Goal: Task Accomplishment & Management: Manage account settings

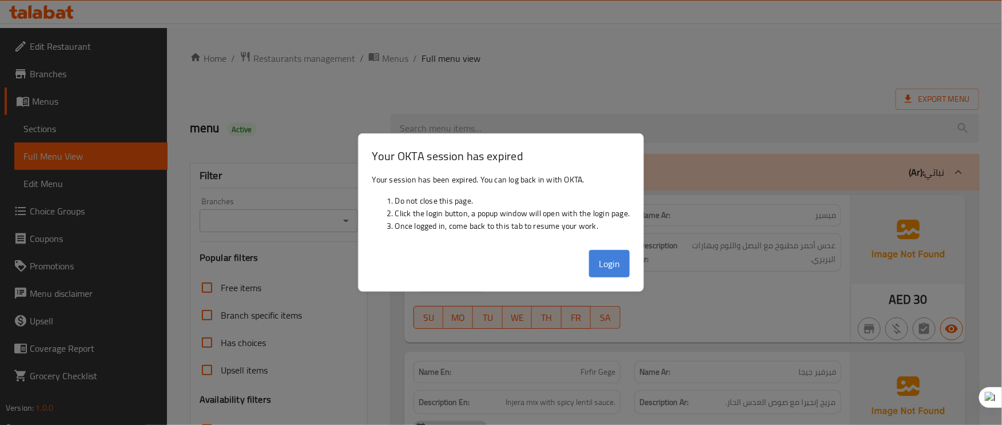
click at [609, 273] on button "Login" at bounding box center [609, 263] width 41 height 27
click at [627, 256] on button "Login" at bounding box center [609, 263] width 41 height 27
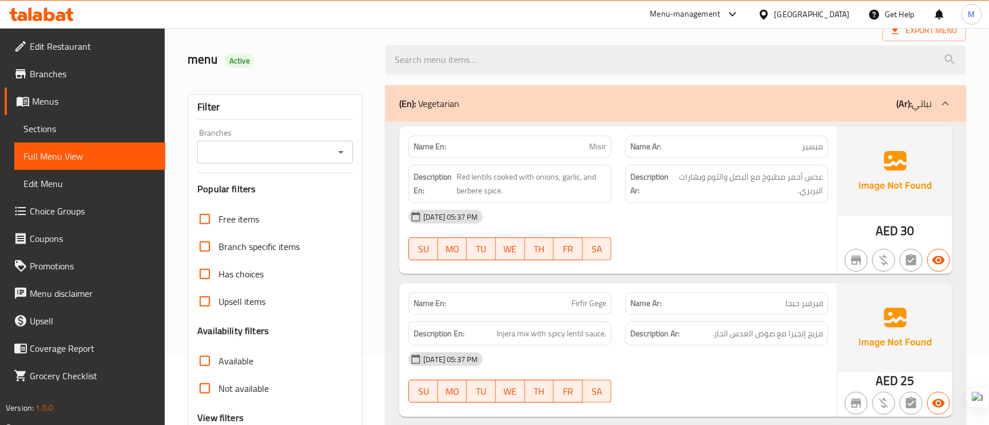
scroll to position [172, 0]
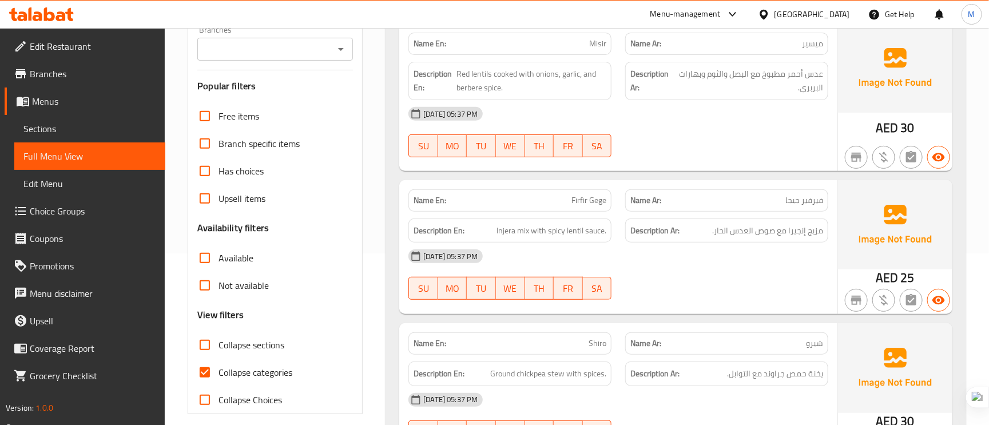
click at [217, 379] on input "Collapse categories" at bounding box center [204, 372] width 27 height 27
checkbox input "false"
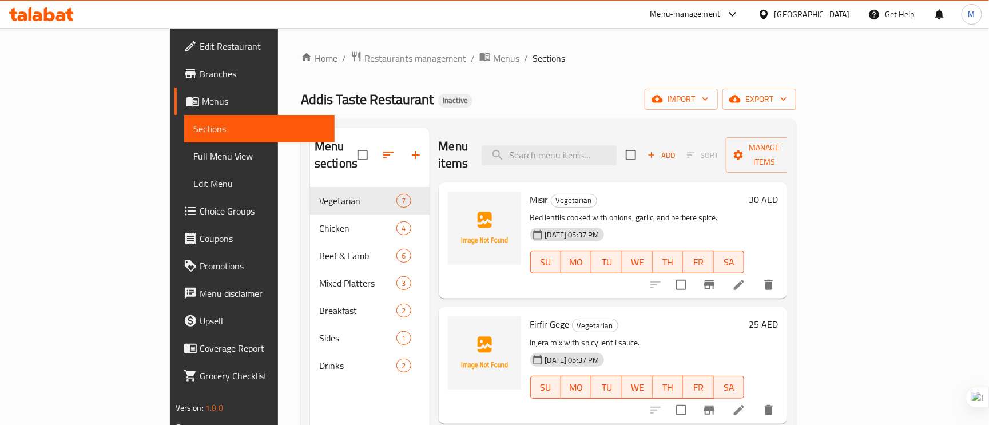
click at [200, 47] on span "Edit Restaurant" at bounding box center [263, 46] width 126 height 14
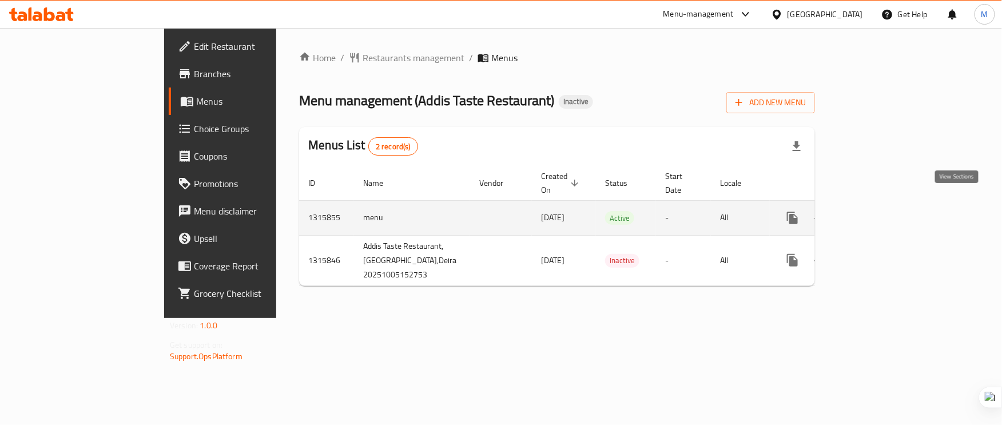
click at [882, 211] on icon "enhanced table" at bounding box center [875, 218] width 14 height 14
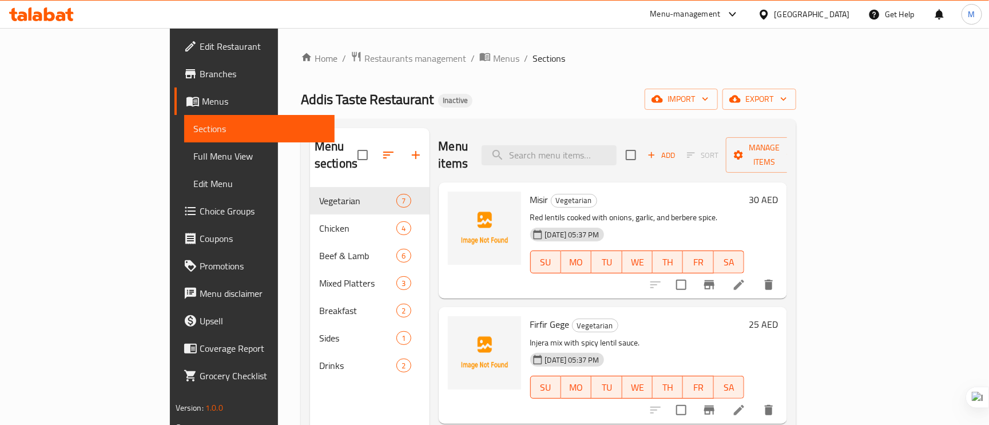
click at [755, 275] on li at bounding box center [739, 285] width 32 height 21
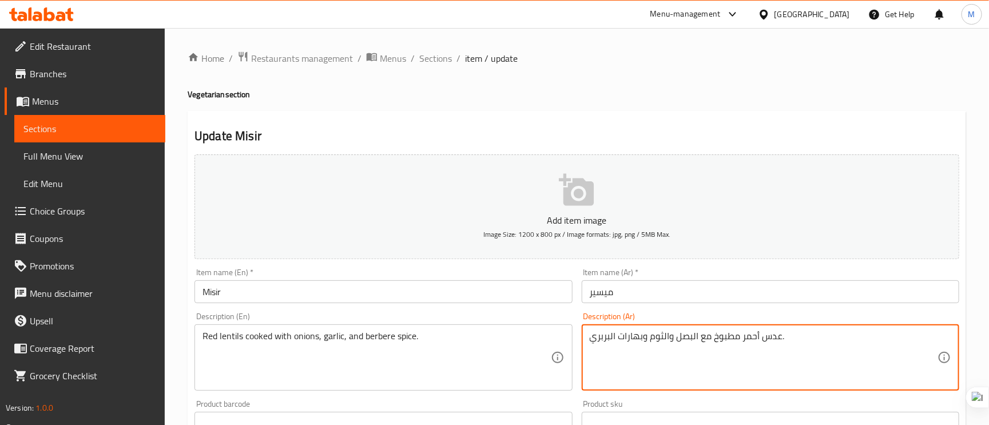
drag, startPoint x: 596, startPoint y: 338, endPoint x: 586, endPoint y: 340, distance: 10.4
type textarea "عدس أحمر مطبوخ مع البصل والثوم وبهارات البربر."
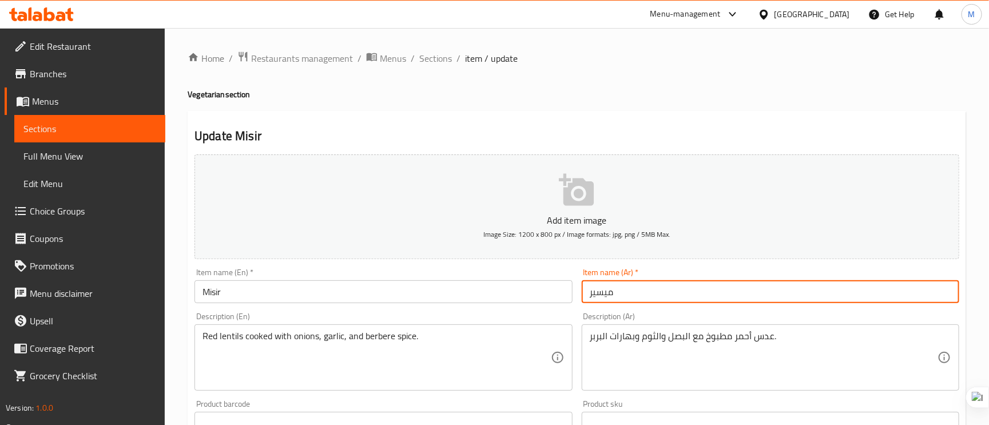
click at [682, 283] on input "ميسير" at bounding box center [771, 291] width 378 height 23
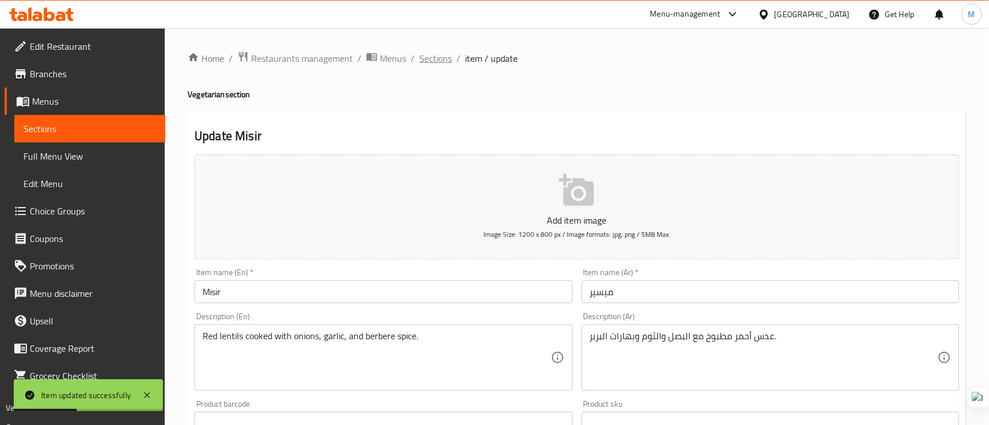
click at [438, 60] on span "Sections" at bounding box center [435, 58] width 33 height 14
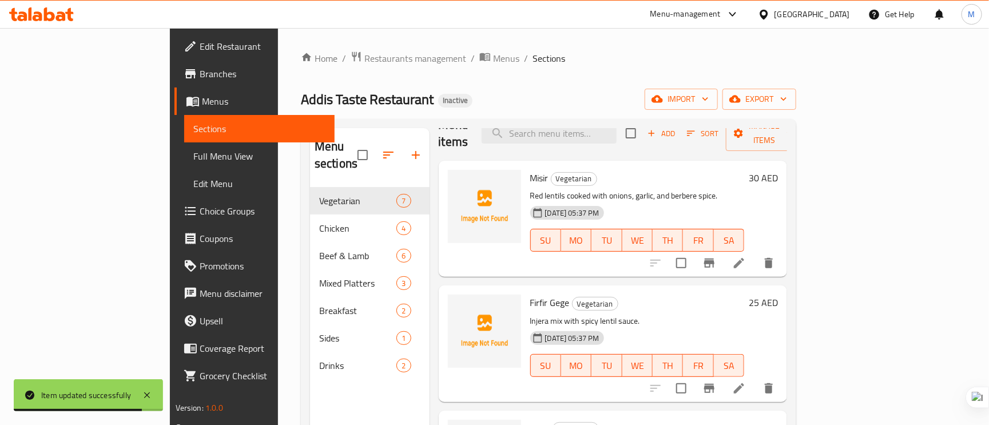
scroll to position [86, 0]
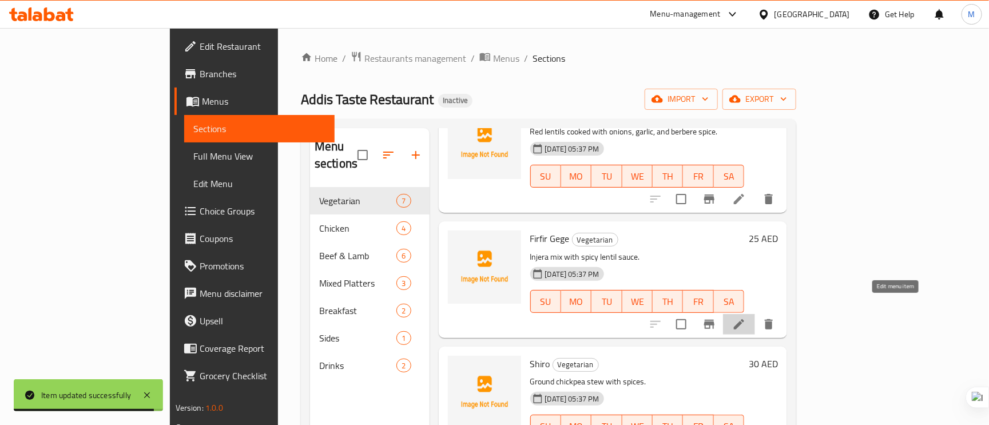
click at [746, 318] on icon at bounding box center [739, 325] width 14 height 14
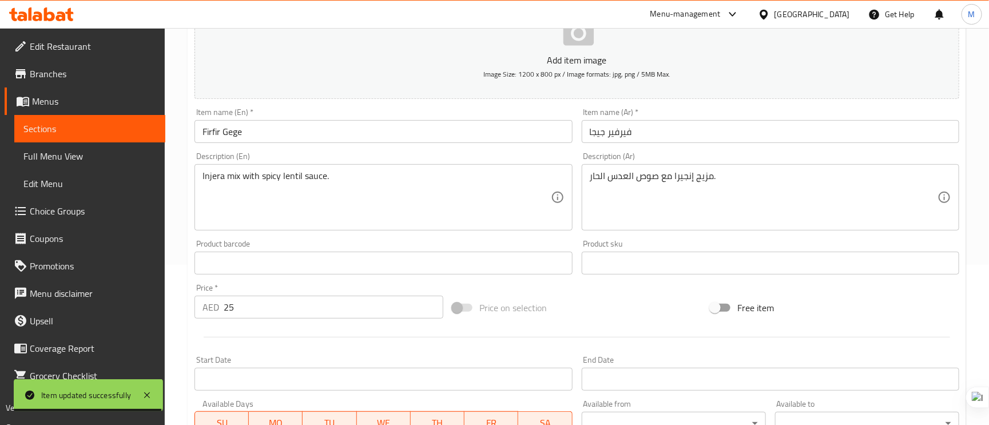
scroll to position [172, 0]
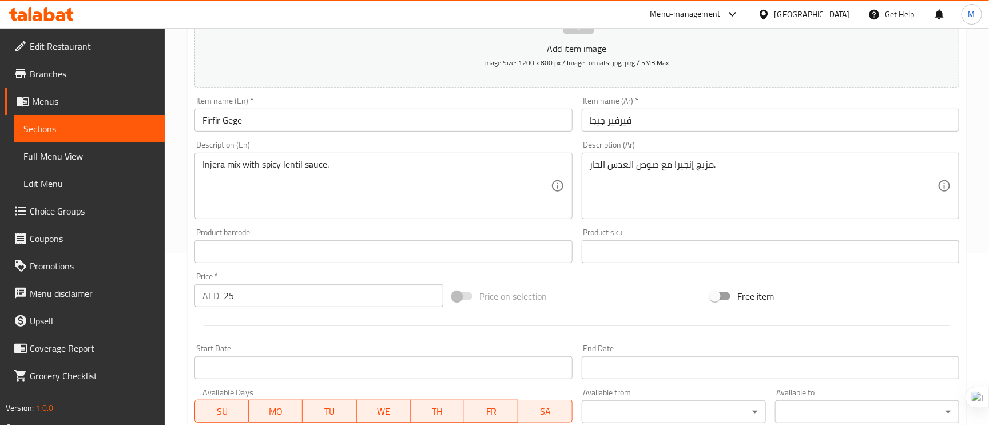
click at [589, 122] on input "فيرفير جيجا" at bounding box center [771, 120] width 378 height 23
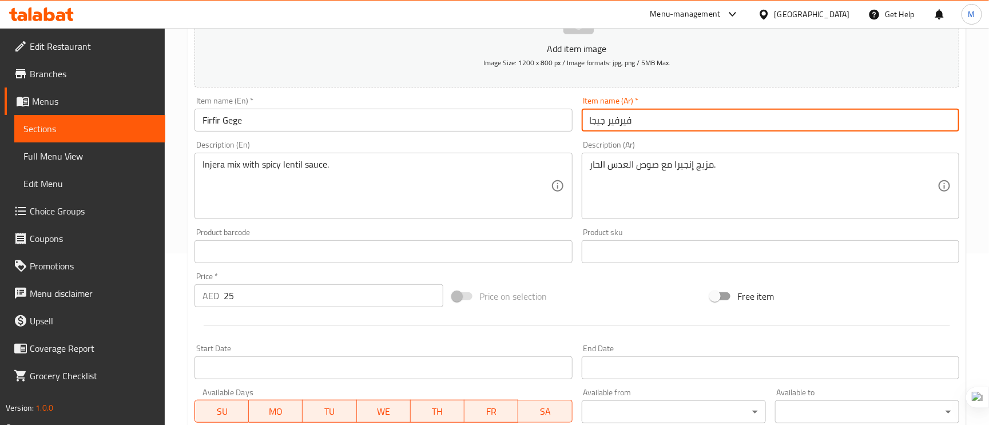
click at [593, 124] on input "فيرفير جيجا" at bounding box center [771, 120] width 378 height 23
click at [592, 124] on input "فيرفير جيجا" at bounding box center [771, 120] width 378 height 23
click at [586, 117] on input "فيرفير جيجا" at bounding box center [771, 120] width 378 height 23
drag, startPoint x: 591, startPoint y: 122, endPoint x: 585, endPoint y: 121, distance: 5.7
click at [585, 121] on input "فيرفير جيجا" at bounding box center [771, 120] width 378 height 23
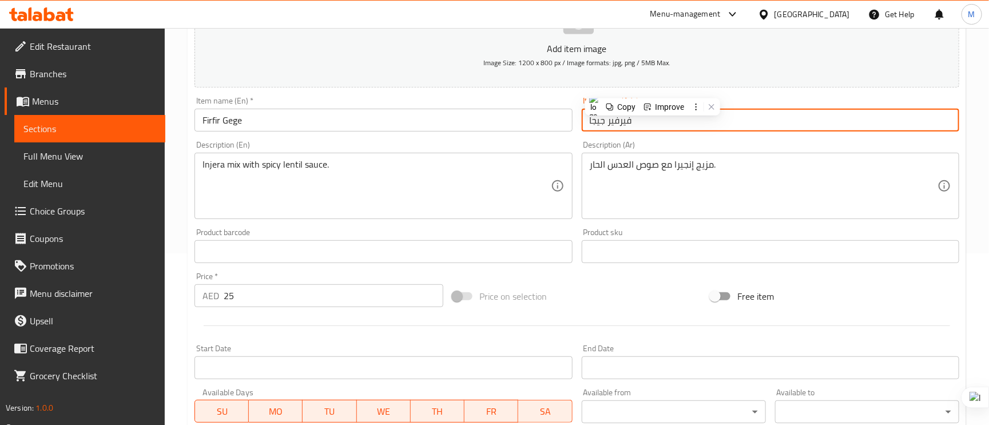
click at [585, 121] on input "فيرفير جيجا" at bounding box center [771, 120] width 378 height 23
click at [589, 120] on input "فيرفير جيجا" at bounding box center [771, 120] width 378 height 23
click at [590, 120] on input "فيرفير جيجا" at bounding box center [771, 120] width 378 height 23
click at [591, 120] on input "فيرفير جيجا" at bounding box center [771, 120] width 378 height 23
click at [589, 116] on input "فيرفير جيجا" at bounding box center [771, 120] width 378 height 23
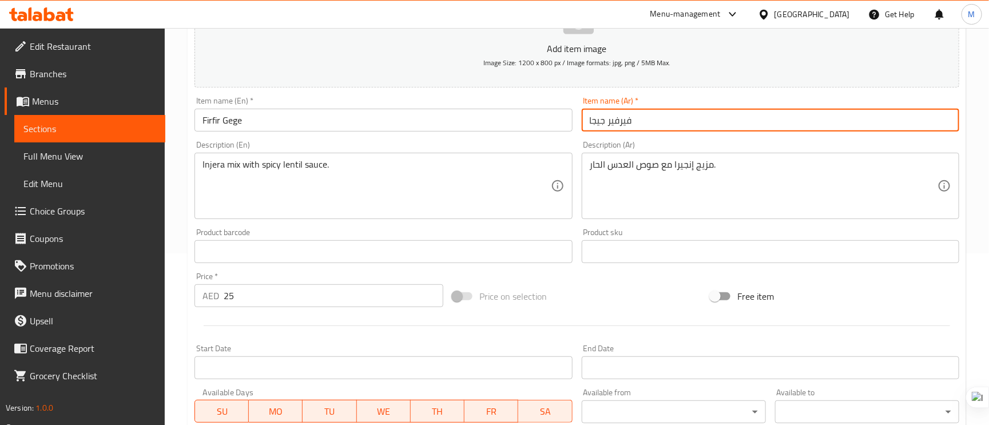
click at [587, 116] on input "فيرفير جيجا" at bounding box center [771, 120] width 378 height 23
click at [590, 118] on input "فيرفير جيجا" at bounding box center [771, 120] width 378 height 23
click at [591, 119] on input "فيرفير جيجا" at bounding box center [771, 120] width 378 height 23
click at [587, 114] on input "فيرفير جيجا" at bounding box center [771, 120] width 378 height 23
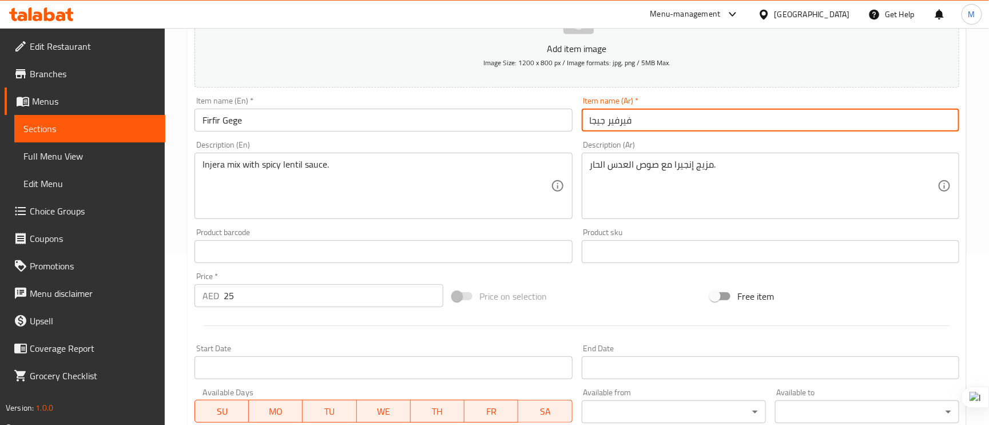
click at [590, 117] on input "فيرفير جيجا" at bounding box center [771, 120] width 378 height 23
click at [591, 121] on input "فيرفير جيجا" at bounding box center [771, 120] width 378 height 23
click at [588, 120] on input "فيرفير جيجا" at bounding box center [771, 120] width 378 height 23
click at [593, 120] on input "فيرفير جيجا" at bounding box center [771, 120] width 378 height 23
drag, startPoint x: 589, startPoint y: 122, endPoint x: 580, endPoint y: 121, distance: 8.6
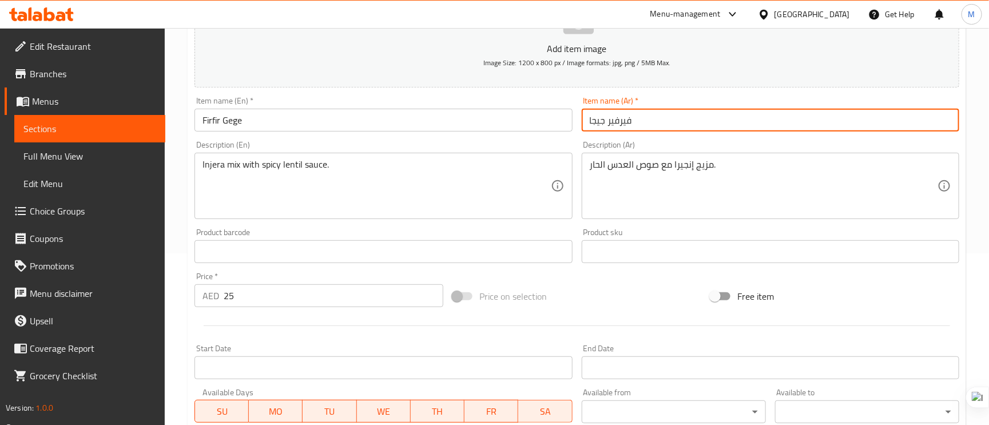
click at [579, 120] on div "Item name (Ar)   * فيرفير جيجا Item name (Ar) *" at bounding box center [770, 114] width 387 height 44
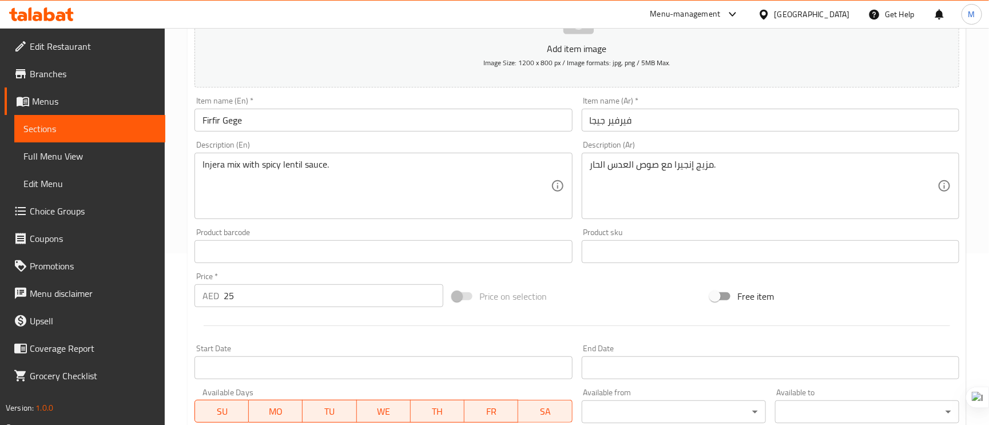
click at [591, 120] on input "فيرفير جيجا" at bounding box center [771, 120] width 378 height 23
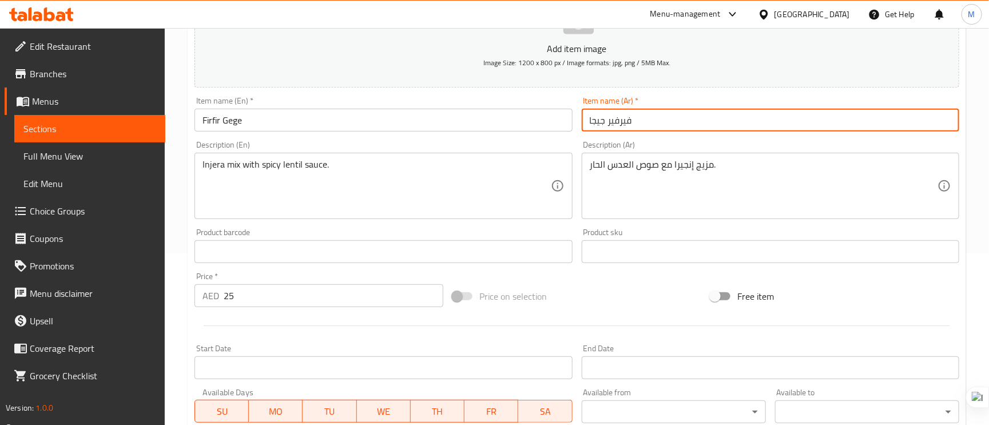
click at [589, 120] on input "فيرفير جيجا" at bounding box center [771, 120] width 378 height 23
click at [588, 119] on input "فيرفير جيجا" at bounding box center [771, 120] width 378 height 23
click at [586, 122] on input "فيرفير جيجا" at bounding box center [771, 120] width 378 height 23
click at [591, 120] on input "فيرفير جيجا" at bounding box center [771, 120] width 378 height 23
drag, startPoint x: 591, startPoint y: 124, endPoint x: 500, endPoint y: 197, distance: 116.4
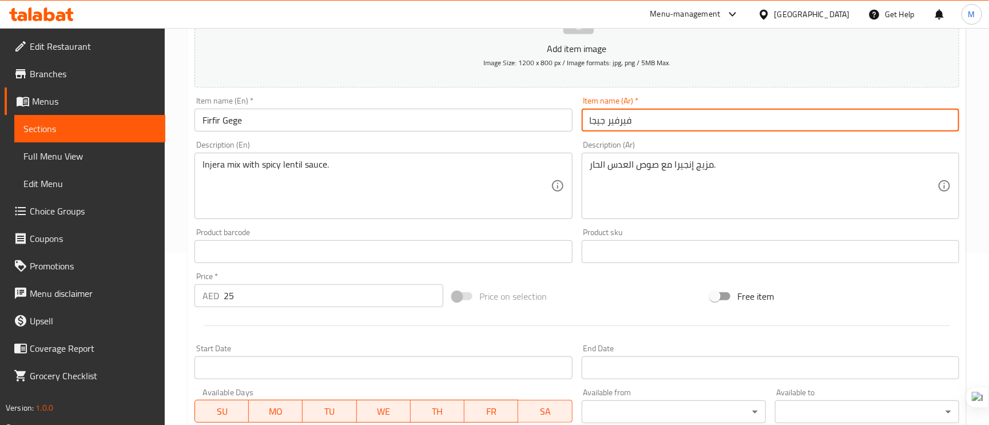
click at [588, 120] on input "فيرفير جيجا" at bounding box center [771, 120] width 378 height 23
type input "فيرفير جيجي"
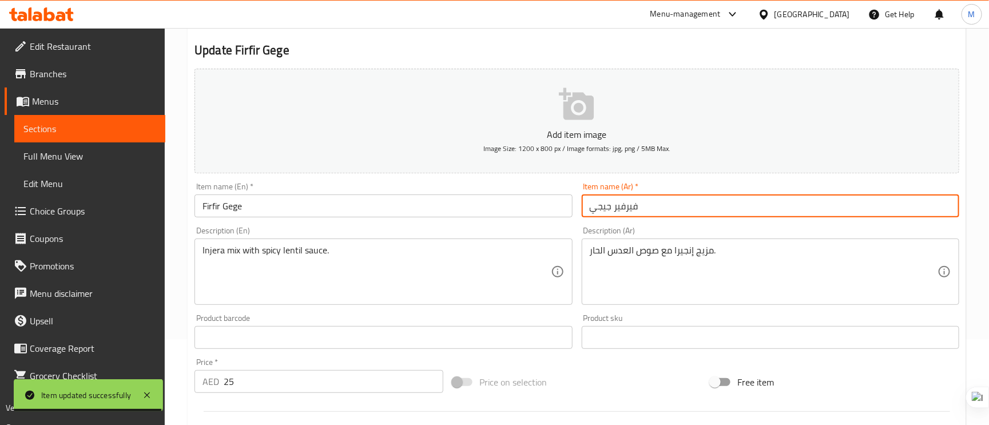
scroll to position [0, 0]
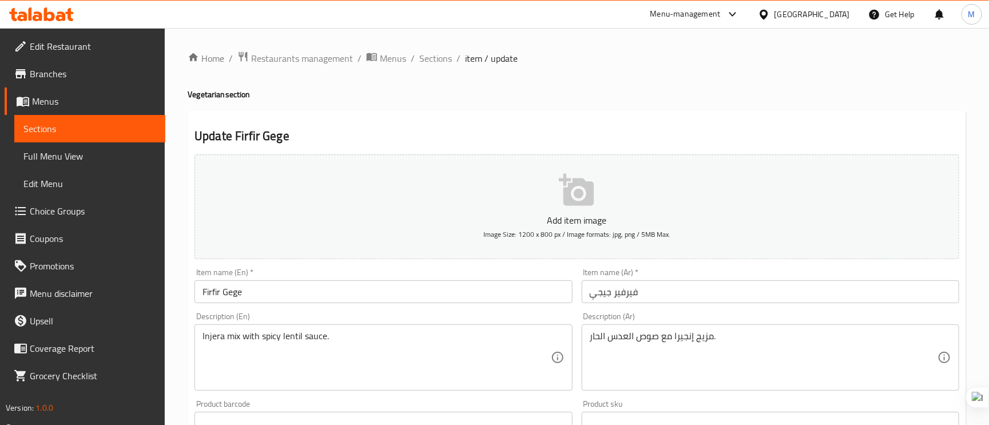
drag, startPoint x: 477, startPoint y: 55, endPoint x: 466, endPoint y: 62, distance: 13.3
click at [477, 55] on span "item / update" at bounding box center [491, 58] width 53 height 14
click at [447, 66] on button at bounding box center [450, 73] width 15 height 15
click at [438, 59] on span "Sections" at bounding box center [435, 58] width 33 height 14
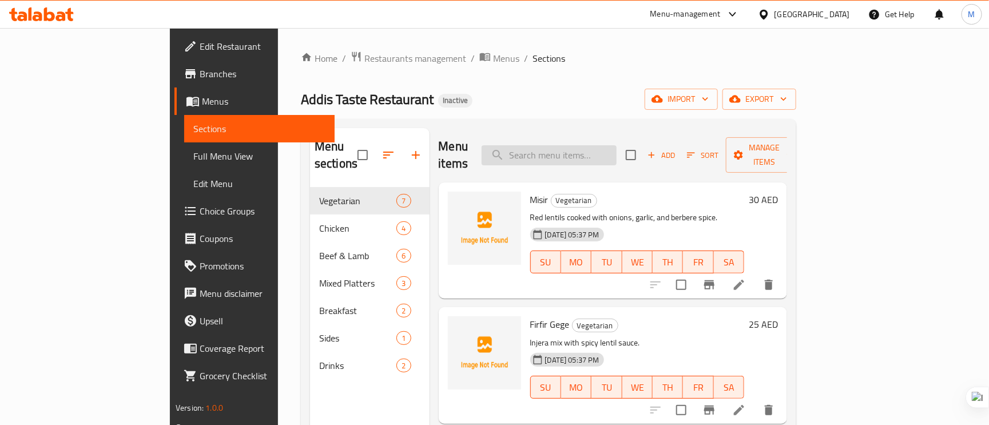
click at [617, 153] on input "search" at bounding box center [549, 155] width 135 height 20
paste input "m"
type input "m"
paste input "m"
click at [587, 158] on div "Menu items m Add Sort Manage items" at bounding box center [613, 155] width 349 height 54
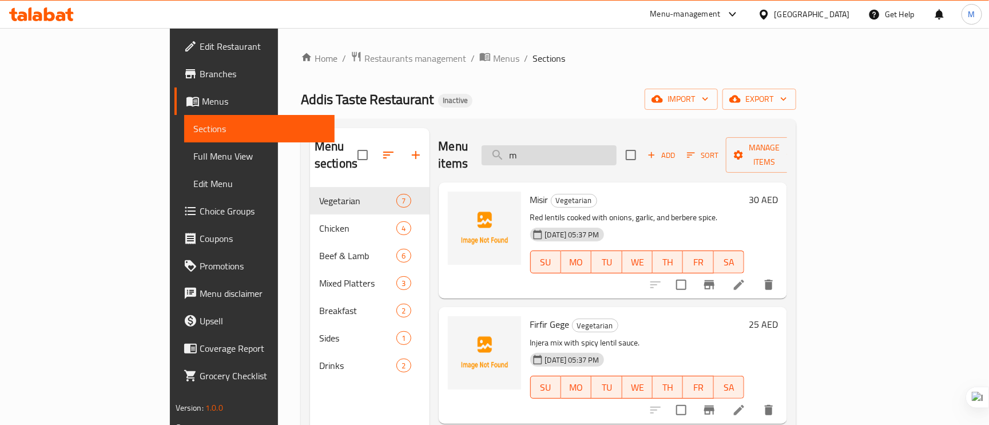
click at [576, 146] on input "m" at bounding box center [549, 155] width 135 height 20
paste input "Shiro"
type input "Shiro"
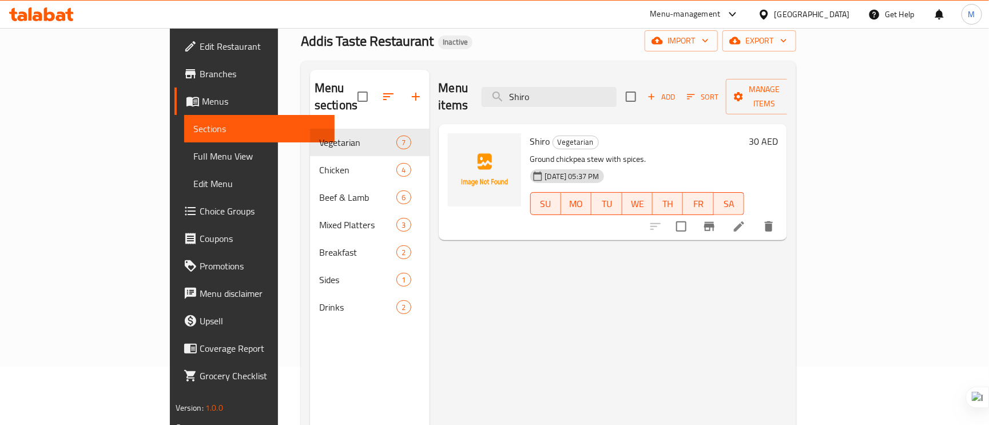
scroll to position [86, 0]
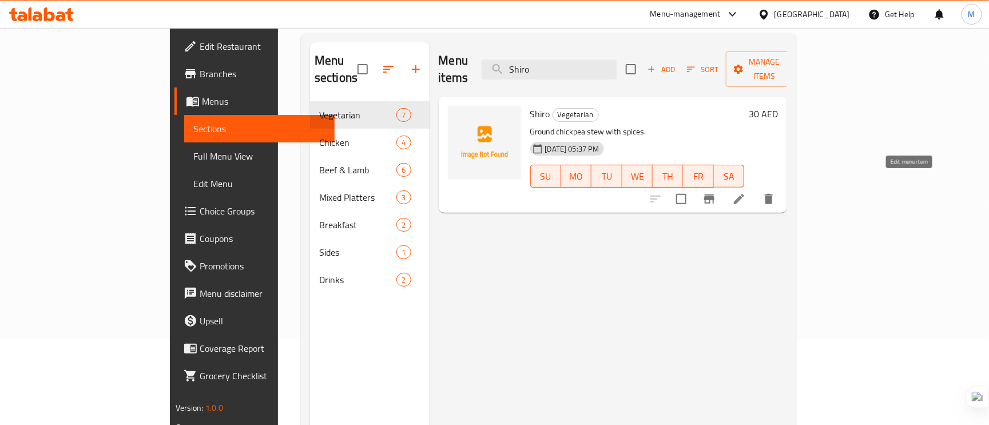
click at [746, 192] on icon at bounding box center [739, 199] width 14 height 14
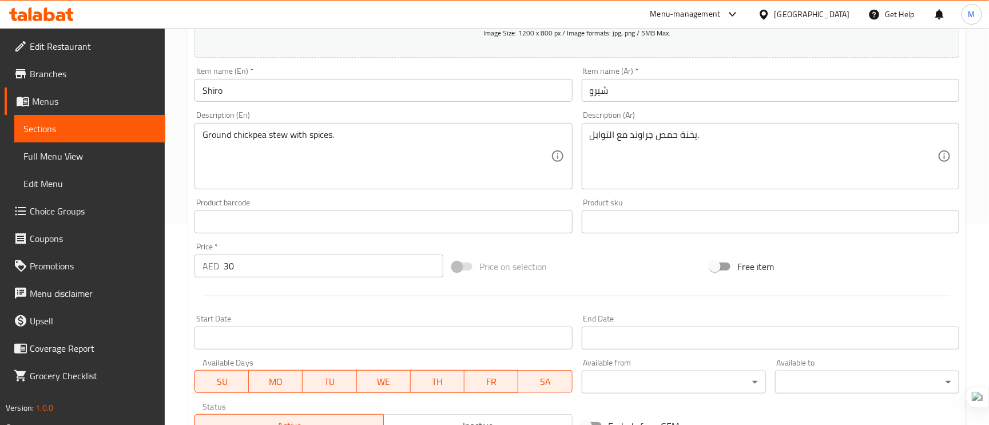
scroll to position [172, 0]
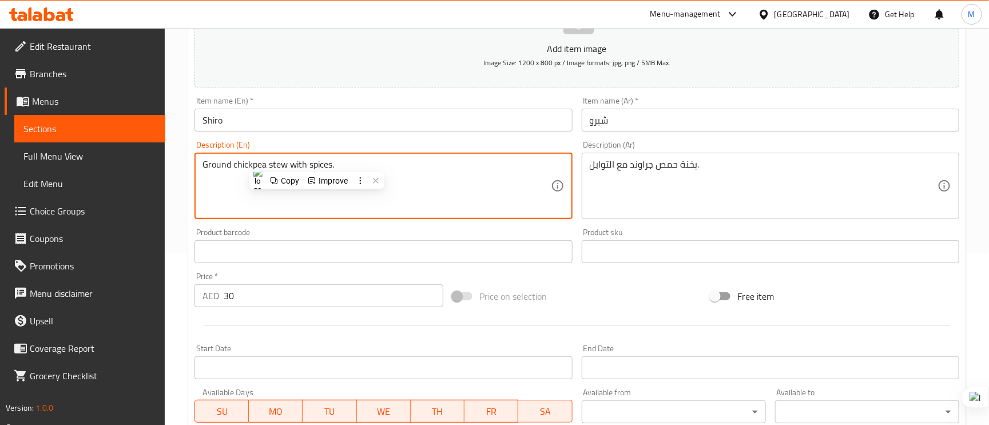
click at [318, 164] on textarea "Ground chickpea stew with spices." at bounding box center [377, 186] width 348 height 54
click at [649, 168] on textarea "يخنة حمص جراوند مع التوابل." at bounding box center [764, 186] width 348 height 54
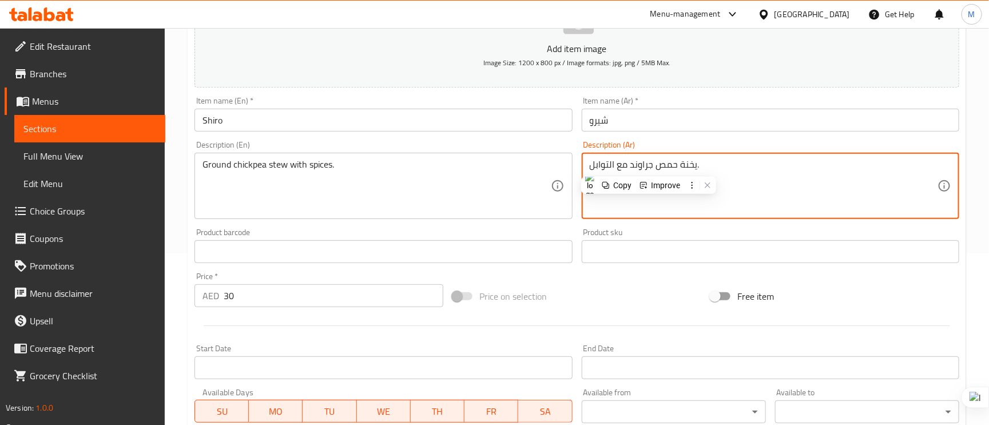
paste textarea "مطحو"
click at [630, 169] on textarea "يخنة حمص مطحو مع التوابل." at bounding box center [764, 186] width 348 height 54
type textarea "يخنة حمص مطحون مع التوابل."
click at [656, 121] on input "شيرو" at bounding box center [771, 120] width 378 height 23
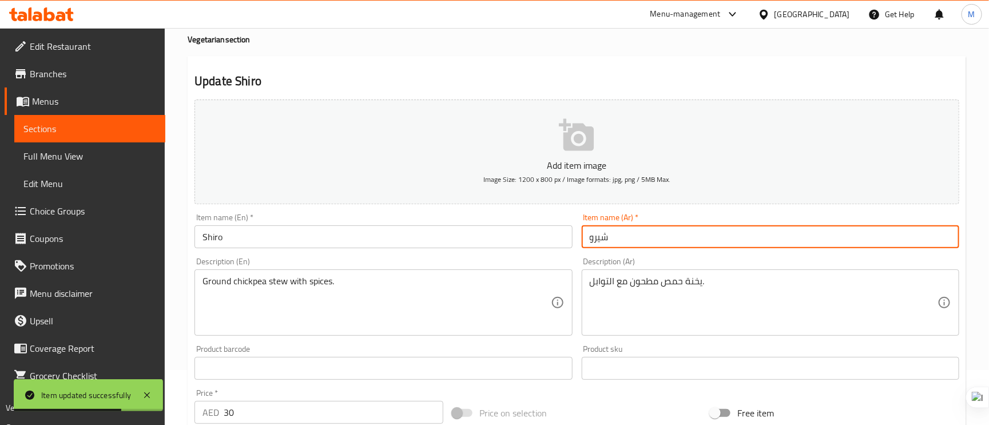
scroll to position [0, 0]
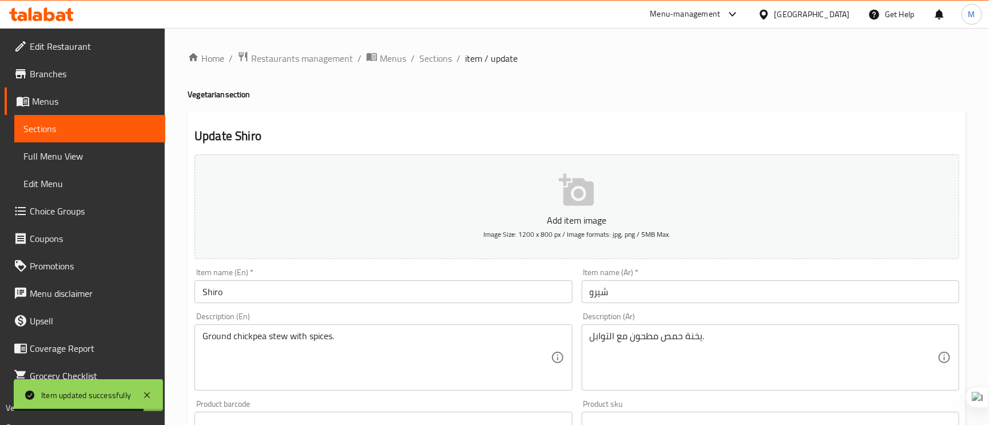
drag, startPoint x: 439, startPoint y: 58, endPoint x: 597, endPoint y: 106, distance: 165.2
click at [786, 107] on div "Home / Restaurants management / Menus / Sections / item / update Vegetarian sec…" at bounding box center [577, 418] width 779 height 735
drag, startPoint x: 442, startPoint y: 60, endPoint x: 710, endPoint y: 76, distance: 268.2
click at [710, 76] on div "Home / Restaurants management / Menus / Sections / item / update Vegetarian sec…" at bounding box center [577, 418] width 779 height 735
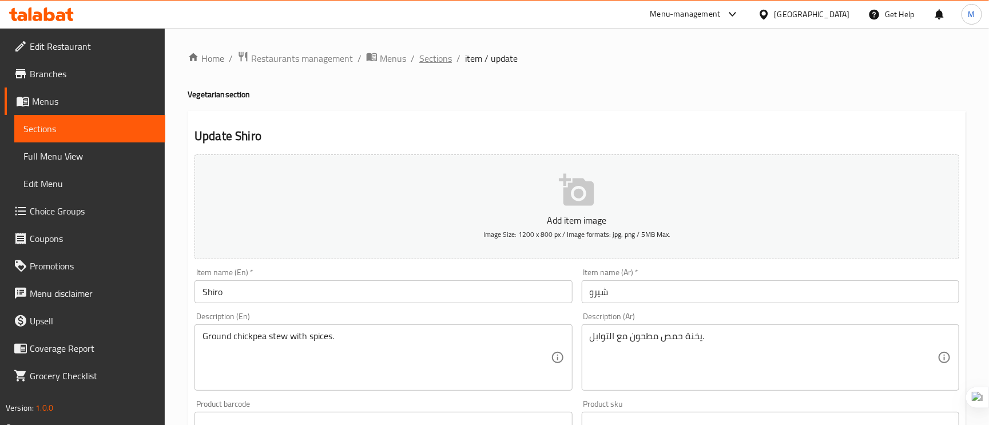
click at [436, 51] on span "Sections" at bounding box center [435, 58] width 33 height 14
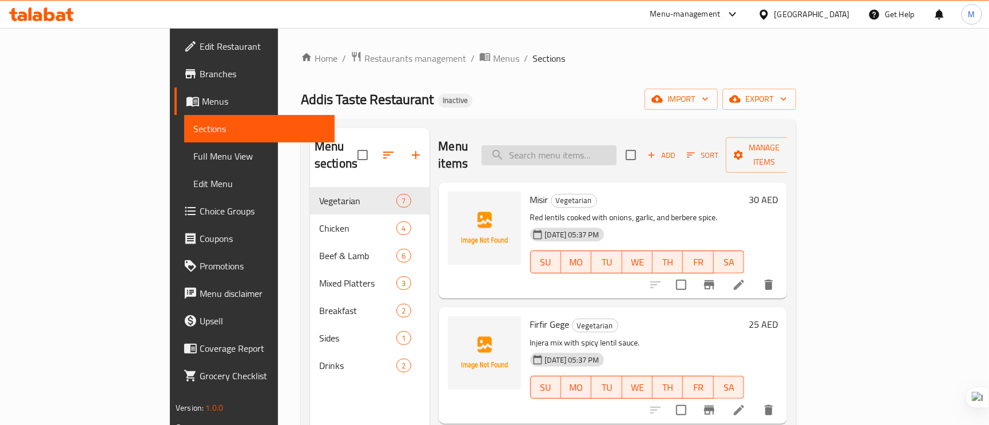
click at [588, 151] on input "search" at bounding box center [549, 155] width 135 height 20
paste input "Beyaynetu (Veg)"
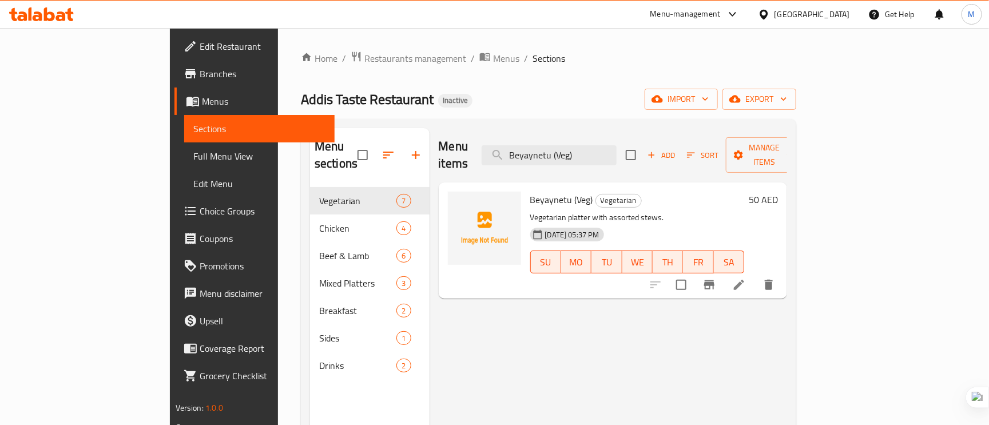
type input "Beyaynetu (Veg)"
click at [755, 275] on li at bounding box center [739, 285] width 32 height 21
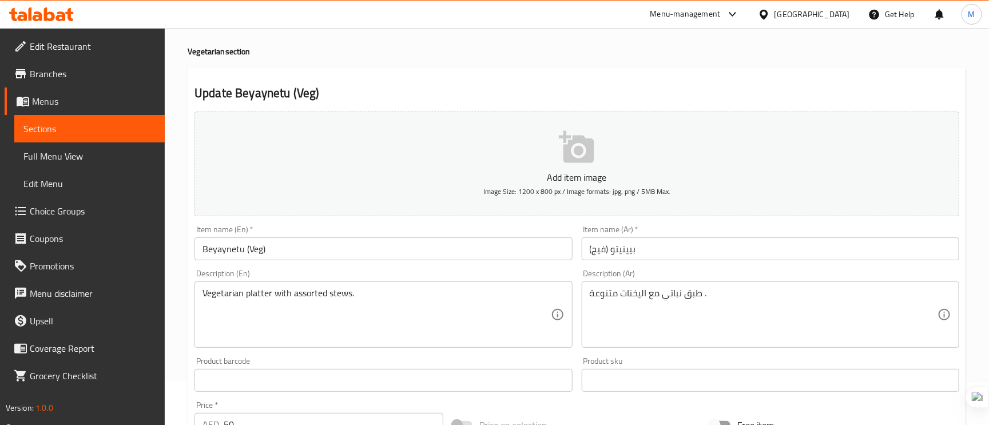
scroll to position [86, 0]
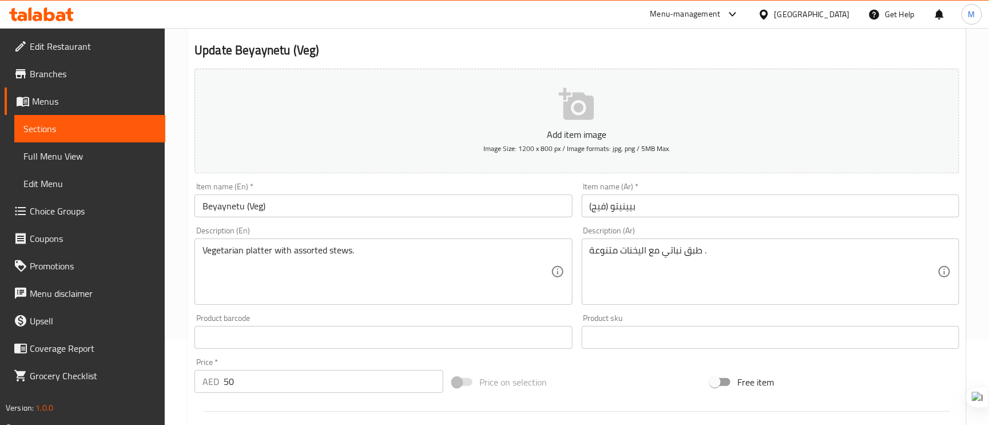
click at [673, 250] on textarea "طبق نباتي مع اليخنات متنوعة ." at bounding box center [764, 272] width 348 height 54
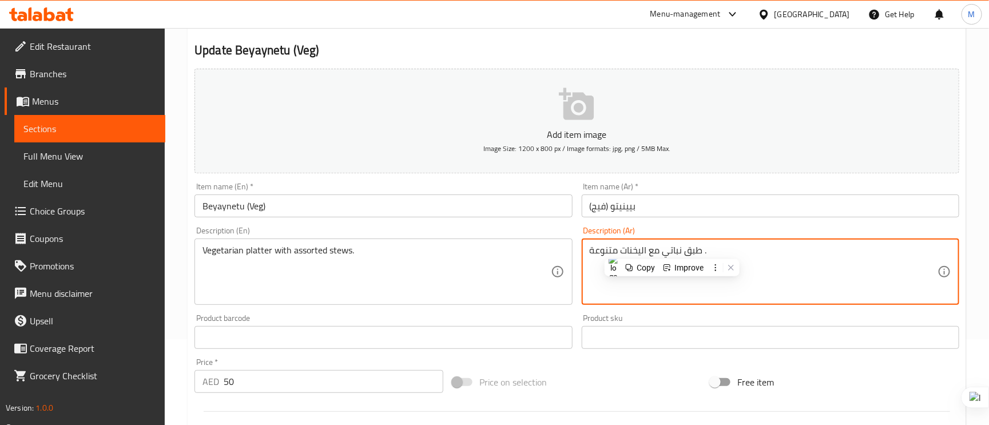
click at [602, 213] on input "بيينيتو (فيج)" at bounding box center [771, 206] width 378 height 23
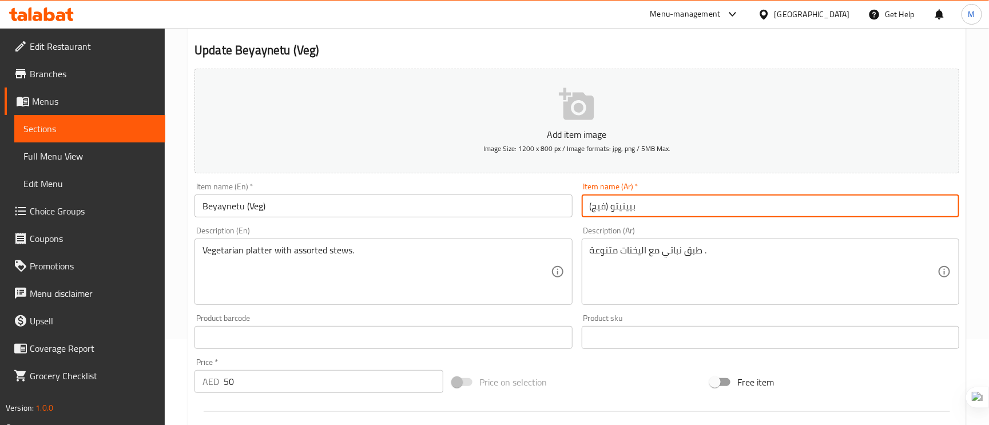
click at [602, 213] on input "بيينيتو (فيج)" at bounding box center [771, 206] width 378 height 23
paste input "باتي"
type input "بيينيتو (نباتي)"
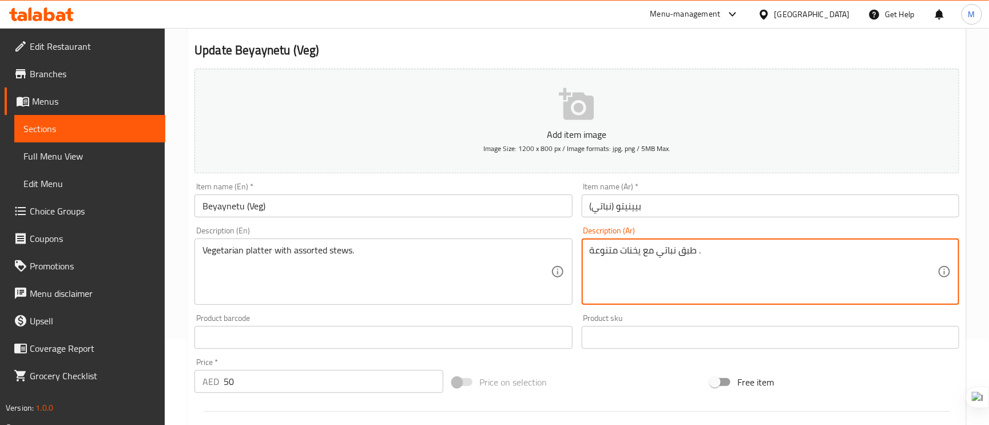
type textarea "طبق نباتي مع يخنات متنوعة ."
click at [739, 217] on input "بيينيتو (نباتي)" at bounding box center [771, 206] width 378 height 23
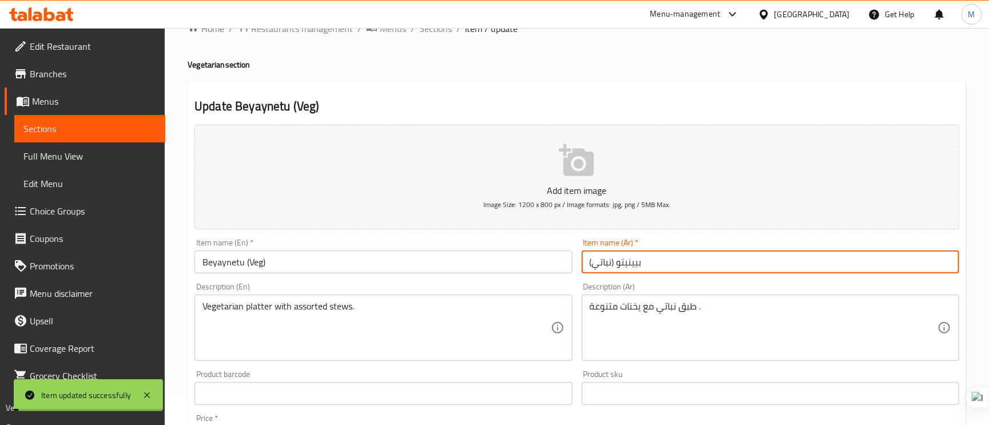
scroll to position [0, 0]
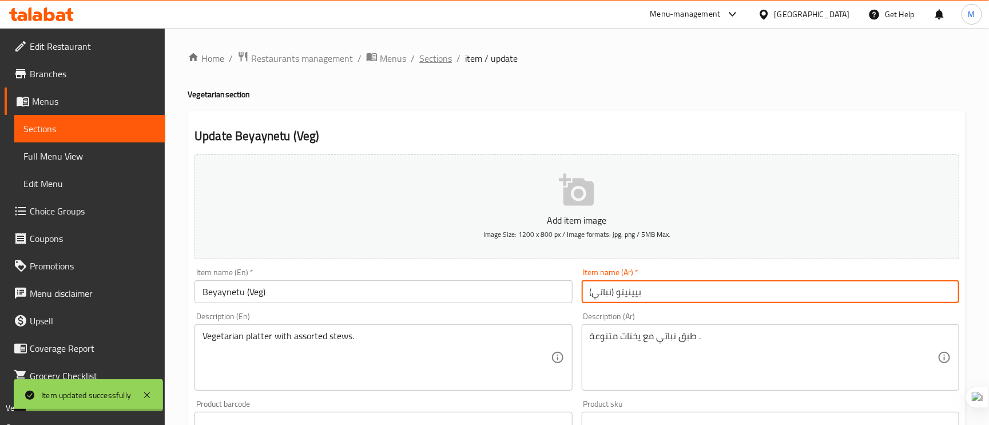
click at [441, 51] on span "Sections" at bounding box center [435, 58] width 33 height 14
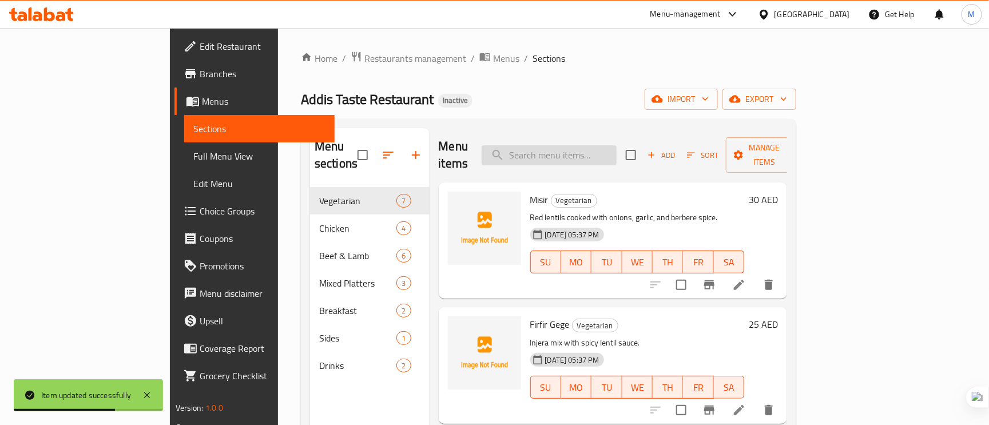
click at [562, 145] on input "search" at bounding box center [549, 155] width 135 height 20
paste input "Gomen Besiga (Veg/Beef mix)"
type input "Gomen Besiga (Veg/Beef mix)"
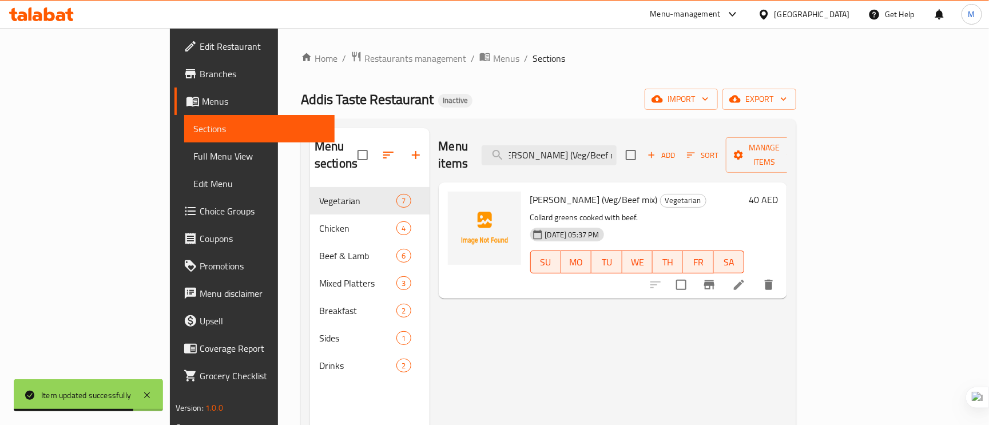
click at [755, 275] on li at bounding box center [739, 285] width 32 height 21
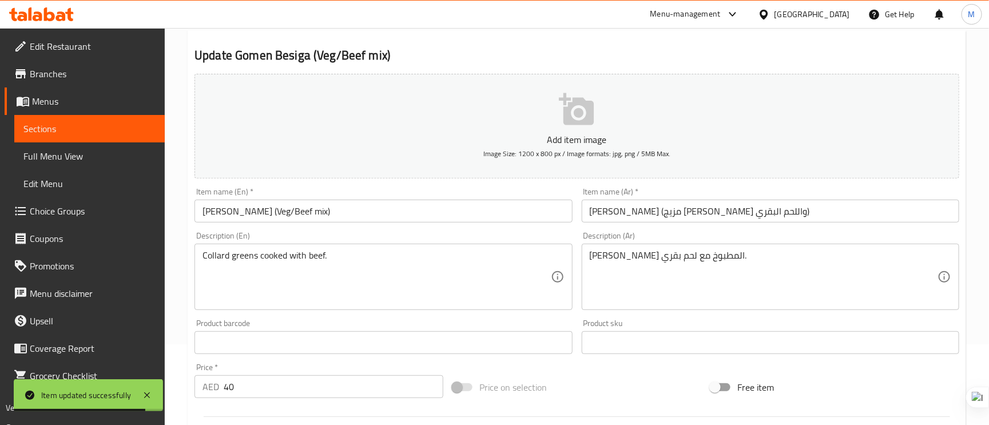
scroll to position [172, 0]
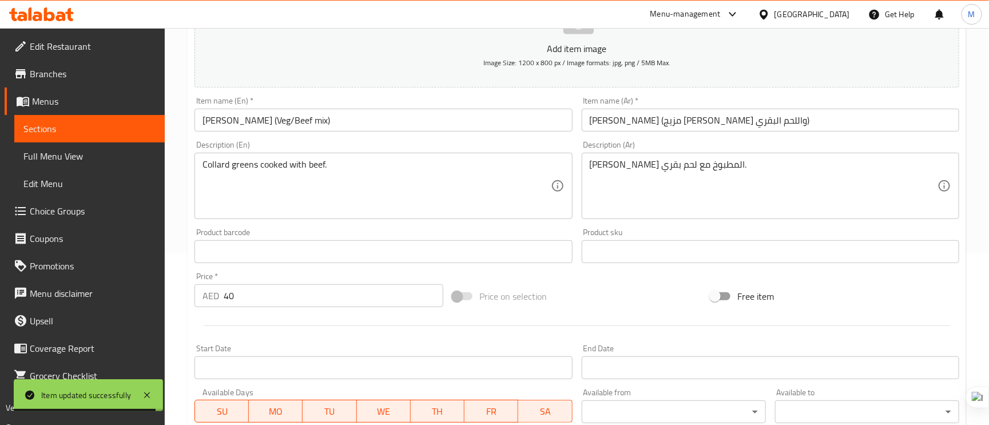
click at [656, 120] on input "جومين بيسيجا (مزيج الفيج واللحم البقري)" at bounding box center [771, 120] width 378 height 23
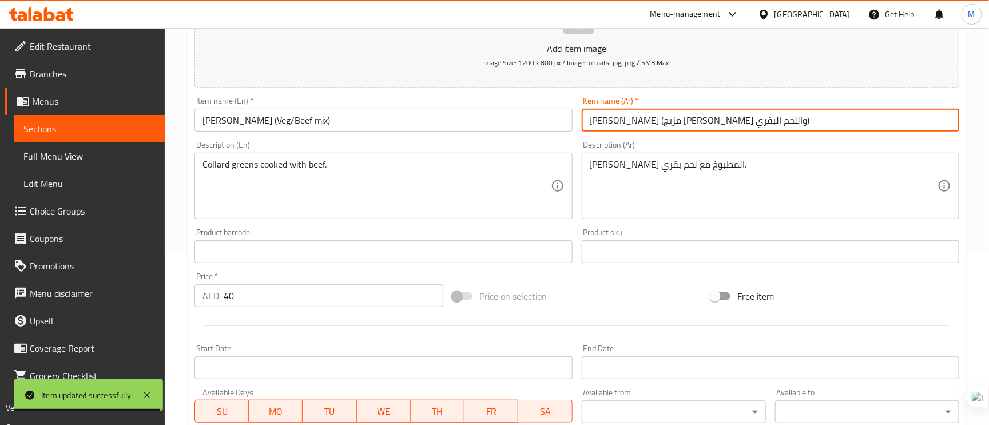
click at [656, 120] on input "جومين بيسيجا (مزيج الفيج واللحم البقري)" at bounding box center [771, 120] width 378 height 23
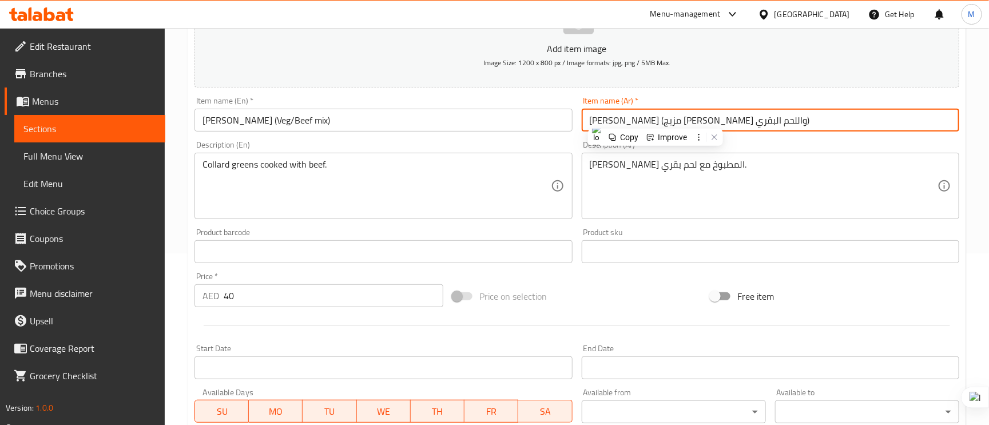
click at [645, 122] on input "جومين بيسيجا (مزيج الفيج واللحم البقري)" at bounding box center [771, 120] width 378 height 23
type input "جومين بيسيجا (مزيج النباتي واللحم البقري)"
click at [678, 168] on textarea "كولارد جرينز المطبوخ مع لحم بقري." at bounding box center [764, 186] width 348 height 54
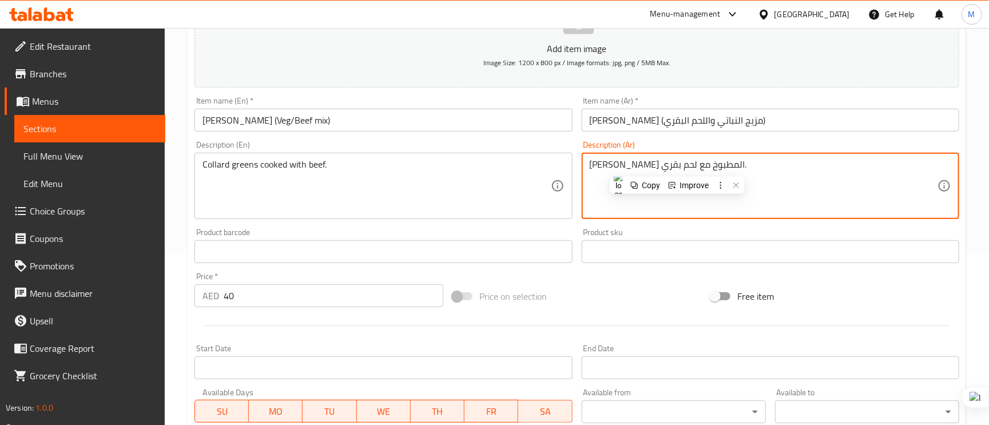
click at [678, 168] on textarea "كولارد جرينز المطبوخ مع لحم بقري." at bounding box center [764, 186] width 348 height 54
click at [687, 161] on textarea "كولارد جرينز المطبوخ مع لحم بقري." at bounding box center [764, 186] width 348 height 54
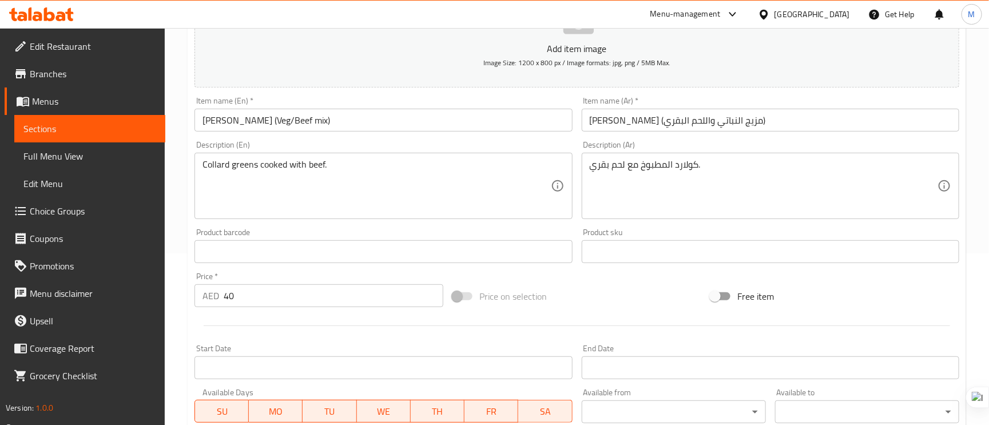
click at [589, 156] on div "كولارد المطبوخ مع لحم بقري. Description (Ar)" at bounding box center [771, 186] width 378 height 66
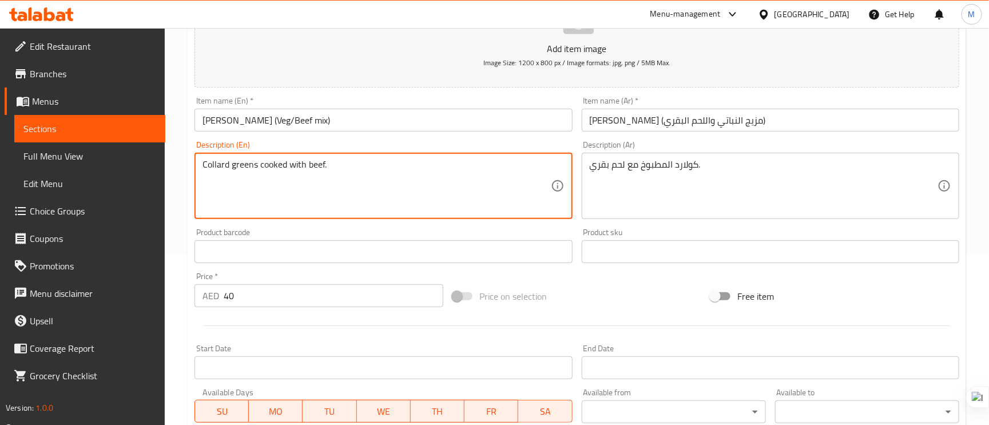
click at [247, 169] on textarea "Collard greens cooked with beef." at bounding box center [377, 186] width 348 height 54
click at [589, 165] on div "كولارد المطبوخ مع لحم بقري. Description (Ar)" at bounding box center [771, 186] width 378 height 66
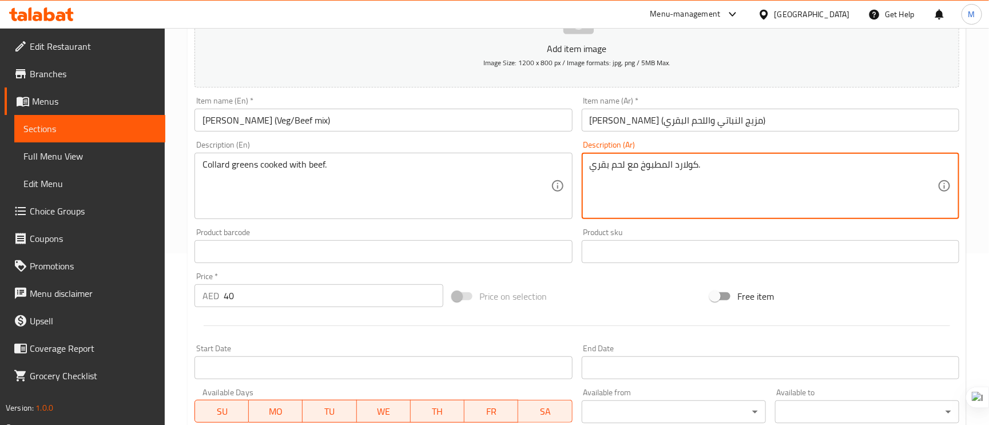
paste textarea "ضار"
click at [586, 161] on div "كولارد المطبوخ مع لحم بقري. Description (Ar)" at bounding box center [771, 186] width 378 height 66
click at [590, 164] on textarea "كولارد المطبوخ مع لحم بقري." at bounding box center [764, 186] width 348 height 54
paste textarea "خضار"
type textarea "خضار كولارد المطبوخ مع لحم بقري."
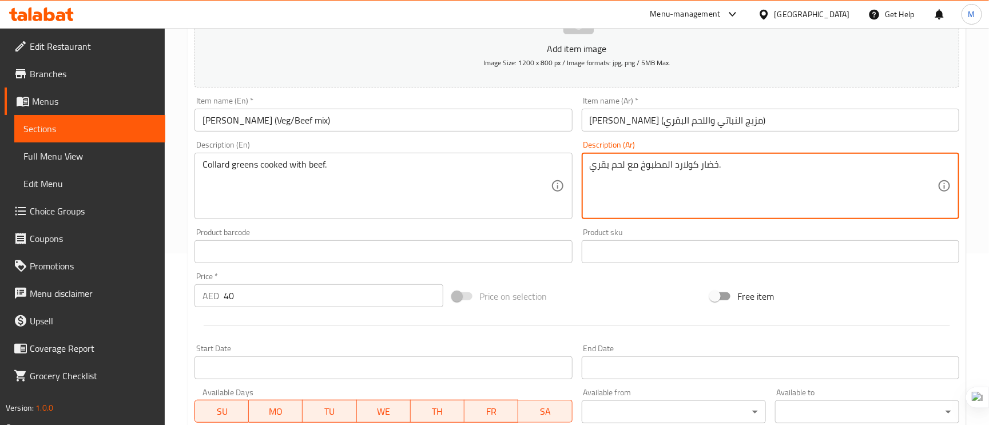
click at [812, 112] on input "جومين بيسيجا (مزيج النباتي واللحم البقري)" at bounding box center [771, 120] width 378 height 23
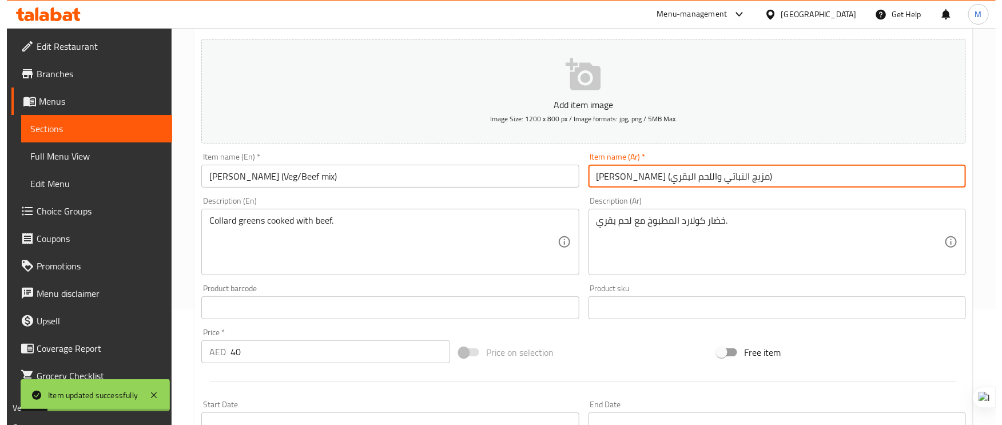
scroll to position [0, 0]
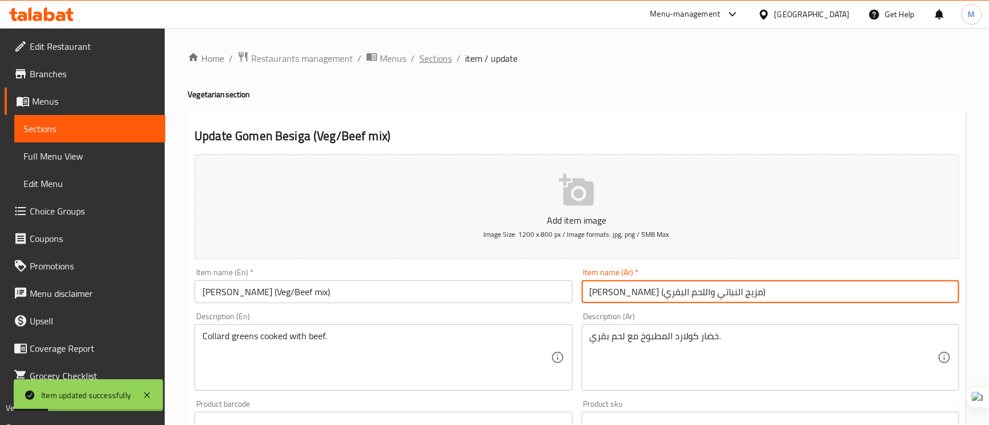
click at [441, 55] on span "Sections" at bounding box center [435, 58] width 33 height 14
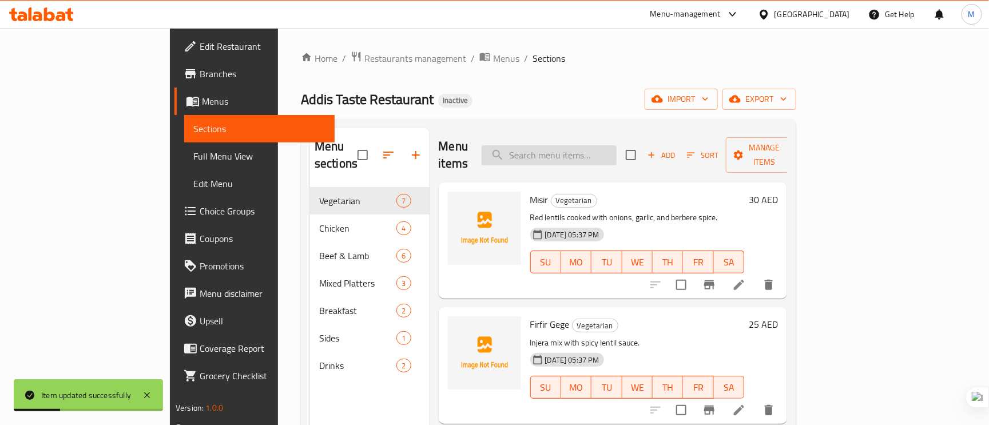
click at [612, 145] on input "search" at bounding box center [549, 155] width 135 height 20
paste input "Mix Salad"
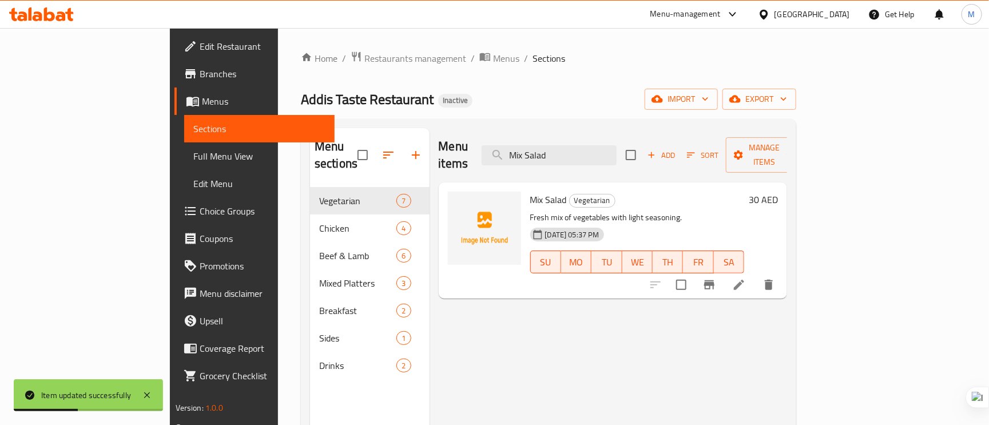
type input "Mix Salad"
click at [746, 278] on icon at bounding box center [739, 285] width 14 height 14
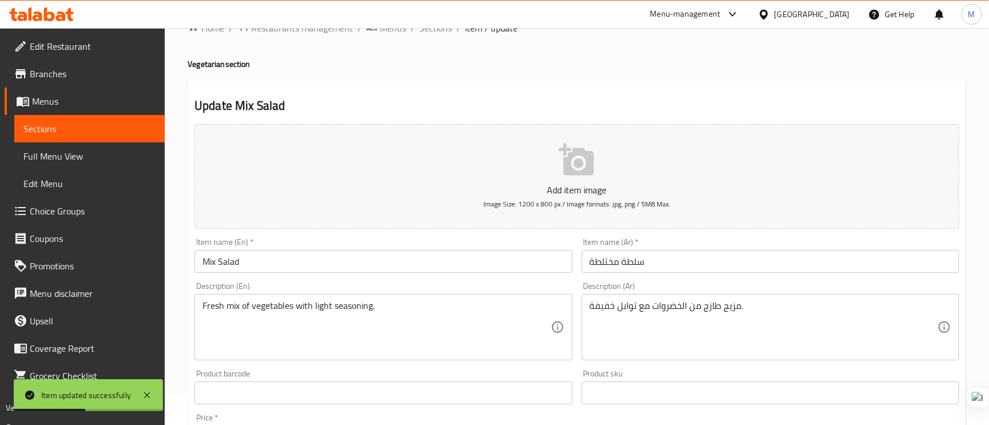
scroll to position [86, 0]
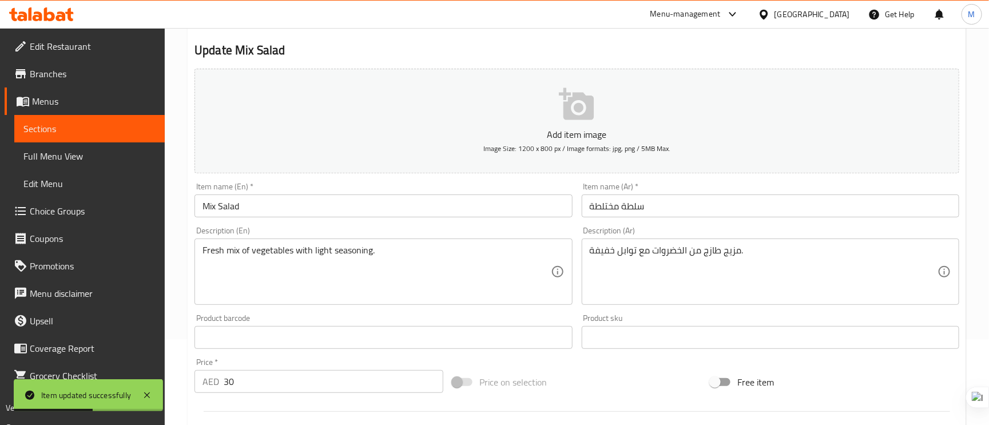
click at [605, 198] on input "سلطة مختلطة" at bounding box center [771, 206] width 378 height 23
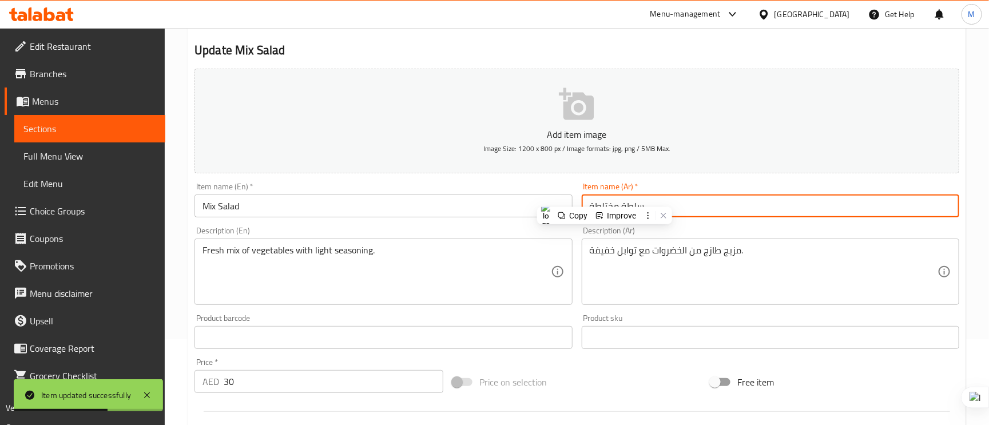
drag, startPoint x: 605, startPoint y: 198, endPoint x: 591, endPoint y: 195, distance: 14.6
click at [591, 195] on div "Item name (Ar)   * سلطة مختلطة Item name (Ar) *" at bounding box center [771, 199] width 378 height 35
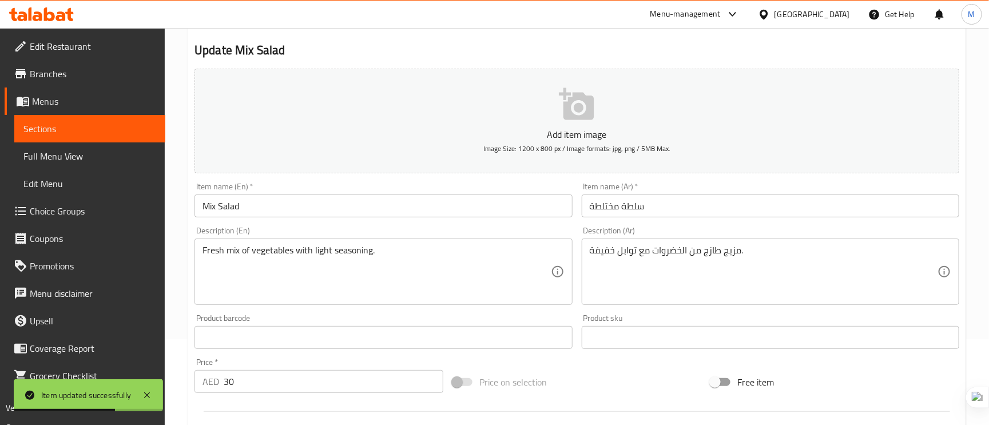
click at [599, 203] on input "سلطة مختلطة" at bounding box center [771, 206] width 378 height 23
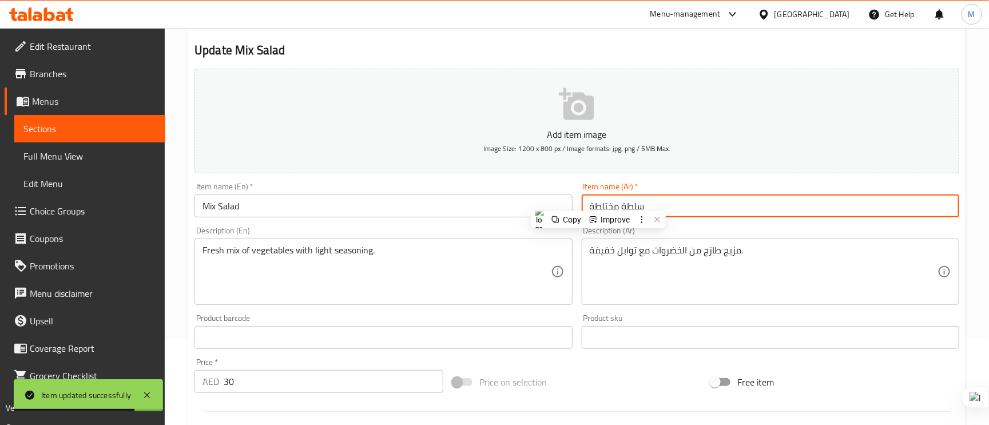
drag, startPoint x: 599, startPoint y: 203, endPoint x: 562, endPoint y: 217, distance: 39.5
click at [487, 213] on input "Mix Salad" at bounding box center [384, 206] width 378 height 23
click at [601, 205] on input "سلطة مختلطة" at bounding box center [771, 206] width 378 height 23
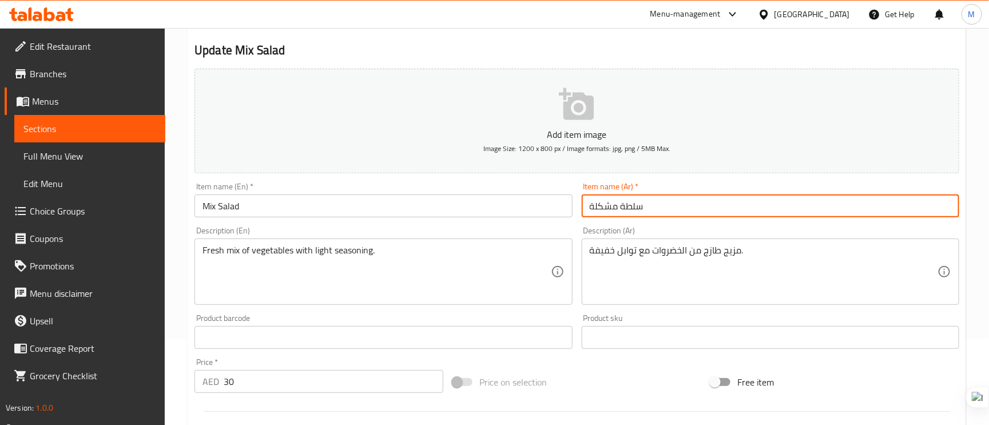
type input "سلطة مشكلة"
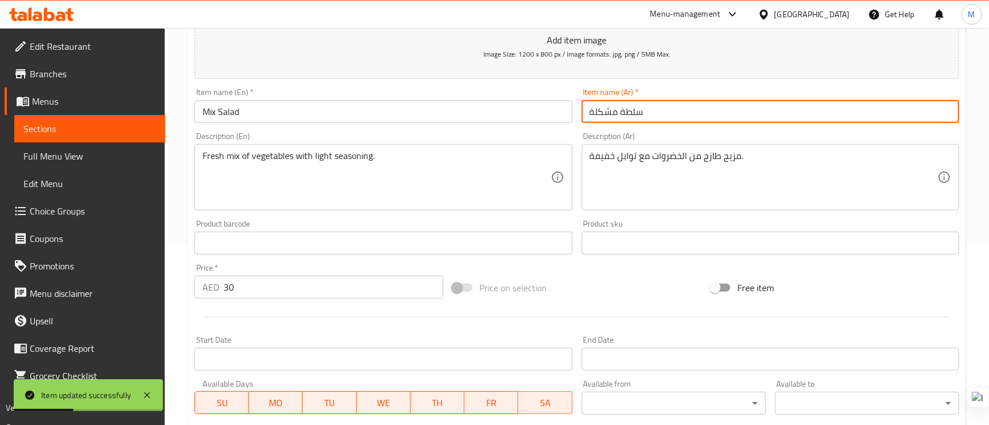
scroll to position [257, 0]
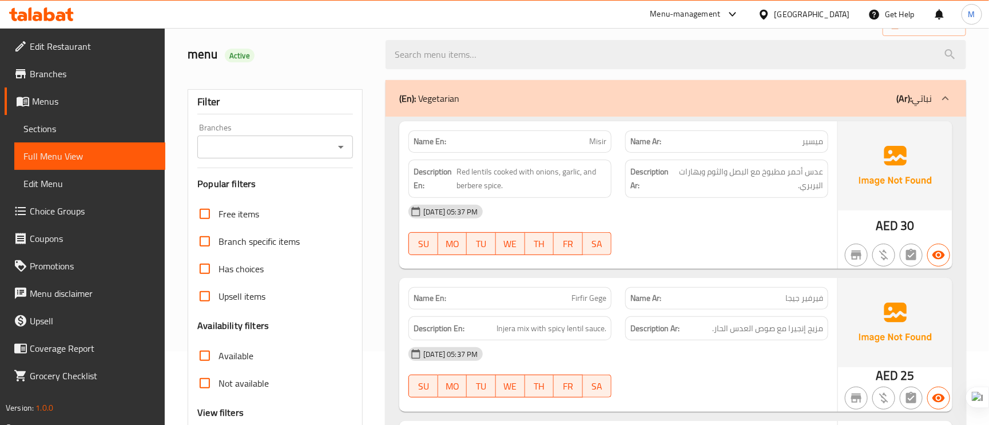
scroll to position [257, 0]
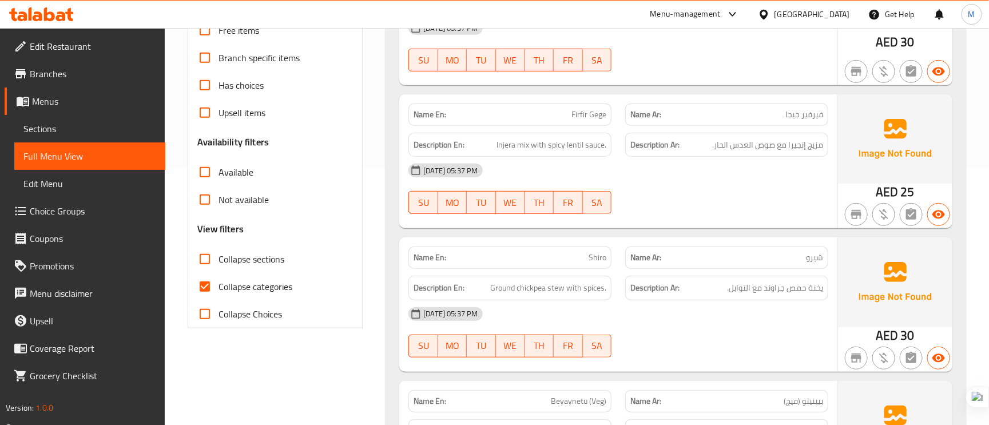
click at [233, 287] on span "Collapse categories" at bounding box center [256, 287] width 74 height 14
click at [219, 287] on input "Collapse categories" at bounding box center [204, 286] width 27 height 27
checkbox input "false"
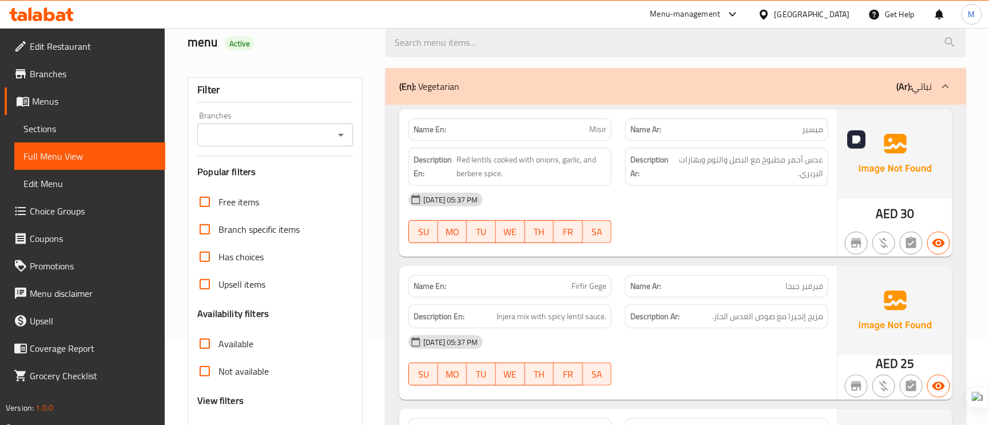
scroll to position [0, 0]
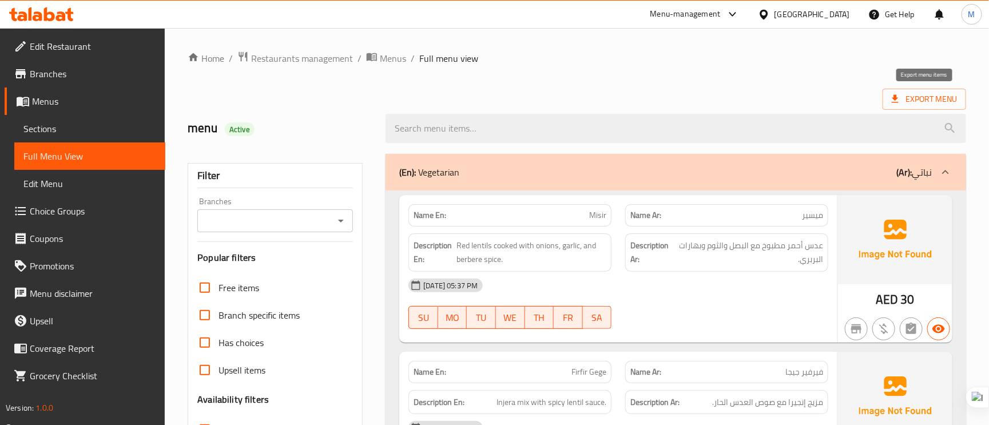
drag, startPoint x: 916, startPoint y: 99, endPoint x: 615, endPoint y: 42, distance: 306.8
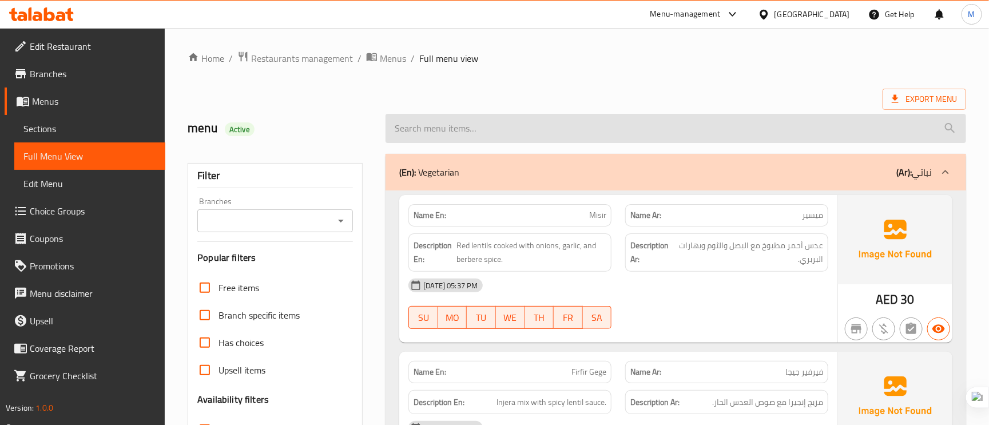
drag, startPoint x: 916, startPoint y: 94, endPoint x: 490, endPoint y: 120, distance: 427.5
click at [490, 120] on input "search" at bounding box center [676, 128] width 581 height 29
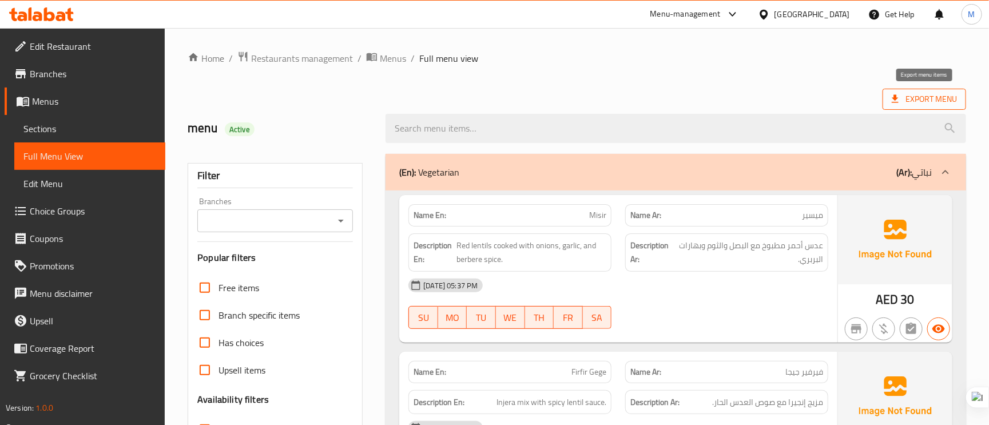
click at [935, 93] on span "Export Menu" at bounding box center [924, 99] width 65 height 14
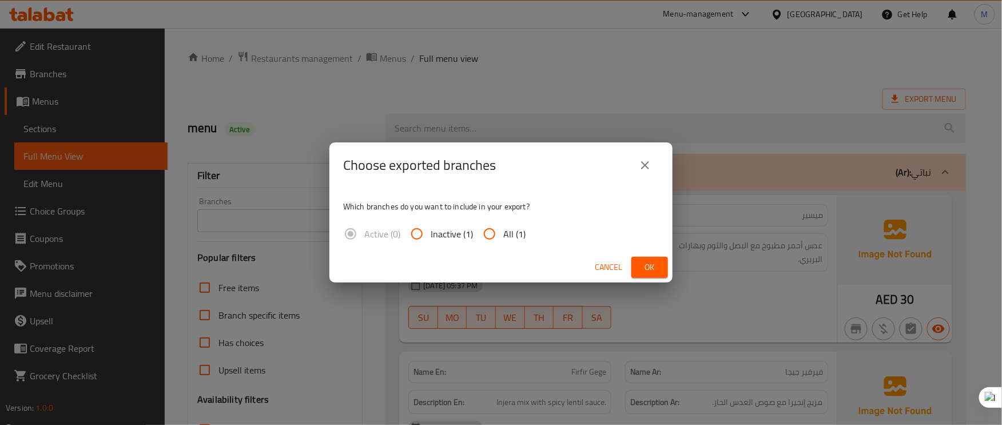
click at [492, 232] on input "All (1)" at bounding box center [489, 233] width 27 height 27
radio input "true"
click at [636, 262] on button "Ok" at bounding box center [650, 267] width 37 height 21
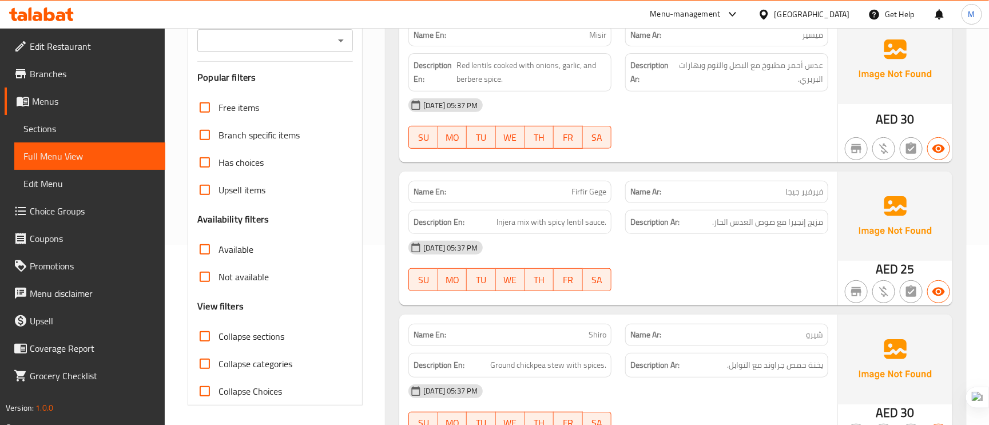
scroll to position [86, 0]
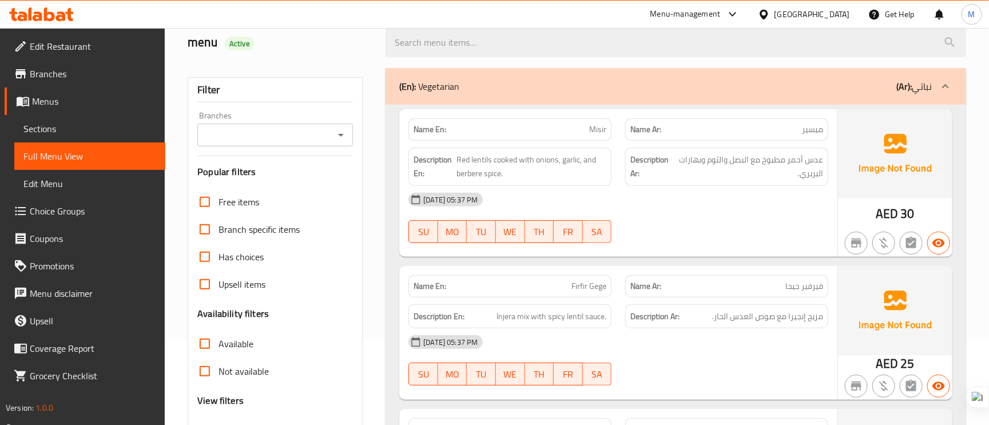
click at [593, 127] on span "Misir" at bounding box center [597, 130] width 17 height 12
copy span "Misir"
click at [803, 172] on span "عدس أحمر مطبوخ مع البصل والثوم وبهارات البربري." at bounding box center [750, 167] width 148 height 28
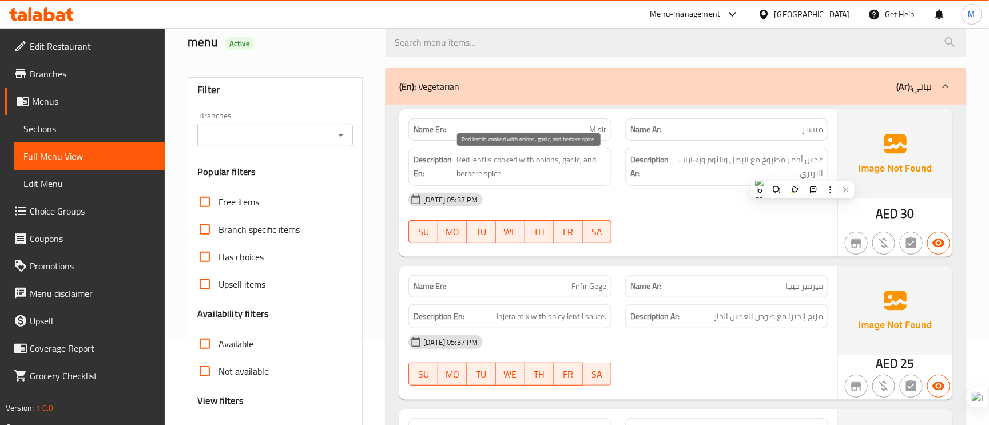
click at [547, 159] on span "Red lentils cooked with onions, garlic, and berbere spice." at bounding box center [532, 167] width 150 height 28
click at [568, 156] on span "Red lentils cooked with onions, garlic, and berbere spice." at bounding box center [532, 167] width 150 height 28
click at [597, 154] on span "Red lentils cooked with onions, garlic, and berbere spice." at bounding box center [532, 167] width 150 height 28
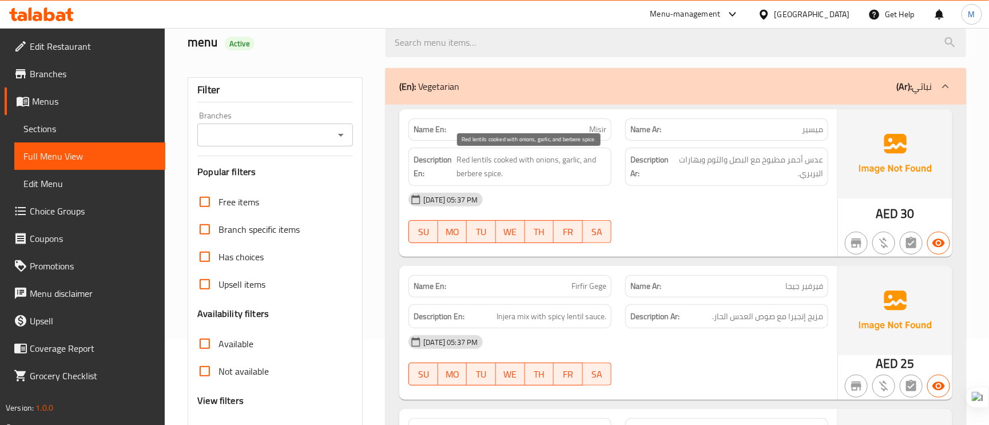
click at [469, 163] on span "Red lentils cooked with onions, garlic, and berbere spice." at bounding box center [532, 167] width 150 height 28
click at [585, 195] on div "05-10-2025 05:37 PM" at bounding box center [619, 199] width 434 height 27
click at [457, 177] on span "Red lentils cooked with onions, garlic, and berbere spice." at bounding box center [532, 167] width 150 height 28
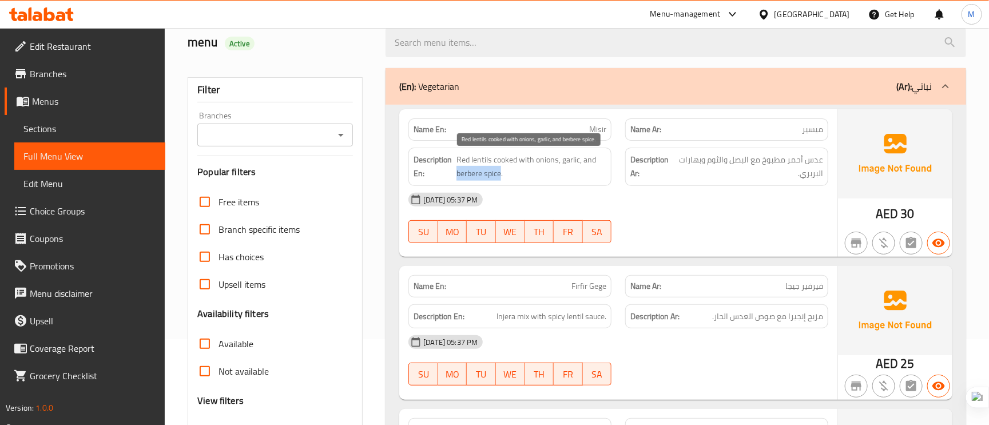
drag, startPoint x: 457, startPoint y: 177, endPoint x: 498, endPoint y: 175, distance: 41.8
click at [498, 175] on span "Red lentils cooked with onions, garlic, and berbere spice." at bounding box center [532, 167] width 150 height 28
copy span "berbere spice"
click at [462, 175] on span "Red lentils cooked with onions, garlic, and berbere spice." at bounding box center [532, 167] width 150 height 28
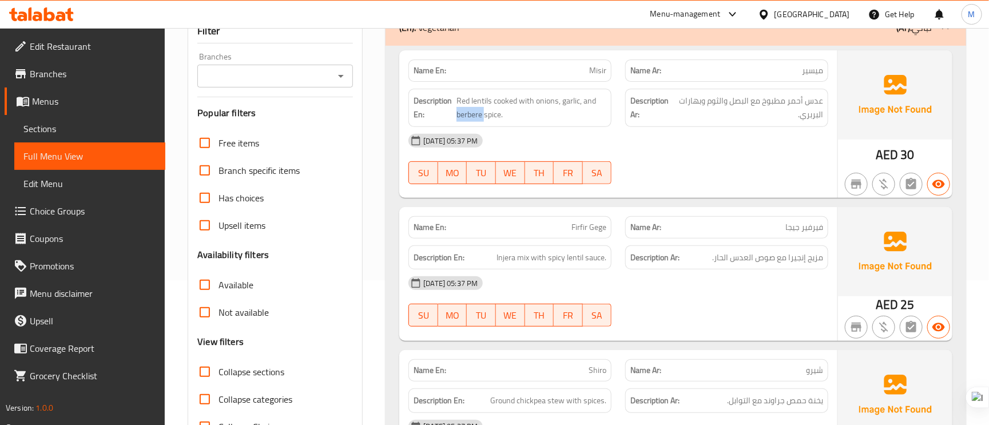
scroll to position [172, 0]
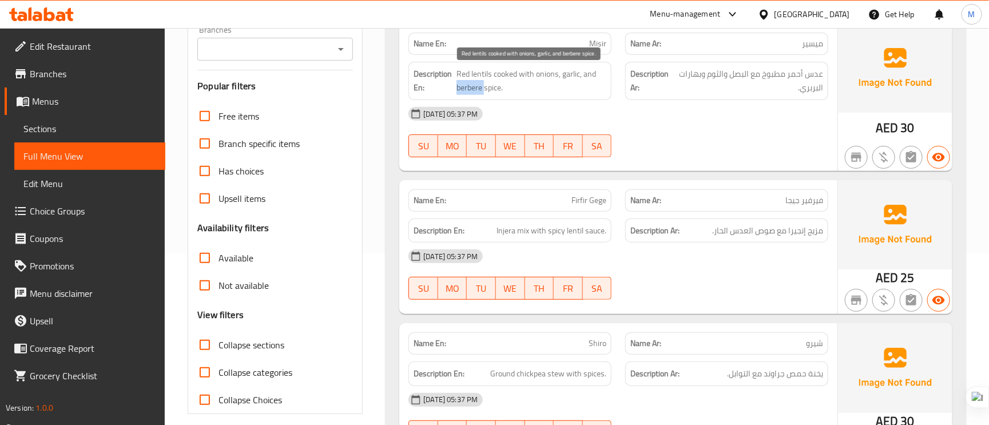
click at [505, 88] on span "Red lentils cooked with onions, garlic, and berbere spice." at bounding box center [532, 81] width 150 height 28
drag, startPoint x: 472, startPoint y: 91, endPoint x: 466, endPoint y: 86, distance: 7.3
click at [459, 92] on span "Red lentils cooked with onions, garlic, and berbere spice." at bounding box center [532, 81] width 150 height 28
click at [434, 84] on strong "Description En:" at bounding box center [434, 81] width 41 height 28
drag, startPoint x: 454, startPoint y: 88, endPoint x: 495, endPoint y: 88, distance: 41.2
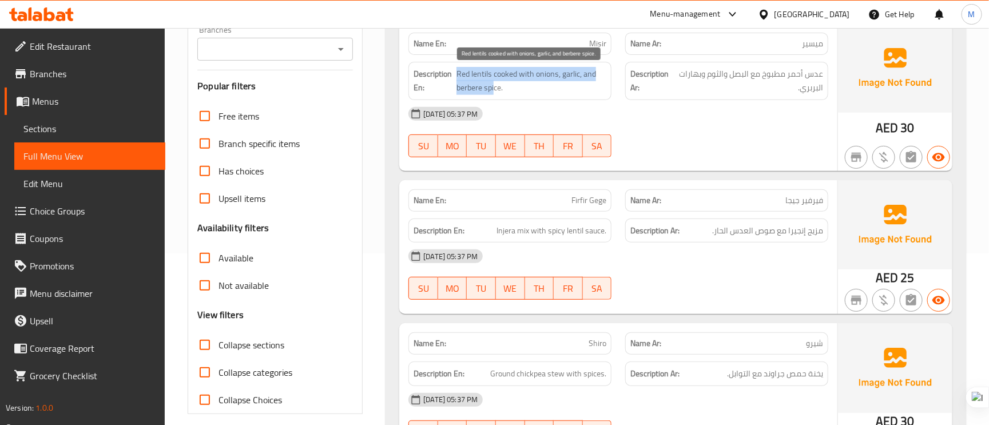
click at [495, 88] on h6 "Description En: Red lentils cooked with onions, garlic, and berbere spice." at bounding box center [510, 81] width 193 height 28
click at [501, 92] on span "Red lentils cooked with onions, garlic, and berbere spice." at bounding box center [532, 81] width 150 height 28
drag, startPoint x: 495, startPoint y: 90, endPoint x: 464, endPoint y: 77, distance: 33.6
click at [454, 77] on h6 "Description En: Red lentils cooked with onions, garlic, and berbere spice." at bounding box center [510, 81] width 193 height 28
drag, startPoint x: 498, startPoint y: 83, endPoint x: 503, endPoint y: 90, distance: 9.0
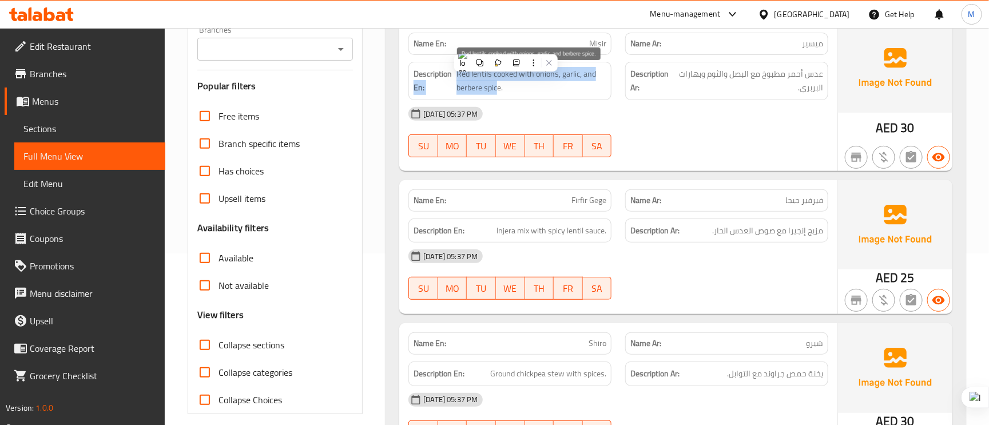
click at [500, 84] on span "Red lentils cooked with onions, garlic, and berbere spice." at bounding box center [532, 81] width 150 height 28
click at [498, 91] on span "Red lentils cooked with onions, garlic, and berbere spice." at bounding box center [532, 81] width 150 height 28
drag, startPoint x: 498, startPoint y: 89, endPoint x: 486, endPoint y: 90, distance: 12.1
click at [479, 90] on span "Red lentils cooked with onions, garlic, and berbere spice." at bounding box center [532, 81] width 150 height 28
drag, startPoint x: 501, startPoint y: 89, endPoint x: 457, endPoint y: 86, distance: 44.1
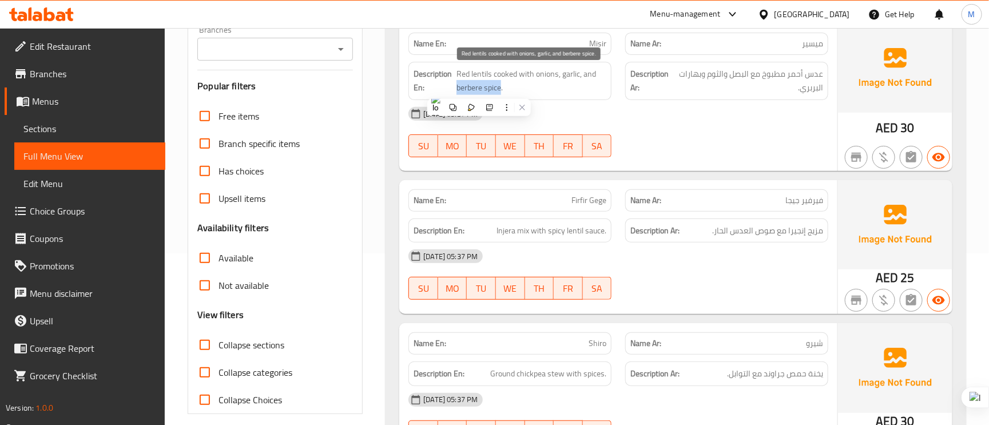
click at [457, 86] on span "Red lentils cooked with onions, garlic, and berbere spice." at bounding box center [532, 81] width 150 height 28
copy span "berbere spice"
click at [587, 203] on span "Firfir Gege" at bounding box center [589, 201] width 35 height 12
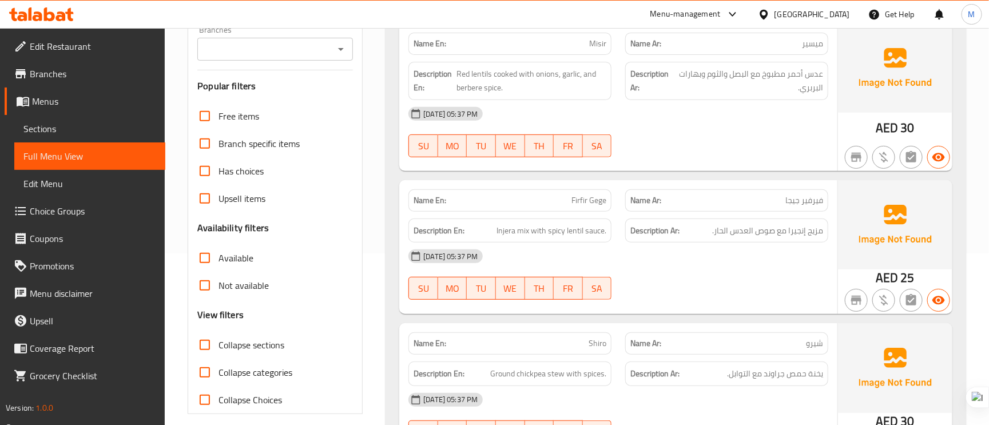
click at [587, 203] on span "Firfir Gege" at bounding box center [589, 201] width 35 height 12
drag, startPoint x: 586, startPoint y: 203, endPoint x: 559, endPoint y: 204, distance: 26.3
click at [559, 204] on p "Name En: Firfir Gege" at bounding box center [510, 201] width 193 height 12
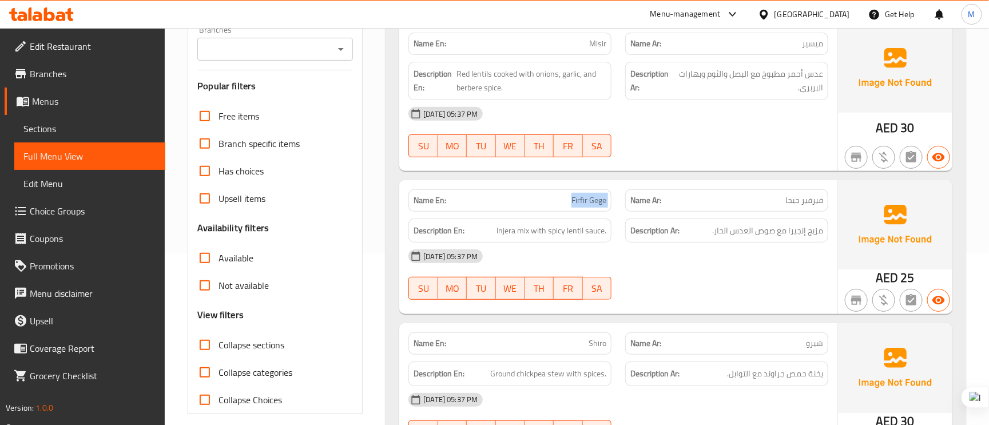
copy span "Firfir Gege"
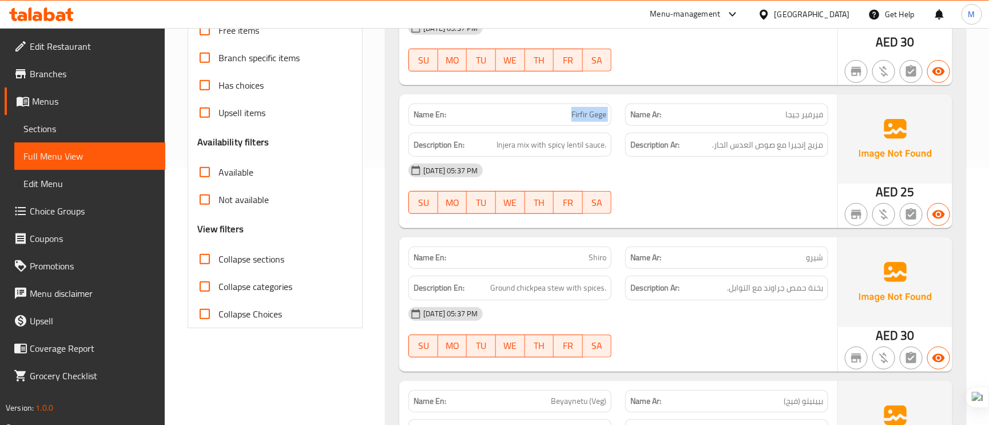
click at [591, 263] on span "Shiro" at bounding box center [598, 258] width 18 height 12
copy span "Shiro"
click at [597, 247] on div "Name En: Shiro" at bounding box center [510, 258] width 217 height 36
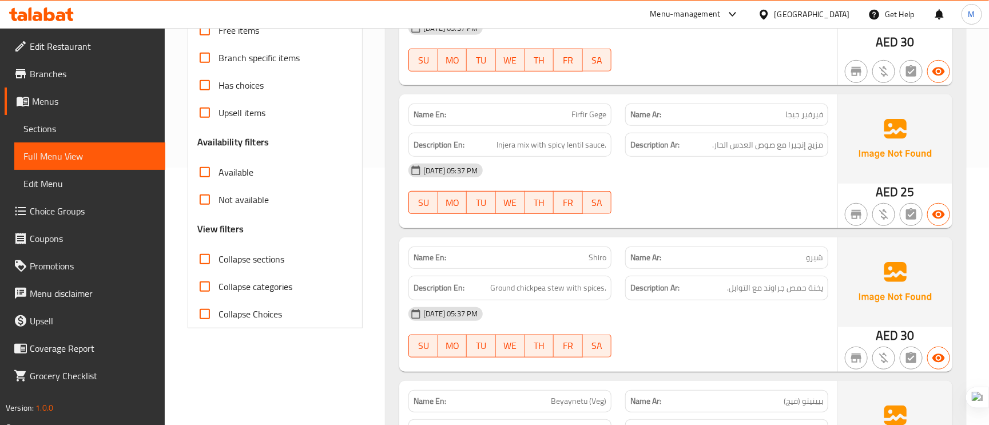
drag, startPoint x: 597, startPoint y: 253, endPoint x: 553, endPoint y: 263, distance: 45.1
click at [553, 263] on p "Name En: Shiro" at bounding box center [510, 258] width 193 height 12
copy span "Shiro"
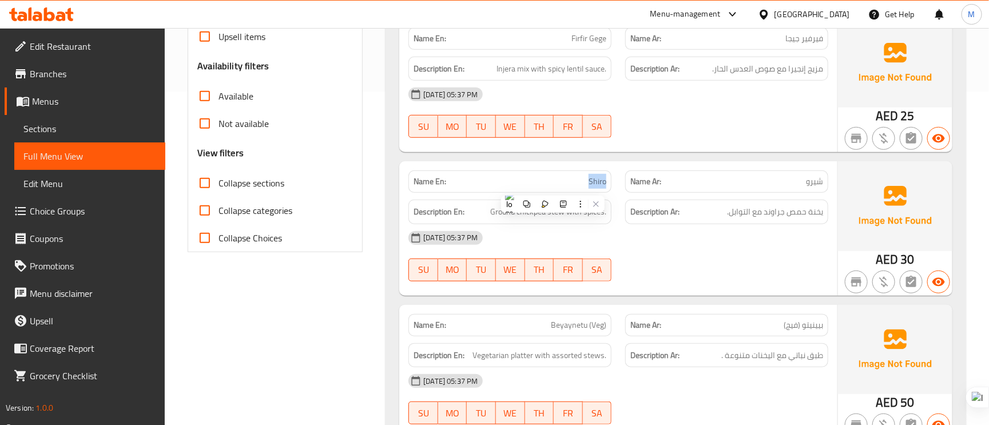
scroll to position [429, 0]
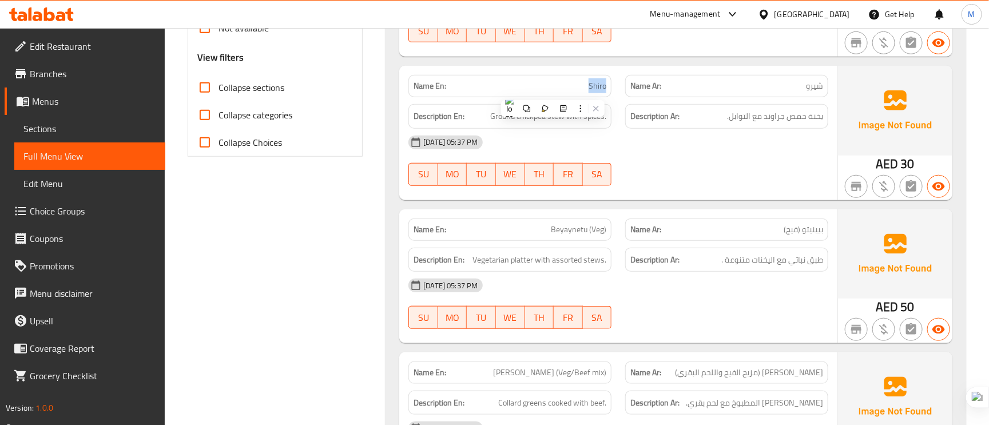
click at [581, 236] on span "Beyaynetu (Veg)" at bounding box center [578, 230] width 55 height 12
click at [579, 227] on span "Beyaynetu (Veg)" at bounding box center [578, 230] width 55 height 12
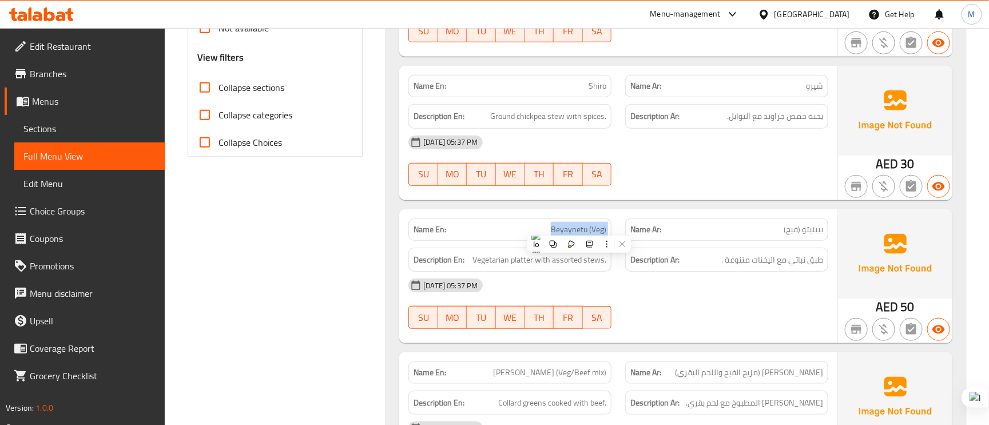
click at [579, 227] on span "Beyaynetu (Veg)" at bounding box center [578, 230] width 55 height 12
copy span "Beyaynetu (Veg)"
click at [583, 229] on span "Beyaynetu (Veg)" at bounding box center [578, 230] width 55 height 12
click at [583, 228] on span "Beyaynetu (Veg)" at bounding box center [578, 230] width 55 height 12
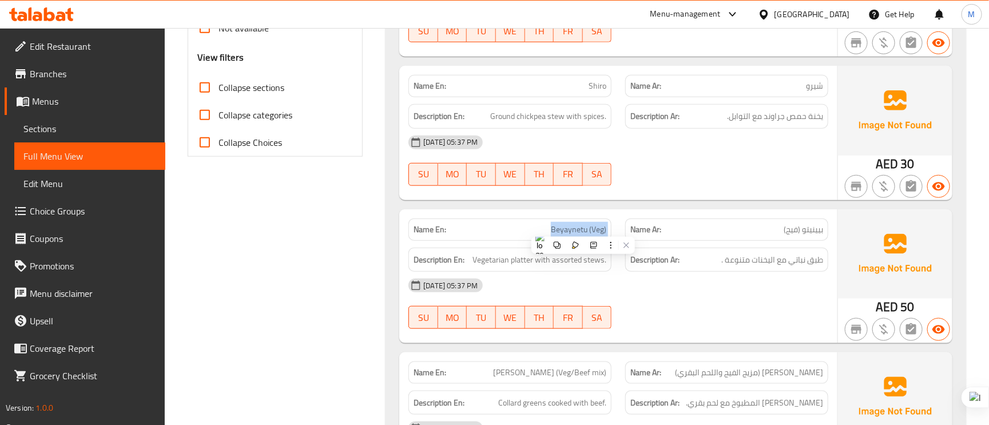
click at [583, 228] on span "Beyaynetu (Veg)" at bounding box center [578, 230] width 55 height 12
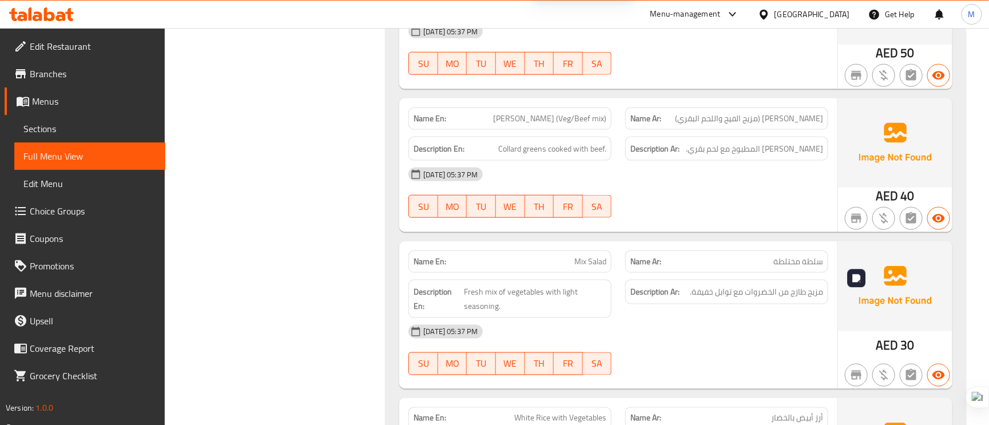
scroll to position [687, 0]
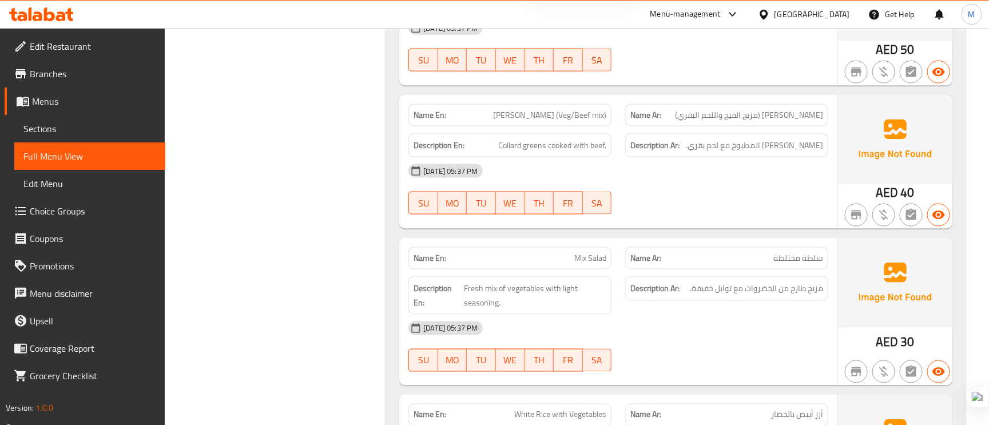
click at [577, 118] on span "Gomen Besiga (Veg/Beef mix)" at bounding box center [549, 115] width 113 height 12
copy span "Gomen Besiga (Veg/Beef mix)"
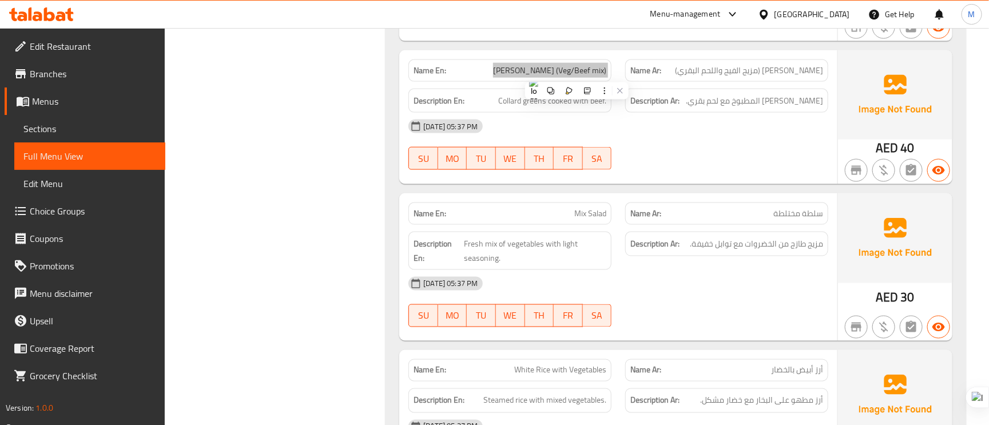
scroll to position [772, 0]
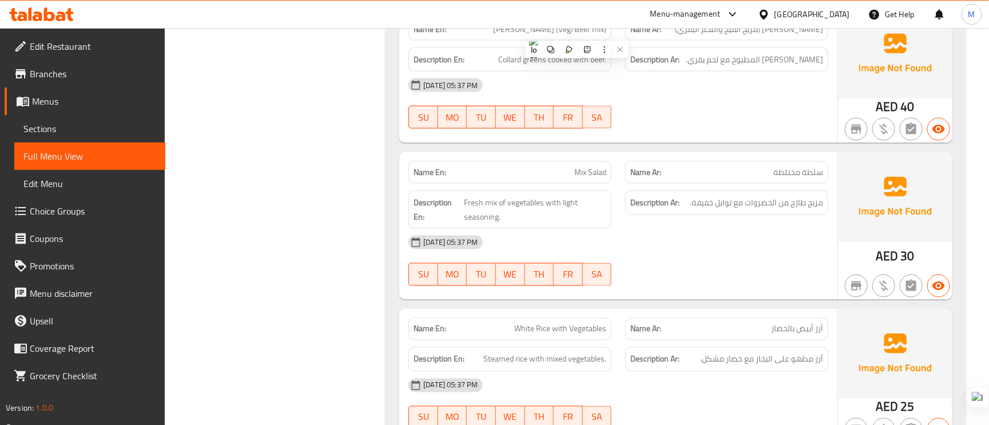
click at [594, 174] on span "Mix Salad" at bounding box center [590, 172] width 32 height 12
copy span "Salad"
click at [594, 174] on span "Mix Salad" at bounding box center [590, 172] width 32 height 12
copy span "Mix Salad"
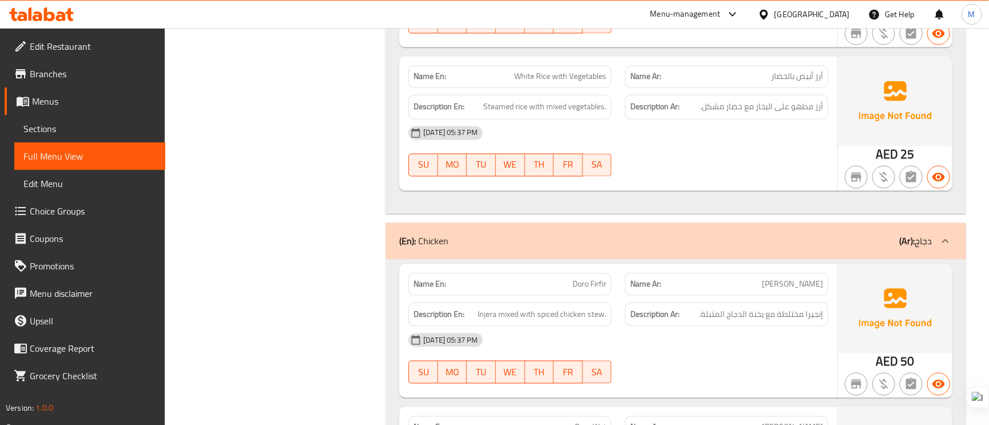
scroll to position [1030, 0]
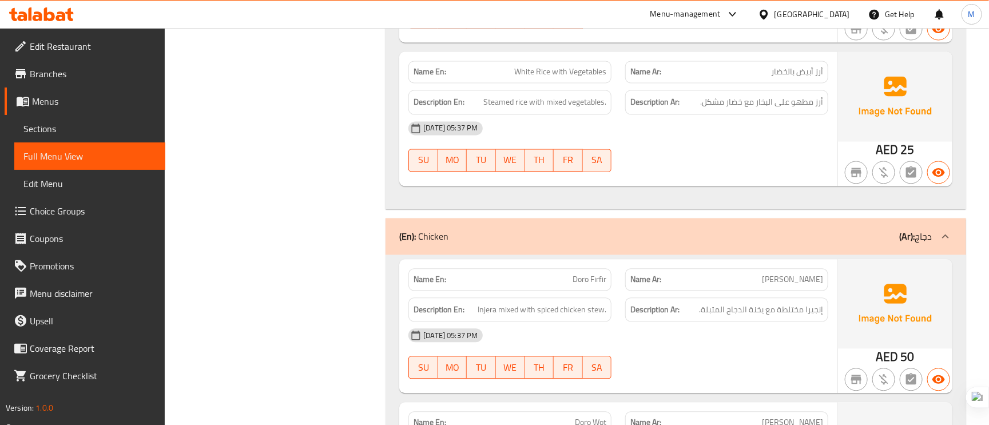
click at [553, 78] on span "White Rice with Vegetables" at bounding box center [560, 72] width 92 height 12
click at [466, 109] on h6 "Description En: Steamed rice with mixed vegetables." at bounding box center [510, 102] width 193 height 14
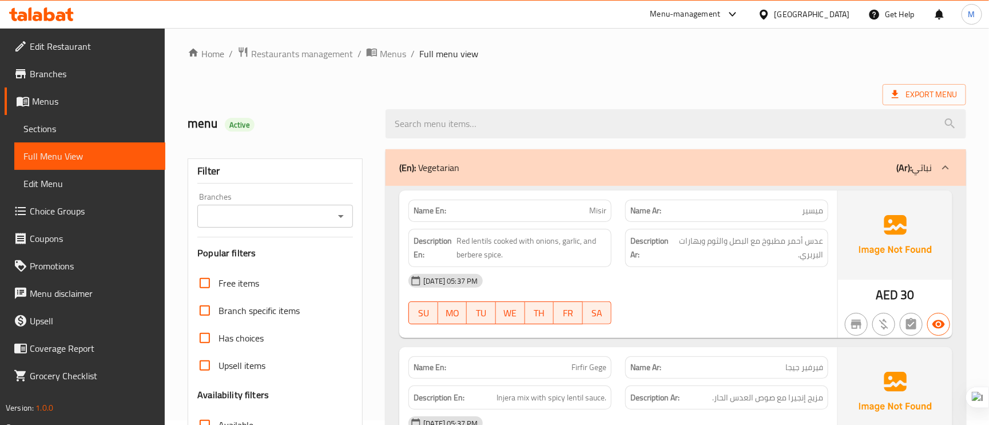
scroll to position [0, 0]
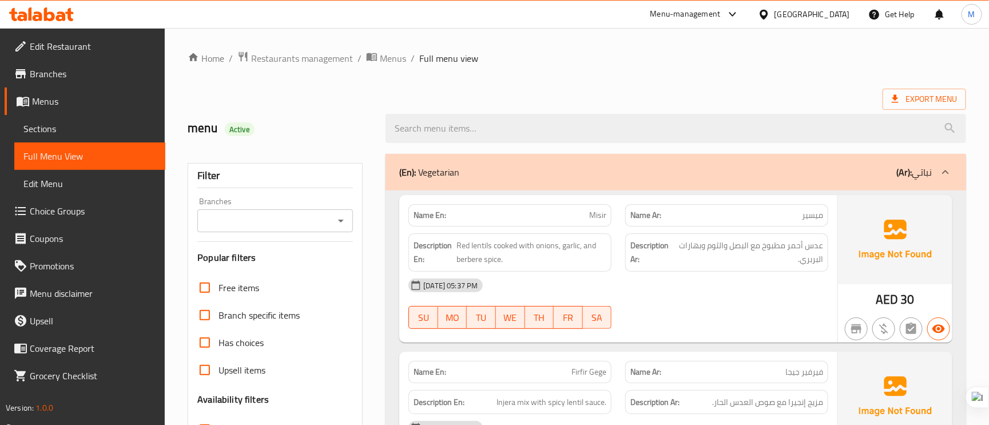
click at [905, 174] on b "(Ar):" at bounding box center [903, 172] width 15 height 17
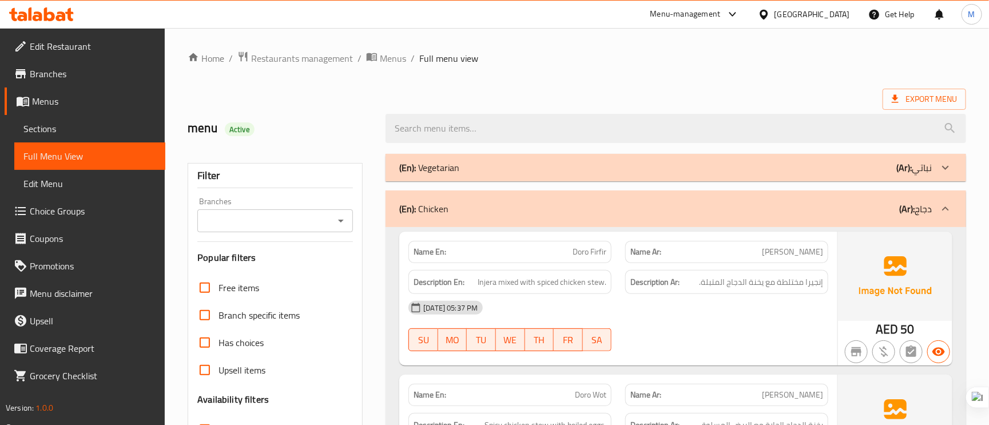
click at [929, 172] on p "(Ar): نباتي" at bounding box center [913, 168] width 35 height 14
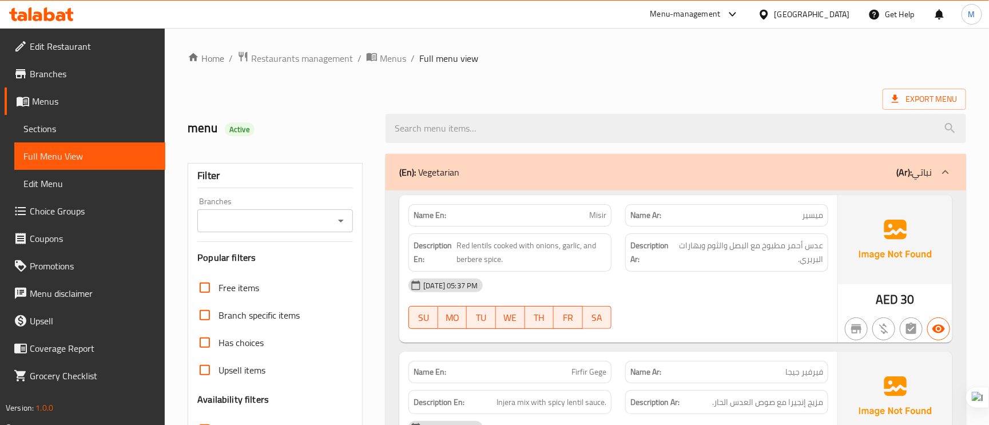
click at [939, 174] on div at bounding box center [945, 171] width 27 height 27
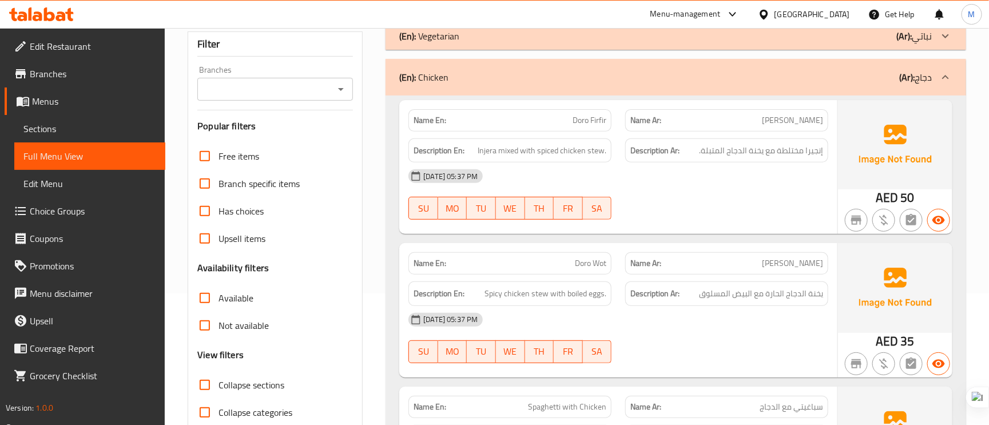
scroll to position [172, 0]
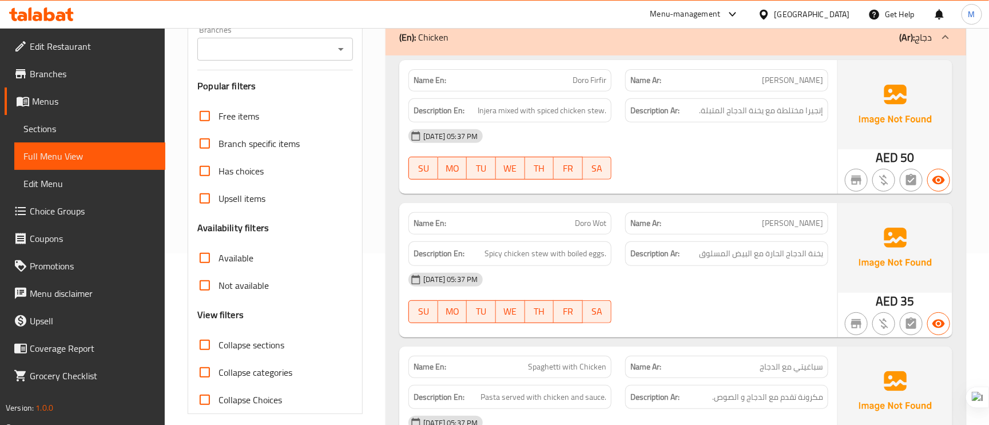
click at [804, 224] on span "دورو ووت" at bounding box center [792, 223] width 61 height 12
click at [594, 221] on span "Doro Wot" at bounding box center [590, 223] width 31 height 12
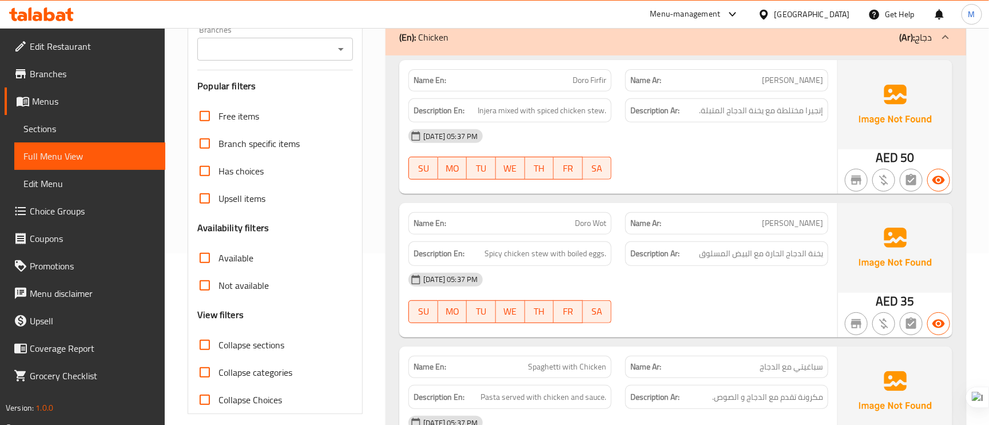
click at [594, 221] on span "Doro Wot" at bounding box center [590, 223] width 31 height 12
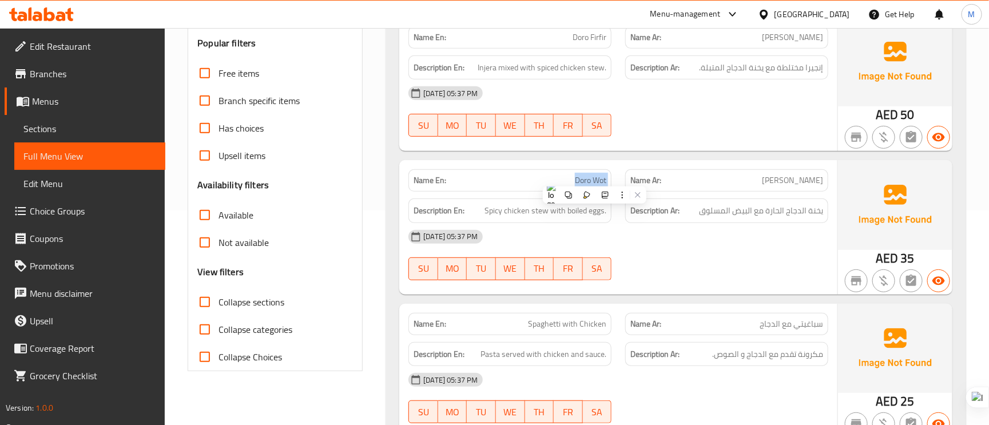
scroll to position [257, 0]
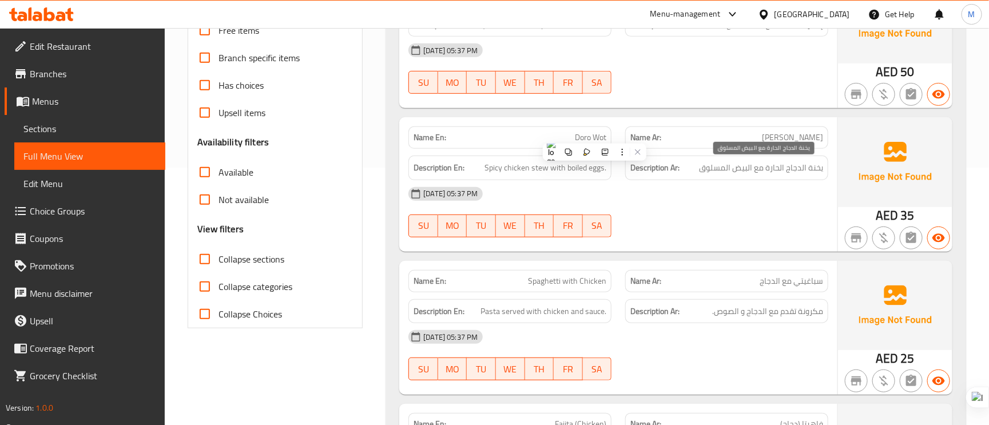
click at [802, 168] on span "يخنة الدجاج الحارة مع البيض المسلوق" at bounding box center [761, 168] width 124 height 14
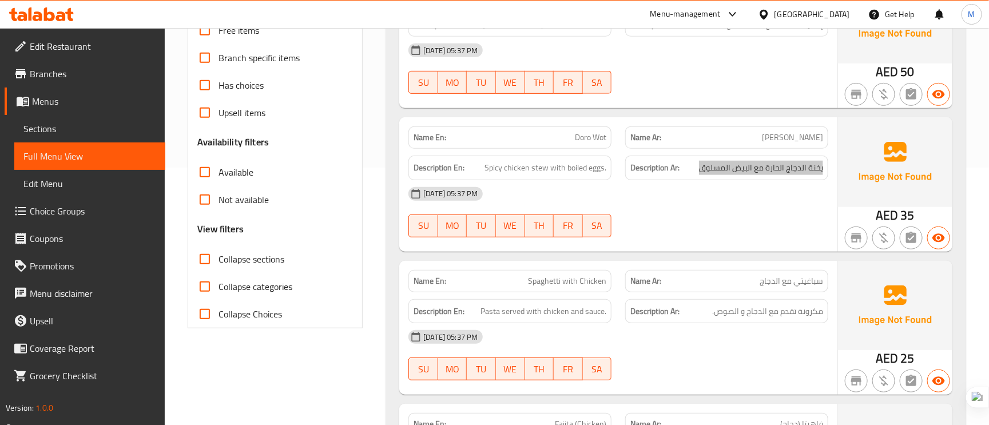
scroll to position [343, 0]
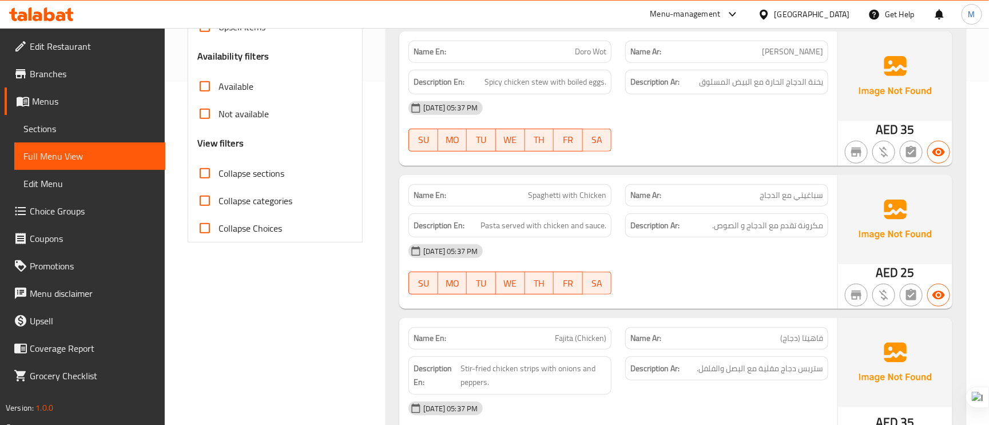
click at [786, 196] on span "سباغيتي مع الدجاج" at bounding box center [792, 195] width 64 height 12
drag, startPoint x: 786, startPoint y: 196, endPoint x: 793, endPoint y: 196, distance: 7.4
click at [793, 196] on span "سباغيتي مع الدجاج" at bounding box center [792, 195] width 64 height 12
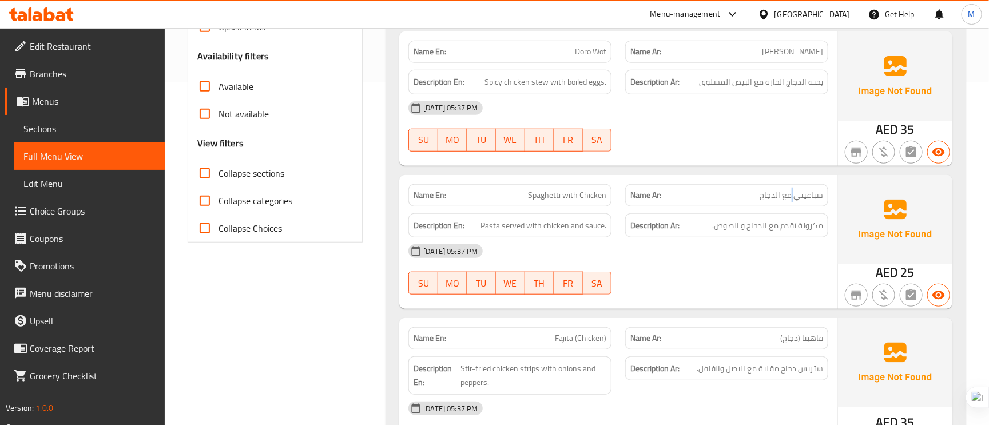
click at [794, 196] on span "سباغيتي مع الدجاج" at bounding box center [792, 195] width 64 height 12
click at [775, 260] on div "05-10-2025 05:37 PM" at bounding box center [619, 250] width 434 height 27
click at [592, 231] on span "Pasta served with chicken and sauce." at bounding box center [544, 226] width 126 height 14
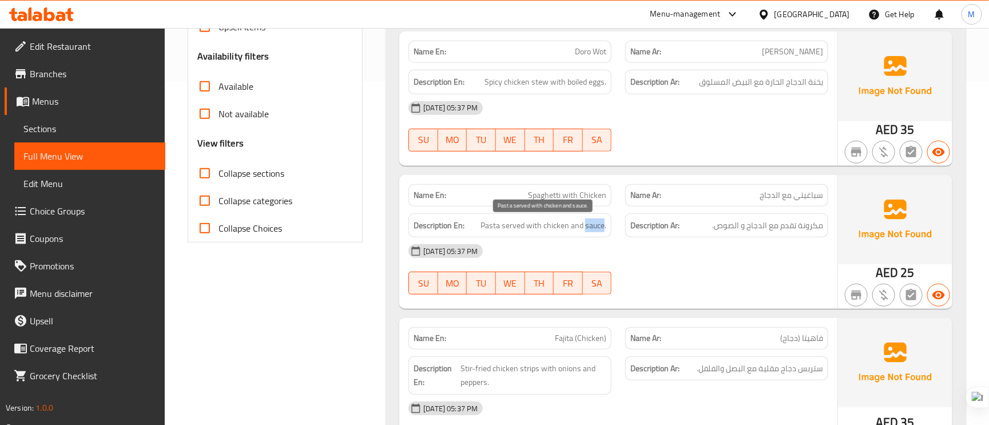
click at [592, 231] on span "Pasta served with chicken and sauce." at bounding box center [544, 226] width 126 height 14
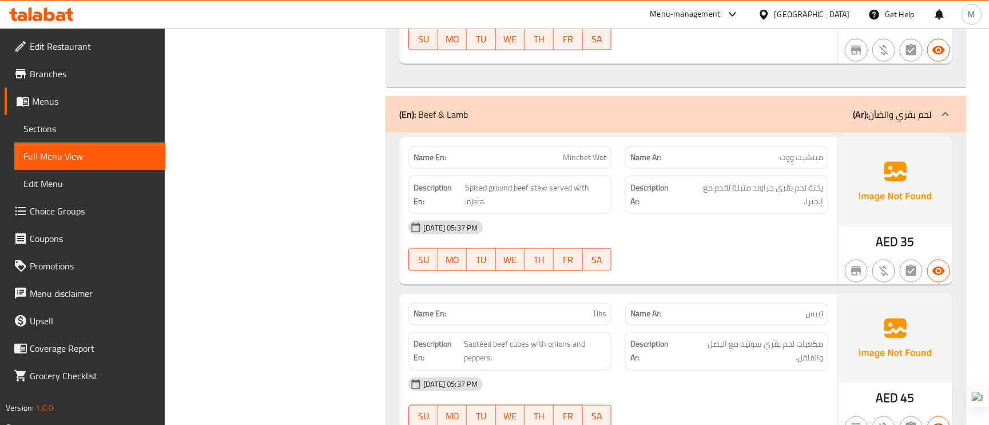
scroll to position [772, 0]
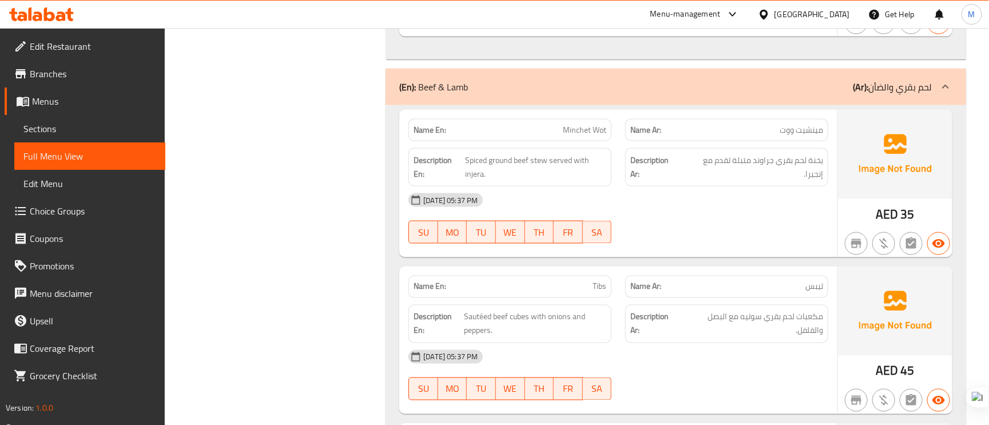
click at [585, 133] on span "Minchet Wot" at bounding box center [584, 130] width 43 height 12
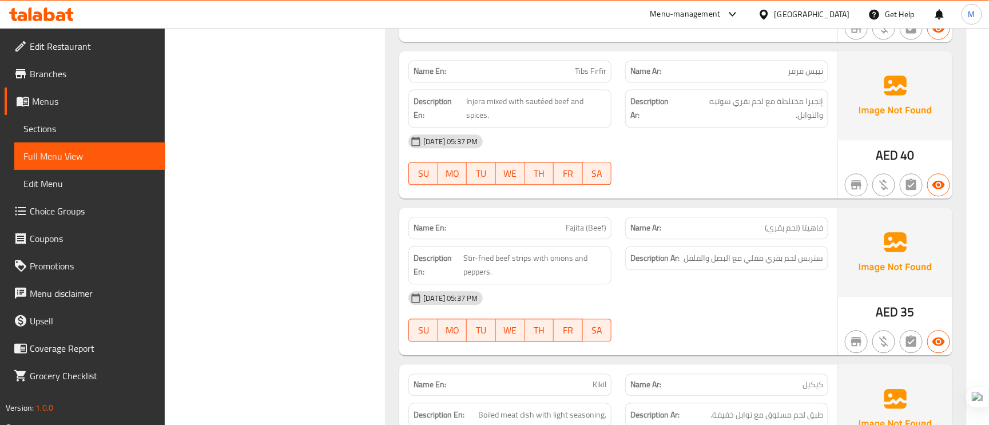
scroll to position [1116, 0]
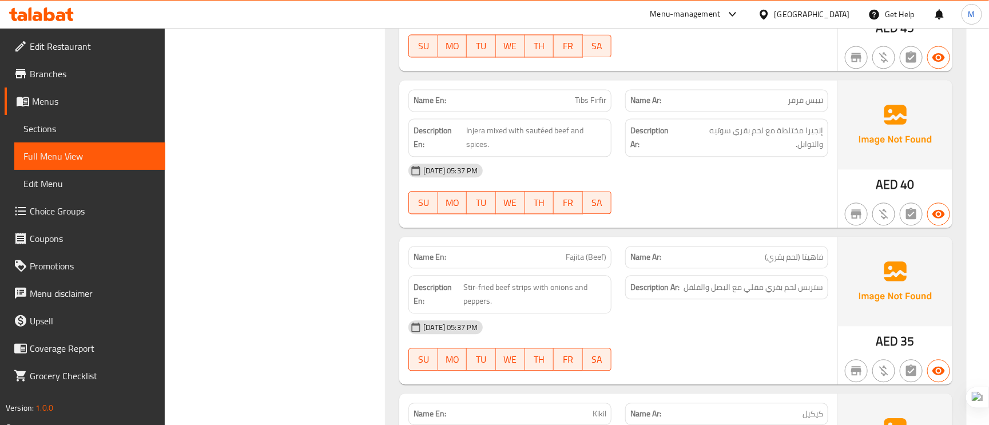
click at [601, 106] on span "Tibs Firfir" at bounding box center [590, 100] width 31 height 12
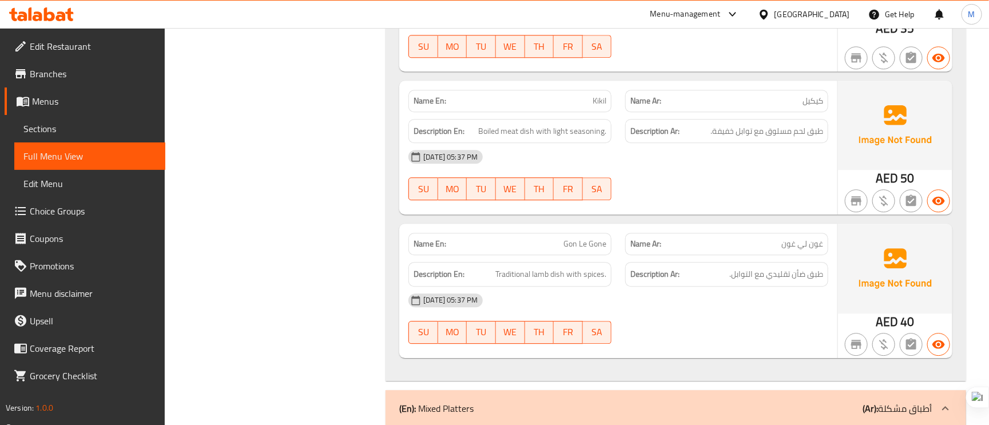
scroll to position [1459, 0]
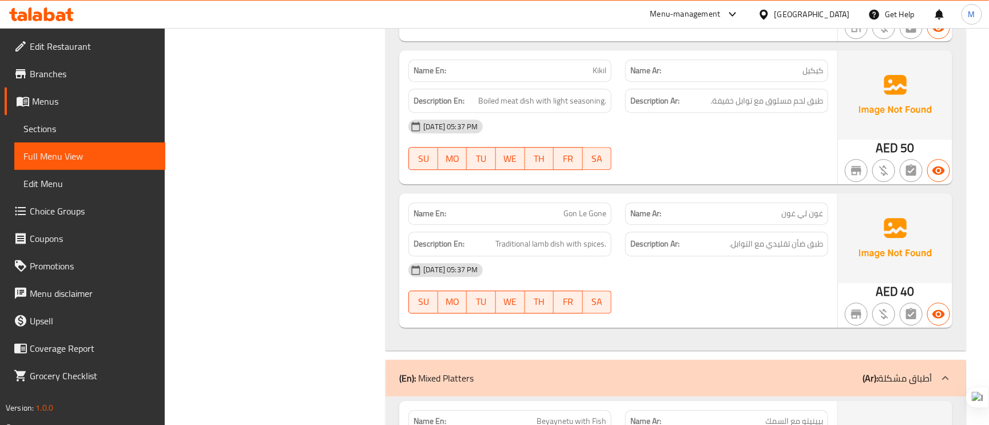
click at [593, 213] on span "Gon Le Gone" at bounding box center [585, 214] width 43 height 12
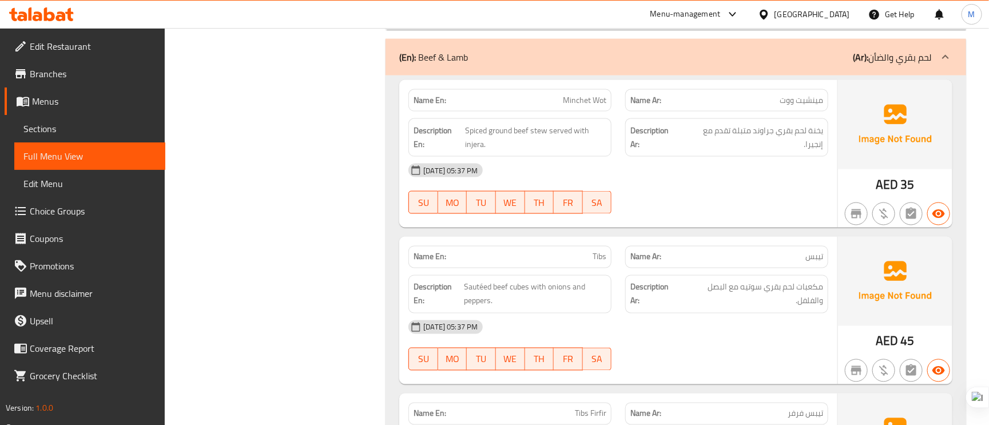
scroll to position [772, 0]
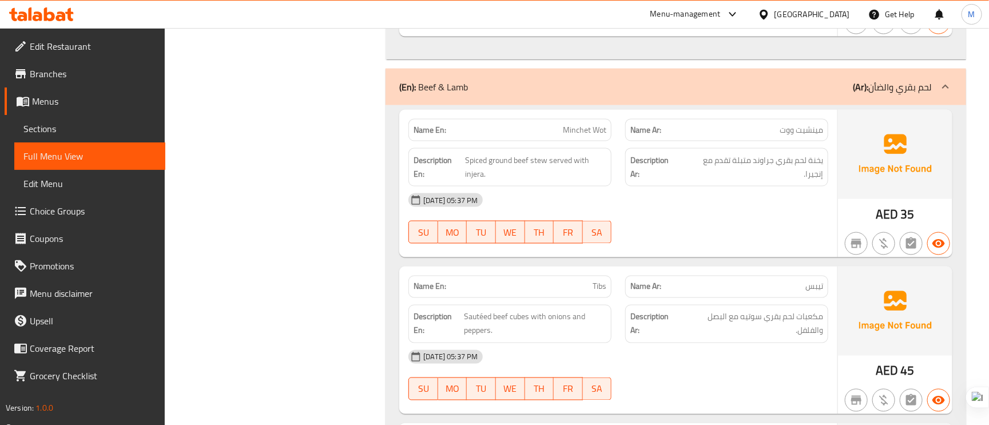
drag, startPoint x: 866, startPoint y: 81, endPoint x: 899, endPoint y: 94, distance: 35.2
click at [867, 81] on b "(Ar):" at bounding box center [860, 86] width 15 height 17
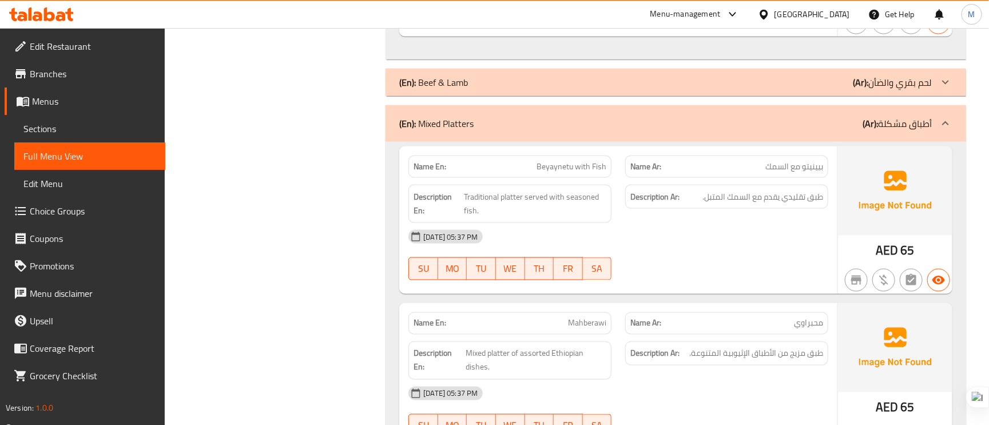
scroll to position [858, 0]
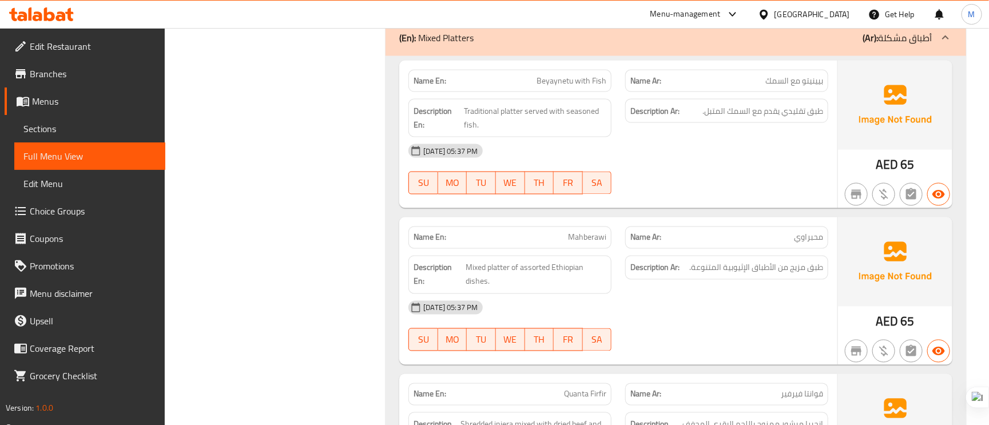
click at [809, 244] on span "محبراوي" at bounding box center [808, 238] width 29 height 12
click at [586, 239] on span "Mahberawi" at bounding box center [587, 238] width 38 height 12
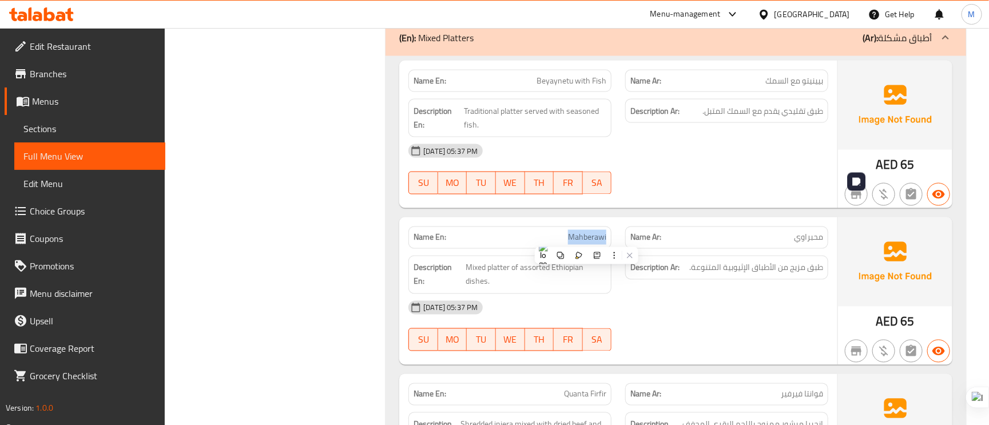
scroll to position [1030, 0]
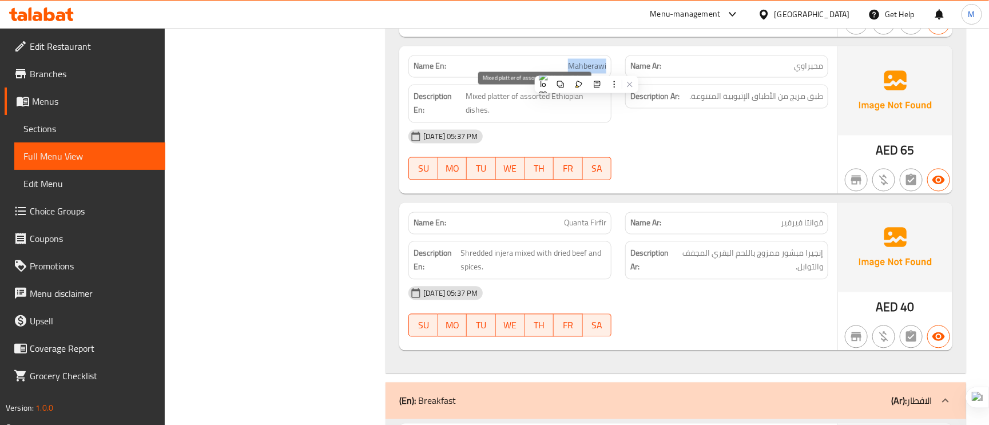
click at [525, 99] on span "Mixed platter of assorted Ethiopian dishes." at bounding box center [536, 103] width 141 height 28
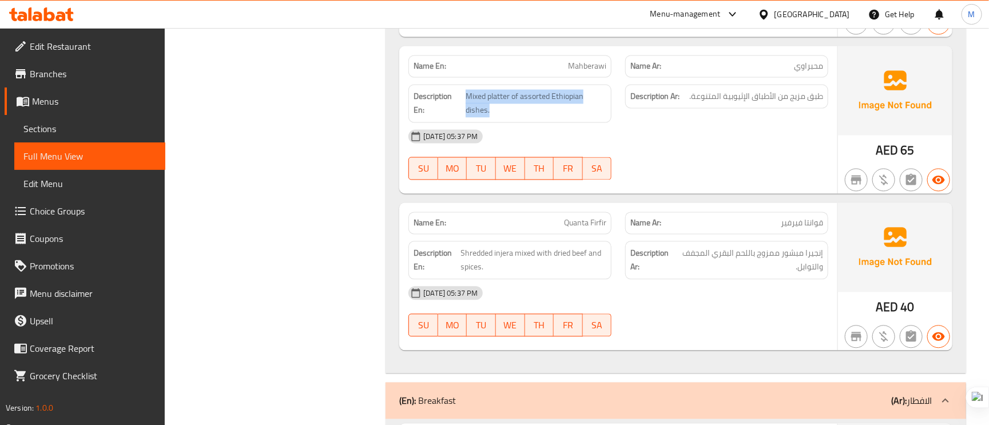
click at [579, 68] on span "Mahberawi" at bounding box center [587, 66] width 38 height 12
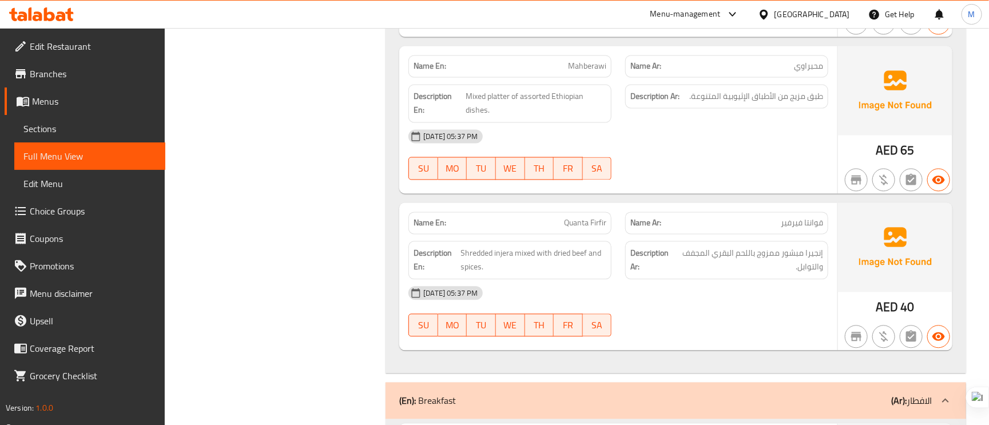
click at [808, 226] on span "قوانتا فيرفير" at bounding box center [802, 223] width 42 height 12
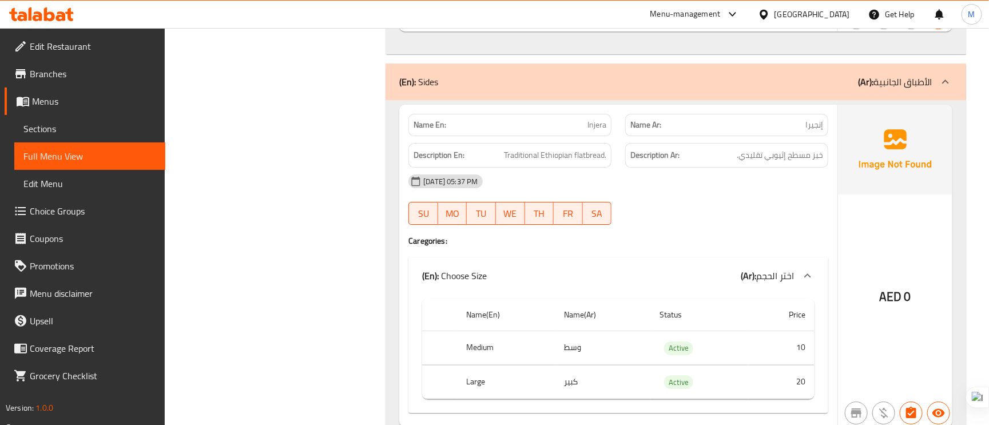
scroll to position [1716, 0]
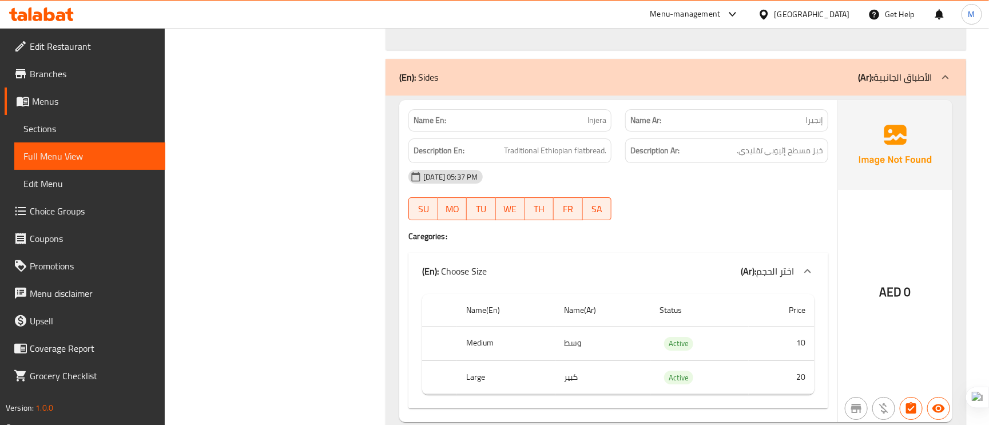
click at [815, 125] on span "إنجيرا" at bounding box center [814, 120] width 18 height 12
click at [804, 180] on div "05-10-2025 05:37 PM" at bounding box center [619, 176] width 434 height 27
click at [559, 154] on span "Traditional Ethiopian flatbread." at bounding box center [555, 151] width 102 height 14
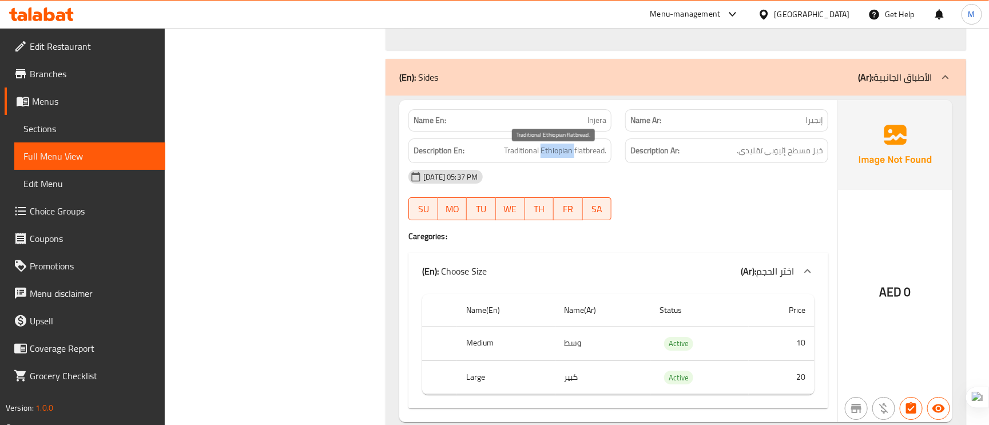
click at [559, 154] on span "Traditional Ethiopian flatbread." at bounding box center [555, 151] width 102 height 14
click at [524, 156] on span "Traditional Ethiopian flatbread." at bounding box center [555, 151] width 102 height 14
click at [691, 197] on div "05-10-2025 05:37 PM SU MO TU WE TH FR SA" at bounding box center [619, 195] width 434 height 64
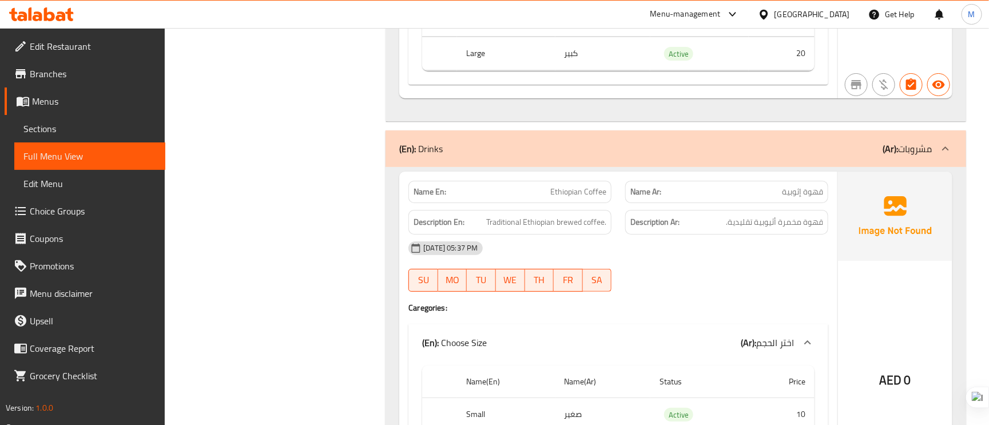
scroll to position [2145, 0]
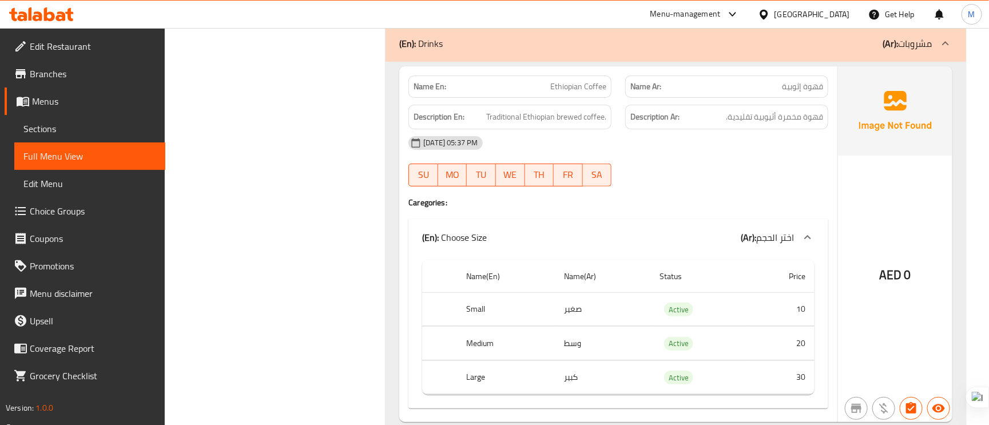
click at [811, 86] on span "قهوة إثوبية" at bounding box center [802, 87] width 41 height 12
click at [592, 91] on span "Ethiopian Coffee" at bounding box center [578, 87] width 56 height 12
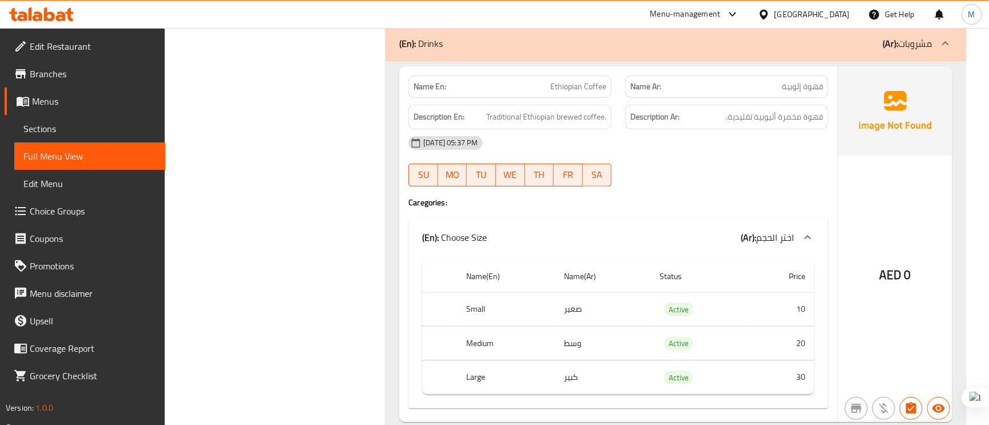
click at [592, 91] on span "Ethiopian Coffee" at bounding box center [578, 87] width 56 height 12
click at [498, 124] on span "Traditional Ethiopian brewed coffee." at bounding box center [546, 117] width 120 height 14
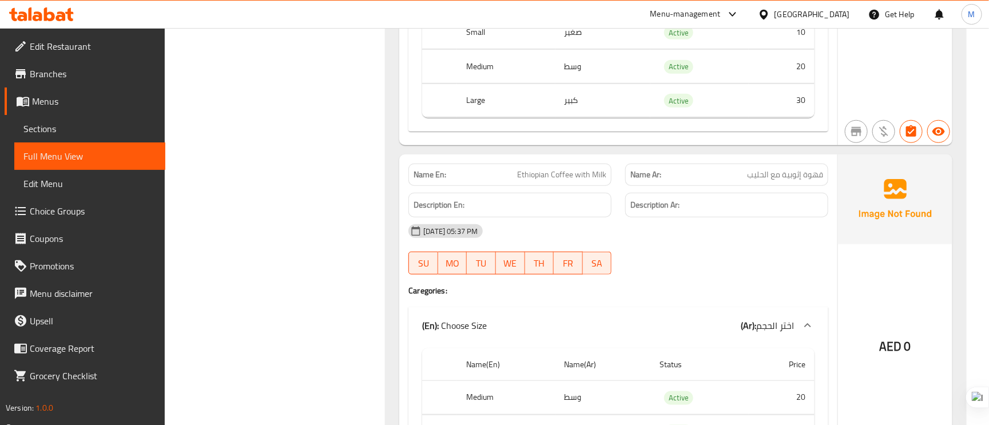
scroll to position [2526, 0]
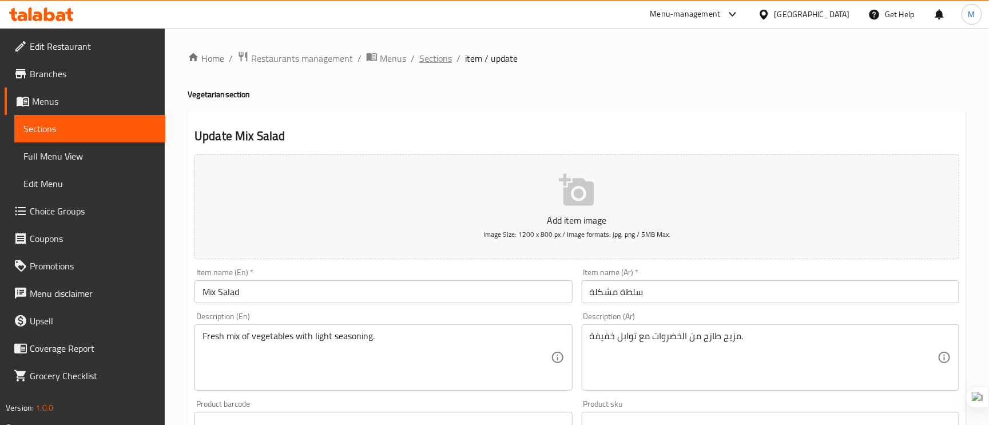
click at [449, 55] on span "Sections" at bounding box center [435, 58] width 33 height 14
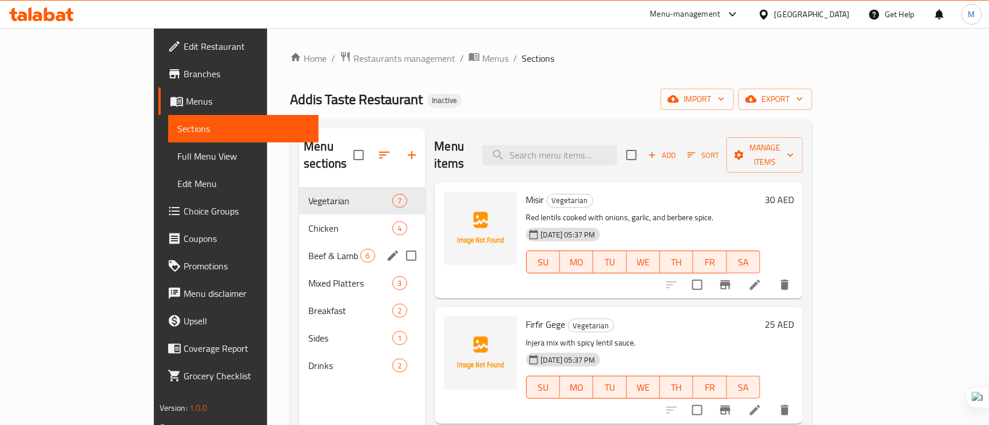
click at [399, 244] on input "Menu sections" at bounding box center [411, 256] width 24 height 24
checkbox input "true"
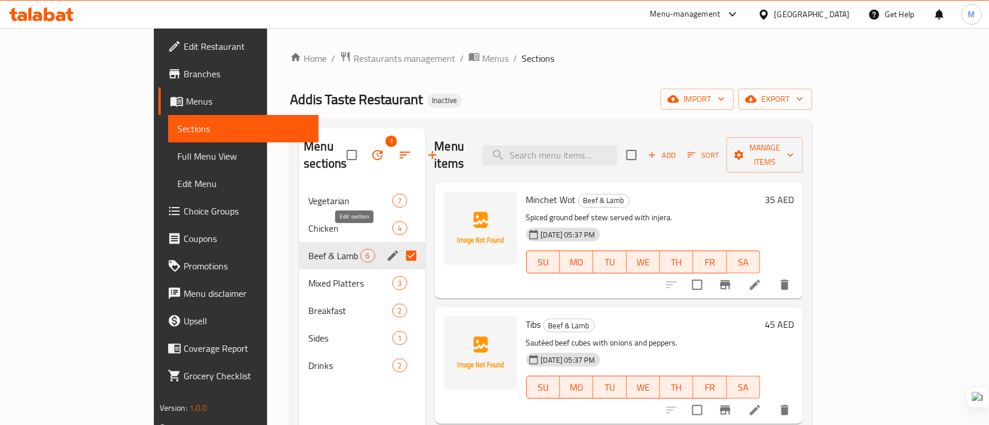
click at [386, 249] on icon "edit" at bounding box center [393, 256] width 14 height 14
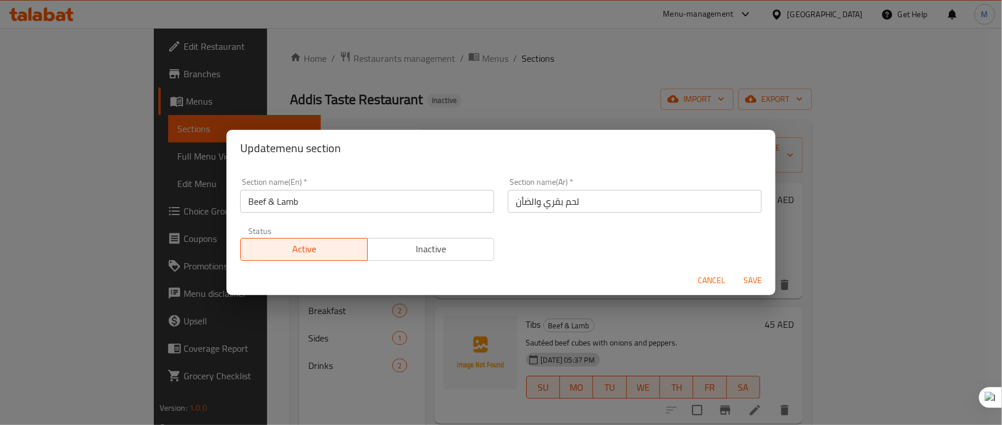
click at [566, 199] on input "لحم بقري والضأن" at bounding box center [635, 201] width 254 height 23
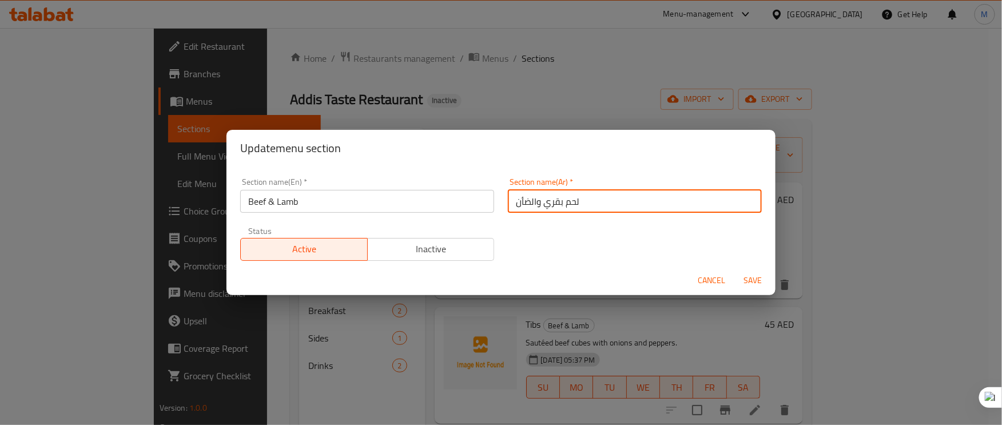
click at [566, 199] on input "لحم بقري والضأن" at bounding box center [635, 201] width 254 height 23
click at [530, 203] on input "لحم بقري والضأن" at bounding box center [635, 201] width 254 height 23
paste input "لحم"
type input "لحم بقري و لحم الضأن"
click at [755, 278] on span "Save" at bounding box center [752, 280] width 27 height 14
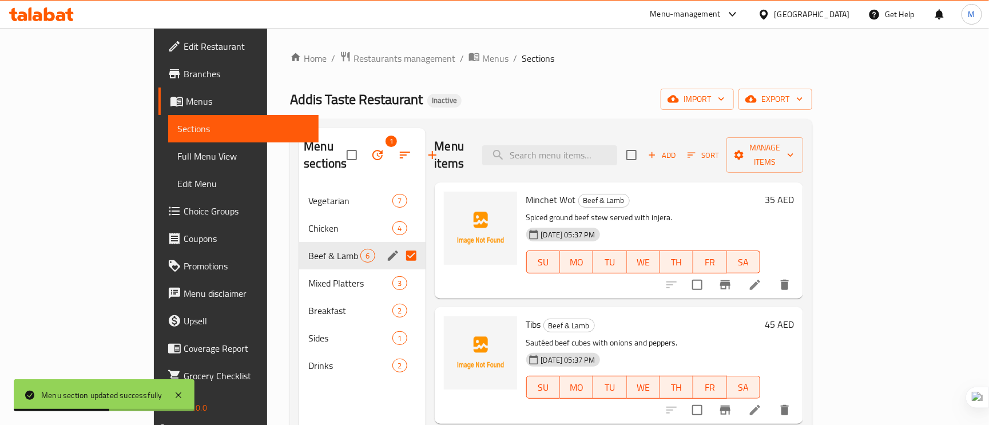
click at [583, 164] on div "Menu items Add Sort Manage items" at bounding box center [619, 155] width 369 height 54
paste input "Minchet Wot"
type input "Minchet Wot"
click at [586, 145] on input "Minchet Wot" at bounding box center [549, 155] width 135 height 20
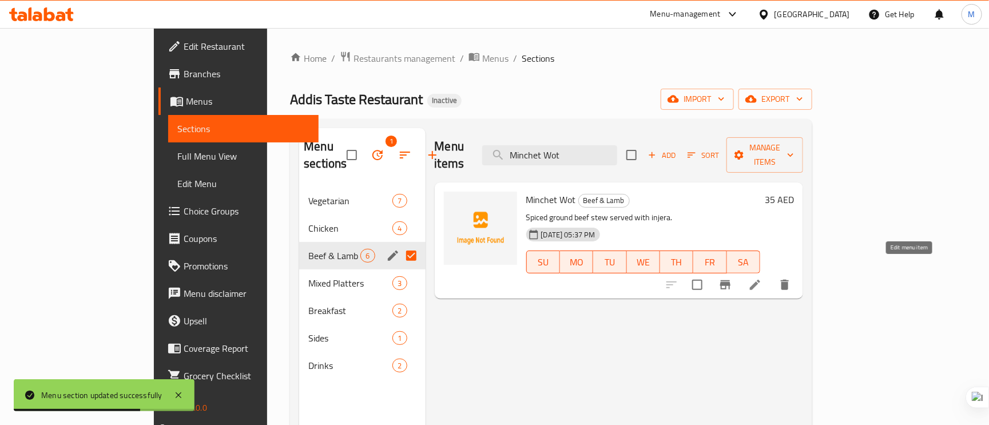
click at [760, 280] on icon at bounding box center [755, 285] width 10 height 10
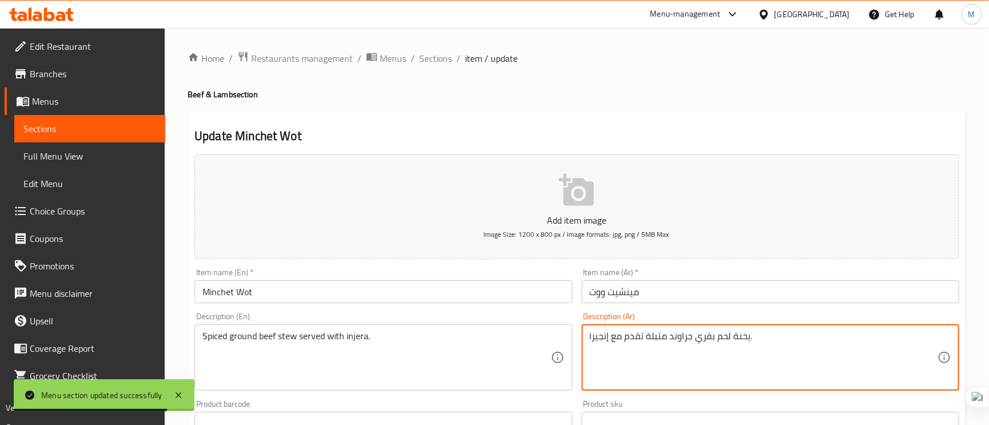
click at [684, 335] on textarea "يخنة لحم بقري جراوند متبلة تقدم مع إنجيرا." at bounding box center [764, 358] width 348 height 54
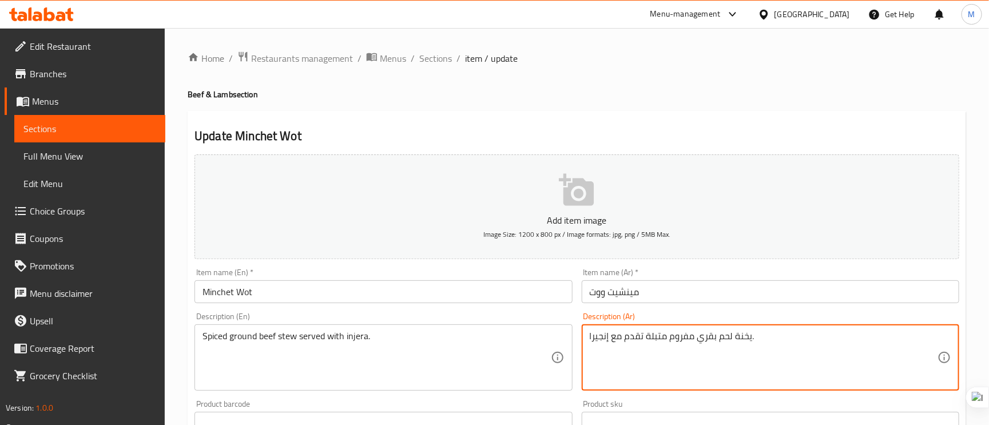
type textarea "يخنة لحم بقري مفروم متبلة تقدم مع إنجيرا."
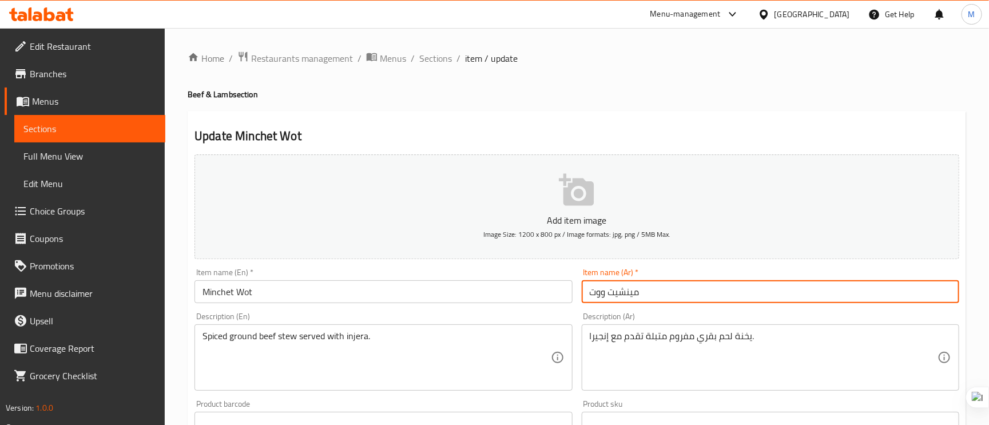
click at [700, 301] on input "مينشيت ووت" at bounding box center [771, 291] width 378 height 23
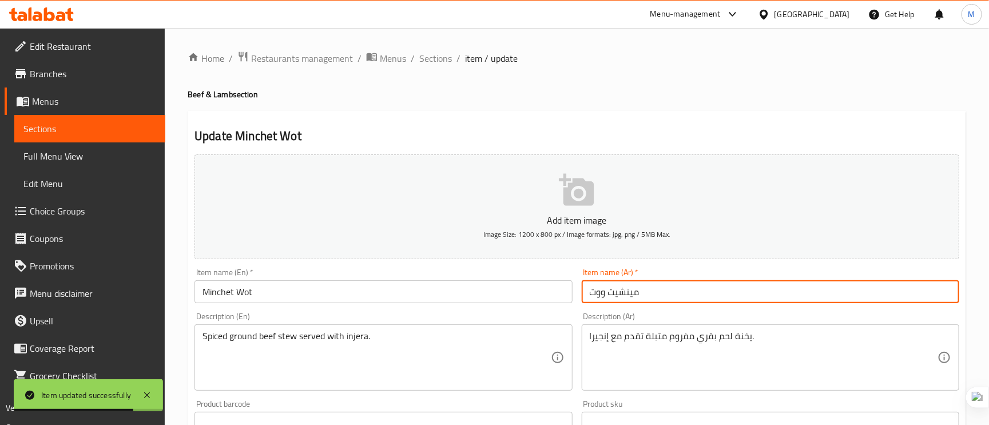
drag, startPoint x: 437, startPoint y: 59, endPoint x: 443, endPoint y: 73, distance: 15.1
click at [435, 57] on span "Sections" at bounding box center [435, 58] width 33 height 14
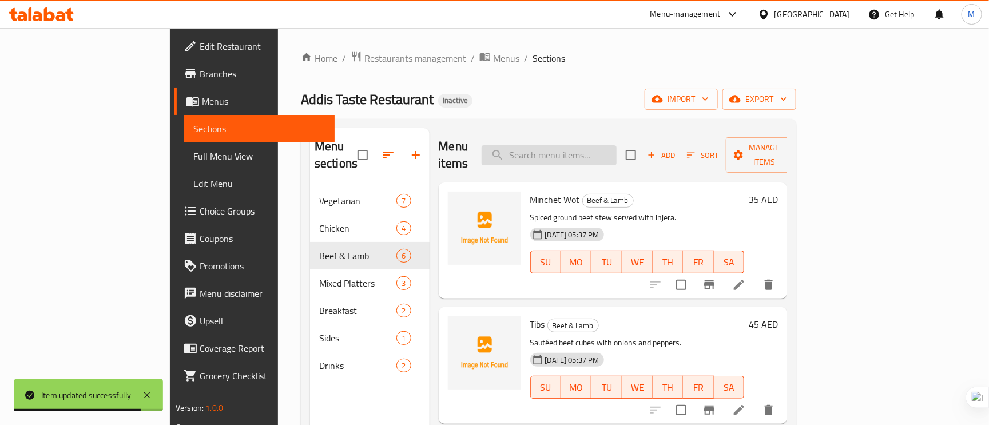
click at [612, 145] on input "search" at bounding box center [549, 155] width 135 height 20
paste input "Tibs Firfir"
type input "Tibs Firfir"
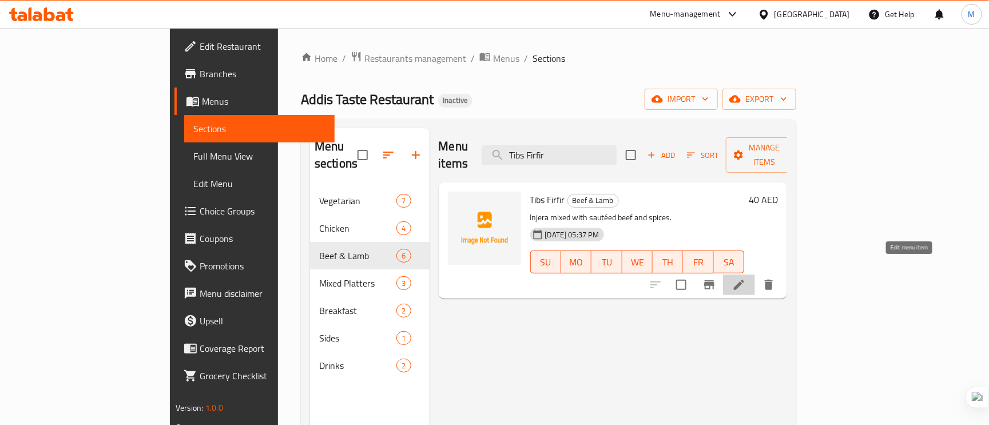
click at [746, 278] on icon at bounding box center [739, 285] width 14 height 14
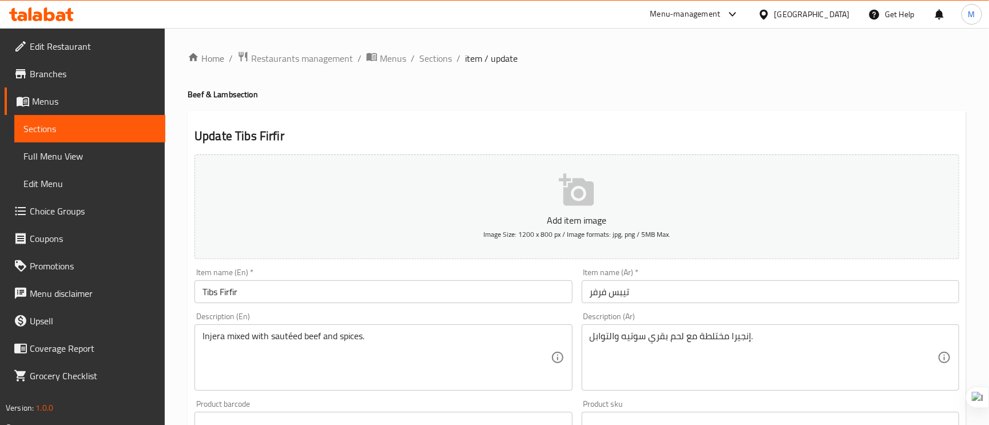
click at [408, 294] on input "Tibs Firfir" at bounding box center [384, 291] width 378 height 23
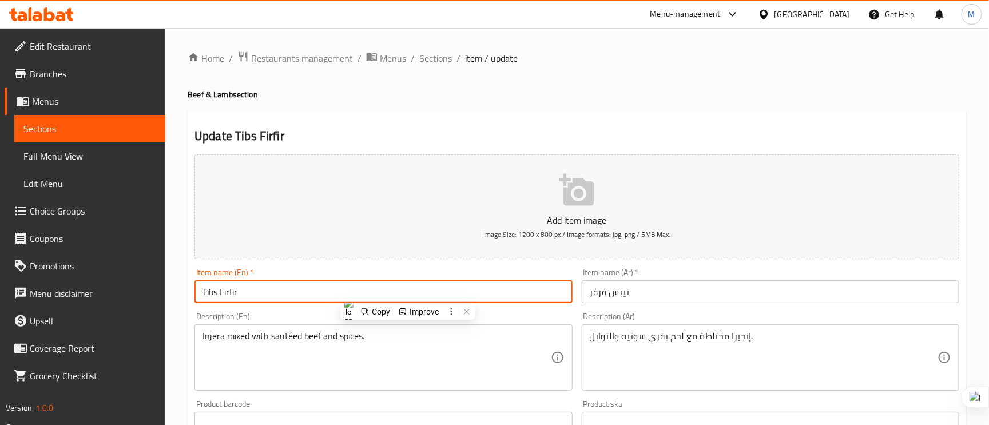
click at [408, 294] on input "Tibs Firfir" at bounding box center [384, 291] width 378 height 23
click at [656, 301] on input "تيبس فرفر" at bounding box center [771, 291] width 378 height 23
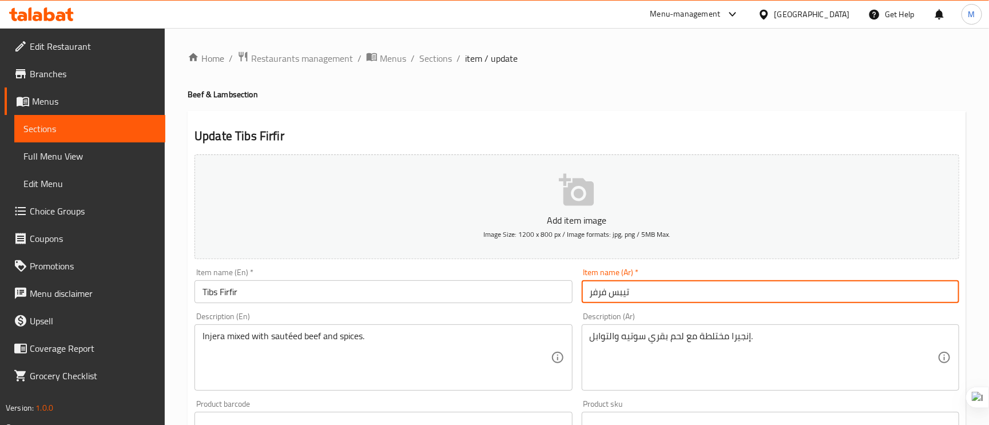
click at [656, 301] on input "تيبس فرفر" at bounding box center [771, 291] width 378 height 23
paste input "يرفي"
type input "تيبس فيرفير"
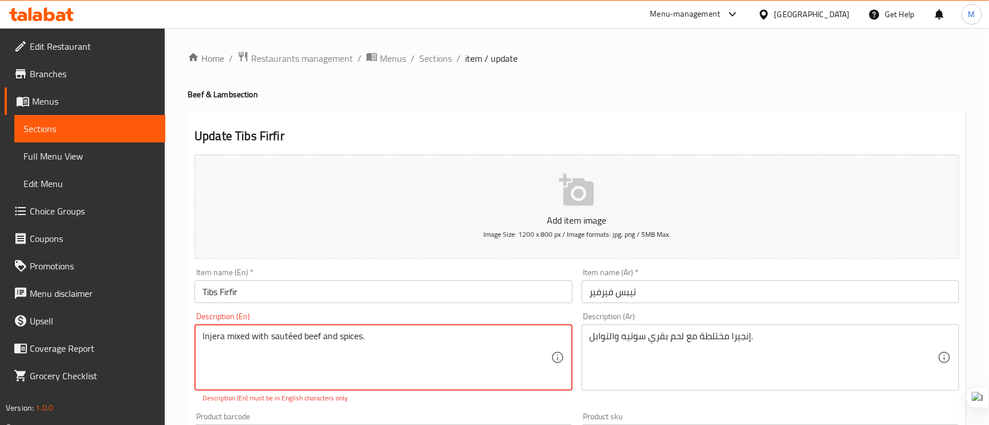
click at [417, 343] on textarea "Injera mixed with sautéed beef and spices." at bounding box center [377, 358] width 348 height 54
click at [296, 340] on textarea "Injera mixed with sautéed beef and spices." at bounding box center [377, 358] width 348 height 54
click at [287, 337] on textarea "Injera mixed with sautéed beef and spices." at bounding box center [377, 358] width 348 height 54
click at [290, 338] on textarea "Injera mixed with sautéed beef and spices." at bounding box center [377, 358] width 348 height 54
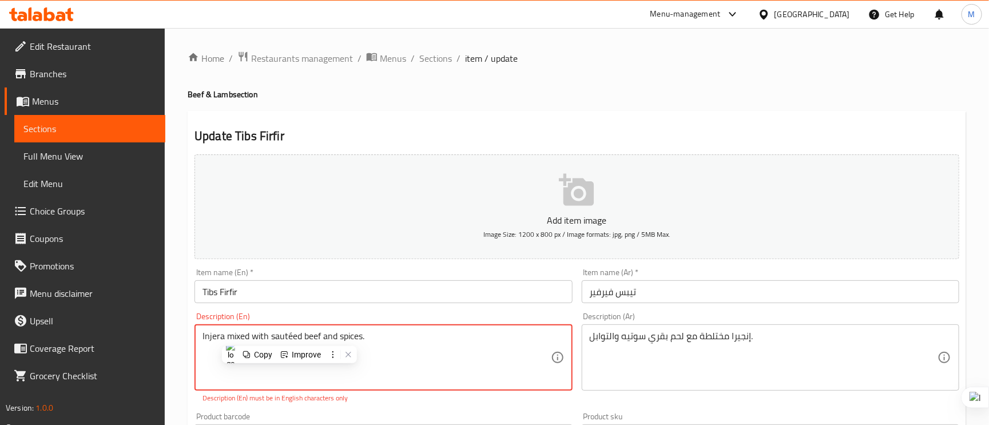
click at [290, 338] on textarea "Injera mixed with sautéed beef and spices." at bounding box center [377, 358] width 348 height 54
click at [289, 335] on textarea "Injera mixed with sautéed beef and spices." at bounding box center [377, 358] width 348 height 54
click at [288, 338] on textarea "Injera mixed with sautéed beef and spices." at bounding box center [377, 358] width 348 height 54
paste textarea "e"
type textarea "Injera mixed with sauteed beef and spices."
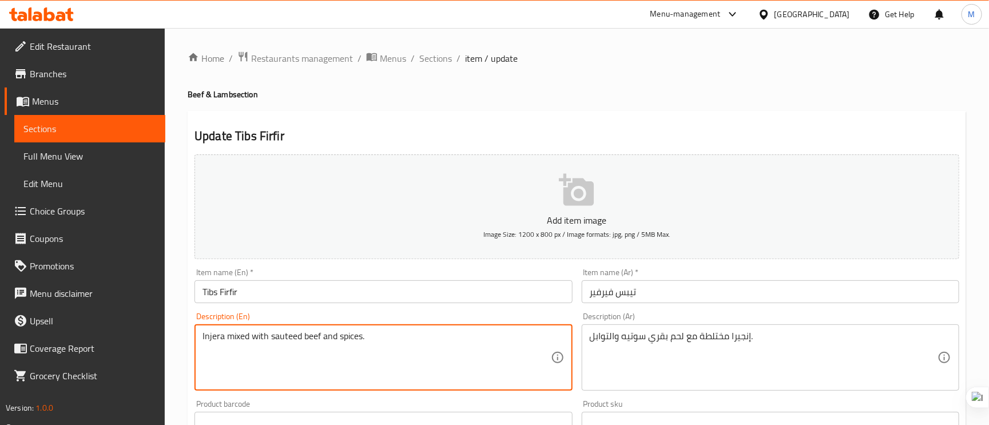
click at [322, 291] on input "Tibs Firfir" at bounding box center [384, 291] width 378 height 23
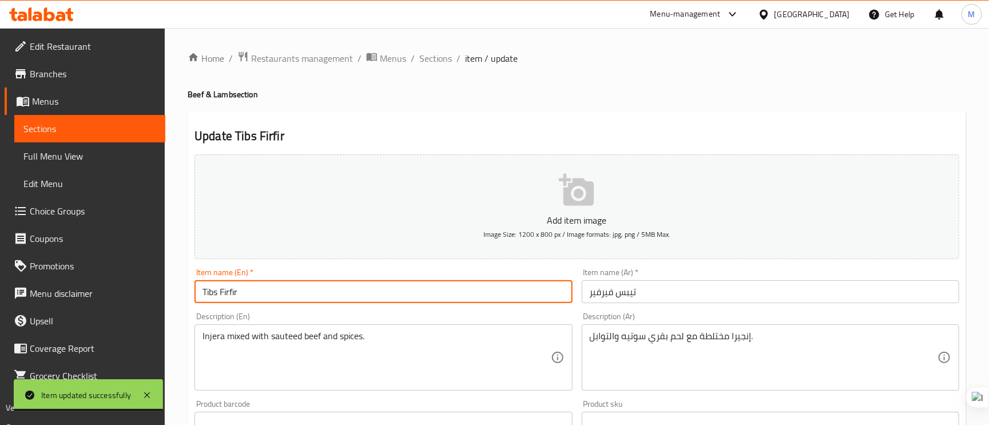
click at [697, 300] on input "تيبس فيرفير" at bounding box center [771, 291] width 378 height 23
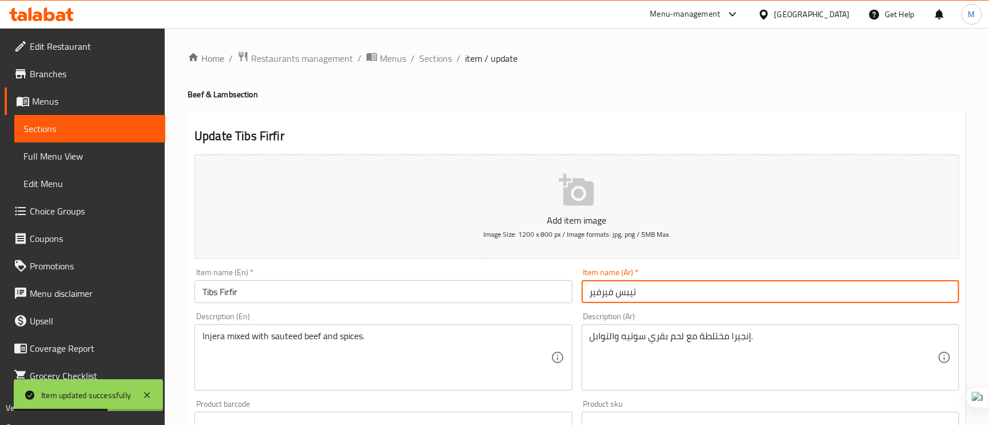
click at [440, 58] on span "Sections" at bounding box center [435, 58] width 33 height 14
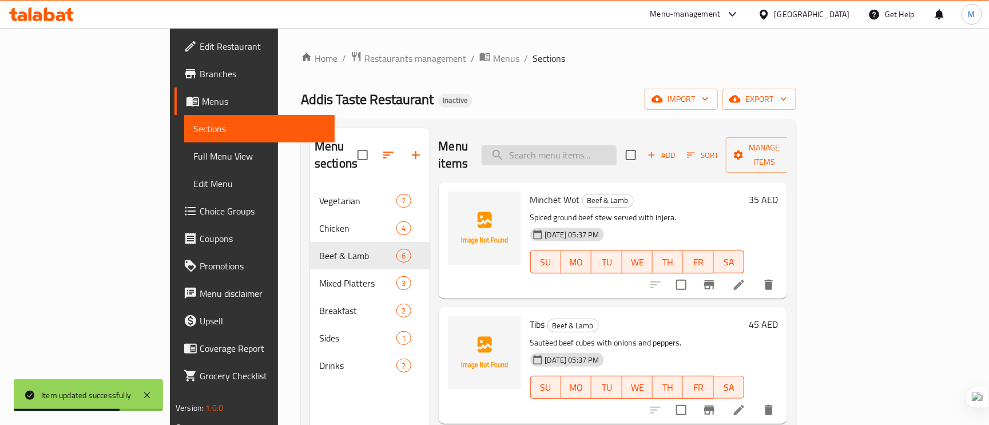
click at [597, 146] on input "search" at bounding box center [549, 155] width 135 height 20
paste input "Gon Le Gone"
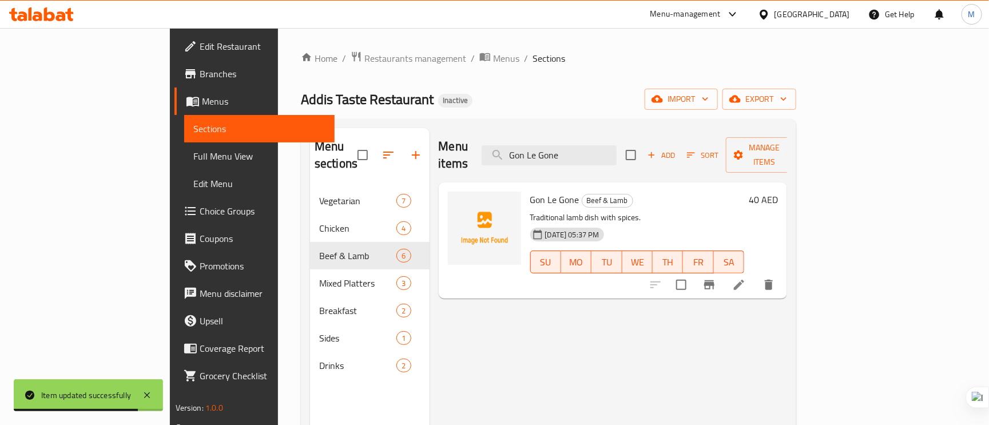
type input "Gon Le Gone"
click at [755, 279] on li at bounding box center [739, 285] width 32 height 21
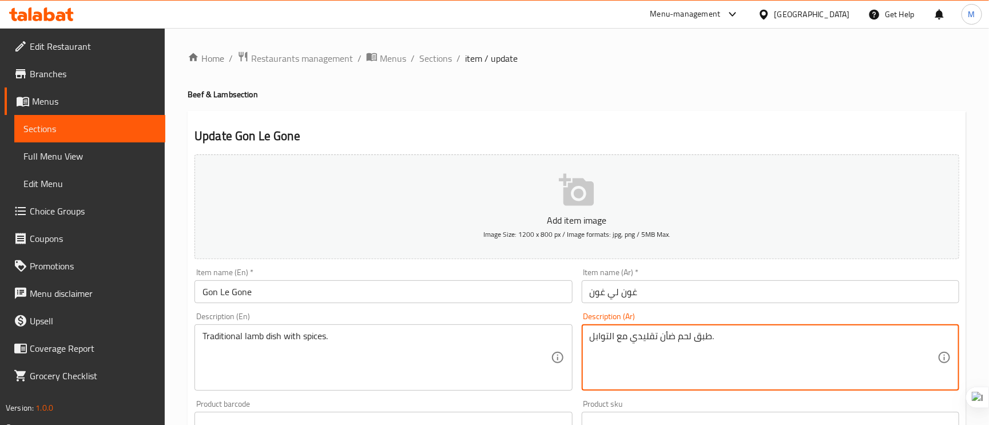
type textarea "طبق لحم ضأن تقليدي مع التوابل."
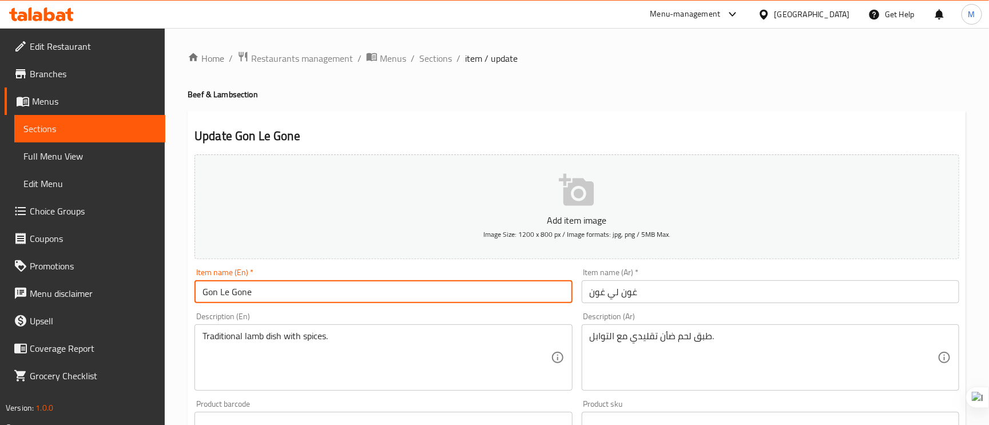
click at [407, 292] on input "Gon Le Gone" at bounding box center [384, 291] width 378 height 23
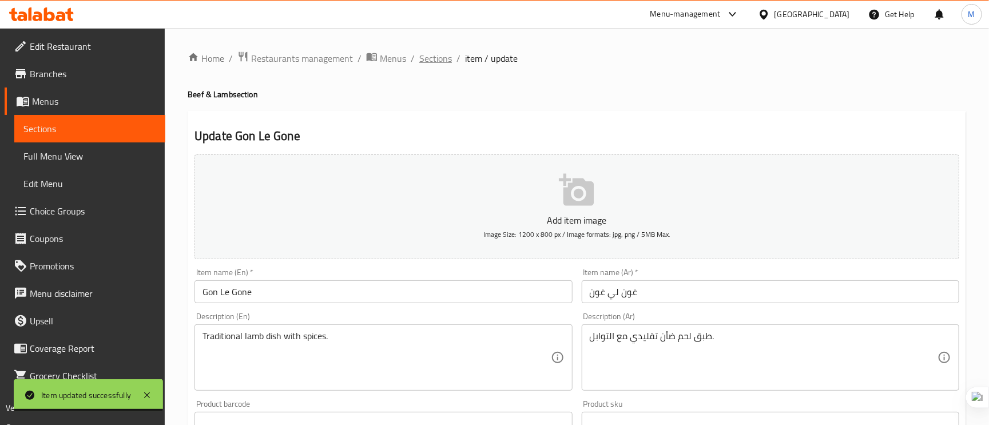
click at [443, 57] on span "Sections" at bounding box center [435, 58] width 33 height 14
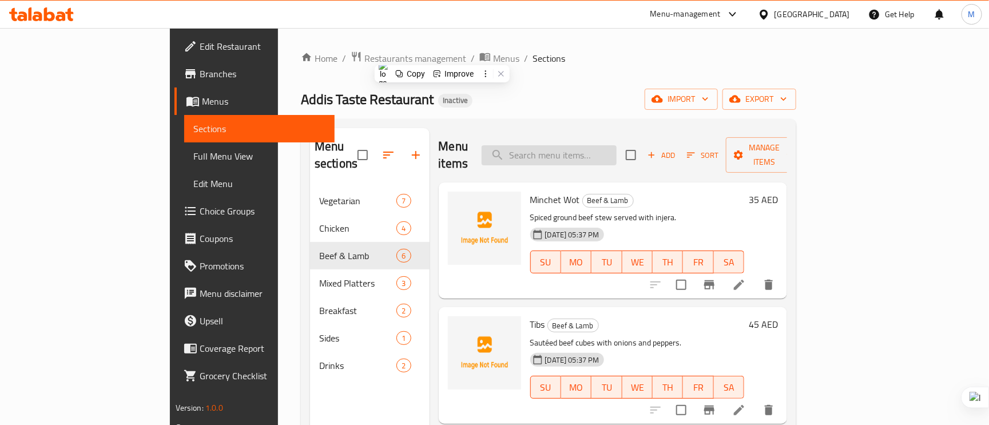
paste input "Mahberawi"
click at [573, 145] on input "Mahberawi" at bounding box center [549, 155] width 135 height 20
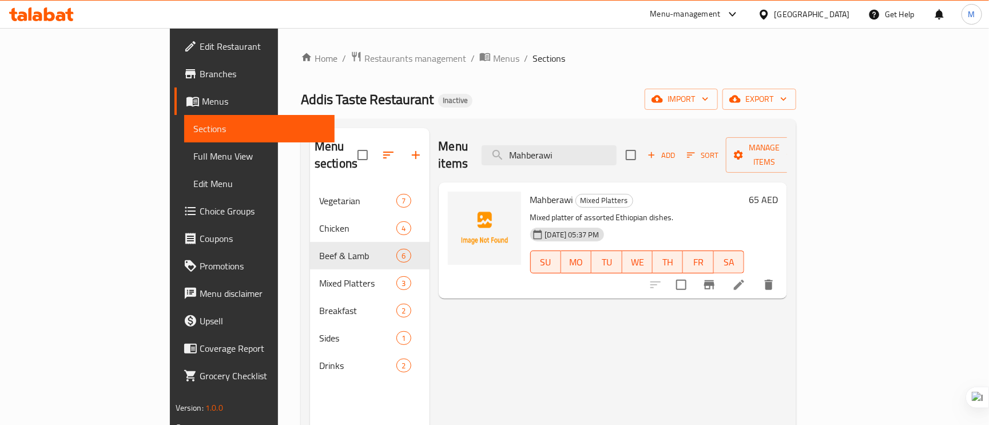
type input "Mahberawi"
click at [755, 275] on li at bounding box center [739, 285] width 32 height 21
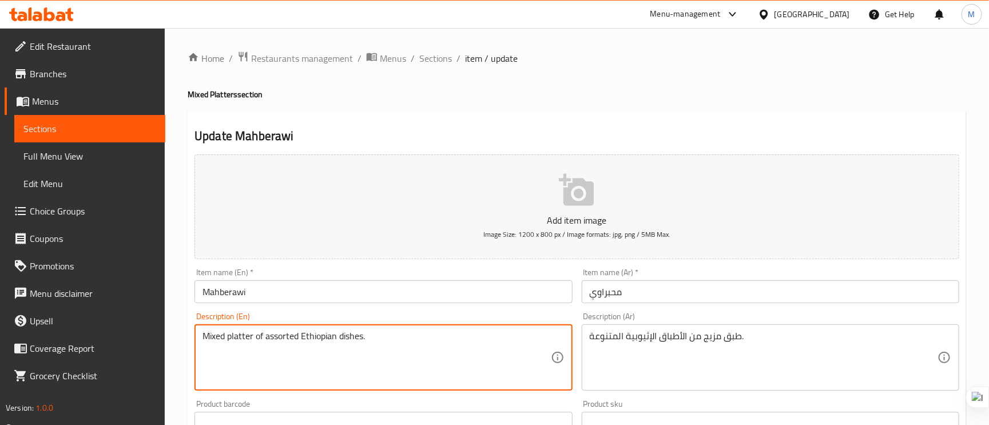
click at [217, 338] on textarea "Mixed platter of assorted Ethiopian dishes." at bounding box center [377, 358] width 348 height 54
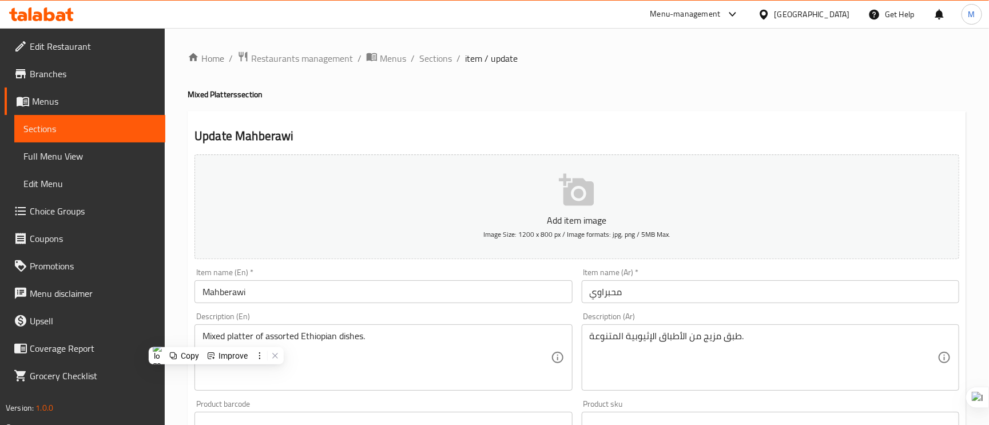
click at [433, 331] on div "Mixed platter of assorted Ethiopian dishes. Description (En)" at bounding box center [384, 357] width 378 height 66
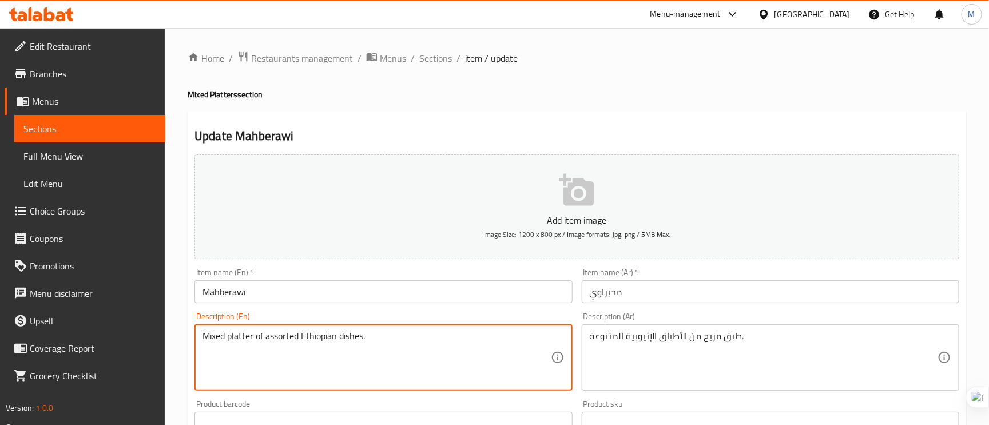
click at [433, 331] on div "Mixed platter of assorted Ethiopian dishes. Description (En)" at bounding box center [384, 357] width 378 height 66
click at [423, 344] on textarea "Mixed platter of assorted Ethiopian dishes." at bounding box center [377, 358] width 348 height 54
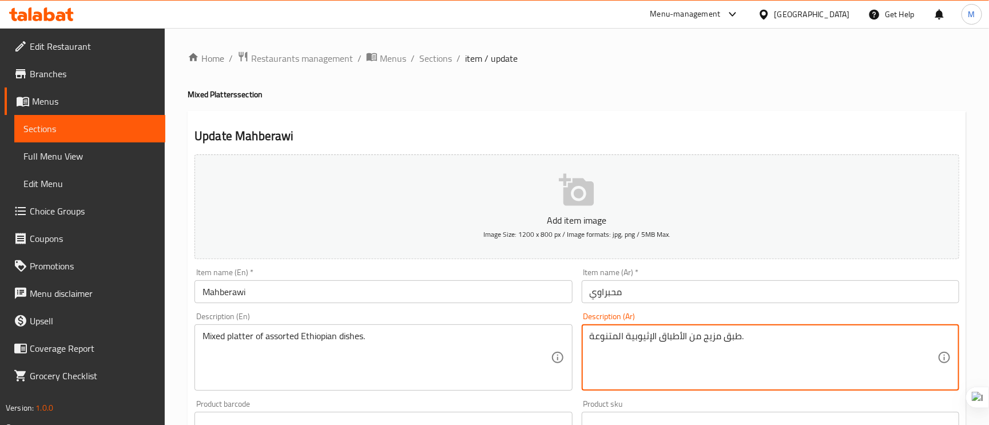
click at [707, 345] on textarea "طبق مزيج من الأطباق الإثيوبية المتنوعة." at bounding box center [764, 358] width 348 height 54
click at [715, 293] on input "محبراوي" at bounding box center [771, 291] width 378 height 23
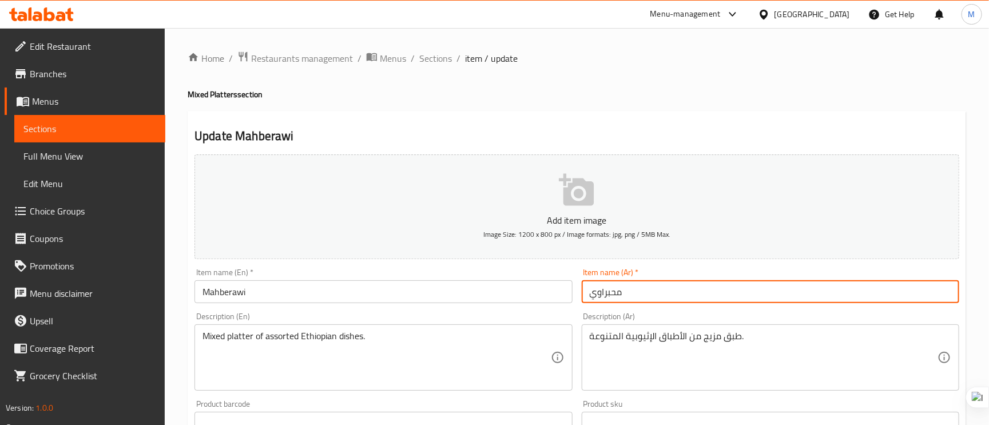
click at [73, 46] on span "Edit Restaurant" at bounding box center [93, 46] width 126 height 14
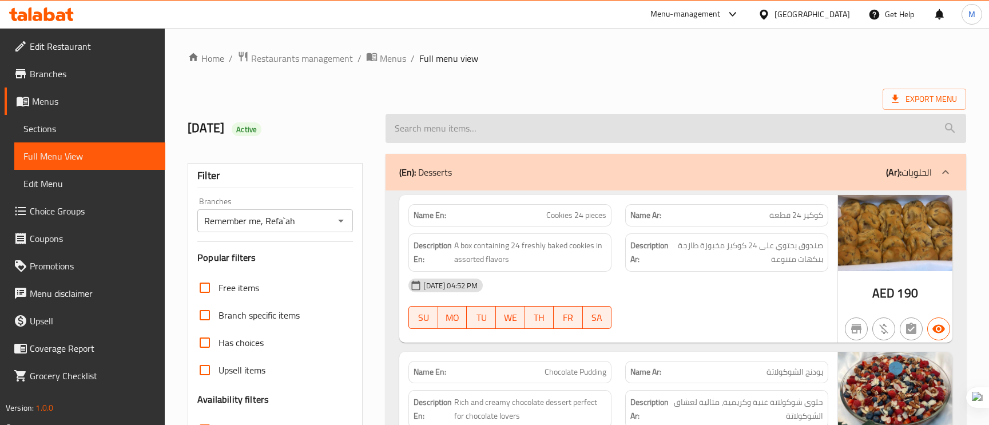
scroll to position [13, 0]
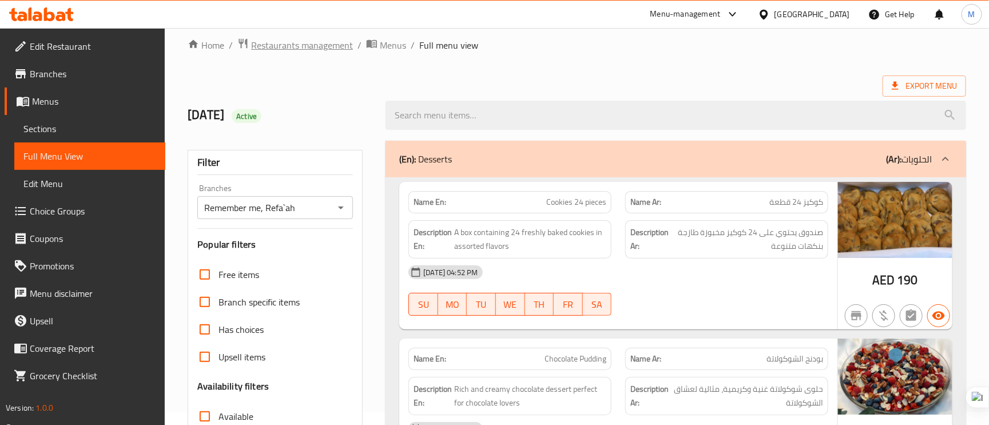
click at [295, 43] on span "Restaurants management" at bounding box center [302, 45] width 102 height 14
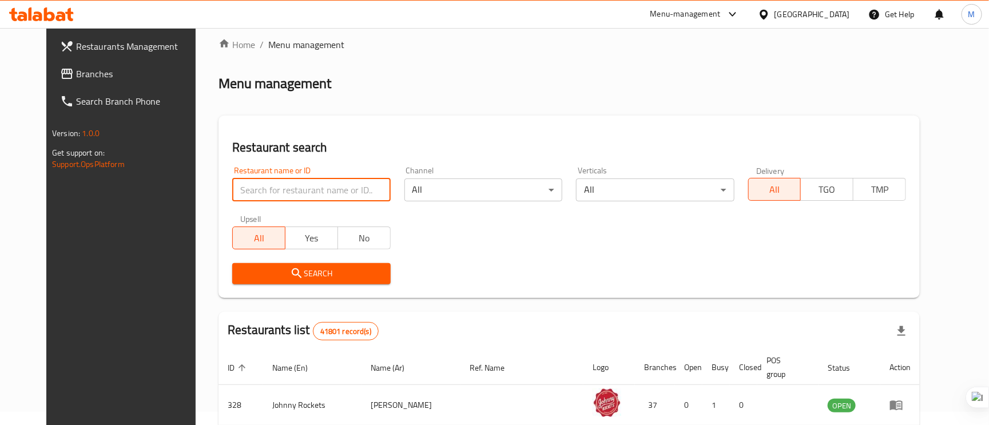
click at [352, 188] on input "search" at bounding box center [311, 189] width 158 height 23
paste input "Kolm"
type input "Kolm"
click button "Search" at bounding box center [311, 273] width 158 height 21
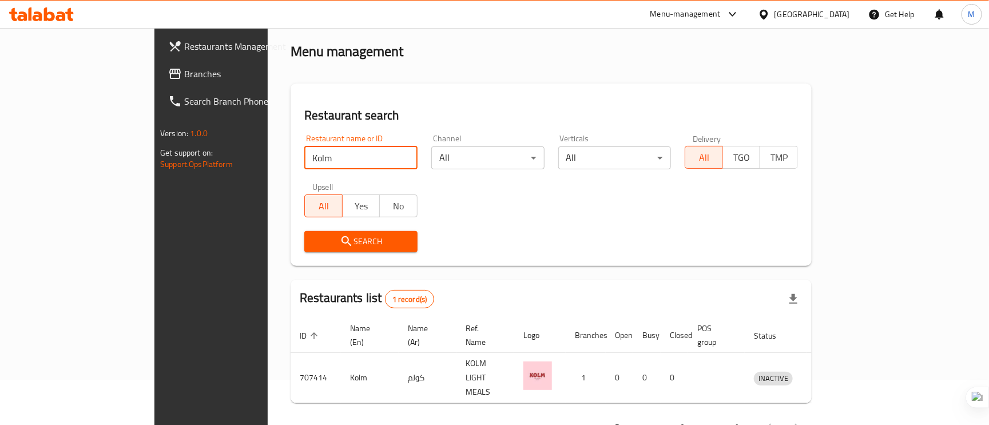
scroll to position [62, 0]
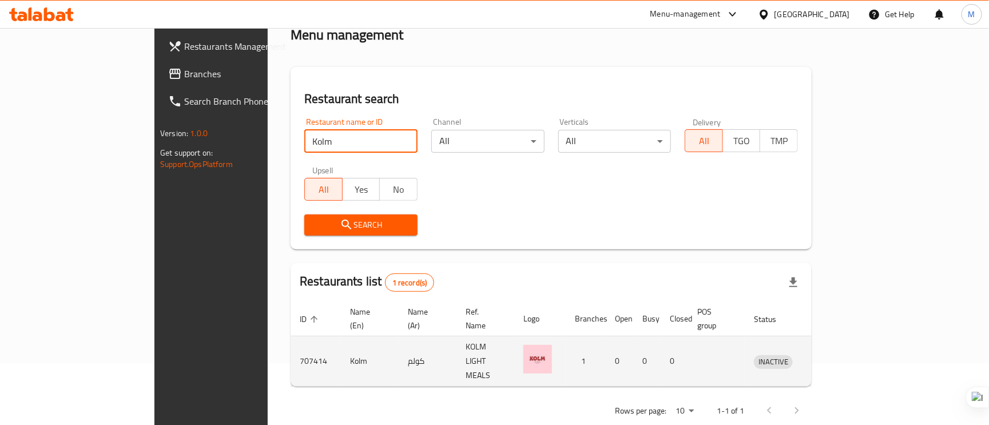
click at [830, 355] on icon "enhanced table" at bounding box center [823, 362] width 14 height 14
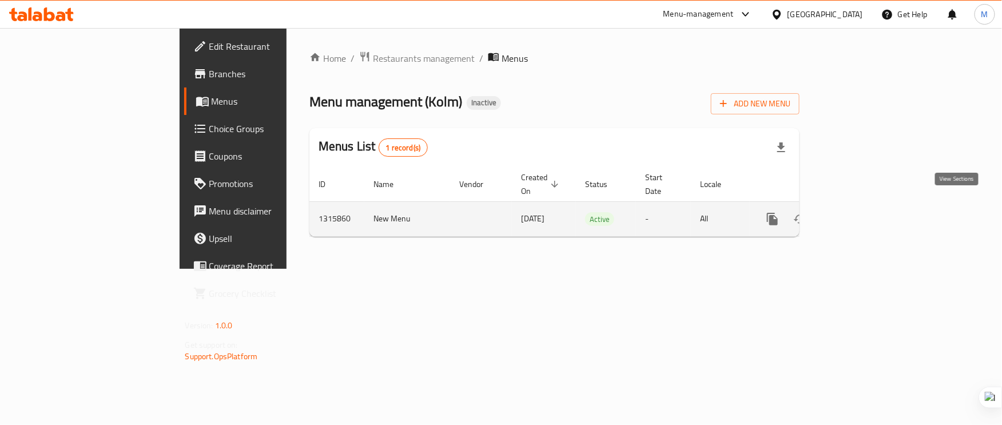
click at [862, 212] on icon "enhanced table" at bounding box center [855, 219] width 14 height 14
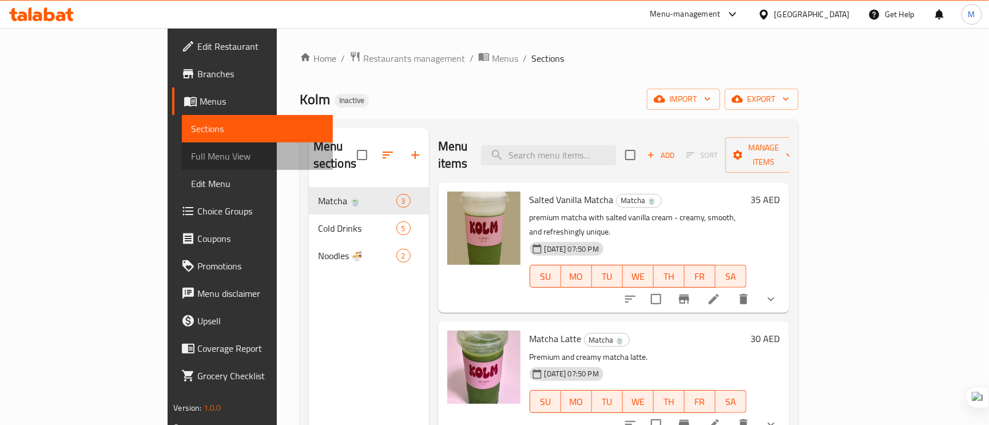
click at [191, 153] on span "Full Menu View" at bounding box center [257, 156] width 133 height 14
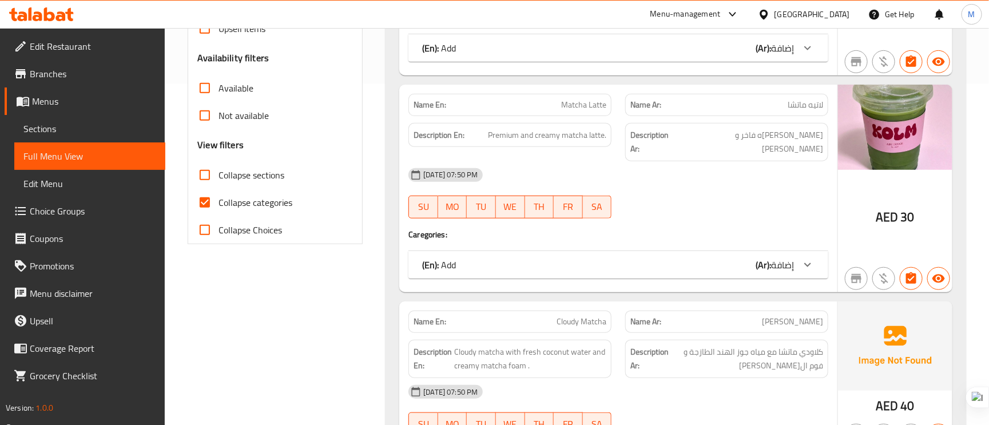
scroll to position [343, 0]
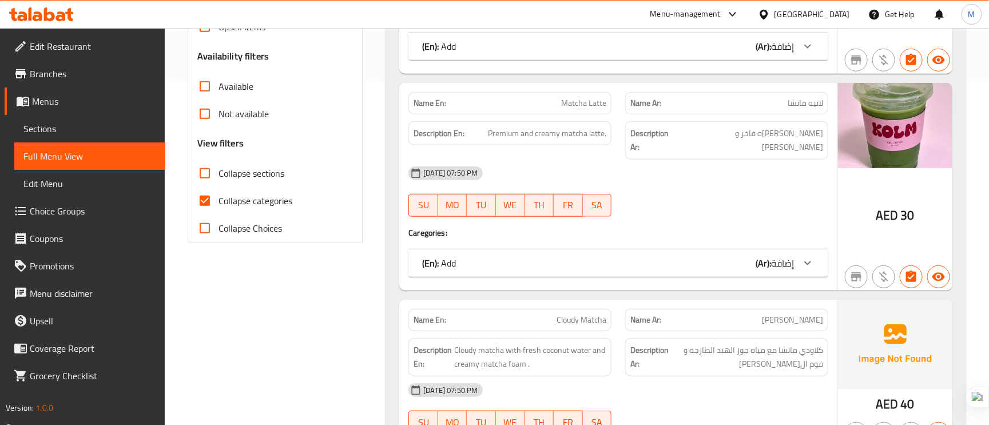
click at [212, 197] on input "Collapse categories" at bounding box center [204, 200] width 27 height 27
checkbox input "false"
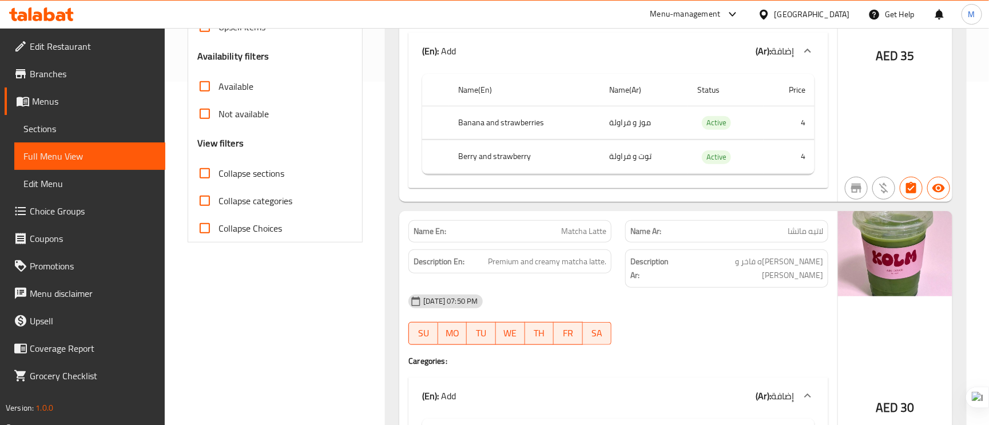
click at [804, 225] on span "لاتيه ماتشا" at bounding box center [805, 231] width 35 height 12
click at [490, 255] on span "Premium and creamy matcha latte." at bounding box center [547, 262] width 118 height 14
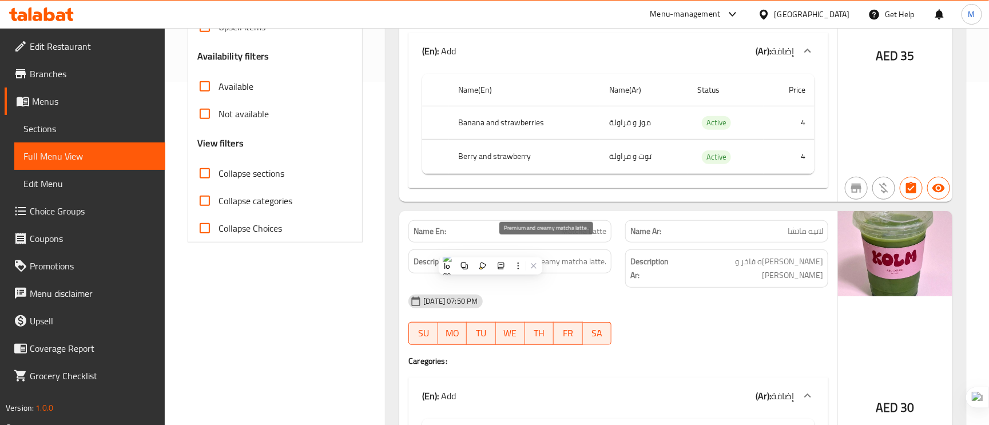
click at [547, 255] on span "Premium and creamy matcha latte." at bounding box center [547, 262] width 118 height 14
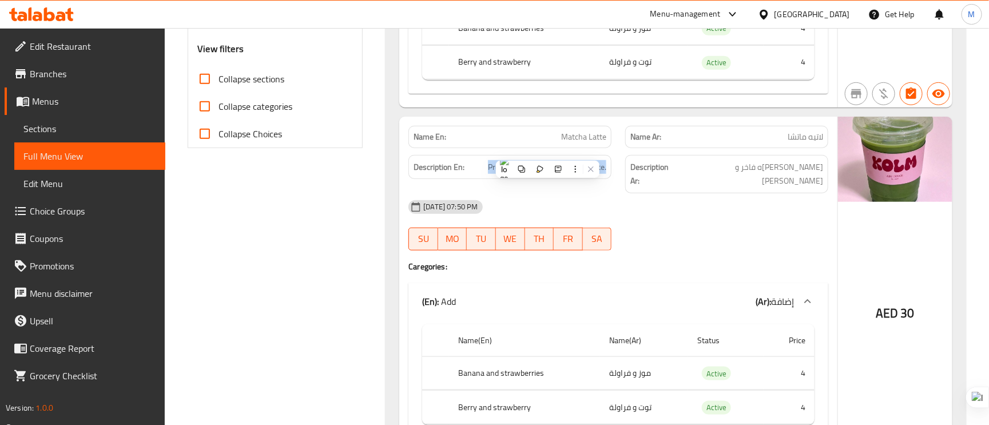
scroll to position [515, 0]
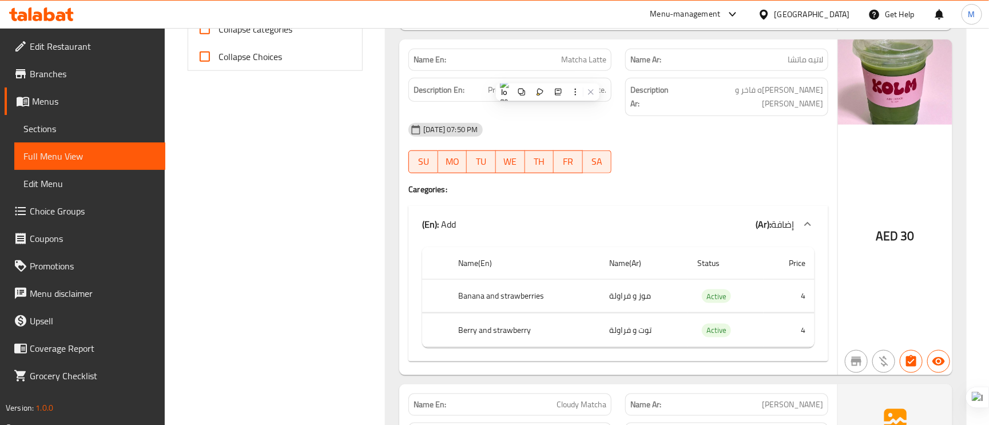
click at [483, 279] on th "Banana and strawberries" at bounding box center [524, 296] width 151 height 34
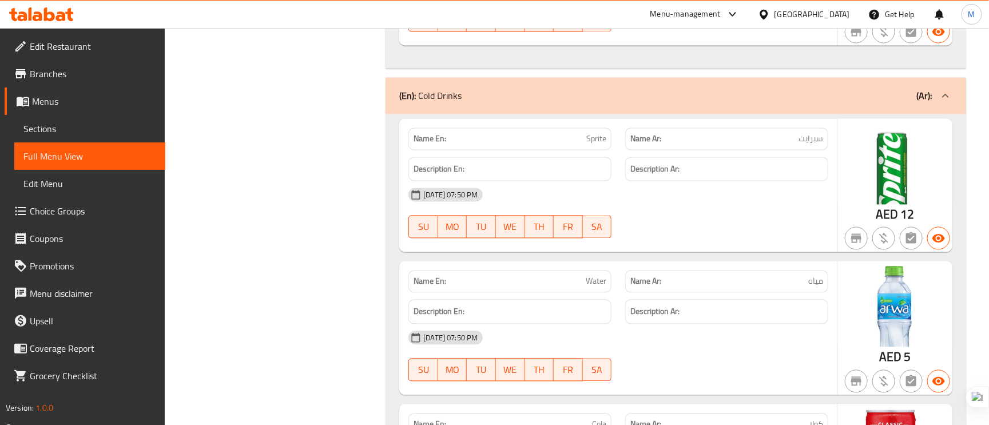
scroll to position [1030, 0]
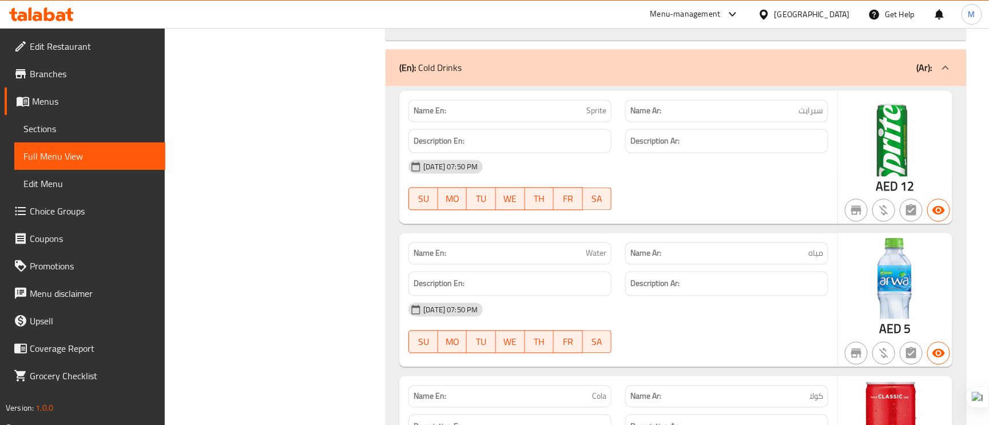
click at [52, 125] on span "Sections" at bounding box center [89, 129] width 133 height 14
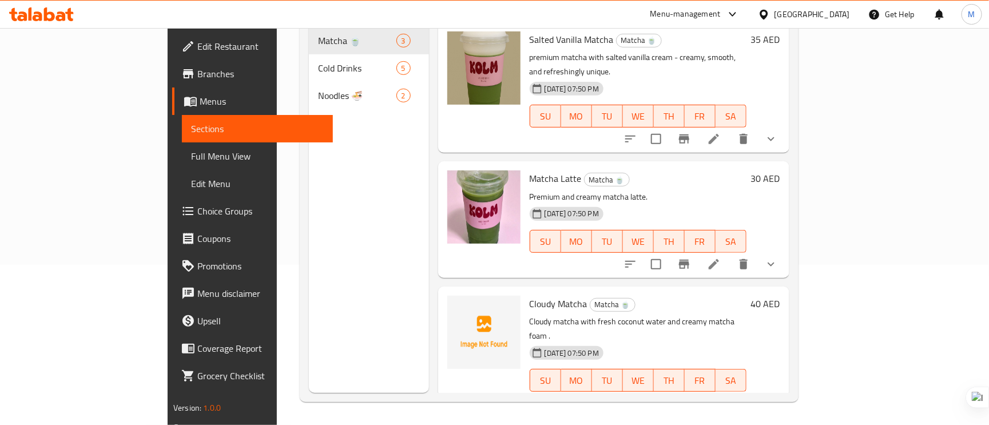
scroll to position [161, 0]
click at [191, 153] on span "Full Menu View" at bounding box center [257, 156] width 133 height 14
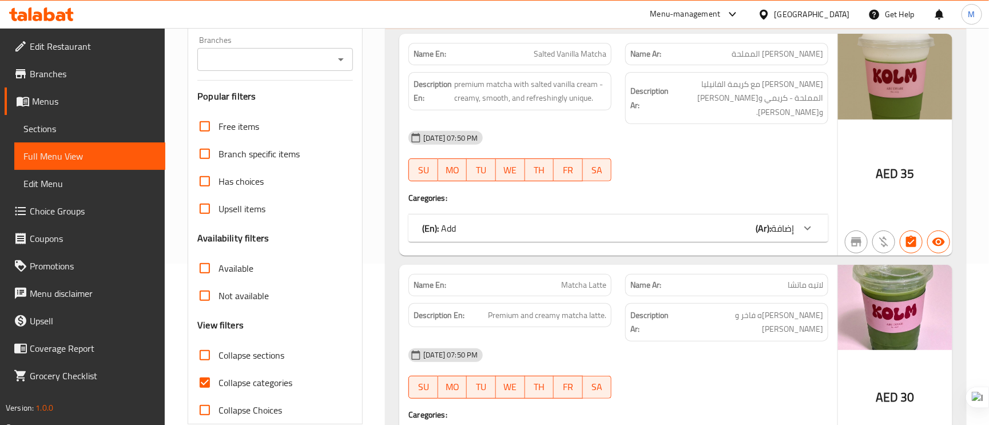
click at [242, 372] on label "Collapse categories" at bounding box center [241, 382] width 101 height 27
click at [219, 372] on input "Collapse categories" at bounding box center [204, 382] width 27 height 27
checkbox input "false"
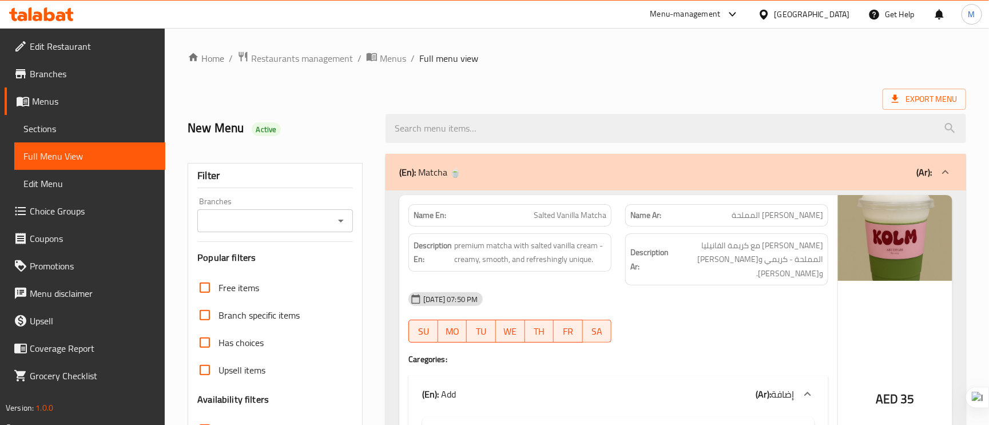
click at [898, 177] on div "(En): Matcha 🍵 (Ar):" at bounding box center [665, 172] width 533 height 14
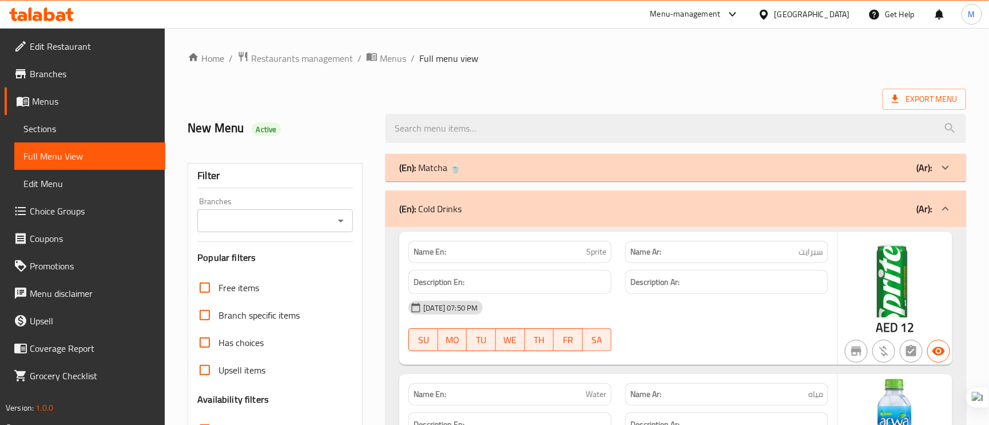
click at [856, 162] on div "(En): Matcha 🍵 (Ar):" at bounding box center [665, 168] width 533 height 14
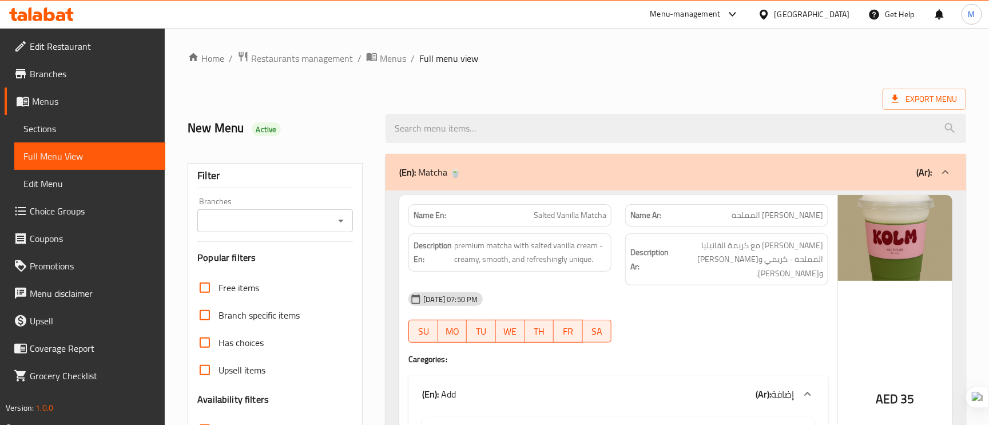
click at [719, 185] on div "(En): Matcha 🍵 (Ar):" at bounding box center [676, 172] width 581 height 37
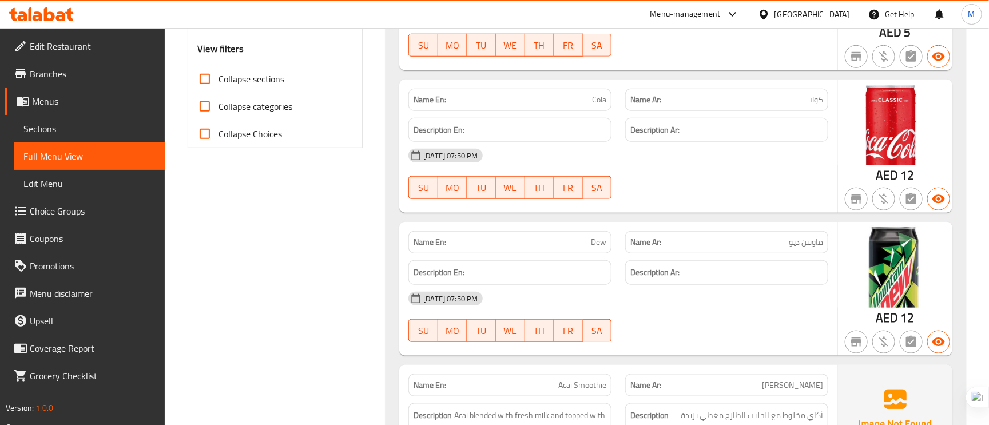
scroll to position [515, 0]
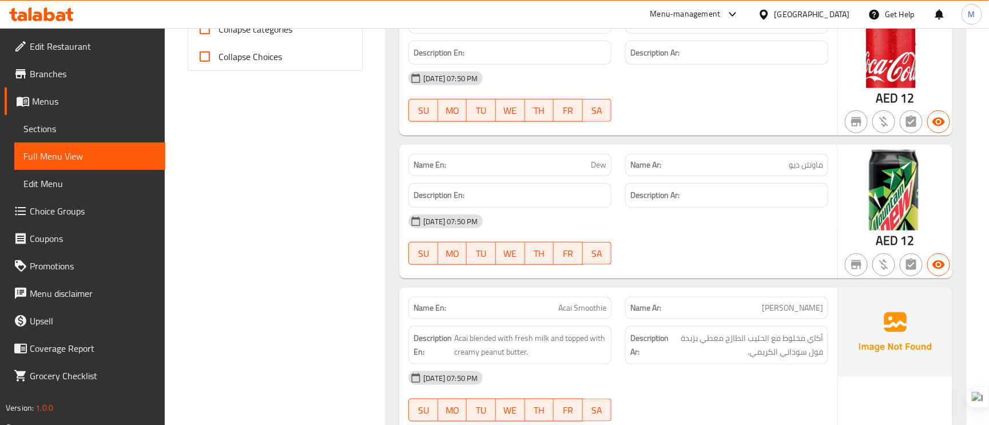
click at [592, 164] on span "Dew" at bounding box center [598, 165] width 15 height 12
click at [600, 164] on span "Dew" at bounding box center [598, 165] width 15 height 12
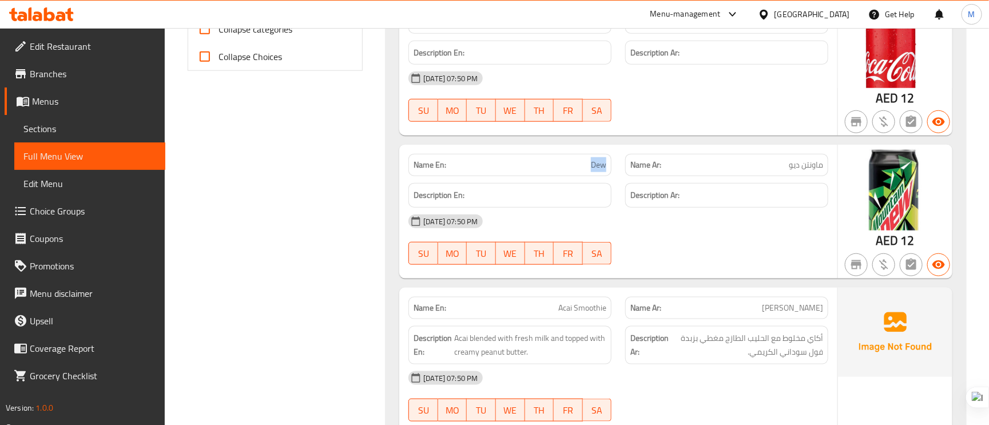
click at [600, 164] on span "Dew" at bounding box center [598, 165] width 15 height 12
copy span "Dew"
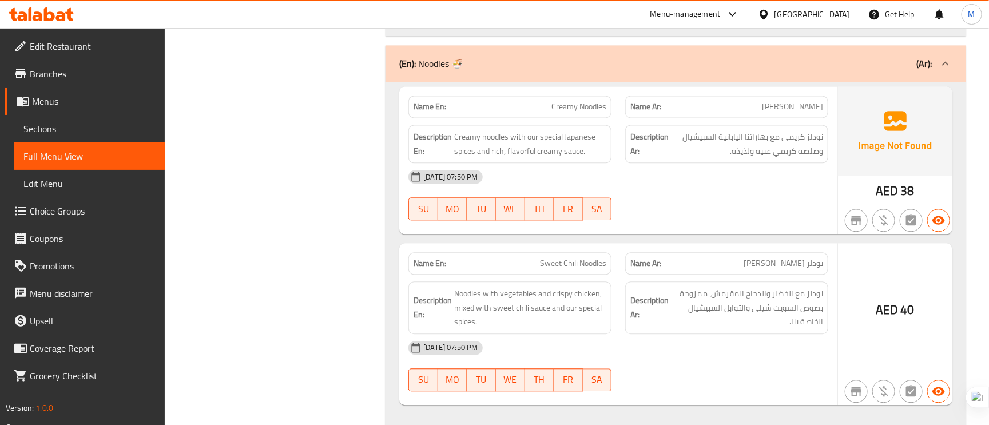
scroll to position [1156, 0]
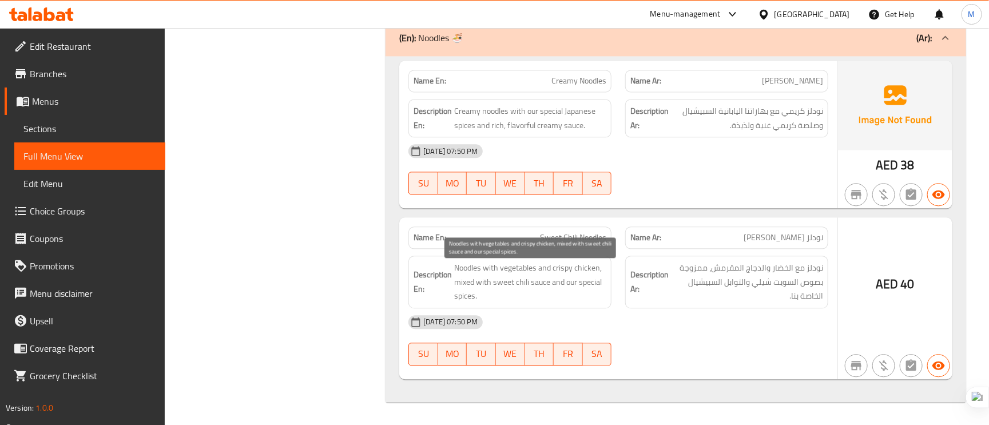
click at [501, 284] on span "Noodles with vegetables and crispy chicken, mixed with sweet chili sauce and ou…" at bounding box center [530, 282] width 152 height 42
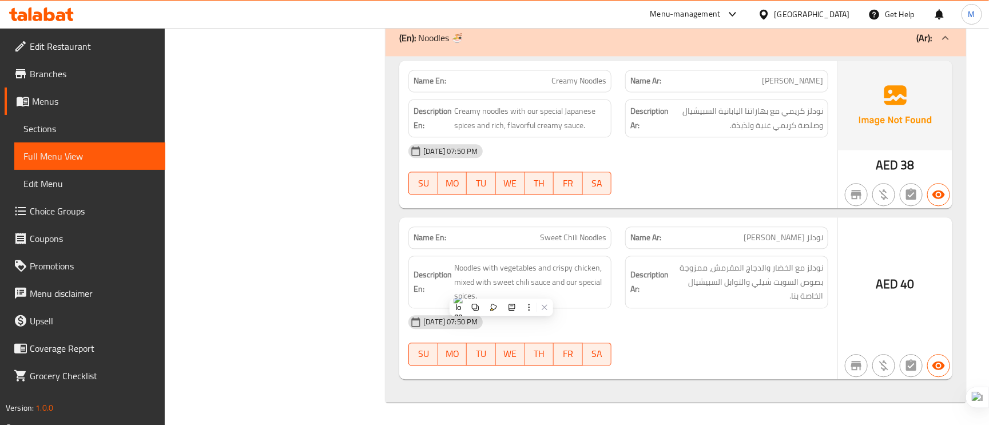
click at [636, 327] on div "[DATE] 07:50 PM" at bounding box center [619, 321] width 434 height 27
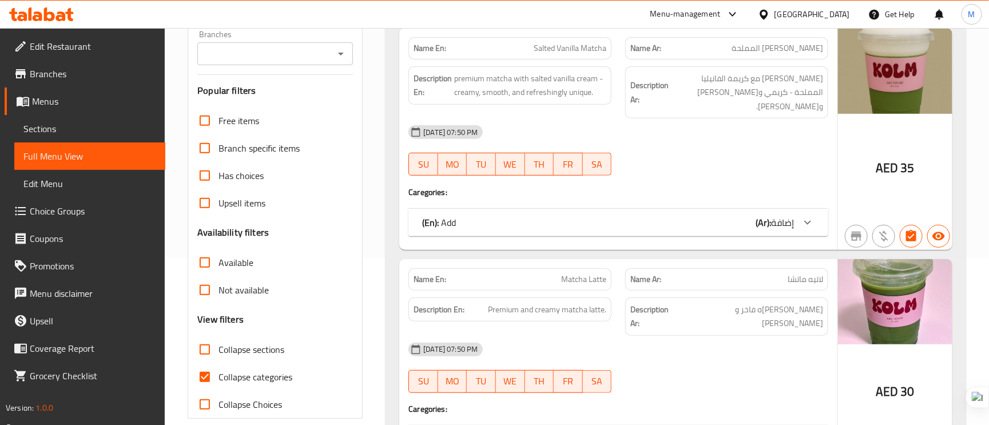
scroll to position [172, 0]
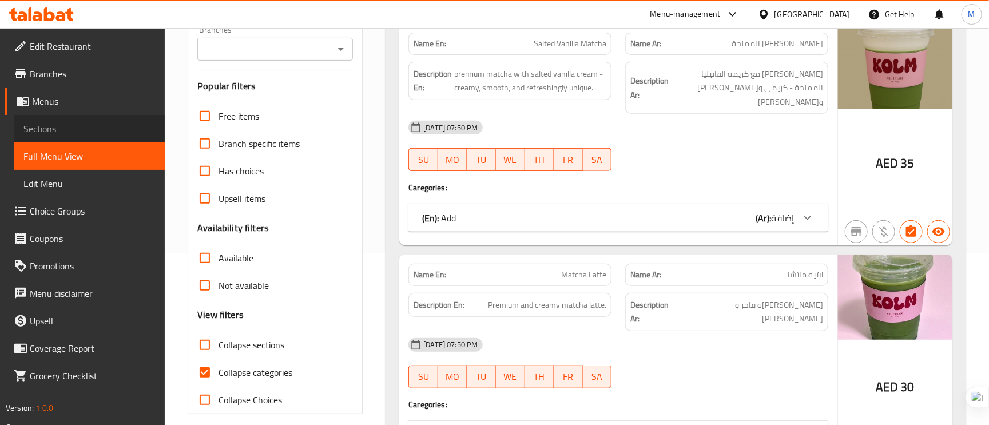
drag, startPoint x: 73, startPoint y: 128, endPoint x: 79, endPoint y: 134, distance: 8.5
click at [73, 128] on span "Sections" at bounding box center [89, 129] width 133 height 14
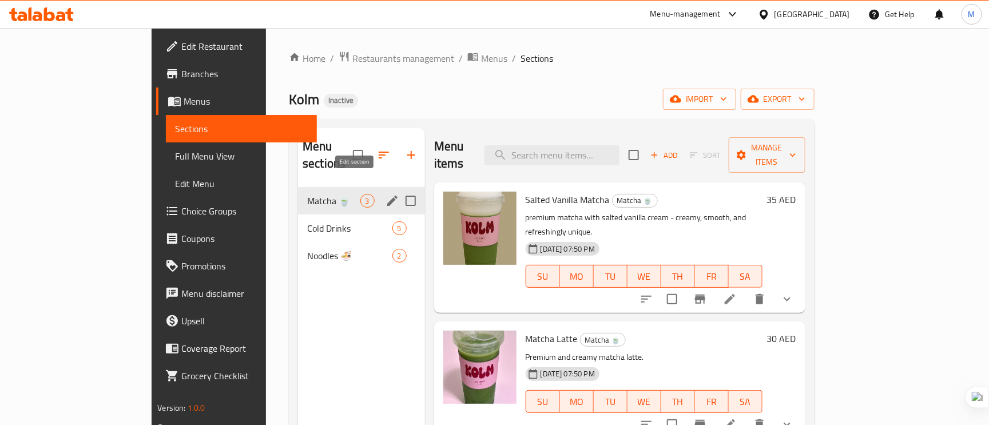
click at [387, 196] on icon "edit" at bounding box center [392, 201] width 10 height 10
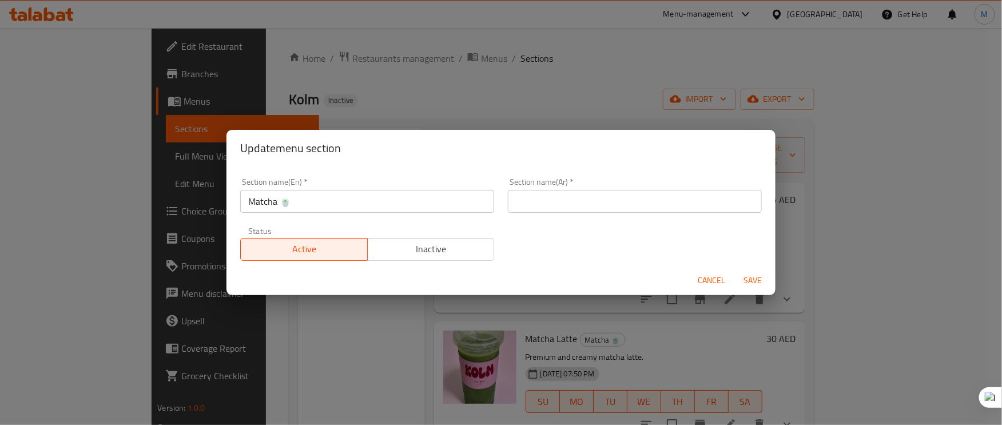
click at [532, 201] on input "text" at bounding box center [635, 201] width 254 height 23
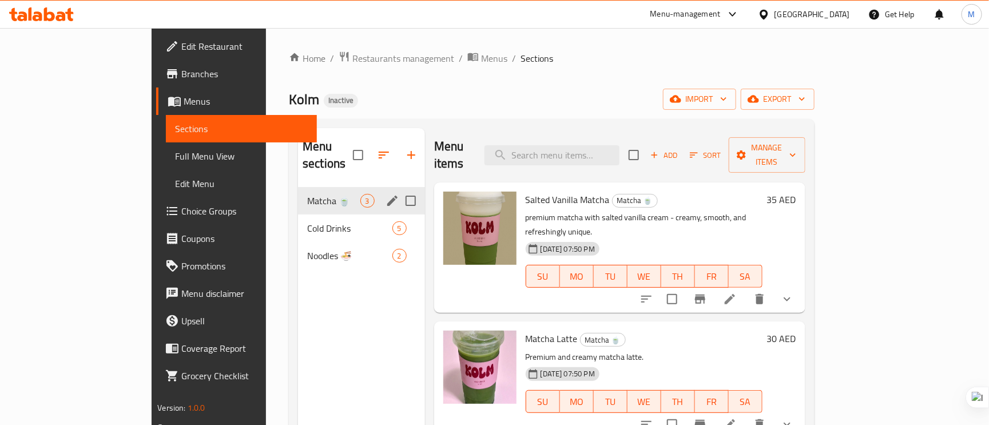
click at [399, 191] on input "Menu sections" at bounding box center [411, 201] width 24 height 24
checkbox input "true"
click at [386, 194] on icon "edit" at bounding box center [393, 201] width 14 height 14
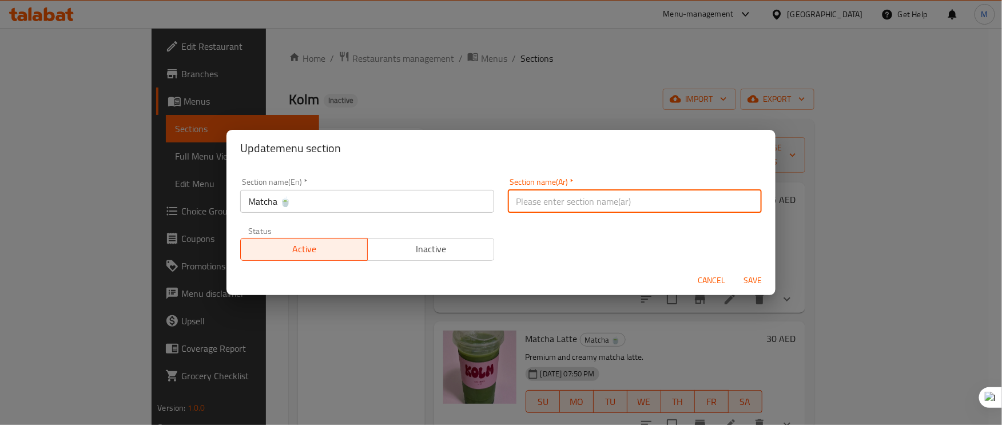
click at [523, 199] on input "text" at bounding box center [635, 201] width 254 height 23
type input "الماتشا"
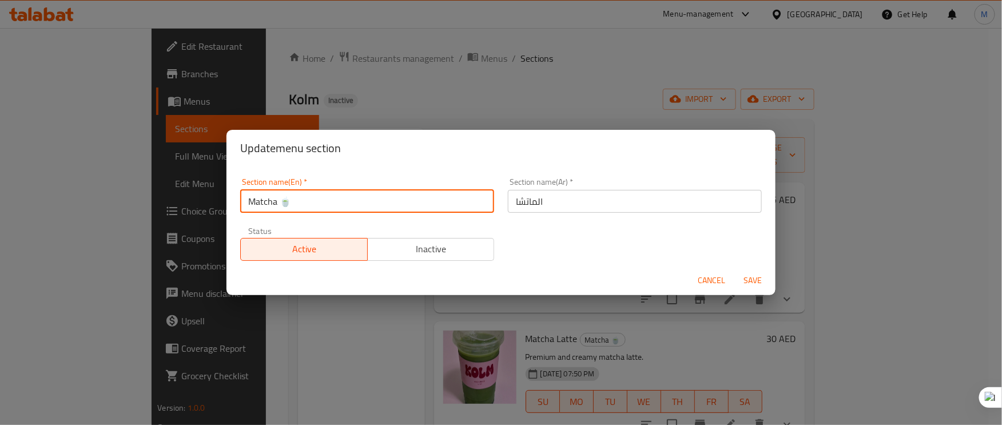
click at [284, 207] on input "Matcha 🍵" at bounding box center [367, 201] width 254 height 23
type input "Matcha"
click at [744, 277] on span "Save" at bounding box center [752, 280] width 27 height 14
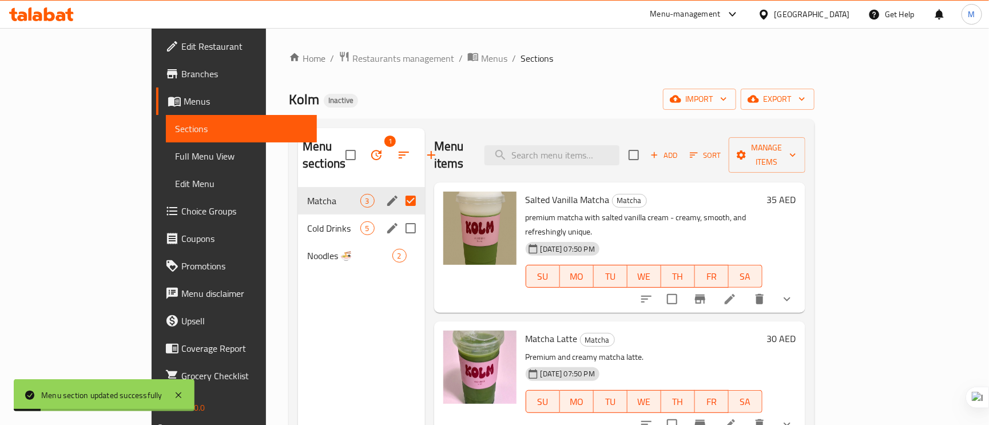
click at [399, 217] on input "Menu sections" at bounding box center [411, 228] width 24 height 24
checkbox input "true"
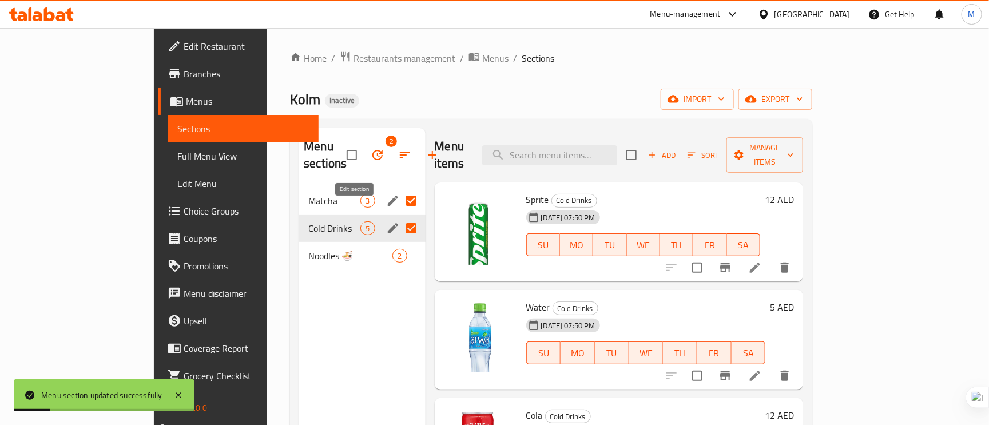
click at [386, 221] on icon "edit" at bounding box center [393, 228] width 14 height 14
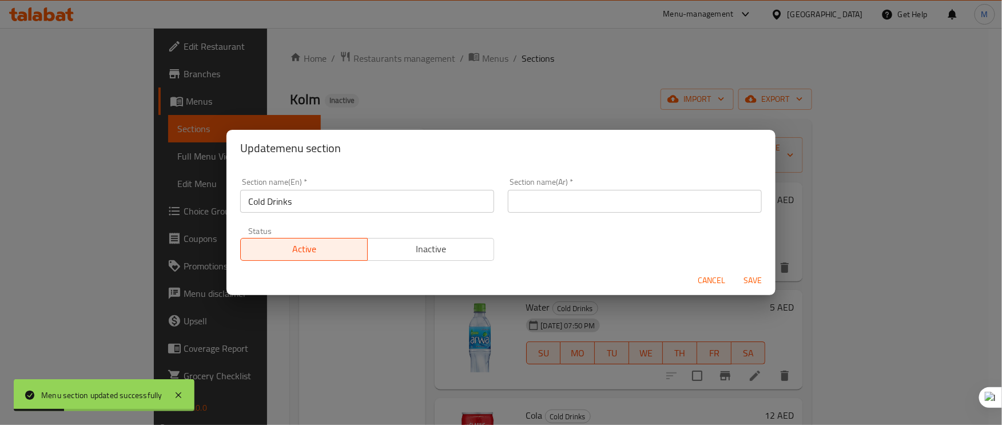
click at [537, 213] on div "Section name(Ar)   * Section name(Ar) *" at bounding box center [635, 195] width 268 height 49
click at [539, 204] on input "text" at bounding box center [635, 201] width 254 height 23
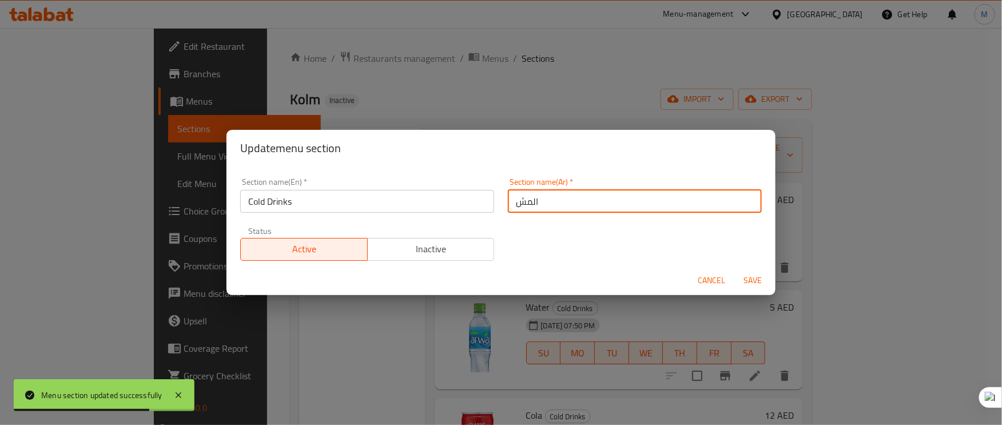
type input "المشروبات الباردة"
click at [755, 280] on span "Save" at bounding box center [752, 280] width 27 height 14
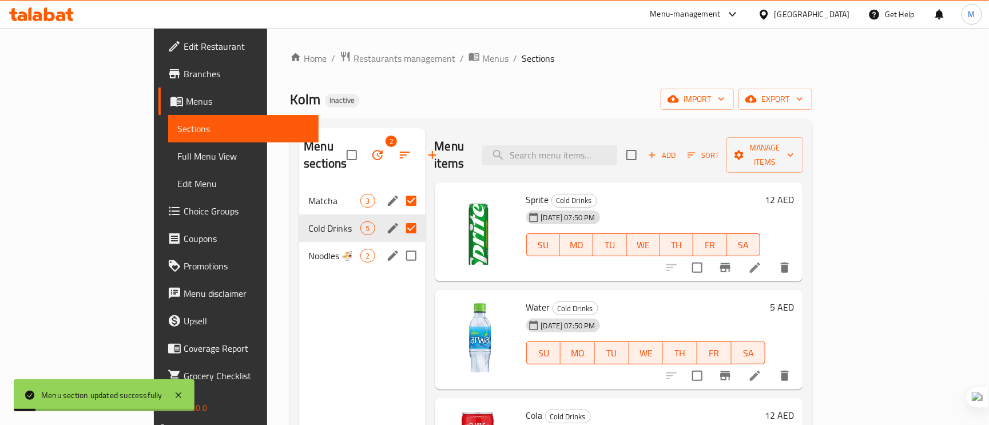
click at [399, 244] on input "Menu sections" at bounding box center [411, 256] width 24 height 24
checkbox input "true"
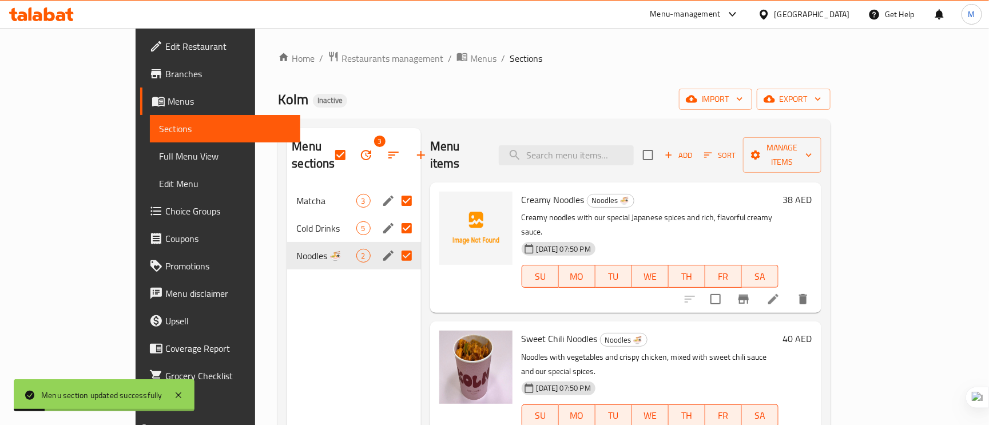
click at [382, 249] on icon "edit" at bounding box center [389, 256] width 14 height 14
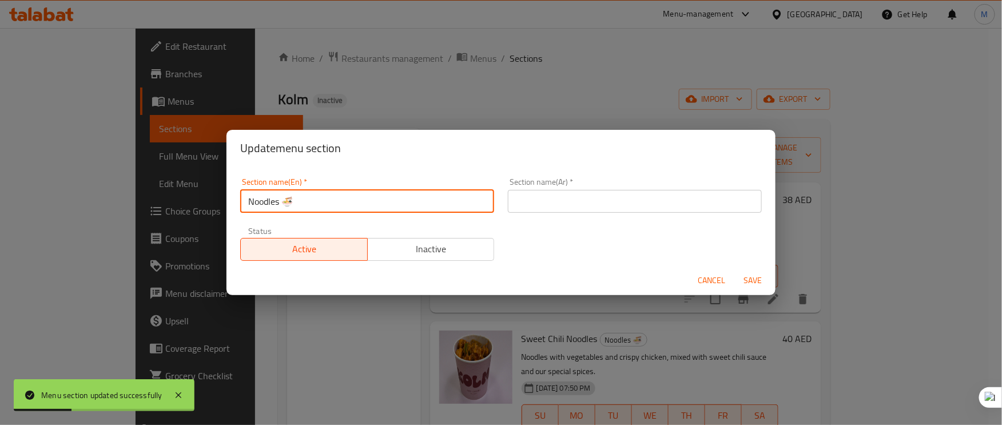
drag, startPoint x: 301, startPoint y: 199, endPoint x: 287, endPoint y: 199, distance: 14.3
click at [287, 199] on input "Noodles 🍜" at bounding box center [367, 201] width 254 height 23
type input "Noodles"
click at [518, 186] on div "Section name(Ar)   * Section name(Ar) *" at bounding box center [635, 195] width 254 height 35
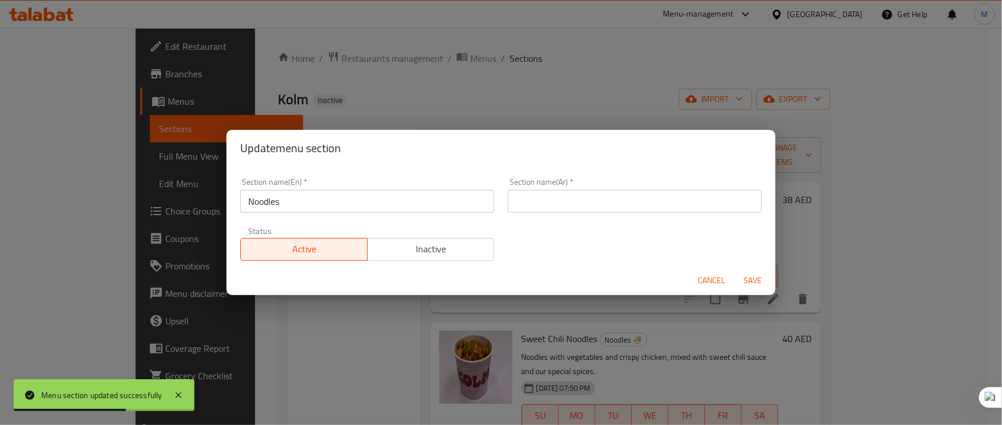
click at [542, 207] on input "text" at bounding box center [635, 201] width 254 height 23
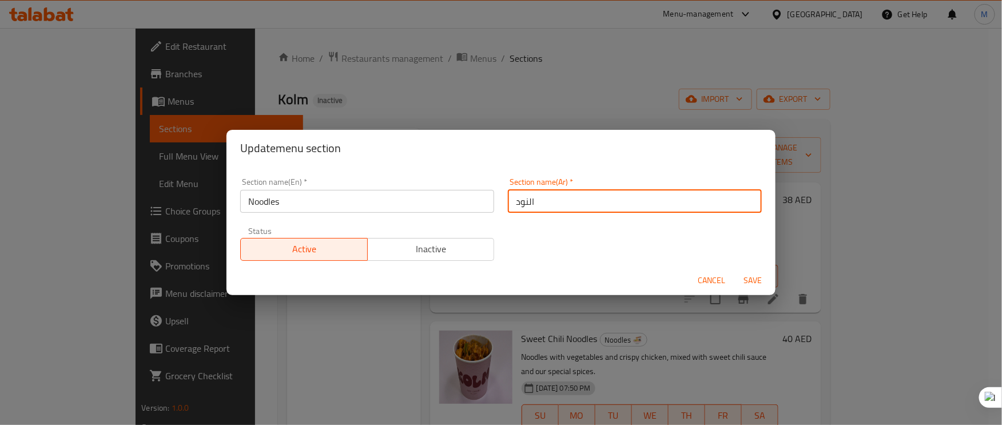
type input "النودلز"
click at [762, 275] on span "Save" at bounding box center [752, 280] width 27 height 14
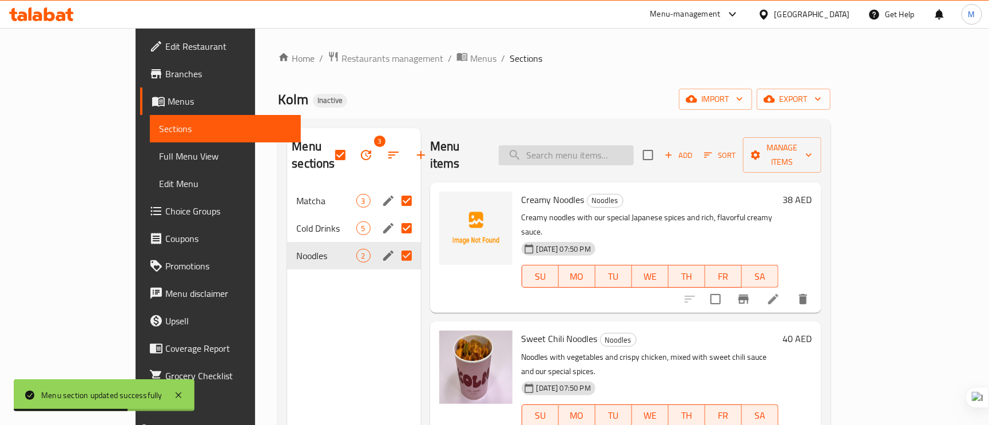
click at [586, 154] on input "search" at bounding box center [566, 155] width 135 height 20
paste input "Dew"
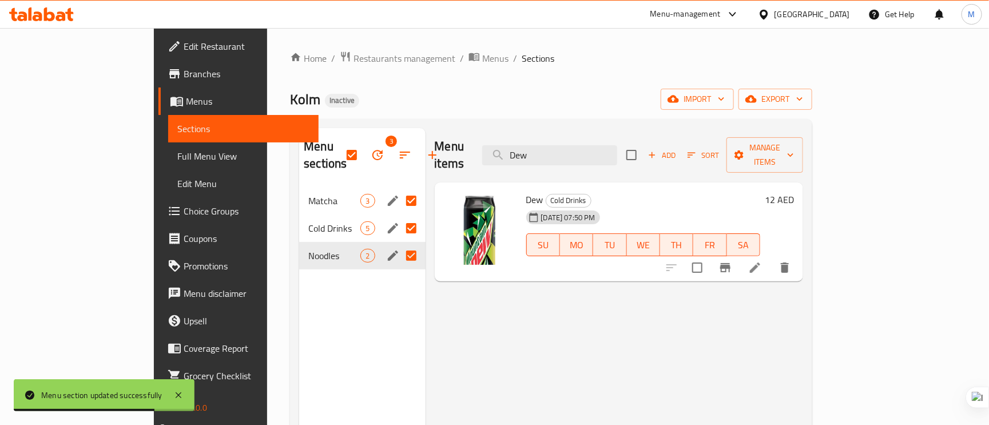
type input "Dew"
click at [771, 259] on li at bounding box center [755, 267] width 32 height 21
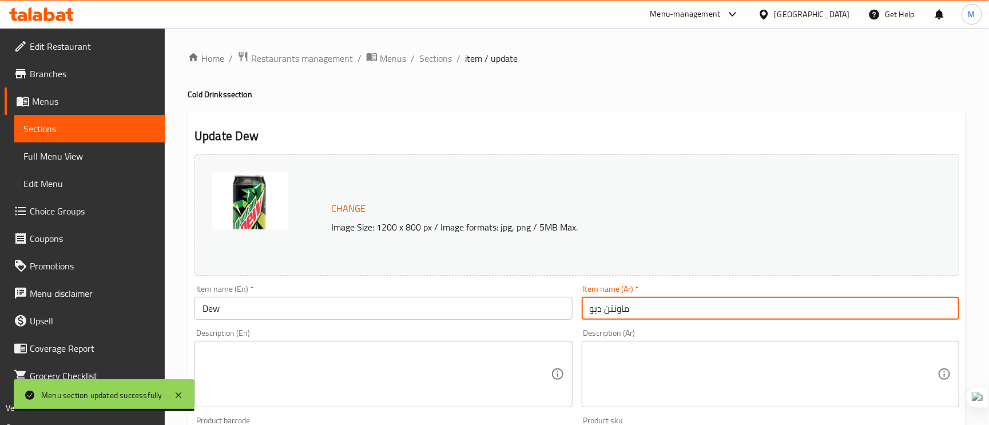
click at [637, 312] on input "ماونتن ديو" at bounding box center [771, 308] width 378 height 23
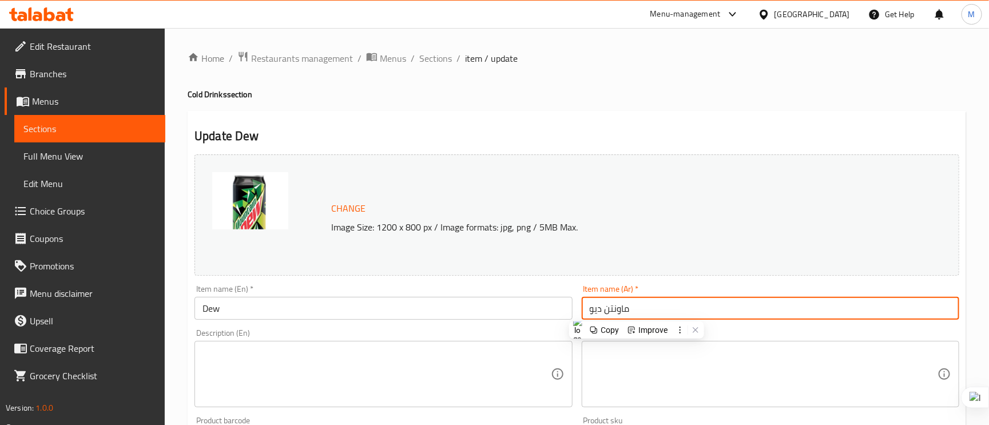
click at [637, 312] on input "ماونتن ديو" at bounding box center [771, 308] width 378 height 23
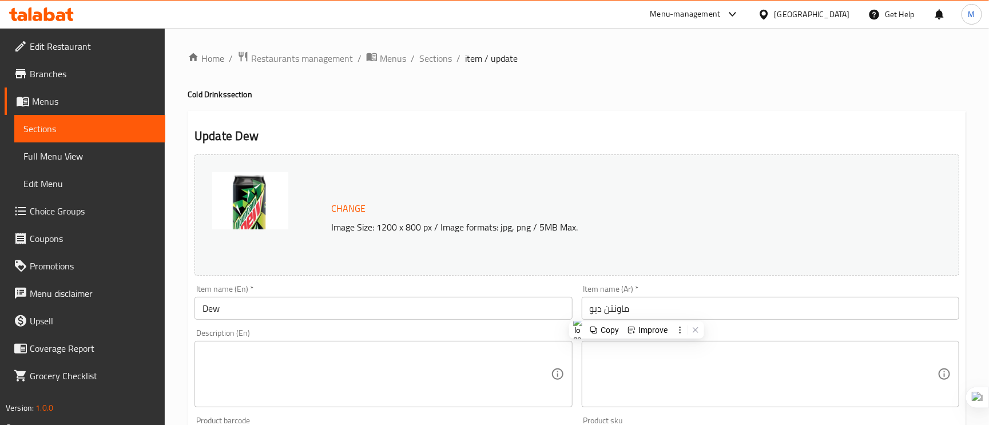
click at [304, 301] on input "Dew" at bounding box center [384, 308] width 378 height 23
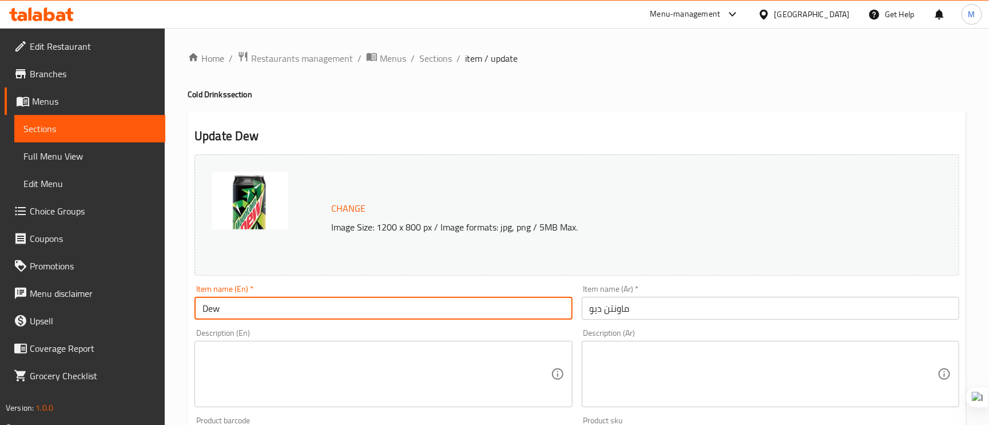
click at [304, 301] on input "Dew" at bounding box center [384, 308] width 378 height 23
paste input "Mountain Dew"
type input "Mountain Dew"
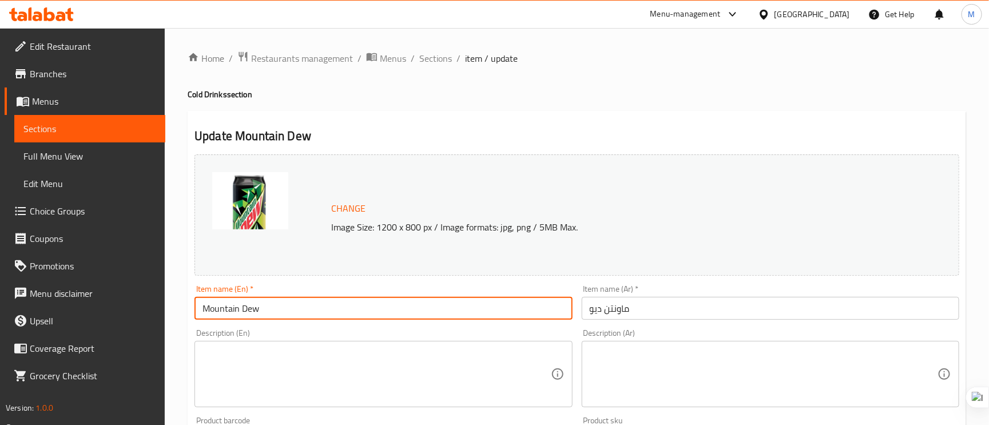
click at [97, 45] on span "Edit Restaurant" at bounding box center [93, 46] width 126 height 14
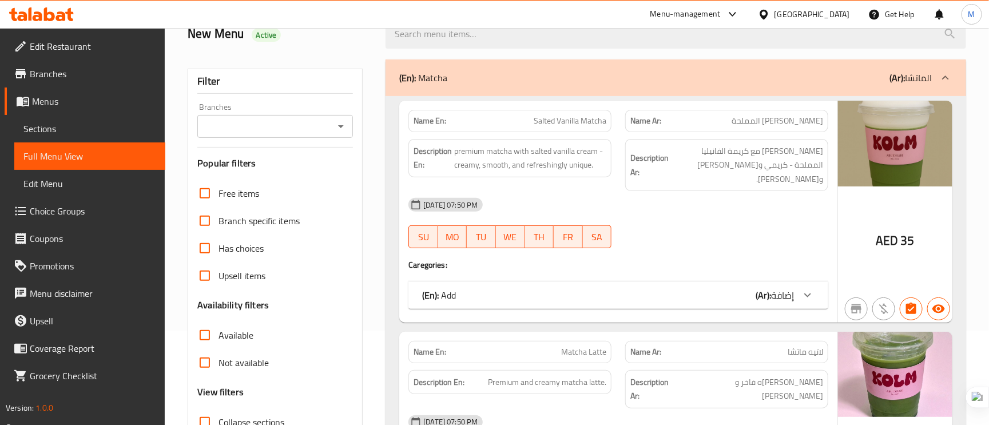
scroll to position [172, 0]
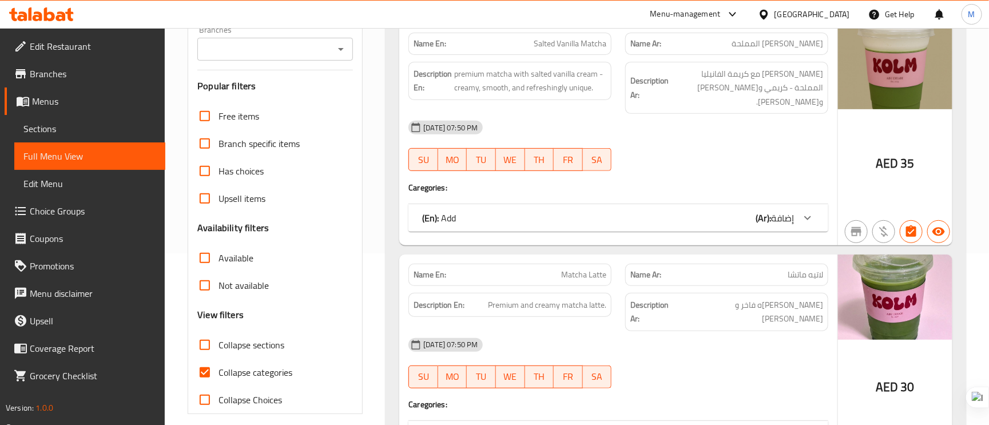
click at [223, 377] on span "Collapse categories" at bounding box center [256, 373] width 74 height 14
click at [219, 377] on input "Collapse categories" at bounding box center [204, 372] width 27 height 27
checkbox input "false"
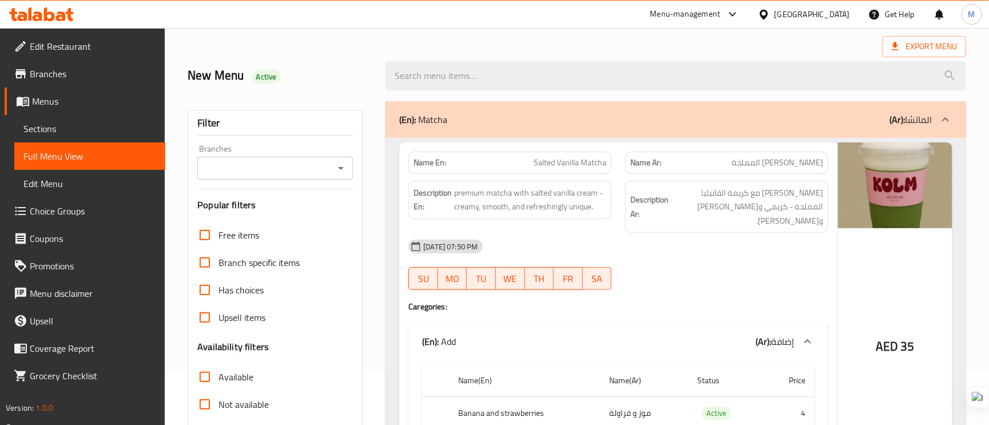
scroll to position [0, 0]
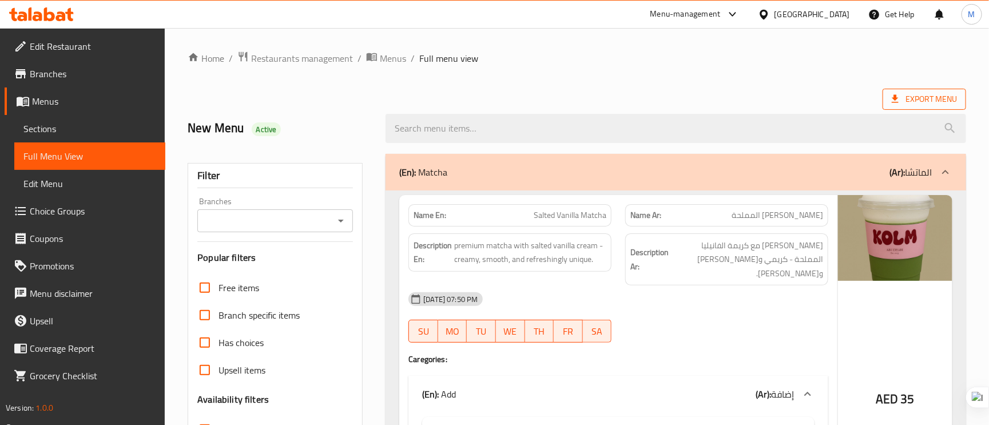
click at [915, 91] on span "Export Menu" at bounding box center [925, 99] width 84 height 21
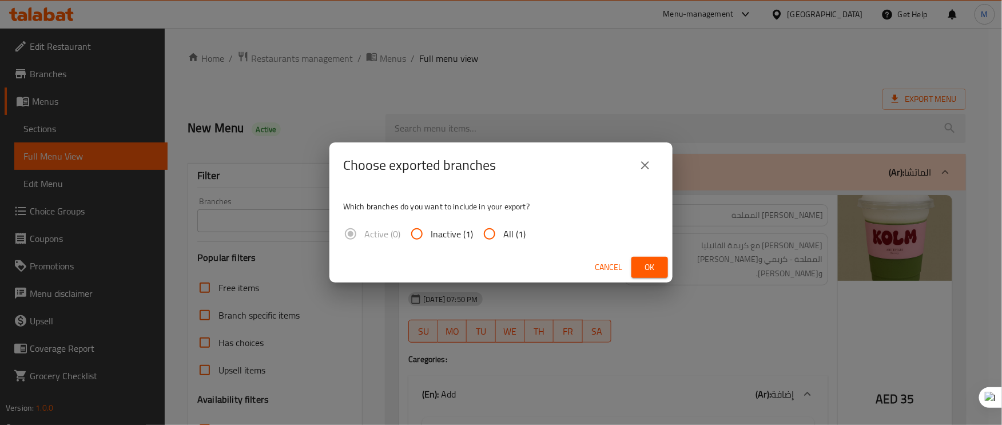
click at [502, 226] on input "All (1)" at bounding box center [489, 233] width 27 height 27
radio input "true"
click at [653, 265] on span "Ok" at bounding box center [650, 267] width 18 height 14
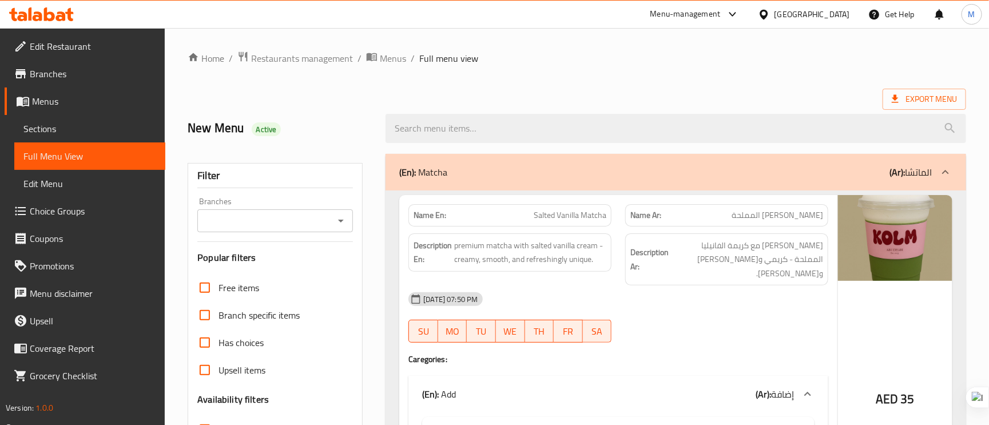
click at [805, 172] on div "(En): Matcha (Ar): الماتشا" at bounding box center [665, 172] width 533 height 14
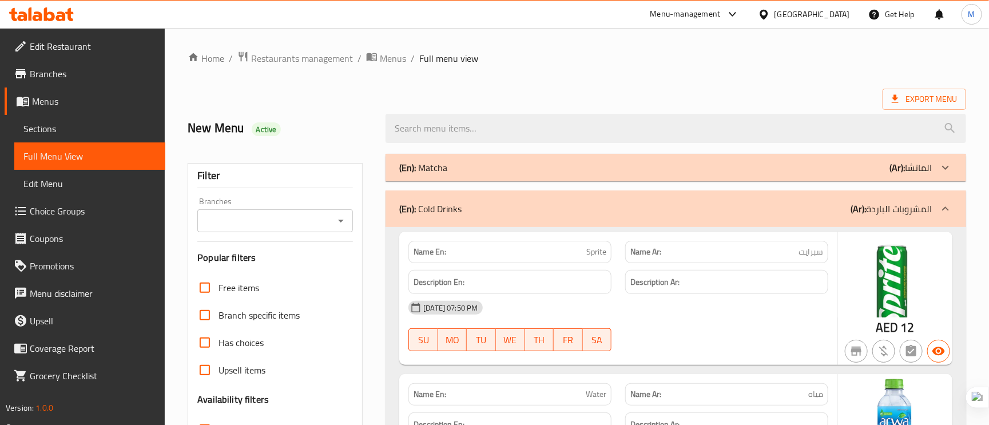
click at [805, 213] on div "(En): Cold Drinks (Ar): المشروبات الباردة" at bounding box center [665, 209] width 533 height 14
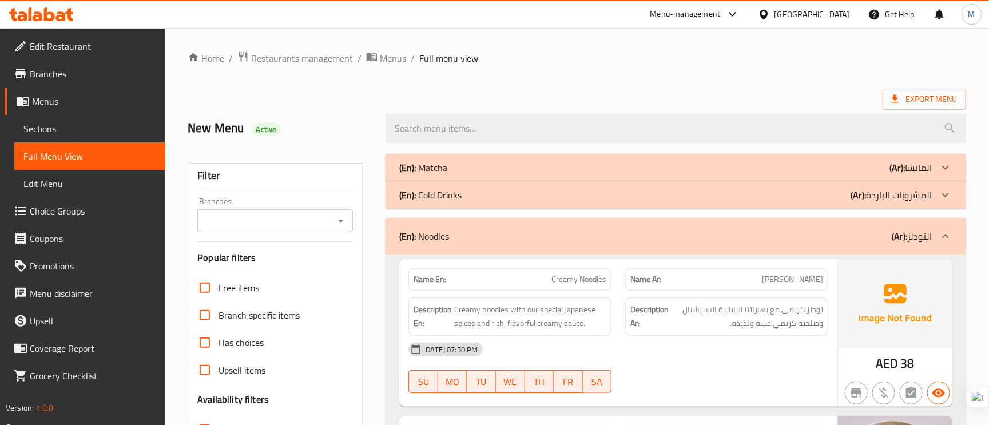
click at [58, 119] on link "Sections" at bounding box center [89, 128] width 151 height 27
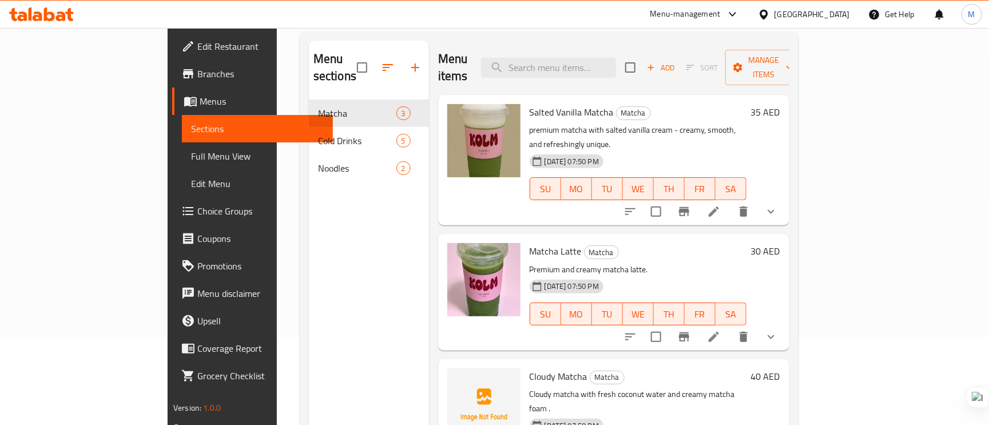
scroll to position [161, 0]
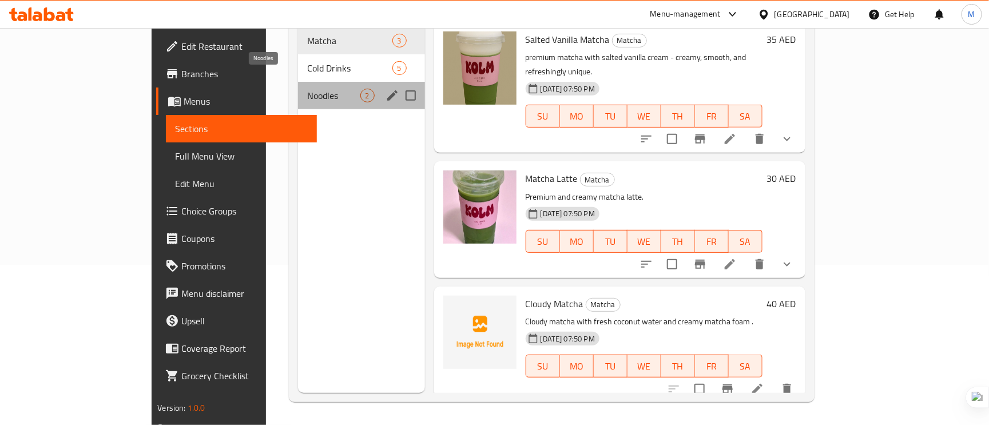
click at [307, 89] on span "Noodles" at bounding box center [333, 96] width 53 height 14
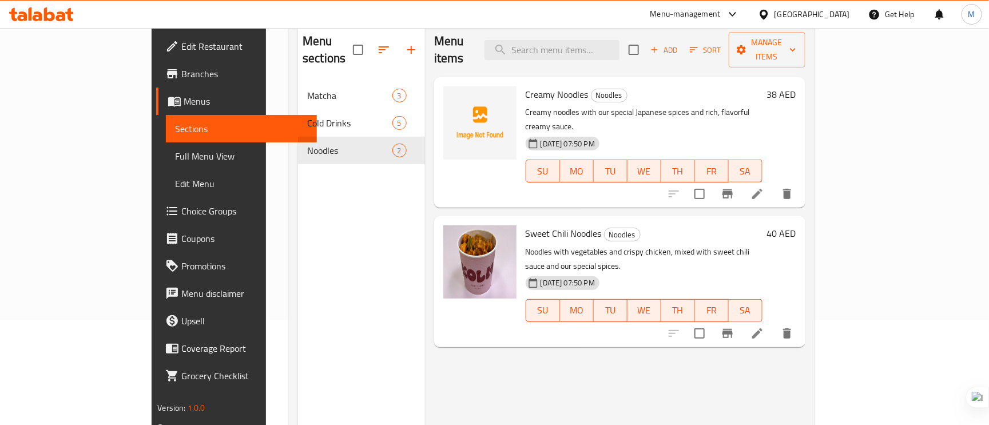
scroll to position [76, 0]
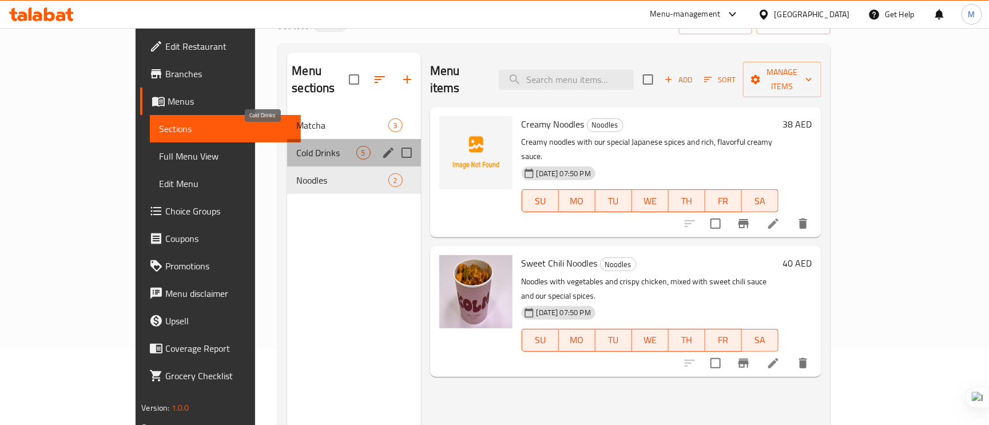
click at [296, 146] on span "Cold Drinks" at bounding box center [325, 153] width 59 height 14
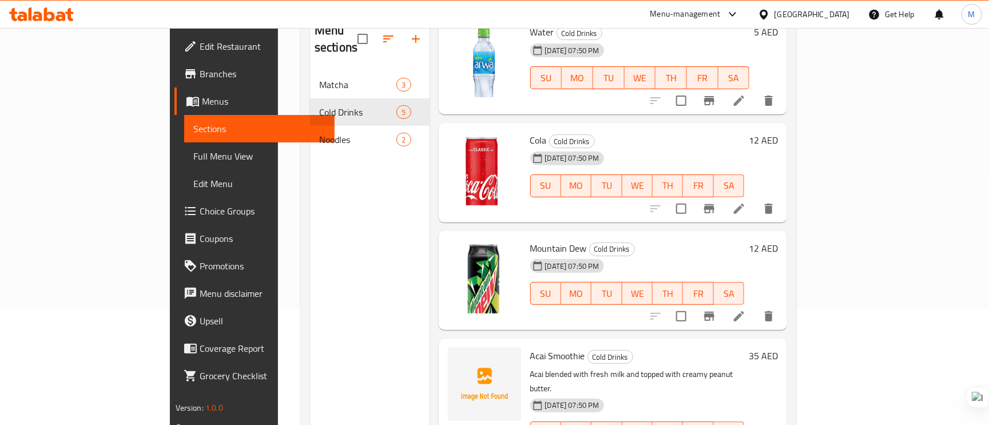
scroll to position [76, 0]
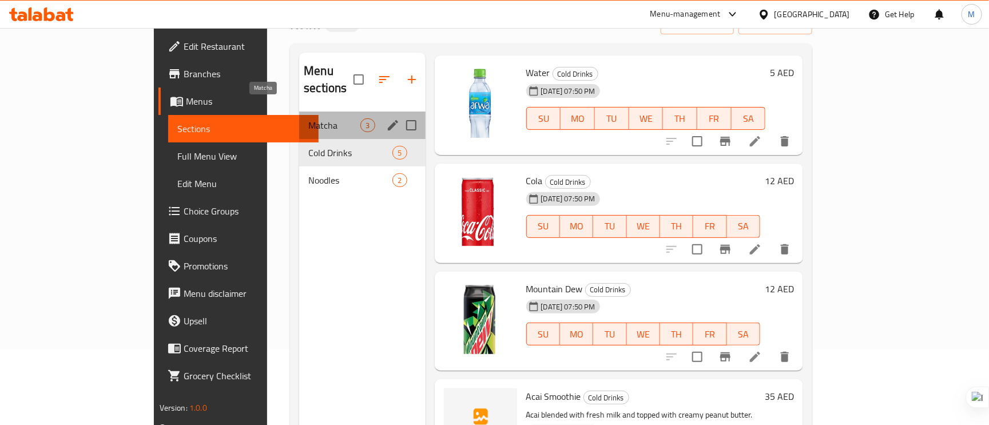
click at [308, 118] on span "Matcha" at bounding box center [334, 125] width 52 height 14
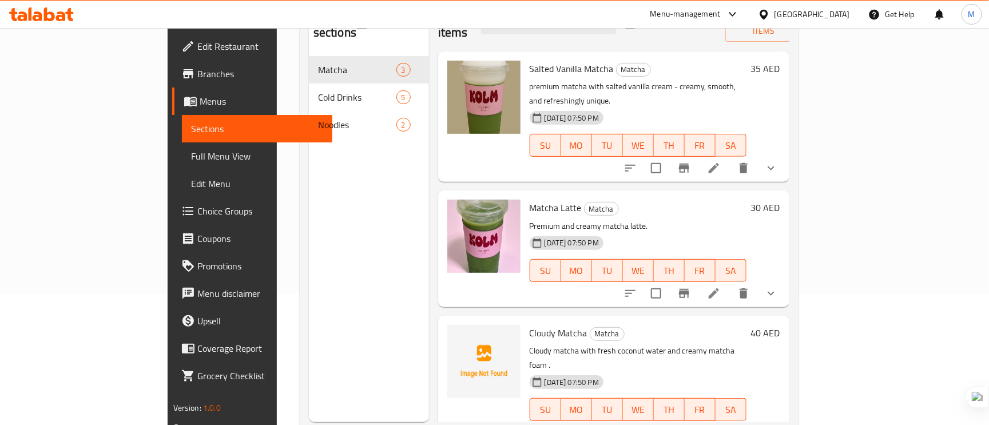
scroll to position [161, 0]
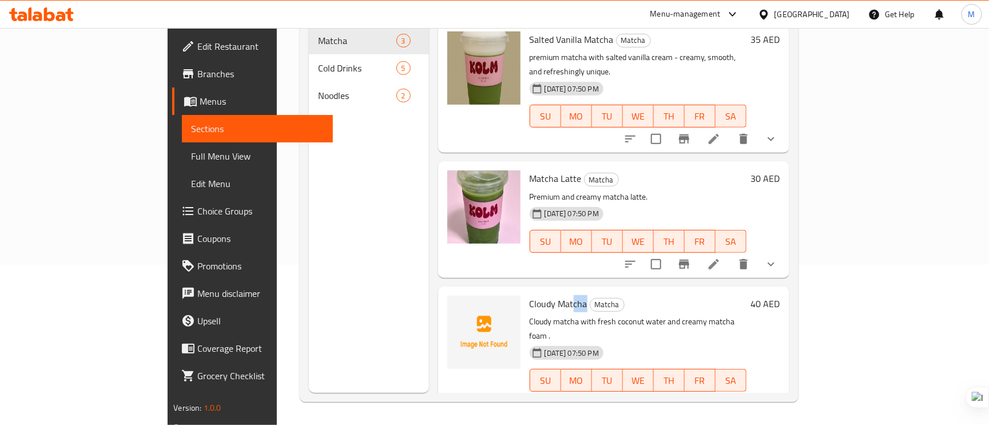
drag, startPoint x: 545, startPoint y: 272, endPoint x: 518, endPoint y: 271, distance: 26.4
click at [530, 296] on h6 "Cloudy Matcha Matcha" at bounding box center [638, 304] width 217 height 16
drag, startPoint x: 501, startPoint y: 269, endPoint x: 493, endPoint y: 269, distance: 7.4
drag, startPoint x: 490, startPoint y: 269, endPoint x: 441, endPoint y: 276, distance: 49.7
click at [443, 291] on div at bounding box center [484, 351] width 82 height 121
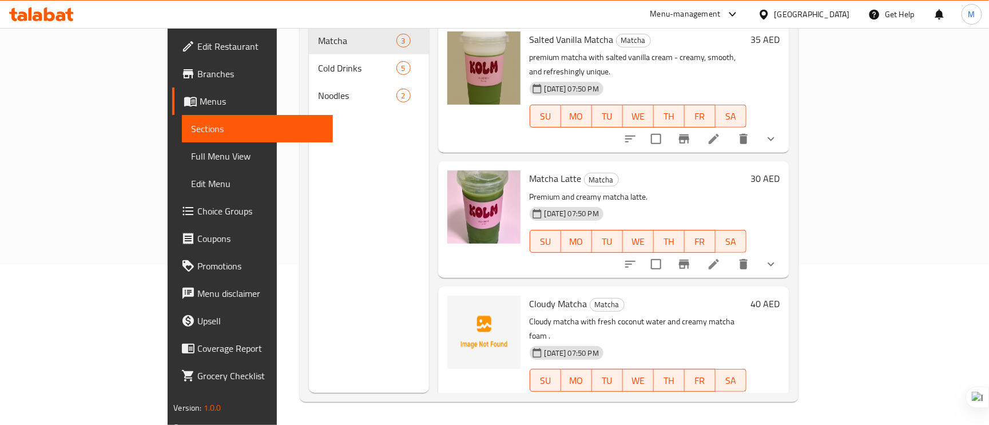
click at [540, 295] on span "Cloudy Matcha" at bounding box center [559, 303] width 58 height 17
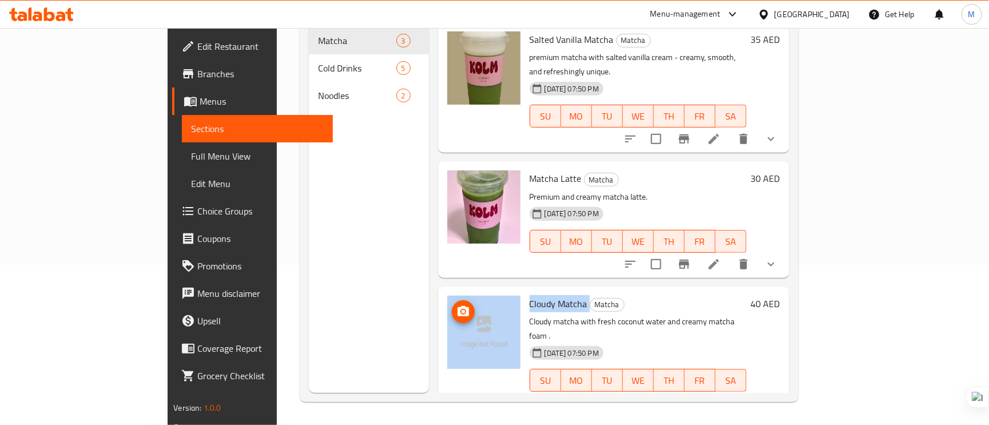
drag, startPoint x: 545, startPoint y: 273, endPoint x: 478, endPoint y: 275, distance: 67.5
click at [476, 291] on div "Cloudy Matcha Matcha Cloudy matcha with fresh coconut water and creamy matcha f…" at bounding box center [614, 351] width 342 height 121
copy div "Cloudy Matcha"
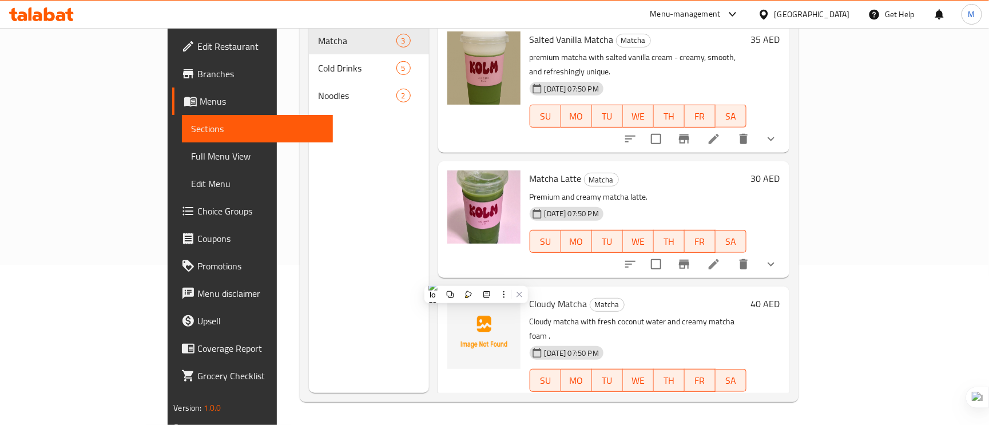
click at [747, 315] on p "Cloudy matcha with fresh coconut water and creamy matcha foam ." at bounding box center [638, 329] width 217 height 29
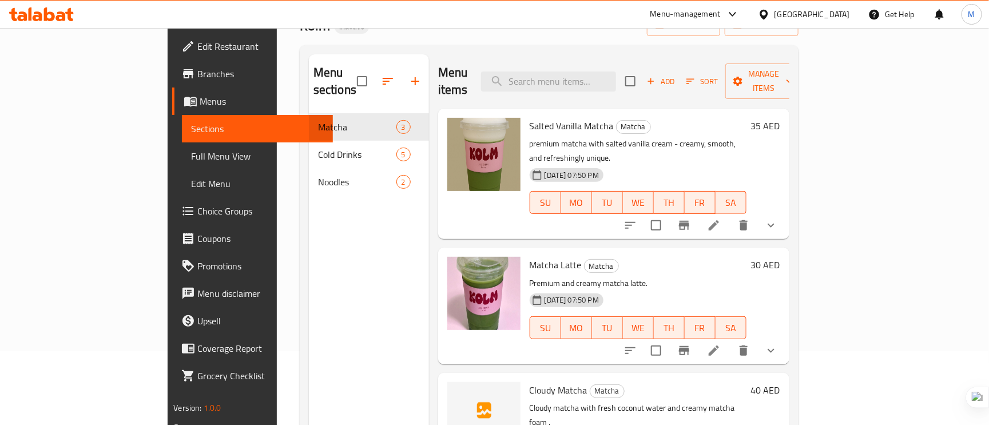
scroll to position [0, 0]
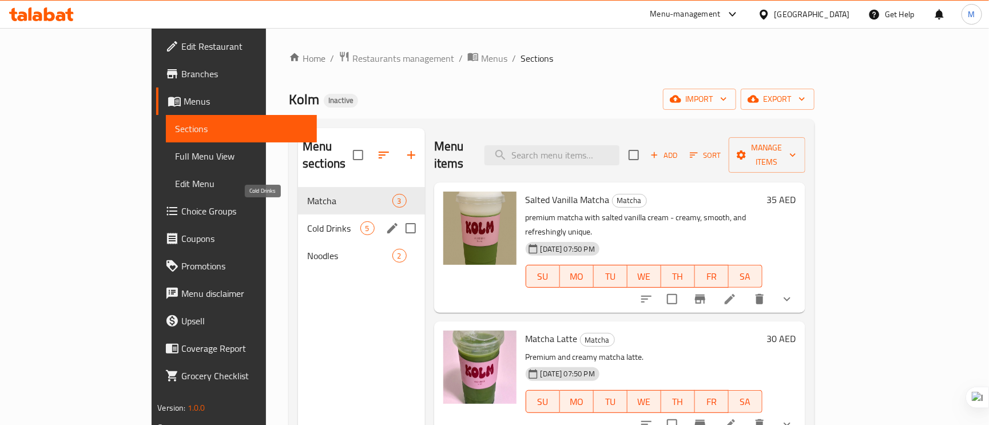
click at [307, 221] on span "Cold Drinks" at bounding box center [333, 228] width 53 height 14
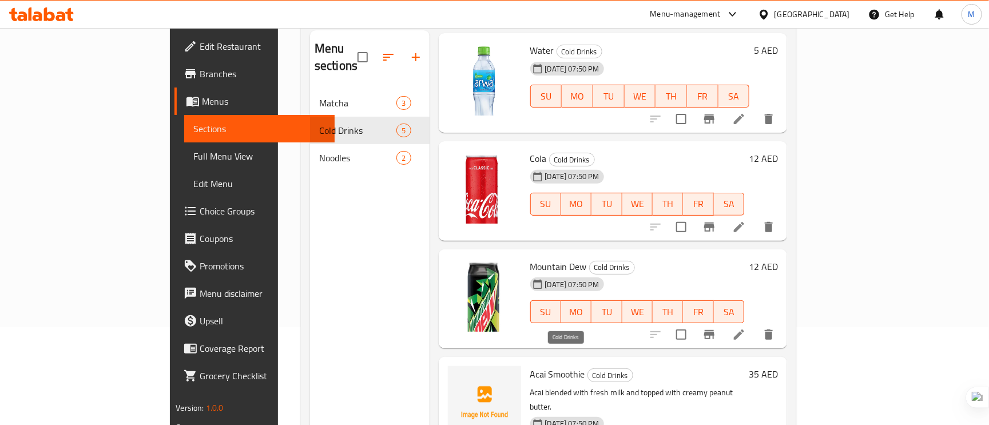
scroll to position [161, 0]
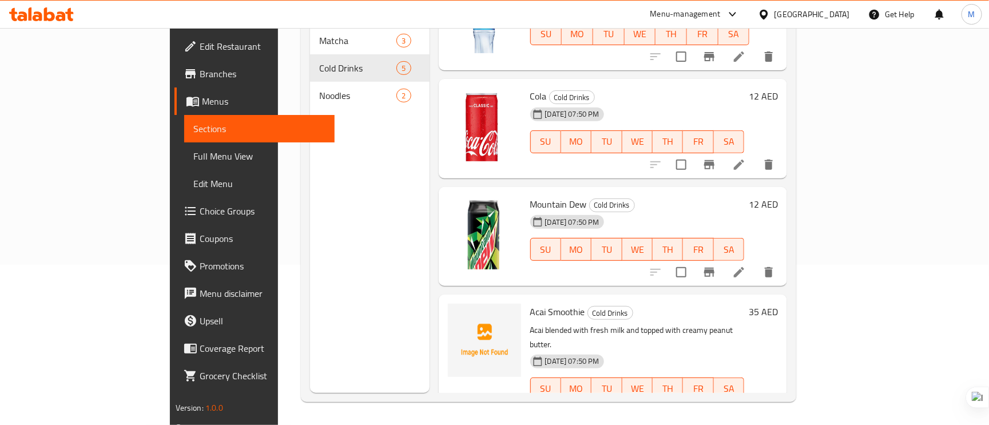
click at [540, 303] on span "Acai Smoothie" at bounding box center [557, 311] width 55 height 17
drag, startPoint x: 539, startPoint y: 293, endPoint x: 494, endPoint y: 295, distance: 45.2
click at [530, 303] on span "Acai Smoothie" at bounding box center [557, 311] width 55 height 17
copy span "Acai Smoothie"
click at [749, 304] on div "Acai Smoothie Cold Drinks Acai blended with fresh milk and topped with creamy p…" at bounding box center [638, 359] width 224 height 121
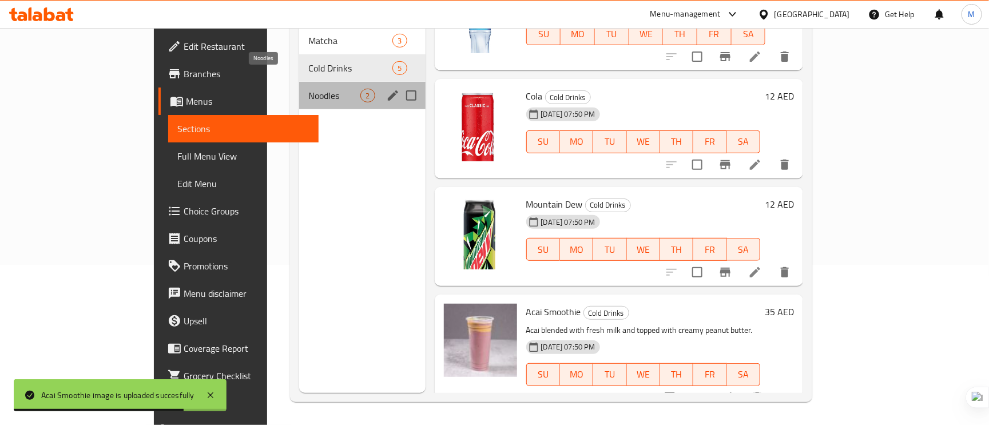
drag, startPoint x: 246, startPoint y: 76, endPoint x: 251, endPoint y: 47, distance: 29.0
click at [308, 89] on span "Noodles" at bounding box center [334, 96] width 52 height 14
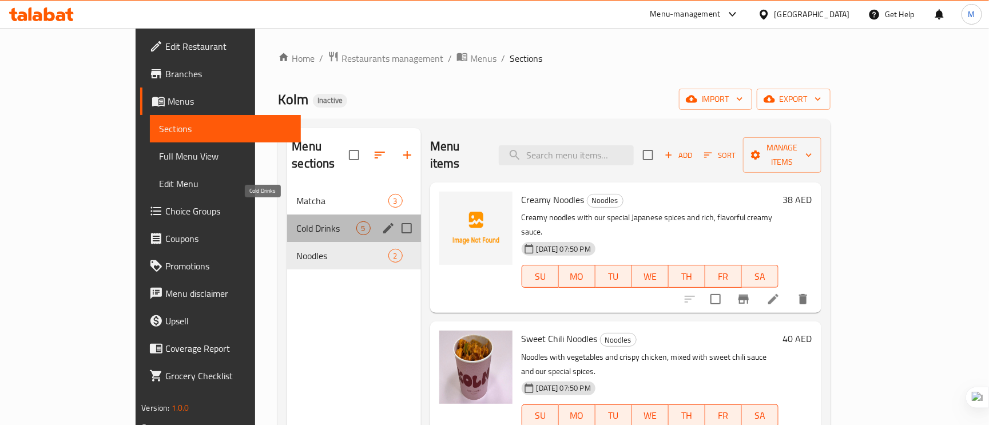
click at [296, 221] on span "Cold Drinks" at bounding box center [325, 228] width 59 height 14
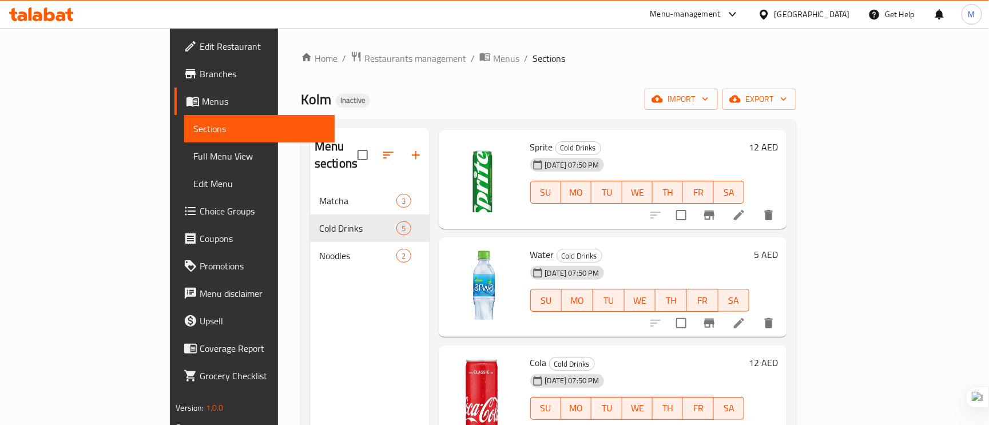
scroll to position [159, 0]
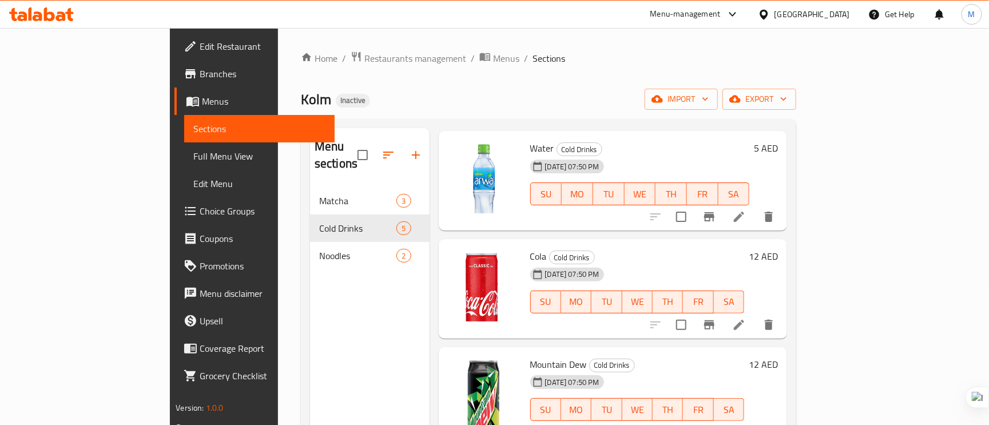
click at [755, 207] on li at bounding box center [739, 217] width 32 height 21
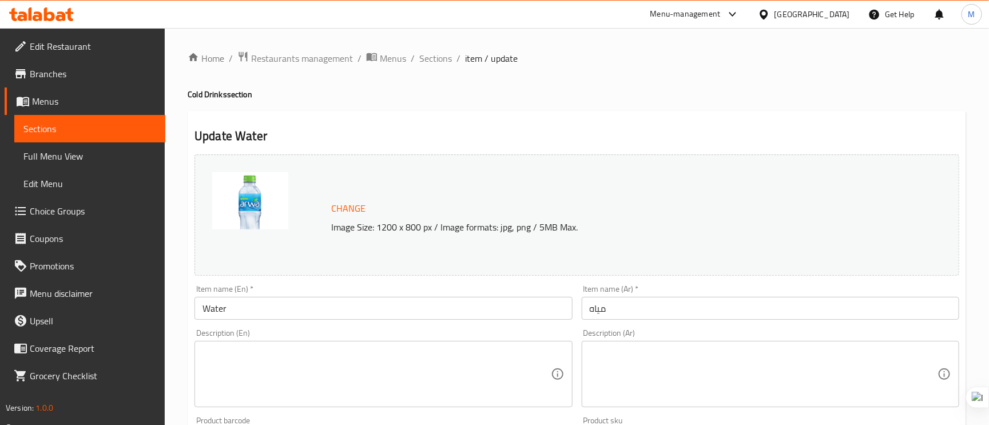
click at [295, 322] on div "Item name (En)   * Water Item name (En) *" at bounding box center [383, 302] width 387 height 44
click at [276, 309] on input "Water" at bounding box center [384, 308] width 378 height 23
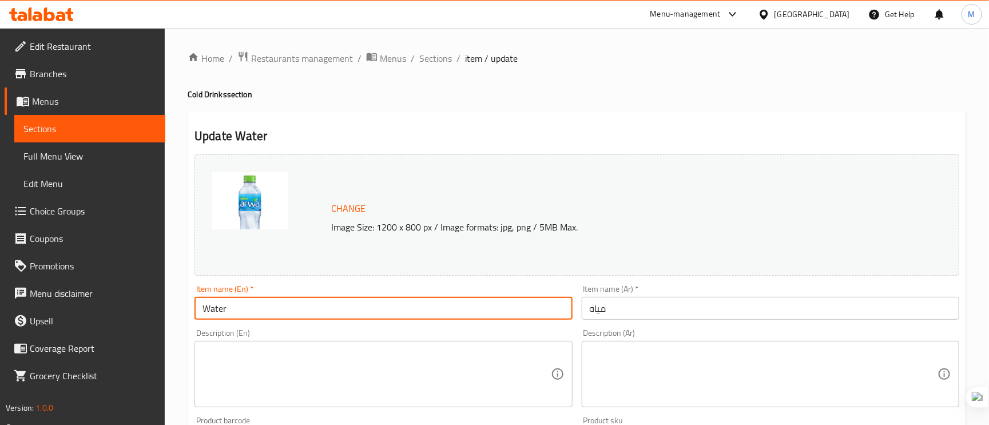
click at [276, 309] on input "Water" at bounding box center [384, 308] width 378 height 23
click at [607, 403] on div "Description (Ar)" at bounding box center [771, 374] width 378 height 66
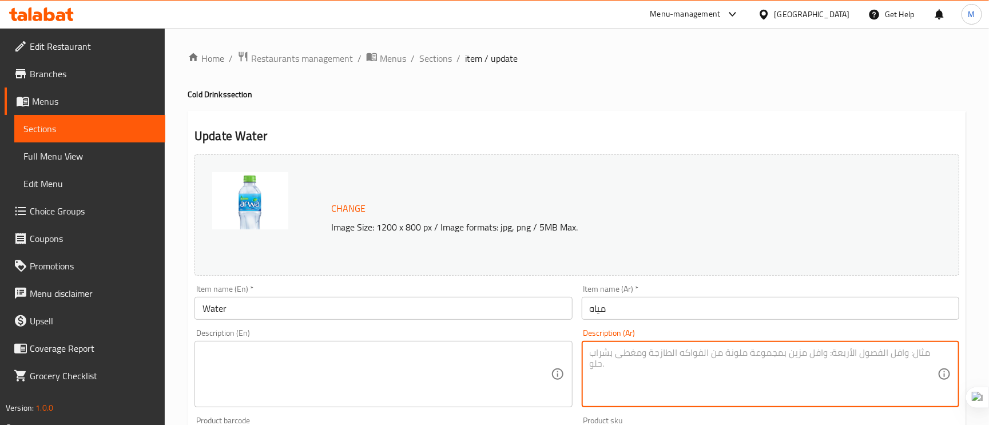
paste textarea "مياه معدنية"
type textarea "مياه معدنية"
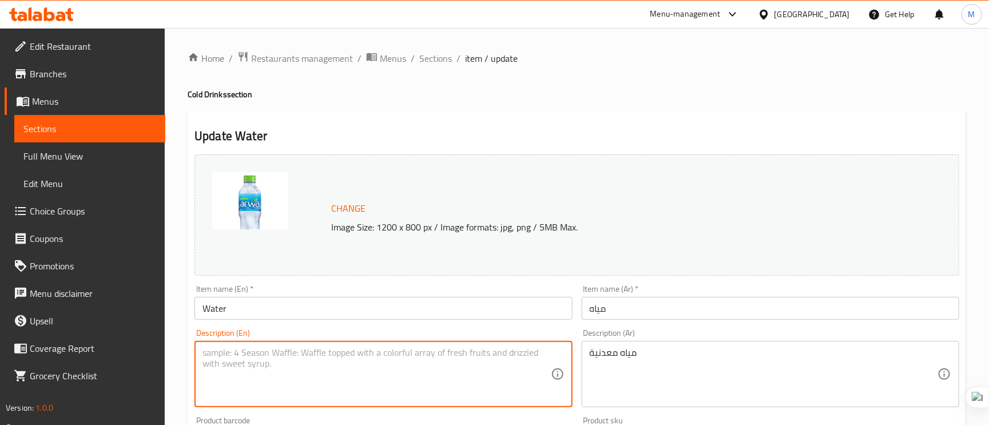
click at [256, 374] on textarea at bounding box center [377, 374] width 348 height 54
paste textarea "Mineral water"
type textarea "Mineral water"
click at [305, 314] on input "Water" at bounding box center [384, 308] width 378 height 23
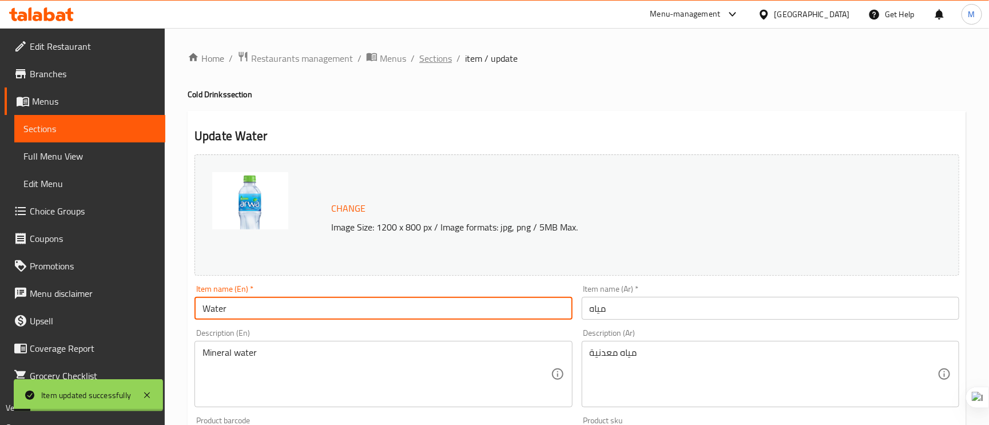
click at [443, 62] on span "Sections" at bounding box center [435, 58] width 33 height 14
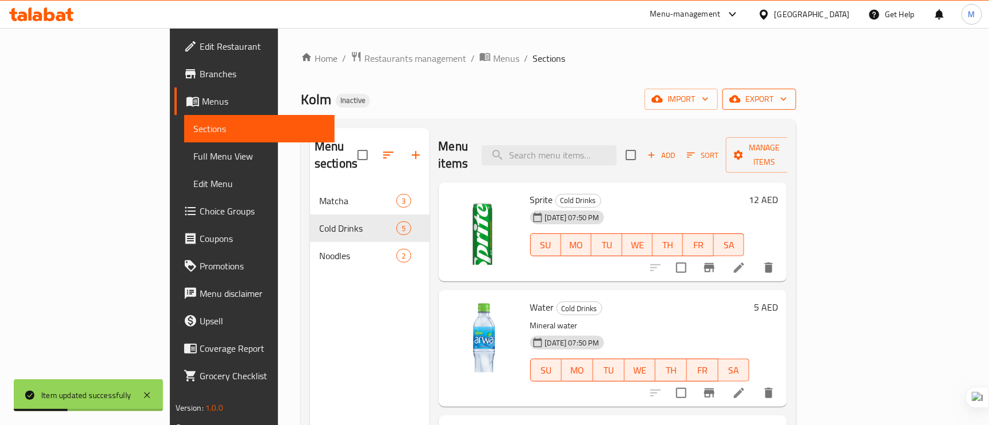
click at [787, 96] on span "export" at bounding box center [759, 99] width 55 height 14
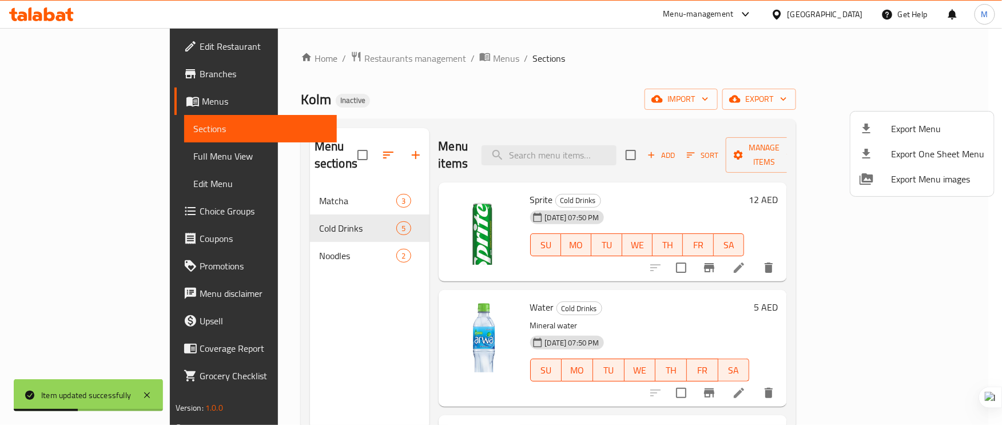
click at [906, 129] on span "Export Menu" at bounding box center [938, 129] width 93 height 14
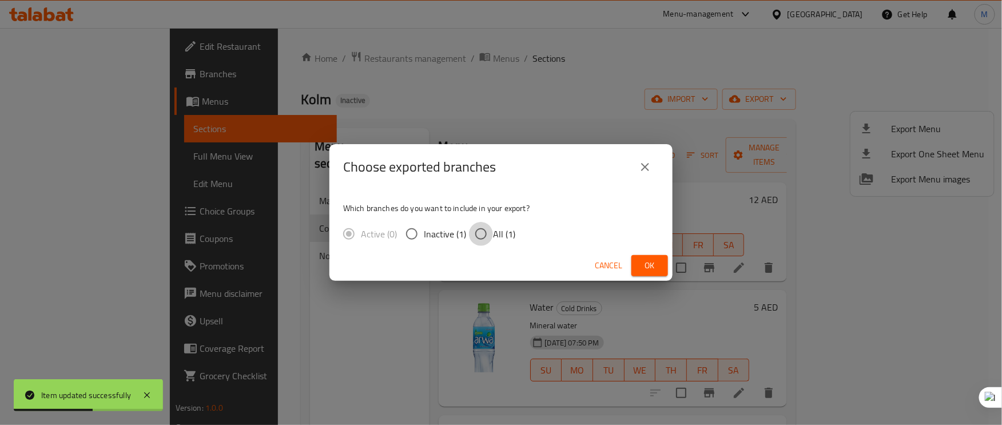
click at [477, 231] on input "All (1)" at bounding box center [481, 234] width 24 height 24
radio input "true"
drag, startPoint x: 477, startPoint y: 231, endPoint x: 594, endPoint y: 267, distance: 123.4
click at [478, 231] on input "All (1)" at bounding box center [481, 234] width 24 height 24
click at [656, 267] on span "Ok" at bounding box center [650, 266] width 18 height 14
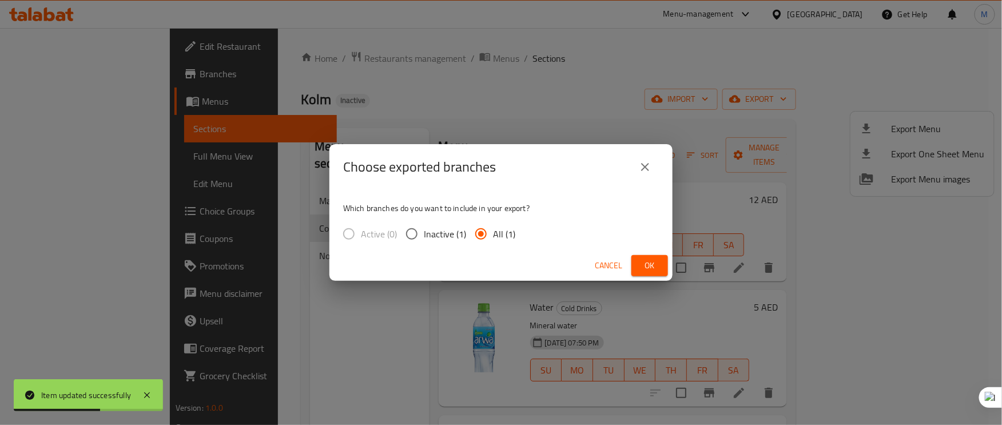
click at [656, 267] on span "Ok" at bounding box center [650, 266] width 18 height 14
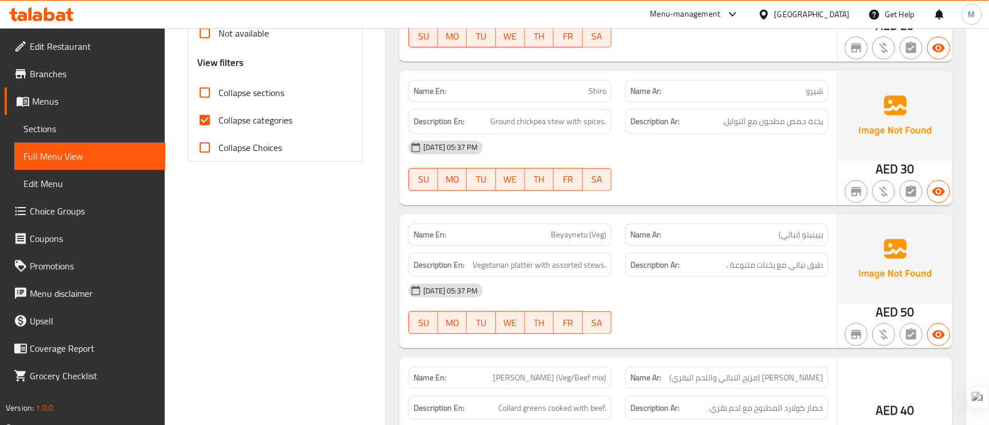
scroll to position [429, 0]
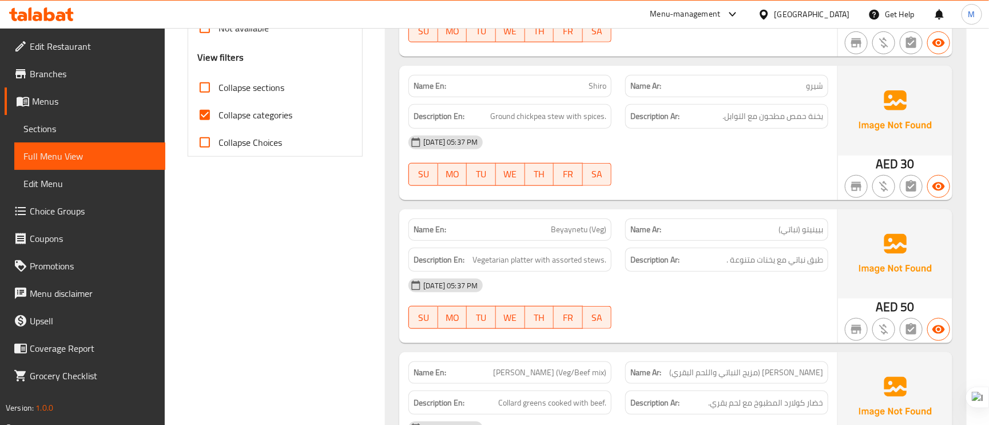
click at [210, 105] on input "Collapse categories" at bounding box center [204, 114] width 27 height 27
checkbox input "false"
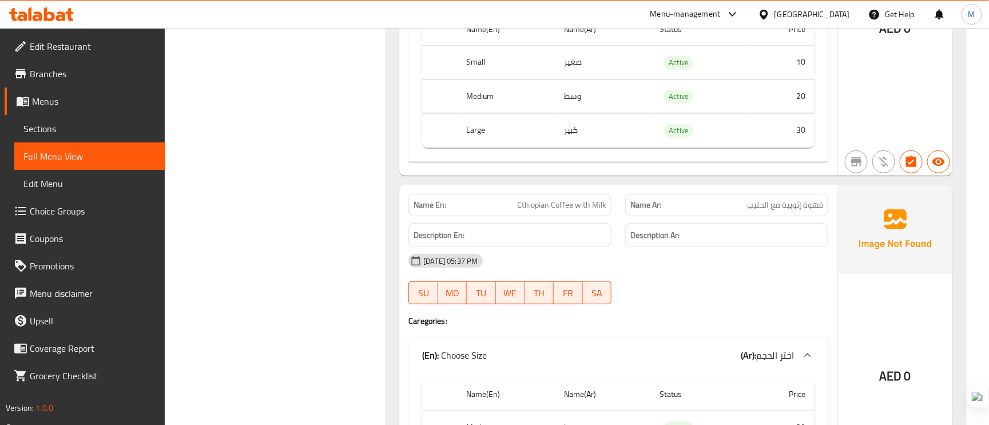
scroll to position [4072, 0]
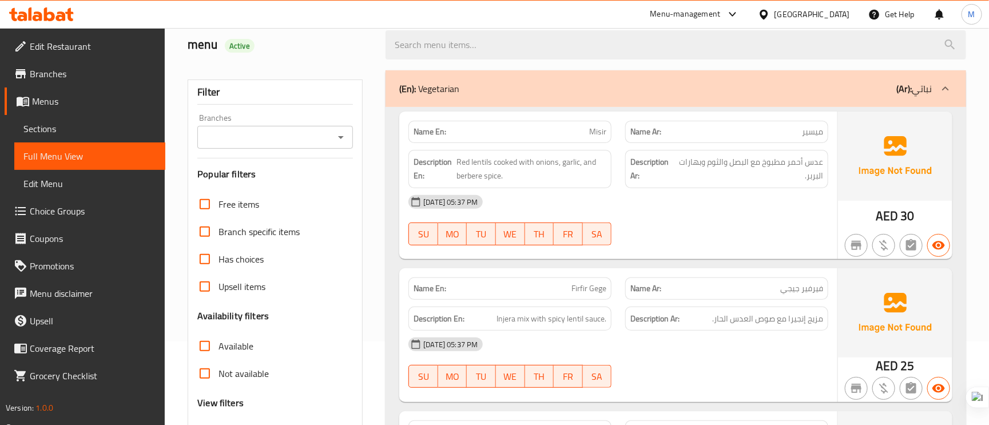
scroll to position [185, 0]
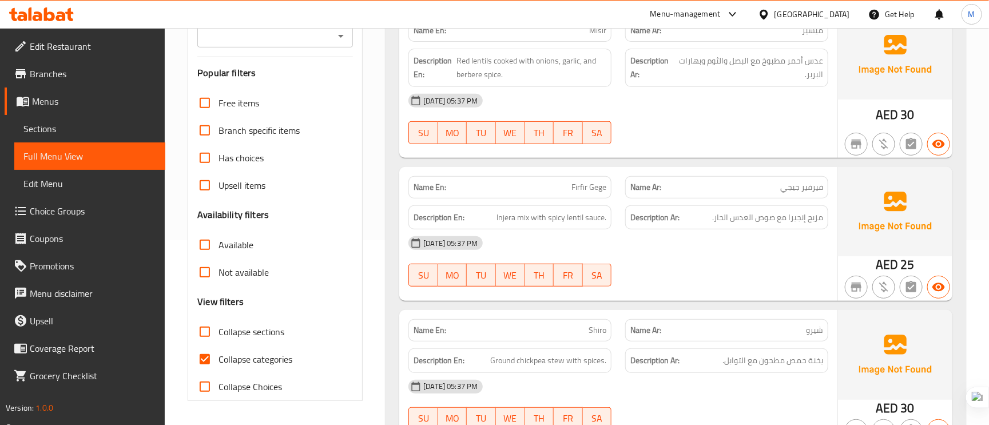
click at [204, 330] on input "Collapse sections" at bounding box center [204, 331] width 27 height 27
checkbox input "true"
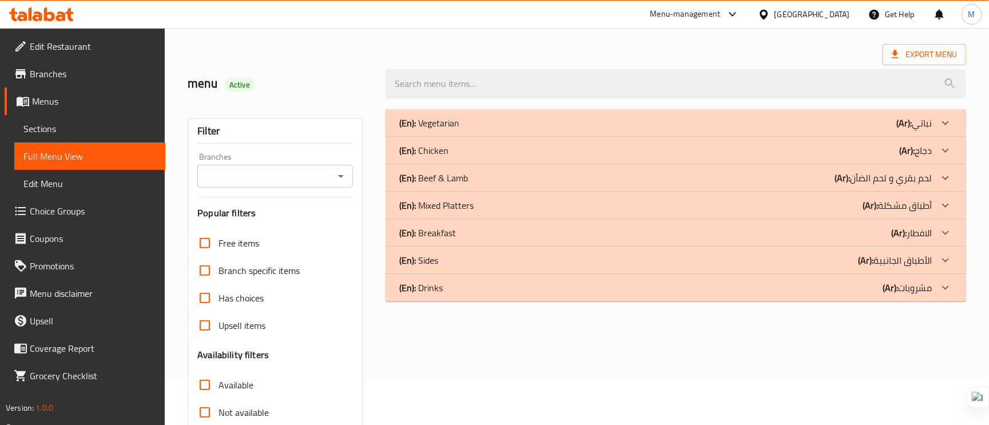
scroll to position [13, 0]
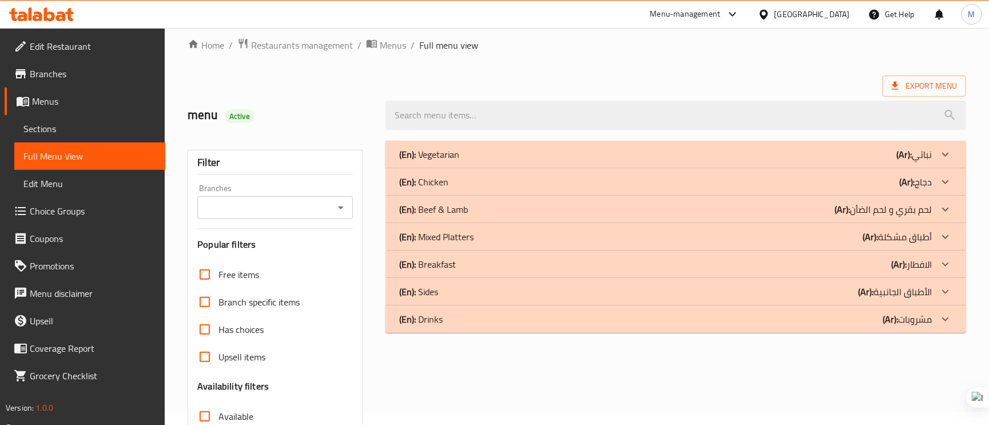
click at [58, 128] on span "Sections" at bounding box center [89, 129] width 133 height 14
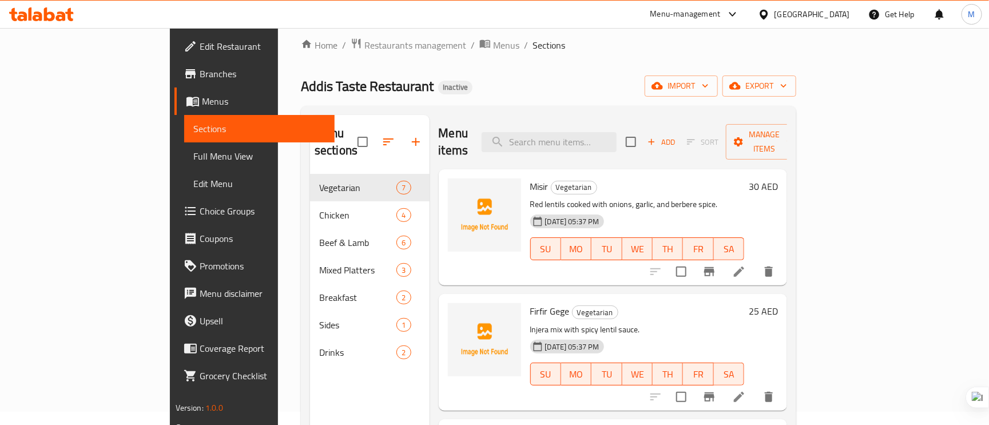
click at [200, 53] on span "Edit Restaurant" at bounding box center [263, 46] width 126 height 14
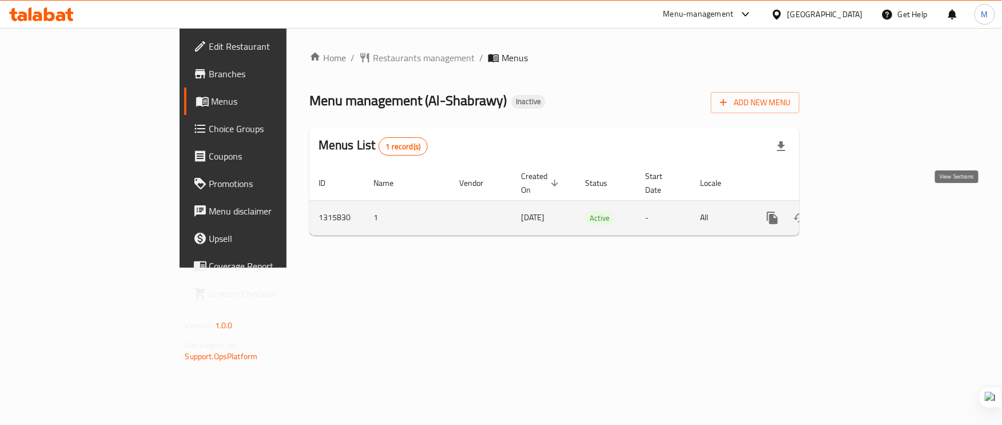
click at [862, 211] on icon "enhanced table" at bounding box center [855, 218] width 14 height 14
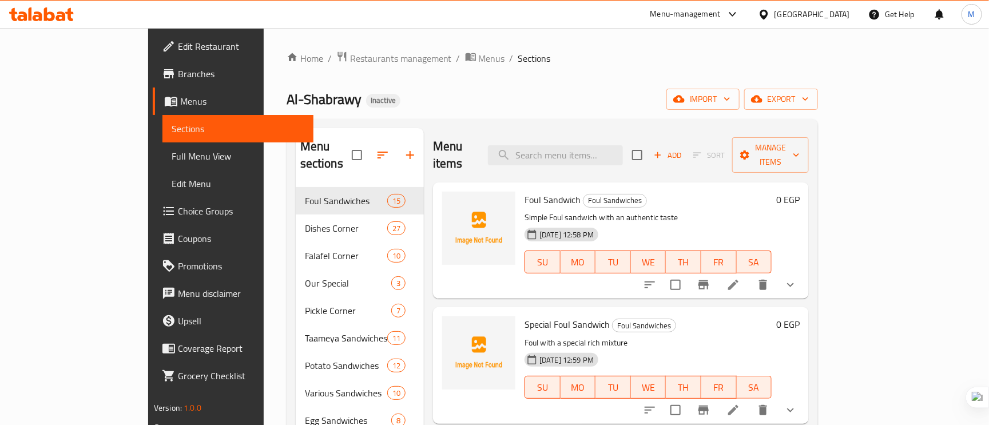
drag, startPoint x: 63, startPoint y: 153, endPoint x: 69, endPoint y: 158, distance: 7.8
click at [172, 153] on span "Full Menu View" at bounding box center [238, 156] width 133 height 14
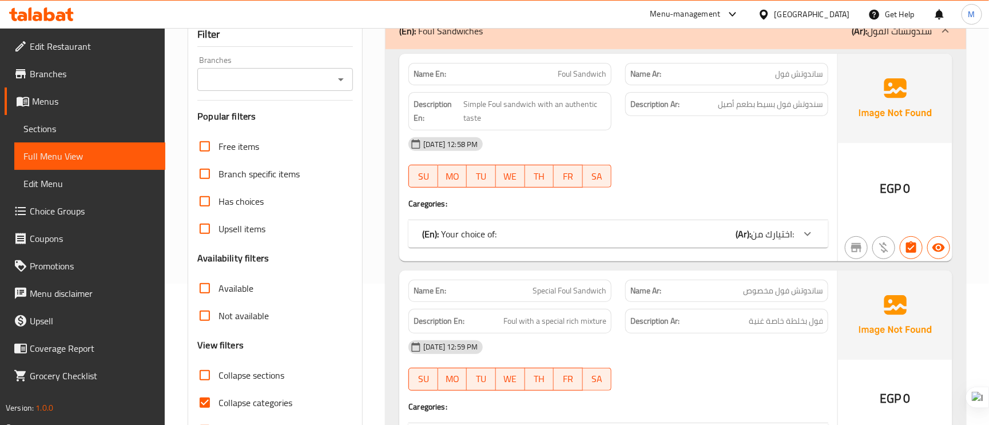
scroll to position [172, 0]
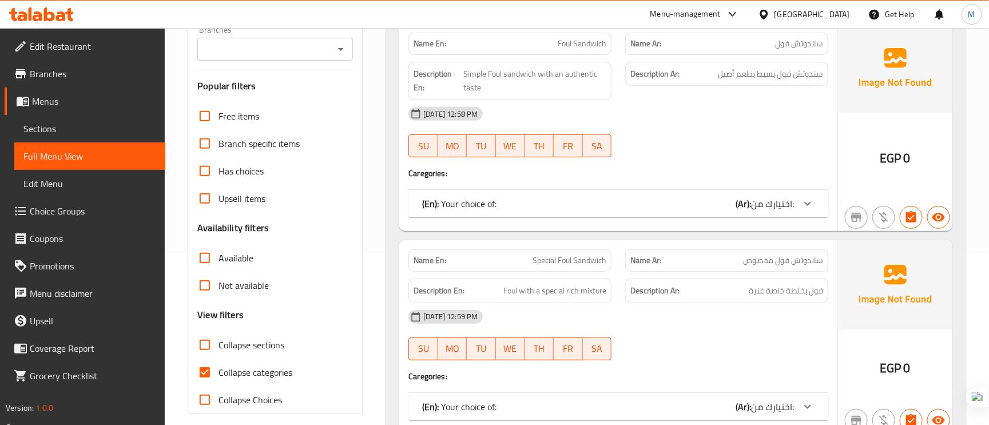
click at [201, 376] on input "Collapse categories" at bounding box center [204, 372] width 27 height 27
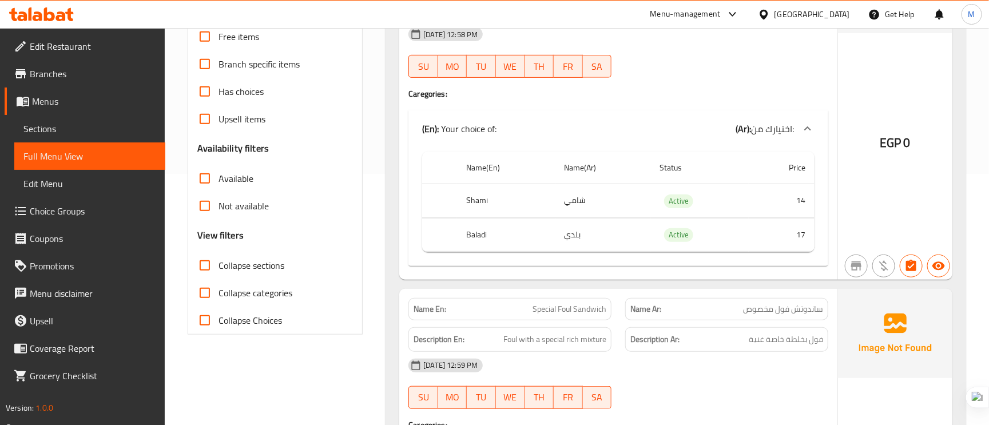
scroll to position [343, 0]
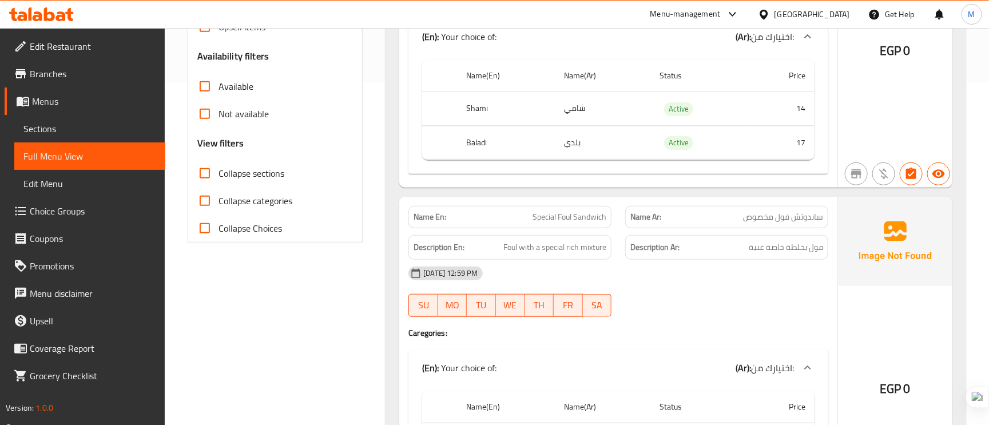
click at [233, 211] on label "Collapse categories" at bounding box center [241, 200] width 101 height 27
click at [219, 211] on input "Collapse categories" at bounding box center [204, 200] width 27 height 27
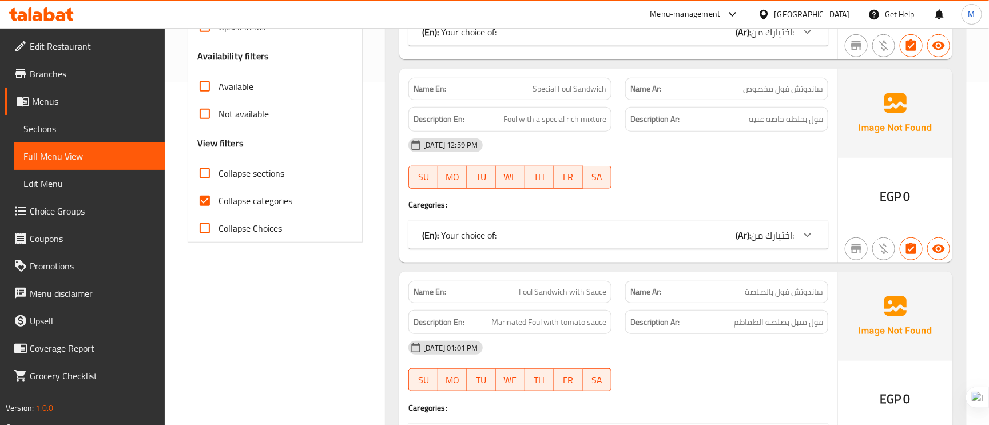
click at [225, 200] on span "Collapse categories" at bounding box center [256, 201] width 74 height 14
click at [219, 200] on input "Collapse categories" at bounding box center [204, 200] width 27 height 27
checkbox input "false"
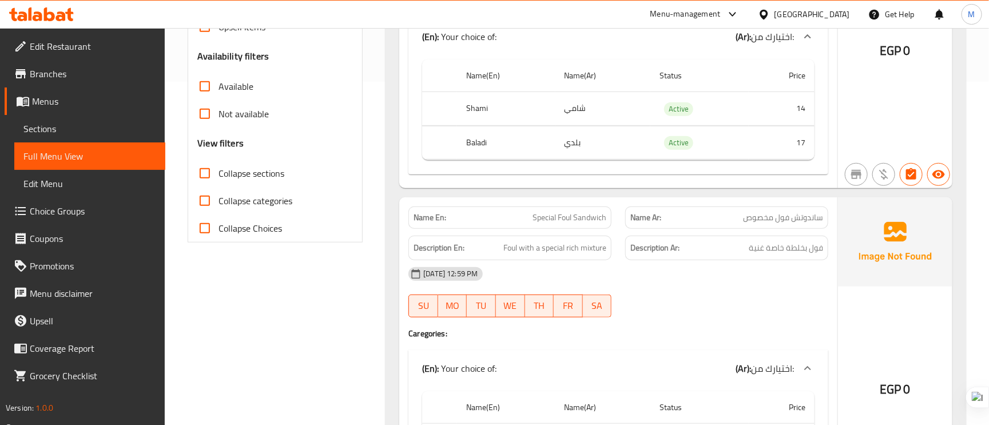
click at [205, 170] on input "Collapse sections" at bounding box center [204, 173] width 27 height 27
checkbox input "true"
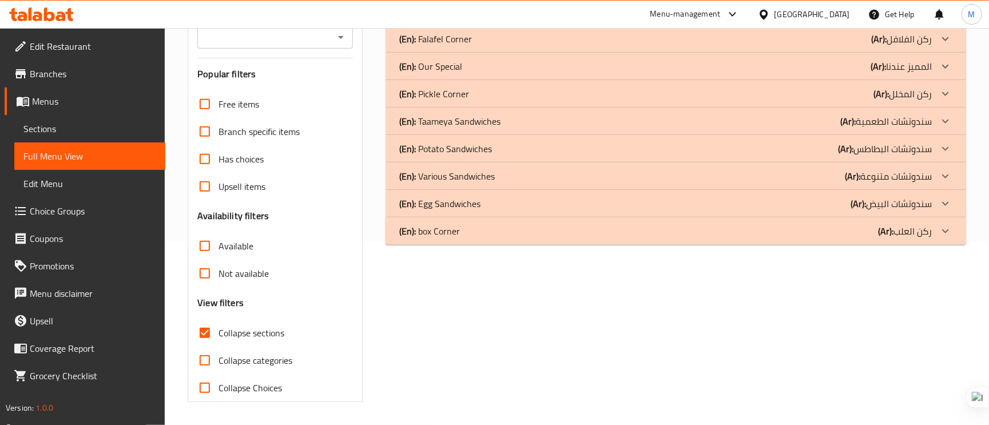
scroll to position [84, 0]
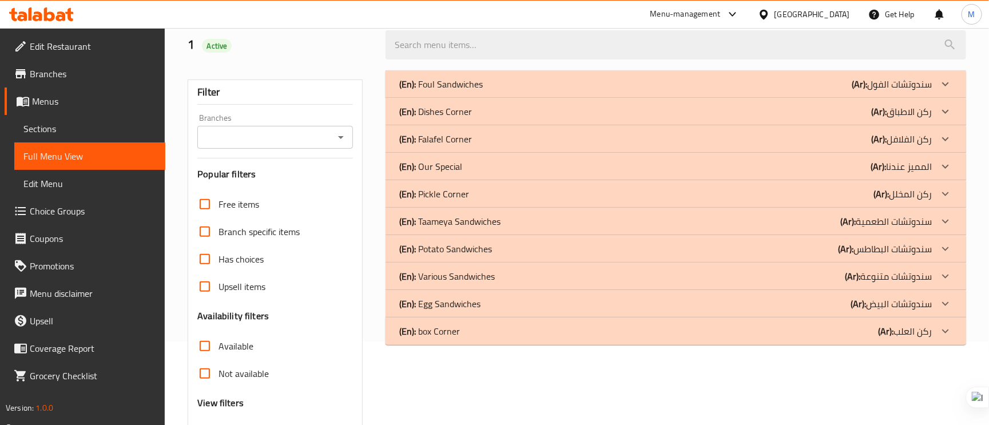
click at [919, 86] on p "(Ar): سندوتشات الفول" at bounding box center [892, 84] width 80 height 14
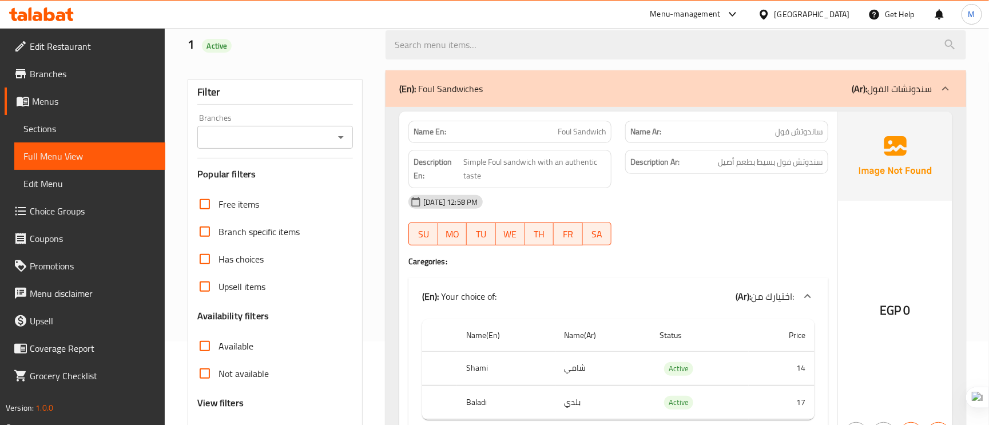
scroll to position [169, 0]
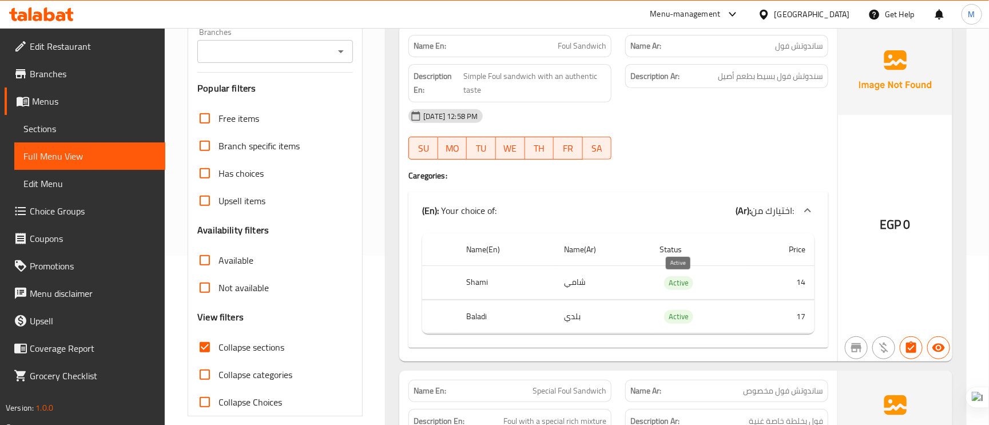
click at [682, 289] on span "Active" at bounding box center [678, 282] width 29 height 13
click at [681, 289] on span "Active" at bounding box center [678, 282] width 29 height 13
copy span "Active"
click at [709, 158] on div at bounding box center [726, 160] width 217 height 14
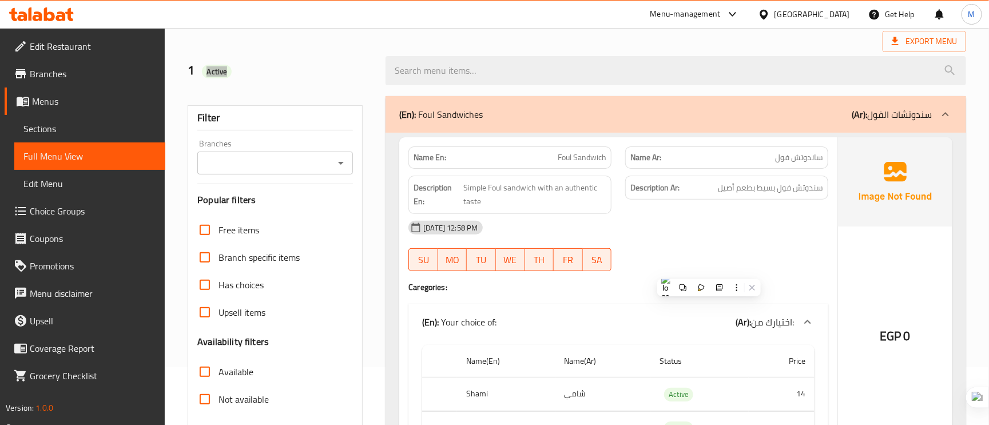
scroll to position [86, 0]
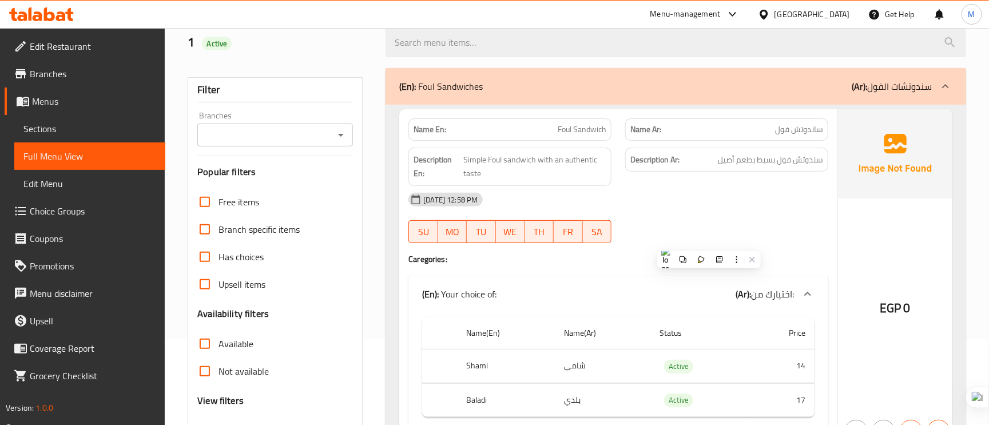
click at [774, 128] on p "Name Ar: ساندوتش فول" at bounding box center [726, 130] width 193 height 12
click at [570, 132] on span "Foul Sandwich" at bounding box center [582, 130] width 49 height 12
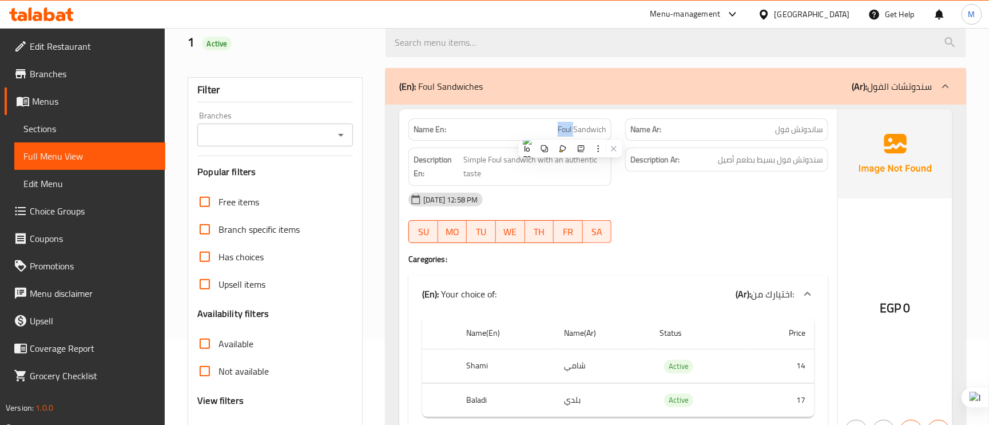
click at [570, 132] on span "Foul Sandwich" at bounding box center [582, 130] width 49 height 12
click at [775, 157] on span "سندوتش فول بسيط بطعم أصيل" at bounding box center [770, 160] width 105 height 14
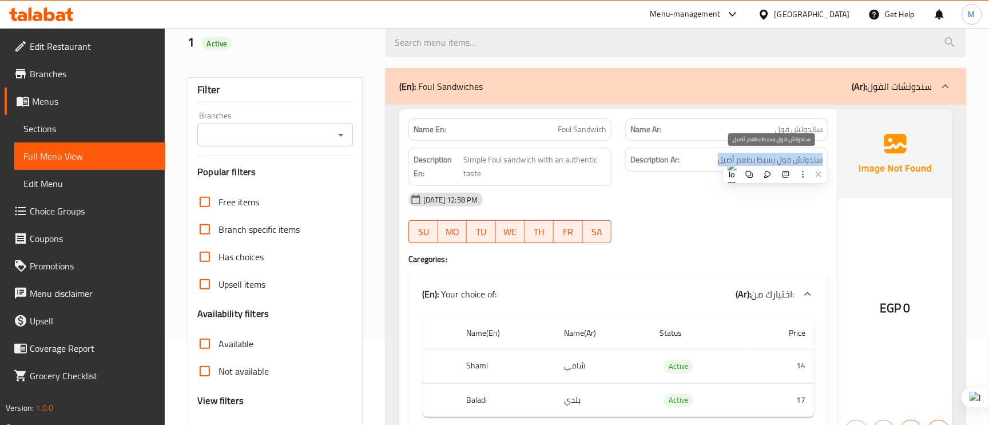
click at [775, 157] on span "سندوتش فول بسيط بطعم أصيل" at bounding box center [770, 160] width 105 height 14
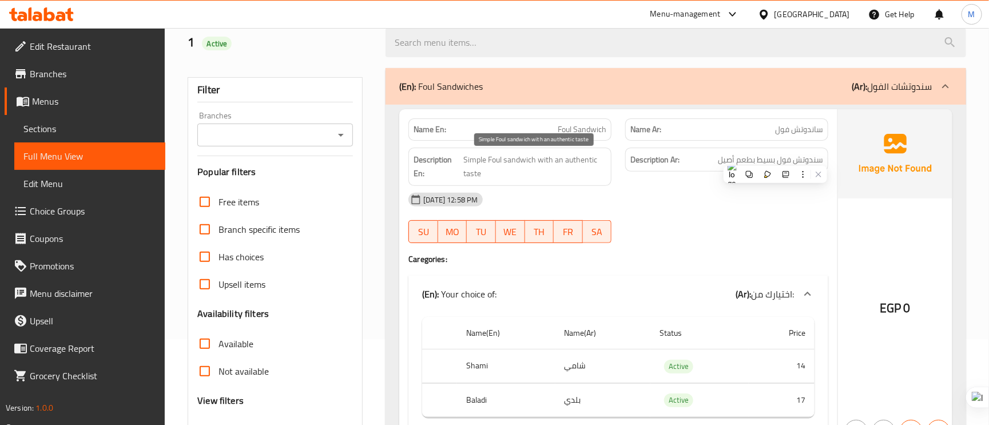
click at [580, 156] on span "Simple Foul sandwich with an authentic taste" at bounding box center [534, 167] width 143 height 28
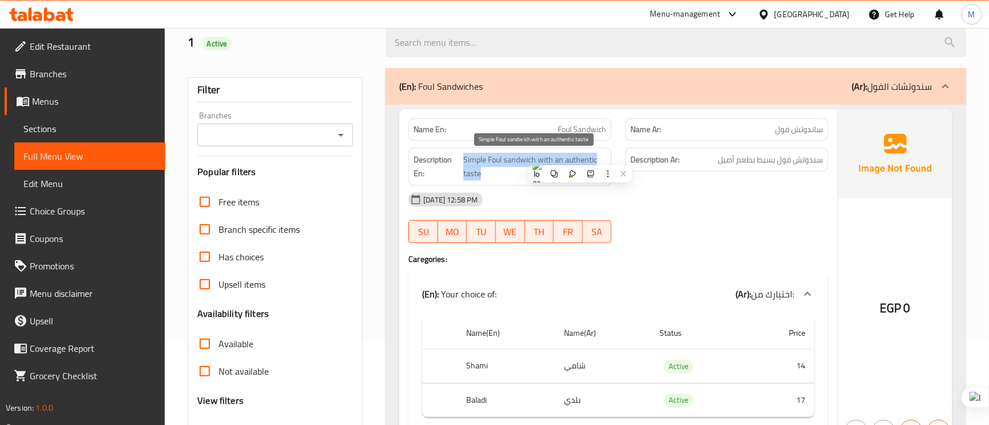
click at [580, 156] on span "Simple Foul sandwich with an authentic taste" at bounding box center [534, 167] width 143 height 28
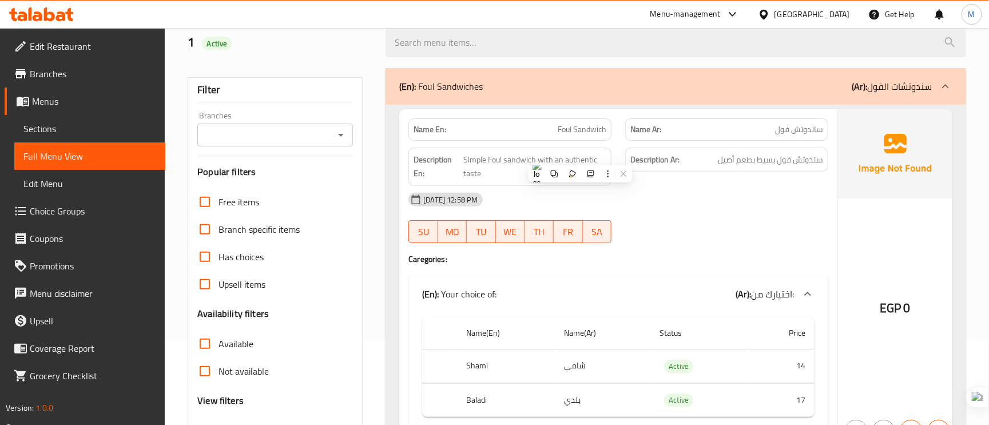
click at [794, 165] on span "سندوتش فول بسيط بطعم أصيل" at bounding box center [770, 160] width 105 height 14
click at [573, 128] on span "Foul Sandwich" at bounding box center [582, 130] width 49 height 12
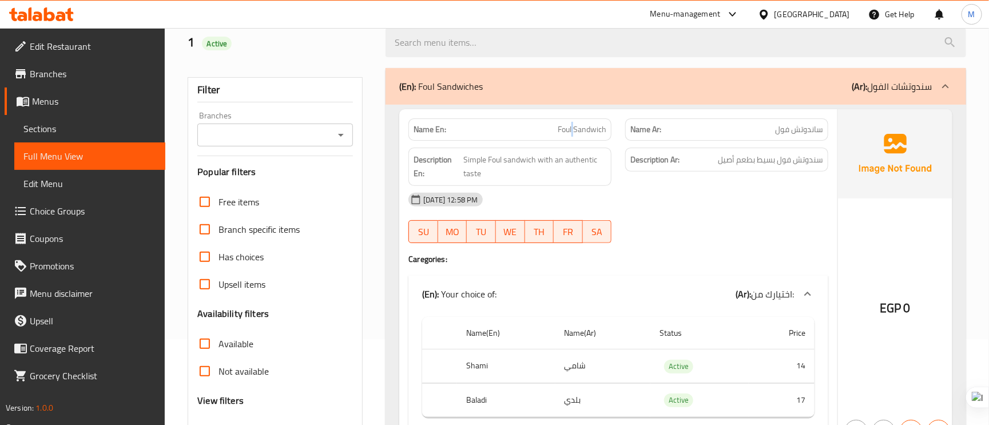
click at [573, 128] on span "Foul Sandwich" at bounding box center [582, 130] width 49 height 12
copy span "Foul Sandwich"
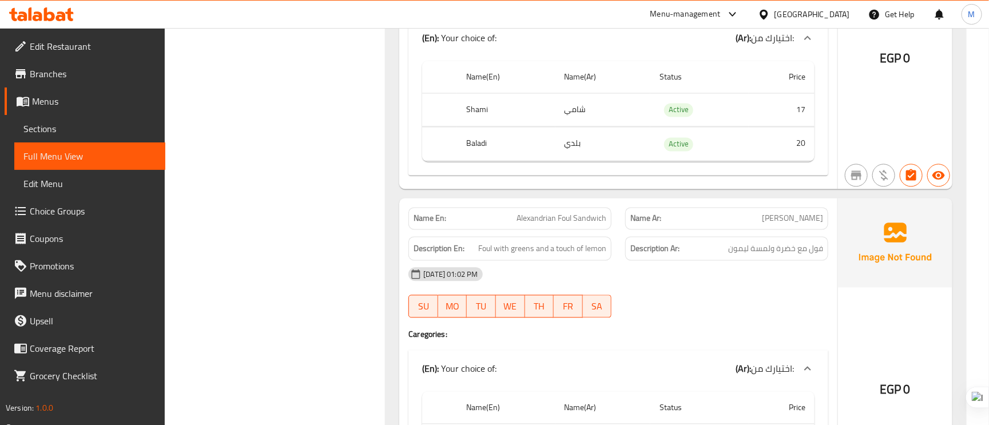
scroll to position [1116, 0]
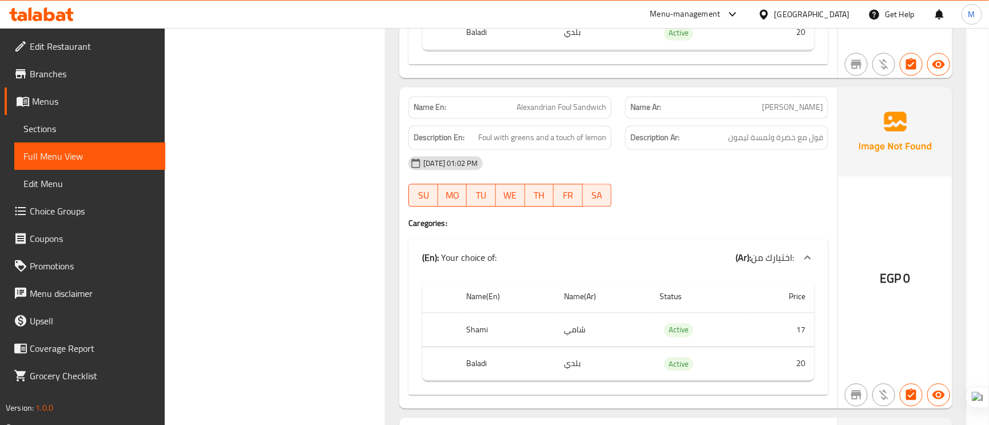
click at [581, 113] on span "Alexandrian Foul Sandwich" at bounding box center [562, 107] width 90 height 12
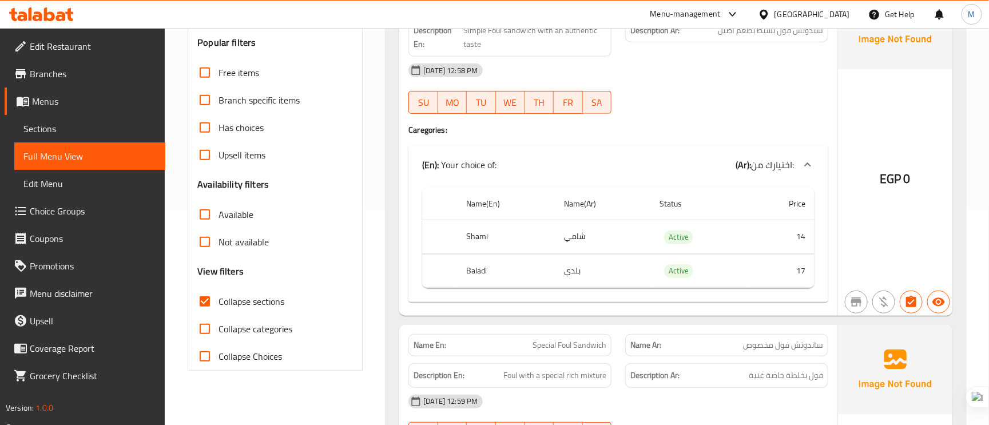
scroll to position [0, 0]
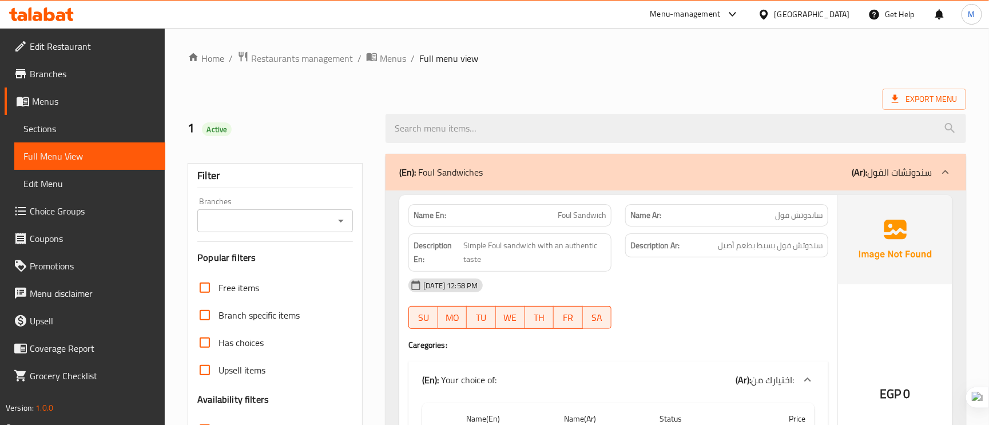
click at [579, 215] on span "Foul Sandwich" at bounding box center [582, 215] width 49 height 12
copy span "Sandwich"
click at [574, 213] on span "Foul Sandwich" at bounding box center [582, 215] width 49 height 12
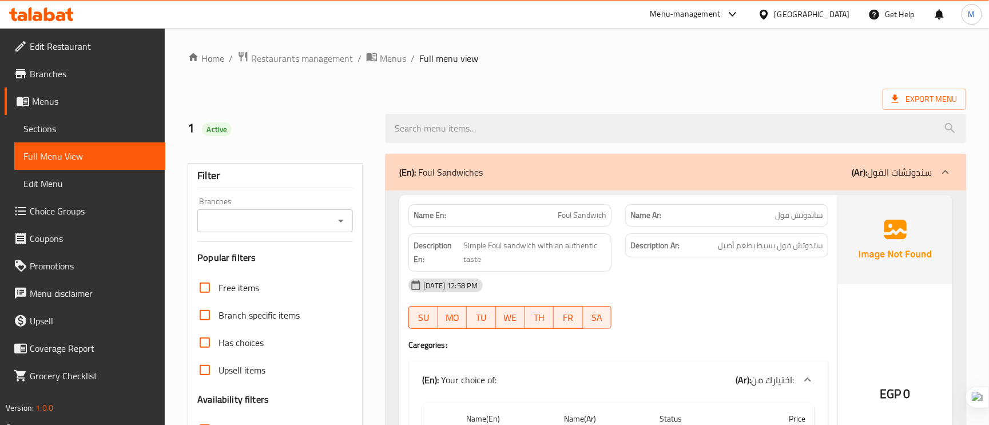
click at [561, 211] on span "Foul Sandwich" at bounding box center [582, 215] width 49 height 12
copy span "Foul Sandwich"
click at [690, 64] on ol "Home / Restaurants management / Menus / Full menu view" at bounding box center [577, 58] width 779 height 15
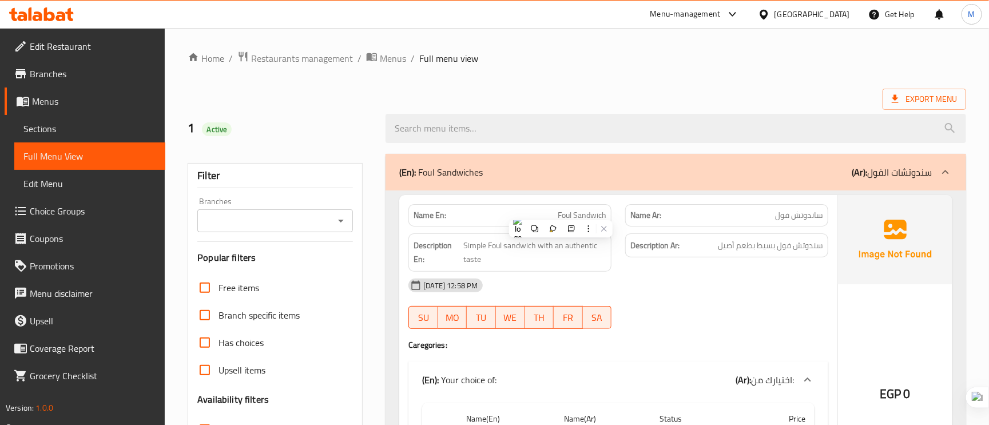
click at [690, 64] on ol "Home / Restaurants management / Menus / Full menu view" at bounding box center [577, 58] width 779 height 15
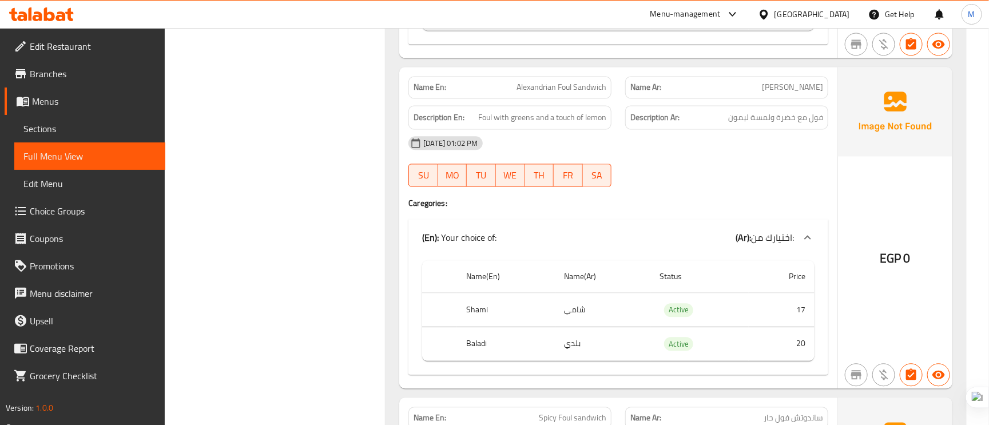
scroll to position [1030, 0]
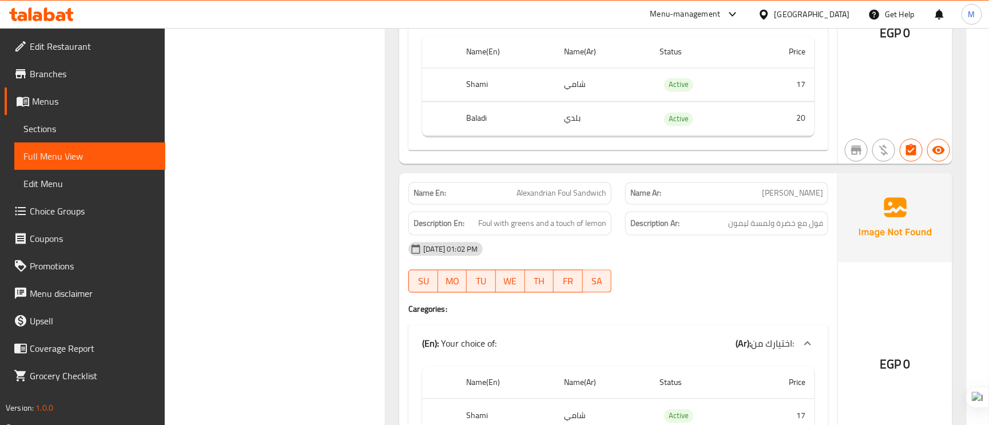
click at [562, 196] on span "Alexandrian Foul Sandwich" at bounding box center [562, 193] width 90 height 12
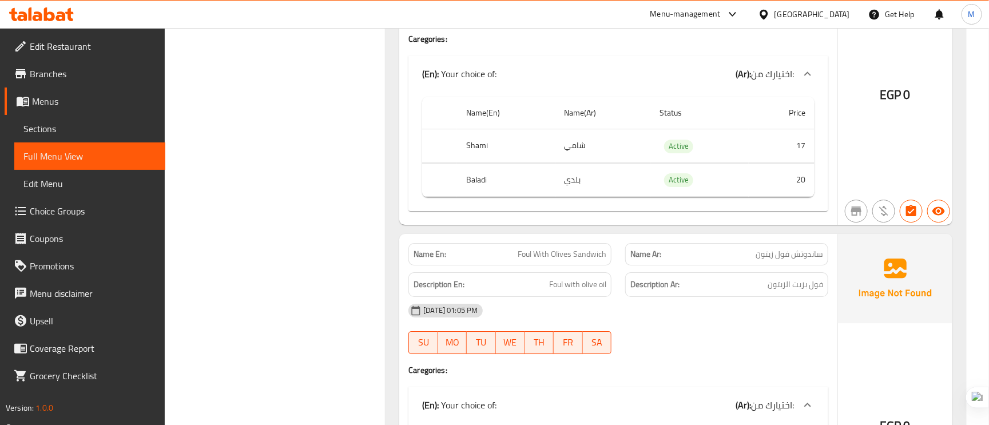
scroll to position [1716, 0]
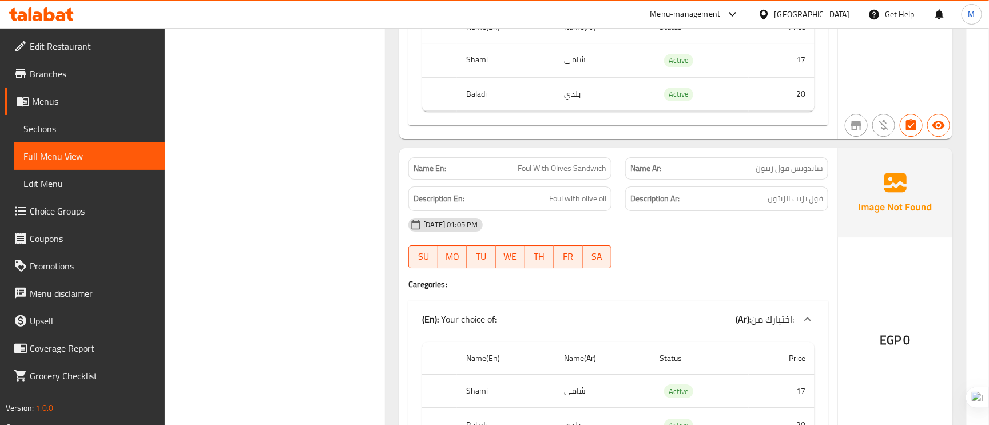
click at [537, 173] on span "Foul With Olives Sandwich" at bounding box center [562, 168] width 89 height 12
drag, startPoint x: 537, startPoint y: 173, endPoint x: 513, endPoint y: 180, distance: 24.8
click at [513, 180] on div "Name En: Foul With Olives Sandwich" at bounding box center [509, 168] width 203 height 22
click at [513, 174] on p "Name En: Foul With Olives Sandwich" at bounding box center [510, 168] width 193 height 12
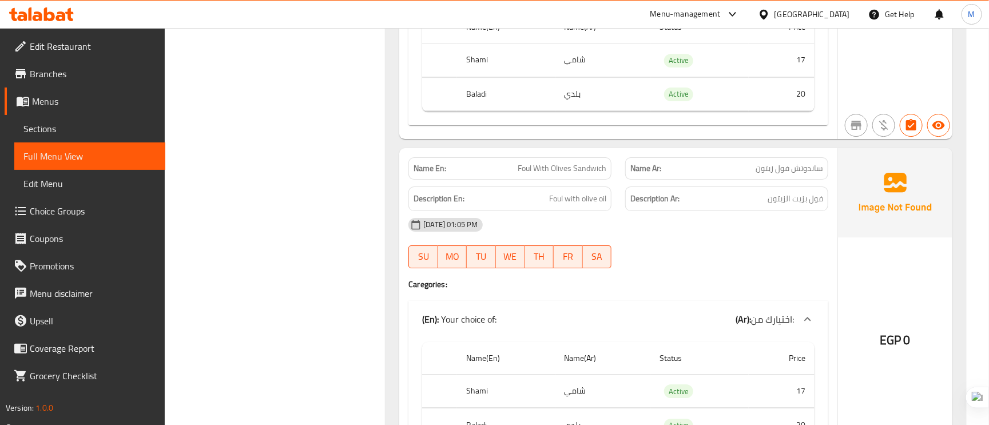
drag, startPoint x: 513, startPoint y: 180, endPoint x: 486, endPoint y: 175, distance: 26.7
click at [477, 161] on div "Name En: Foul With Olives Sandwich" at bounding box center [510, 168] width 217 height 36
click at [536, 174] on span "Foul With Olives Sandwich" at bounding box center [562, 168] width 89 height 12
copy span "With"
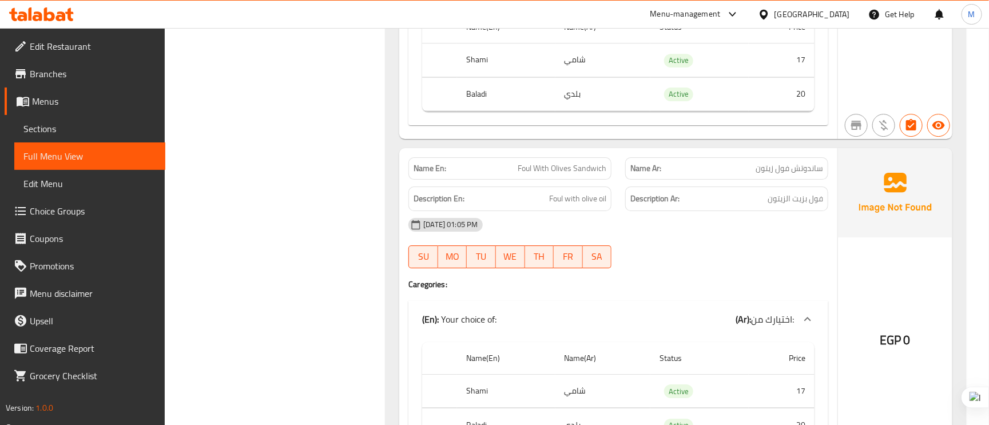
drag, startPoint x: 536, startPoint y: 177, endPoint x: 360, endPoint y: 45, distance: 219.8
click at [562, 173] on span "Foul With Olives Sandwich" at bounding box center [562, 168] width 89 height 12
copy span "Olives"
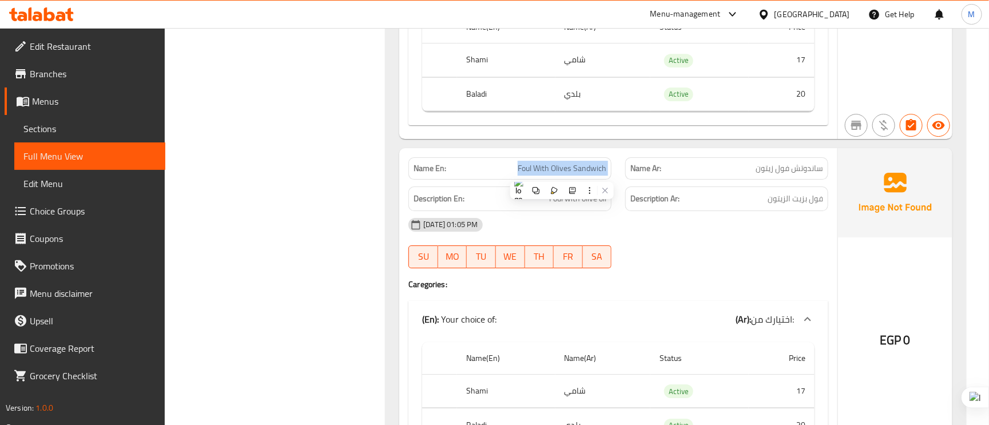
click at [562, 173] on span "Foul With Olives Sandwich" at bounding box center [562, 168] width 89 height 12
copy span "Foul With Olives Sandwich"
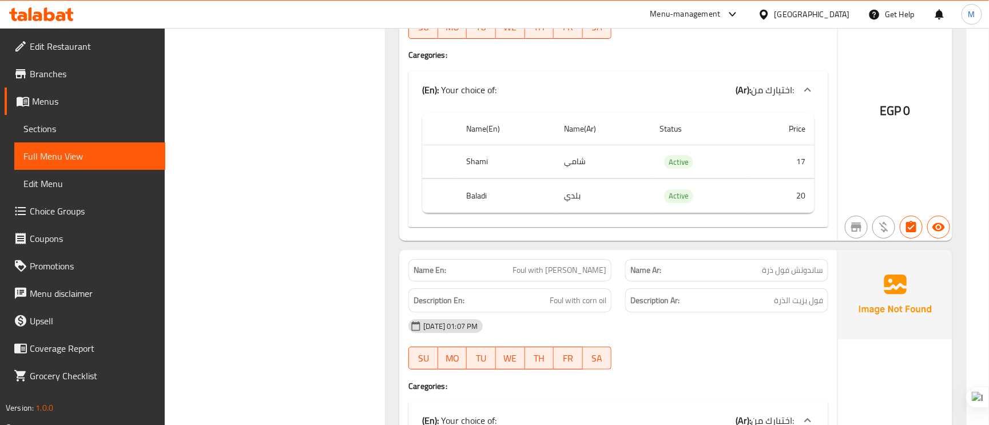
scroll to position [2060, 0]
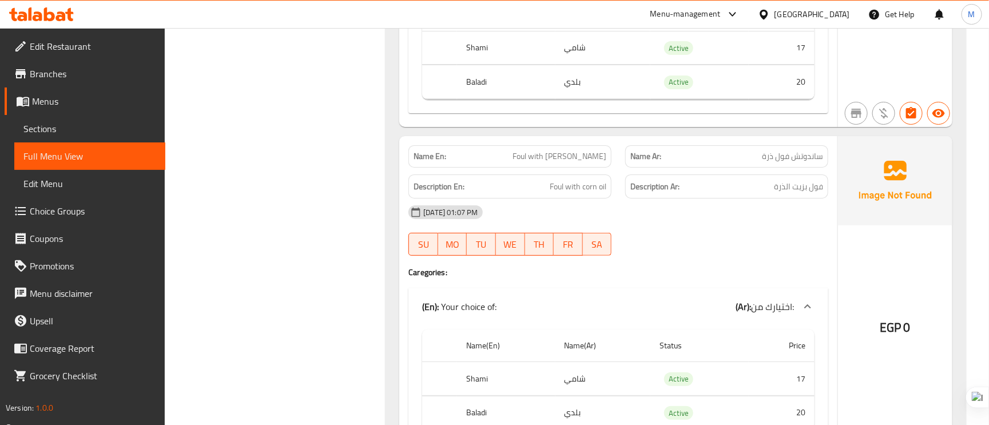
click at [545, 162] on span "Foul with Corn Sandwich" at bounding box center [560, 156] width 94 height 12
copy span "Foul with Corn Sandwich"
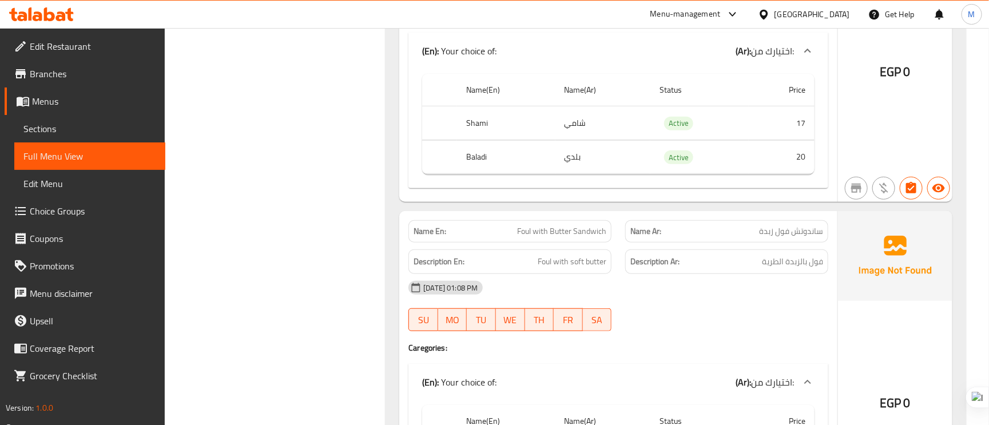
scroll to position [2403, 0]
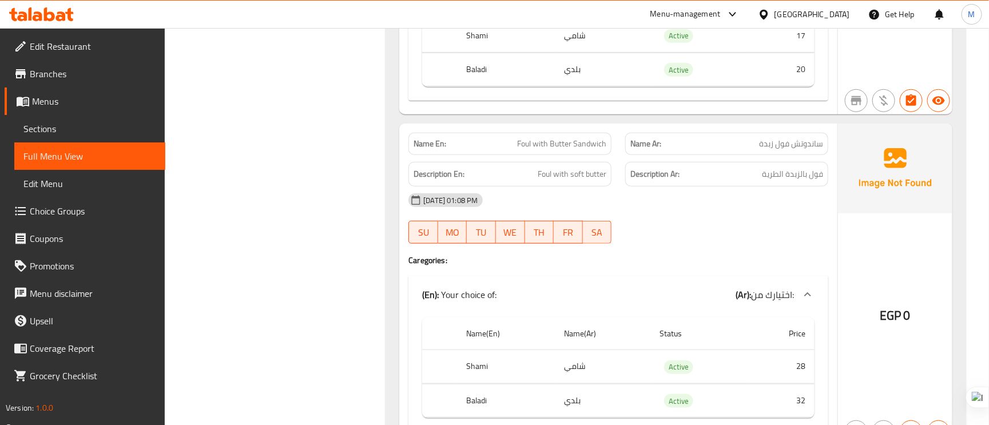
click at [566, 150] on span "Foul with Butter Sandwich" at bounding box center [561, 144] width 89 height 12
copy span "Foul with Butter Sandwich"
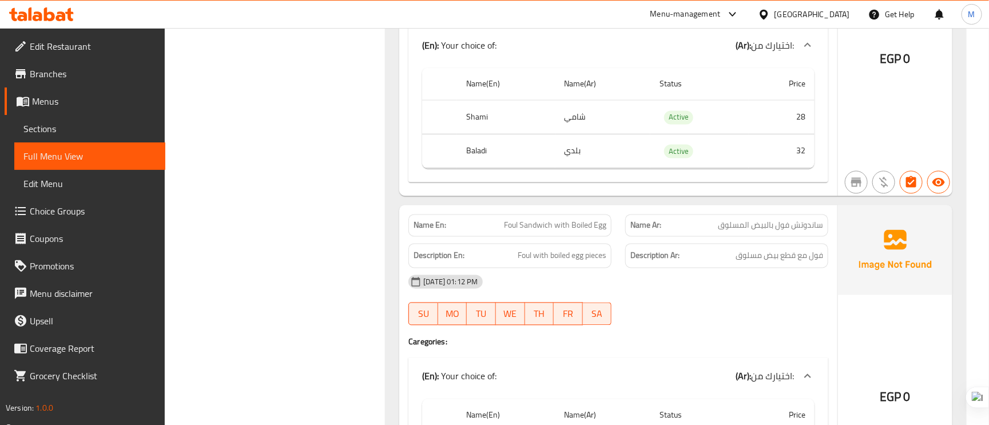
scroll to position [3089, 0]
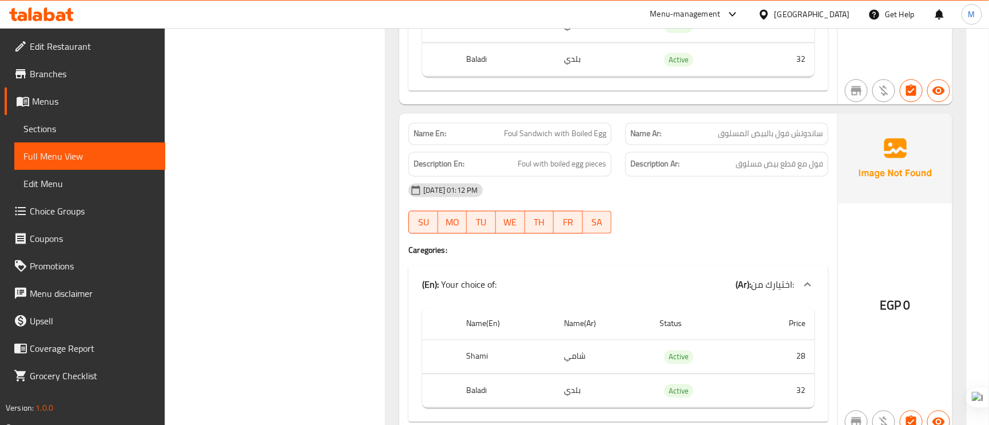
click at [588, 136] on span "Foul Sandwich with Boiled Egg" at bounding box center [555, 134] width 102 height 12
drag, startPoint x: 588, startPoint y: 136, endPoint x: 509, endPoint y: 155, distance: 81.9
click at [509, 155] on div "Description En: Foul with boiled egg pieces" at bounding box center [510, 164] width 217 height 38
drag, startPoint x: 586, startPoint y: 140, endPoint x: 537, endPoint y: 137, distance: 49.3
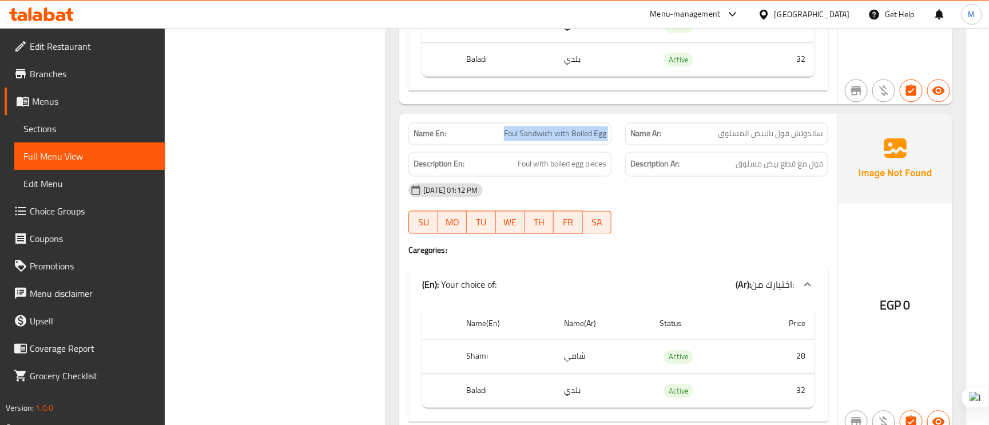
click at [537, 137] on span "Foul Sandwich with Boiled Egg" at bounding box center [555, 134] width 102 height 12
click at [555, 140] on span "Foul Sandwich with Boiled Egg" at bounding box center [555, 134] width 102 height 12
drag, startPoint x: 555, startPoint y: 140, endPoint x: 503, endPoint y: 144, distance: 52.2
click at [503, 140] on p "Name En: Foul Sandwich with Boiled Egg" at bounding box center [510, 134] width 193 height 12
drag, startPoint x: 526, startPoint y: 141, endPoint x: 491, endPoint y: 142, distance: 35.5
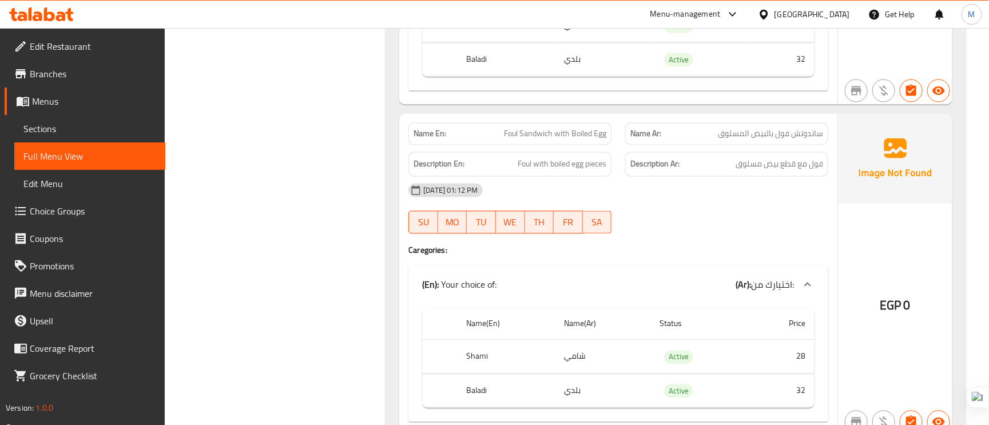
drag, startPoint x: 491, startPoint y: 142, endPoint x: 451, endPoint y: 142, distance: 40.0
click at [450, 140] on p "Name En: Foul Sandwich with Boiled Egg" at bounding box center [510, 134] width 193 height 12
drag, startPoint x: 526, startPoint y: 143, endPoint x: 490, endPoint y: 148, distance: 35.8
click at [490, 140] on p "Name En: Foul Sandwich with Boiled Egg" at bounding box center [510, 134] width 193 height 12
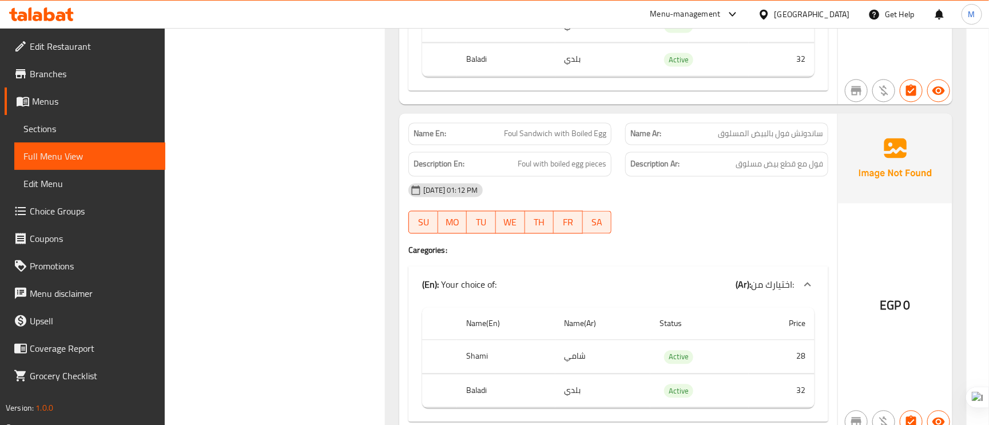
click at [510, 140] on span "Foul Sandwich with Boiled Egg" at bounding box center [555, 134] width 102 height 12
drag, startPoint x: 510, startPoint y: 140, endPoint x: 491, endPoint y: 140, distance: 18.9
click at [491, 140] on p "Name En: Foul Sandwich with Boiled Egg" at bounding box center [510, 134] width 193 height 12
drag, startPoint x: 469, startPoint y: 137, endPoint x: 777, endPoint y: 140, distance: 308.4
drag, startPoint x: 777, startPoint y: 140, endPoint x: 497, endPoint y: 115, distance: 280.9
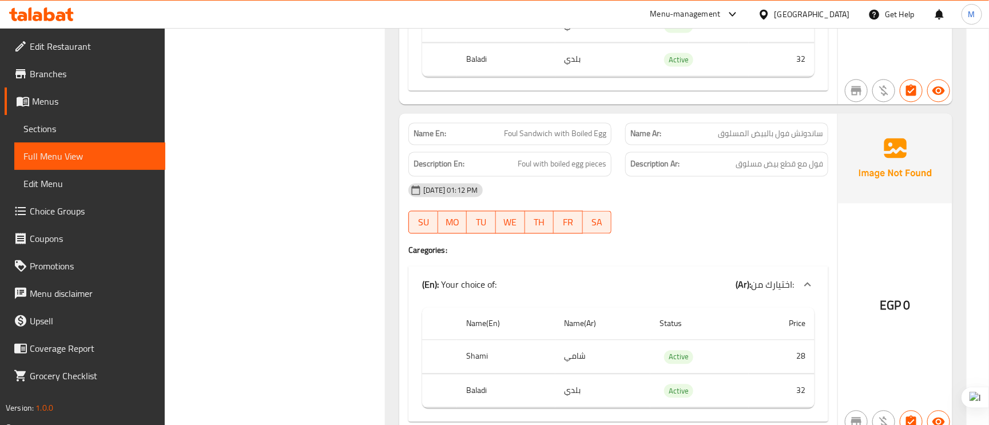
click at [462, 140] on p "Name En: Foul Sandwich with Boiled Egg" at bounding box center [510, 134] width 193 height 12
click at [570, 140] on span "Foul Sandwich with Boiled Egg" at bounding box center [555, 134] width 102 height 12
copy span "Foul Sandwich with Boiled Egg"
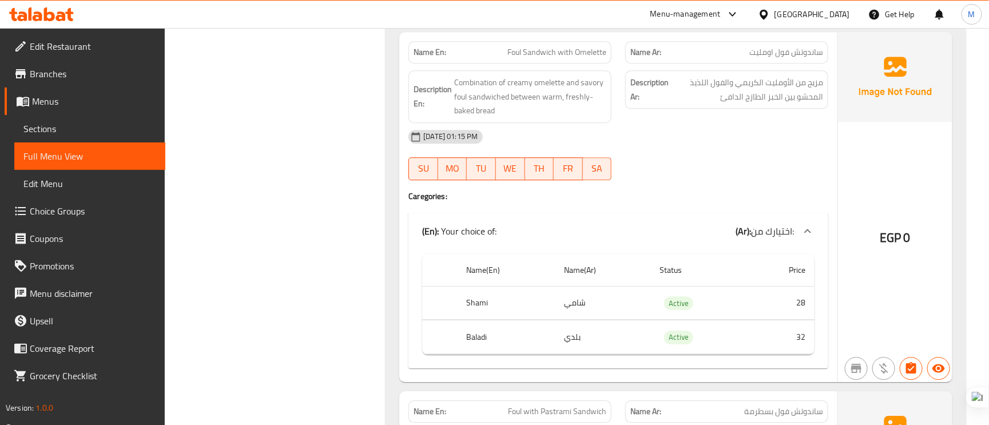
scroll to position [3518, 0]
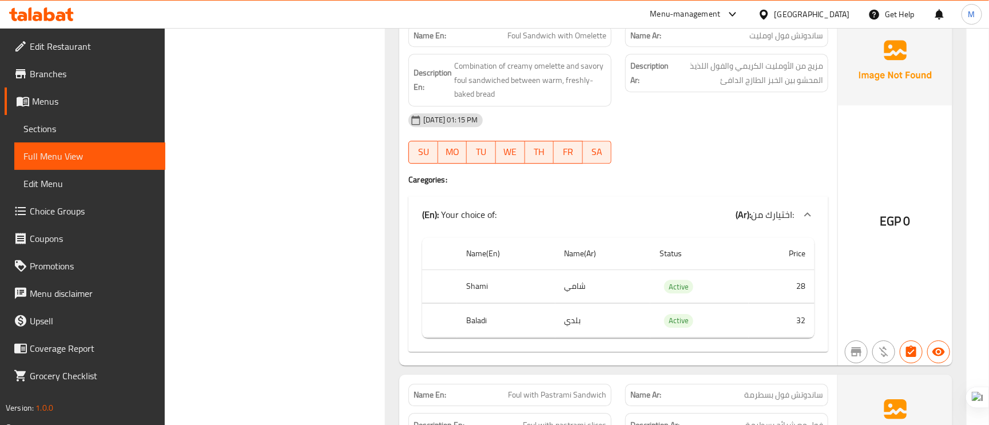
click at [574, 42] on span "Foul Sandwich with Omelette" at bounding box center [556, 36] width 99 height 12
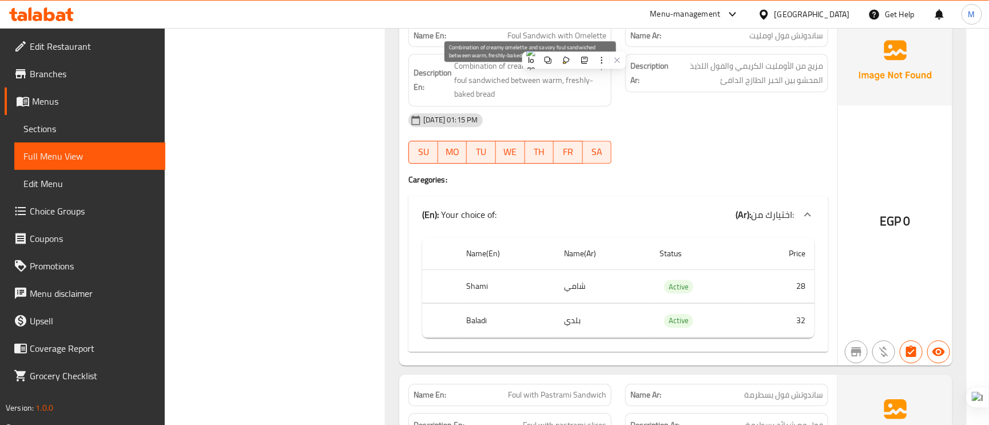
click at [513, 76] on span "Combination of creamy omelette and savory foul sandwiched between warm, freshly…" at bounding box center [530, 80] width 152 height 42
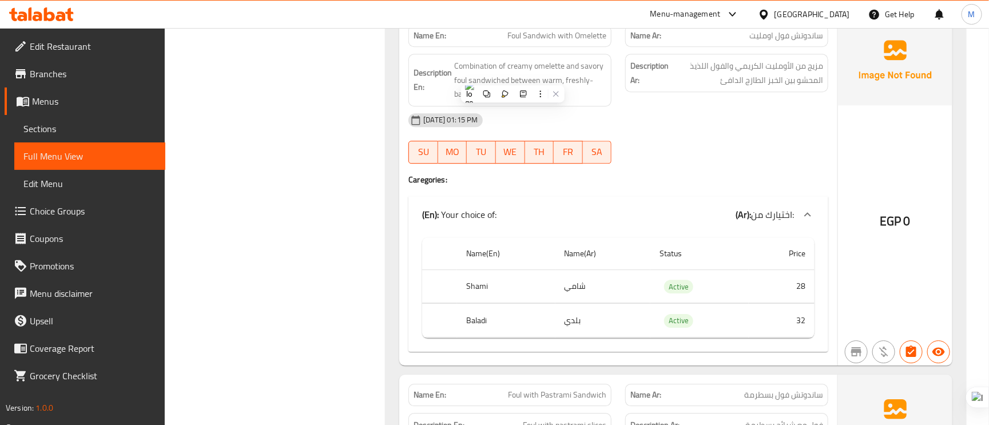
click at [651, 110] on div "Description Ar: مزيج من الأومليت الكريمي والفول اللذيذ المحشو بين الخبز الطازج …" at bounding box center [726, 80] width 217 height 66
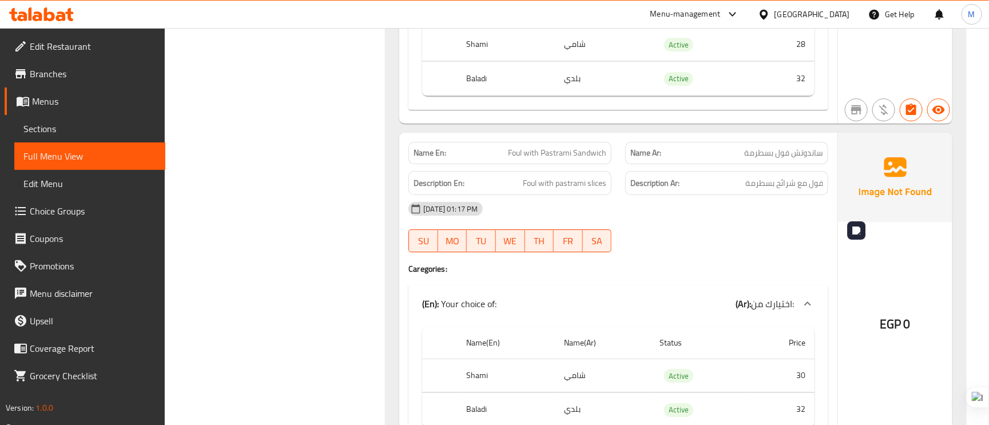
scroll to position [3776, 0]
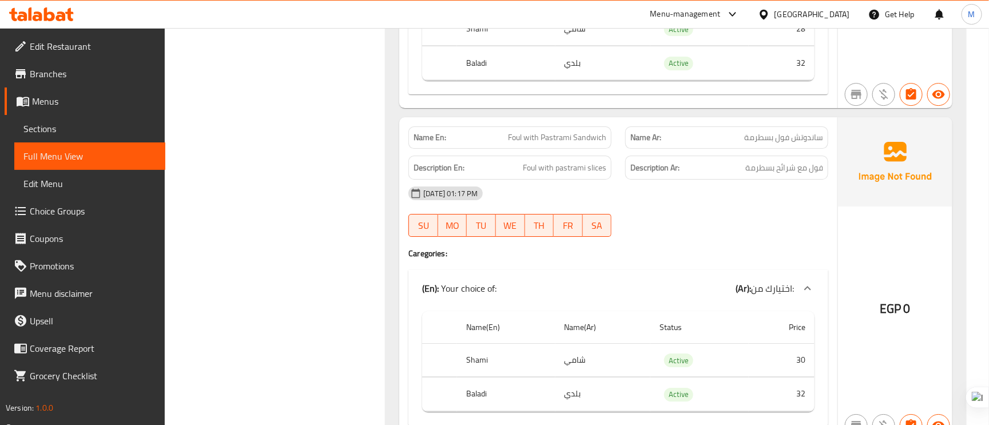
click at [557, 144] on span "Foul with Pastrami Sandwich" at bounding box center [557, 138] width 98 height 12
click at [562, 141] on span "Foul with Pastrami Sandwich" at bounding box center [557, 138] width 98 height 12
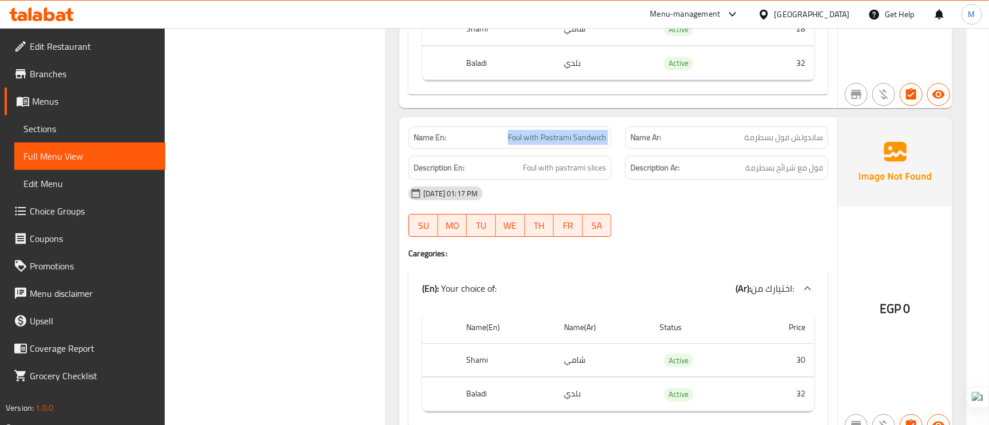
click at [562, 141] on span "Foul with Pastrami Sandwich" at bounding box center [557, 138] width 98 height 12
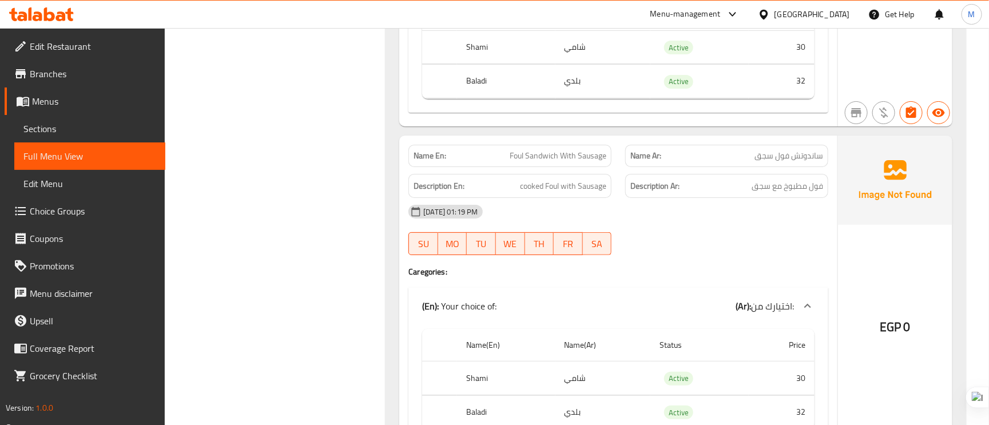
scroll to position [4119, 0]
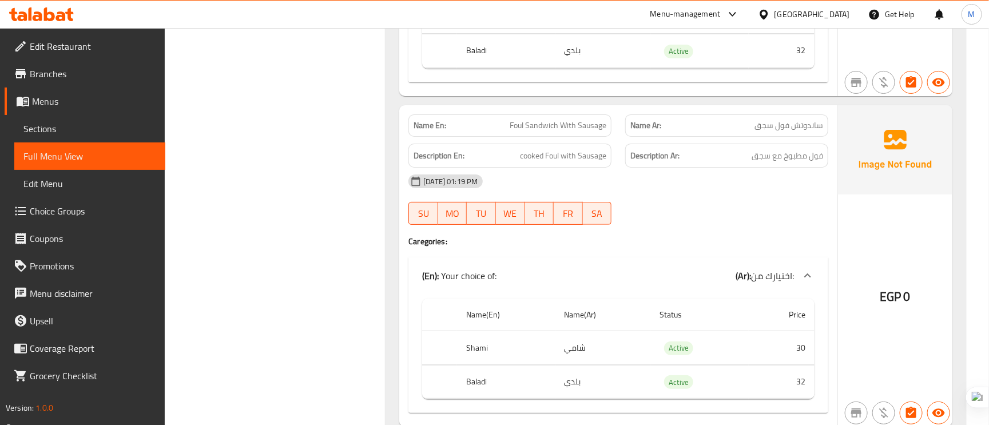
click at [558, 132] on span "Foul Sandwich With Sausage" at bounding box center [558, 126] width 97 height 12
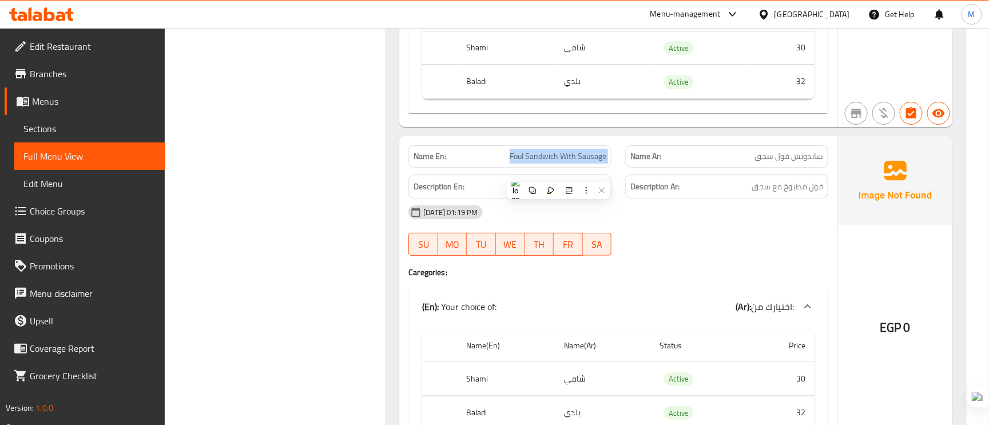
scroll to position [3862, 0]
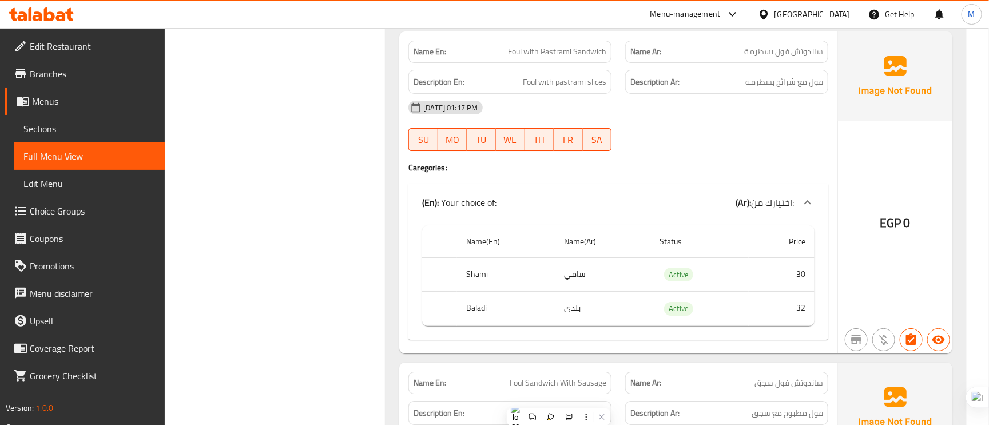
click at [594, 58] on span "Foul with Pastrami Sandwich" at bounding box center [557, 52] width 98 height 12
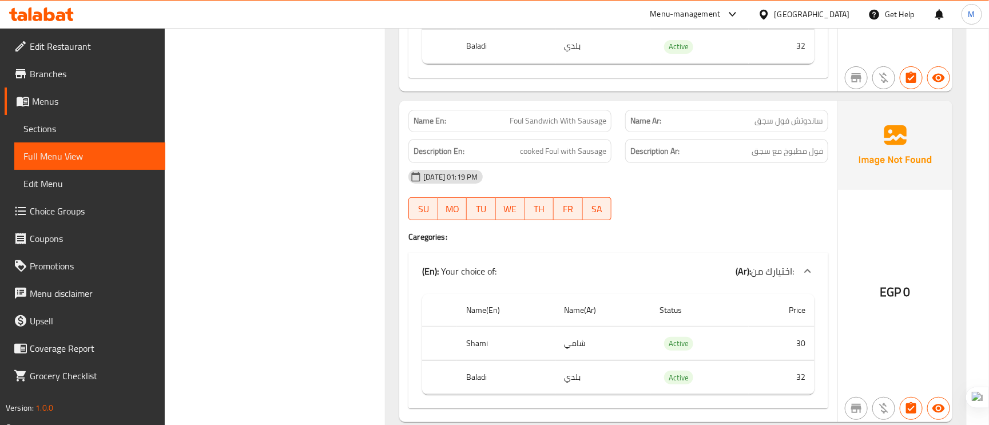
scroll to position [4119, 0]
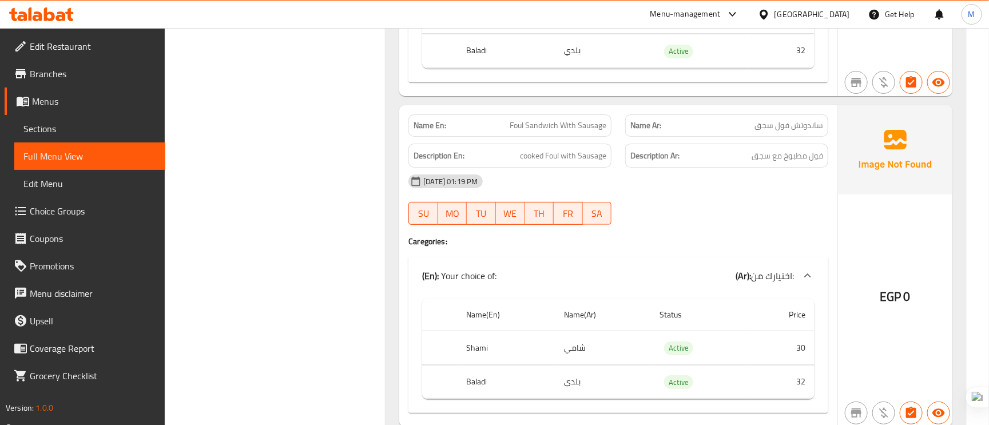
click at [777, 132] on span "ساندوتش فول سجق" at bounding box center [789, 126] width 69 height 12
drag, startPoint x: 777, startPoint y: 140, endPoint x: 488, endPoint y: 133, distance: 289.0
click at [488, 132] on p "Name En: Foul Sandwich With Sausage" at bounding box center [510, 126] width 193 height 12
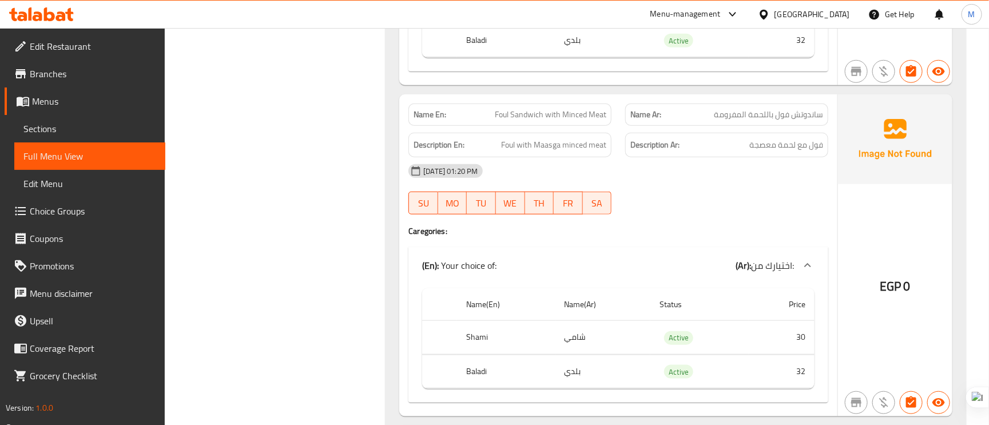
scroll to position [4462, 0]
click at [584, 119] on span "Foul Sandwich with Minced Meat" at bounding box center [551, 113] width 112 height 12
click at [548, 150] on span "Foul with Maasga minced meat" at bounding box center [553, 143] width 105 height 14
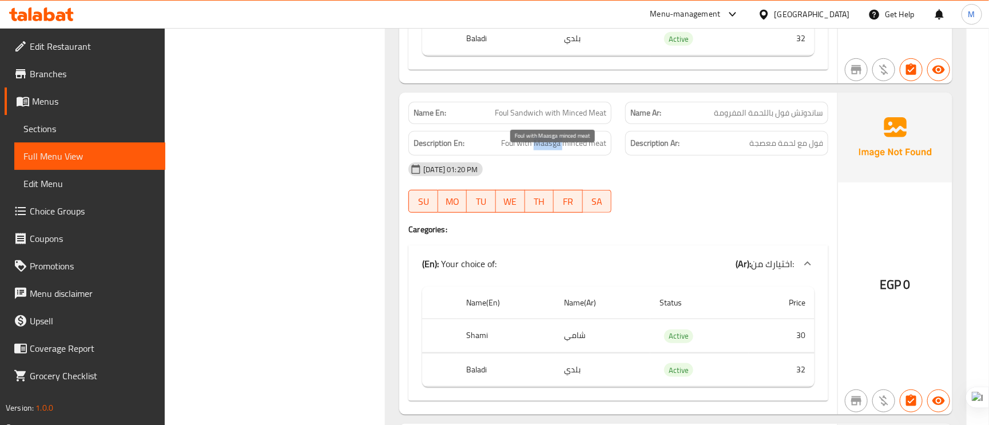
click at [548, 150] on span "Foul with Maasga minced meat" at bounding box center [553, 143] width 105 height 14
click at [763, 150] on span "فول مع لحمة معصجة" at bounding box center [786, 143] width 74 height 14
click at [594, 119] on span "Foul Sandwich with Minced Meat" at bounding box center [551, 113] width 112 height 12
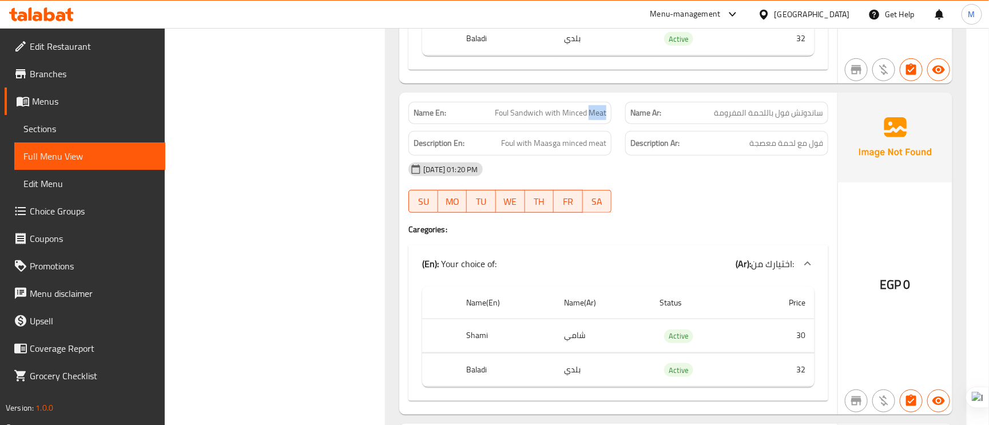
click at [594, 119] on span "Foul Sandwich with Minced Meat" at bounding box center [551, 113] width 112 height 12
click at [568, 150] on span "Foul with Maasga minced meat" at bounding box center [553, 143] width 105 height 14
click at [515, 119] on span "Foul Sandwich with Minced Meat" at bounding box center [551, 113] width 112 height 12
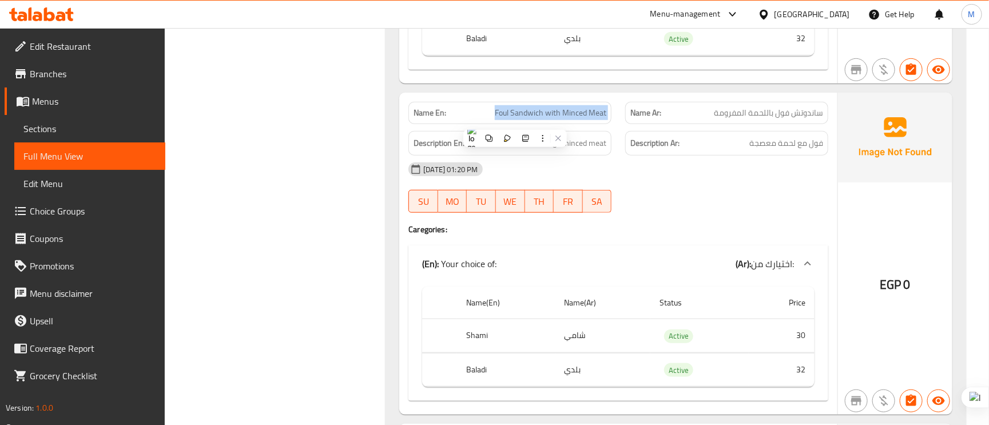
click at [515, 119] on span "Foul Sandwich with Minced Meat" at bounding box center [551, 113] width 112 height 12
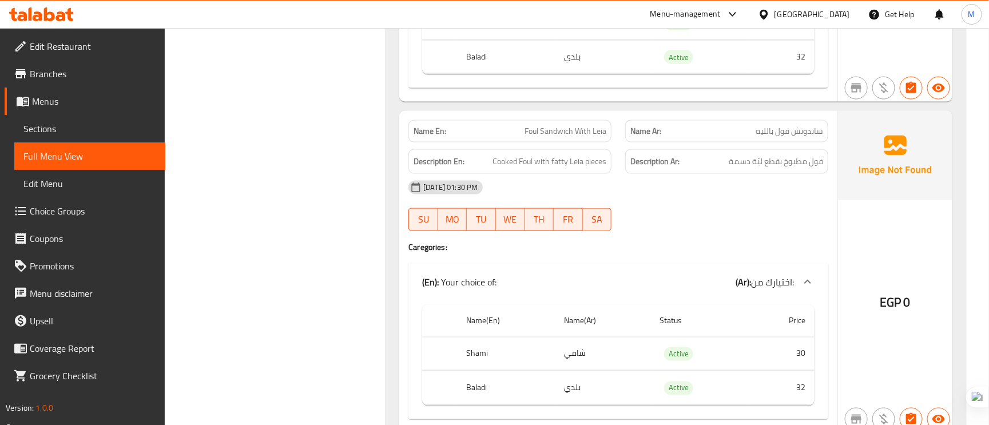
scroll to position [4806, 0]
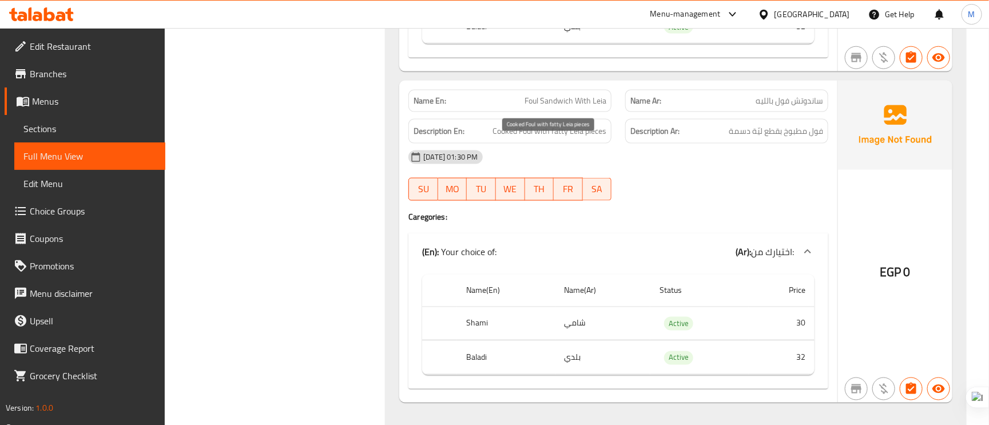
click at [557, 138] on span "Cooked Foul with fatty Leia pieces" at bounding box center [550, 131] width 114 height 14
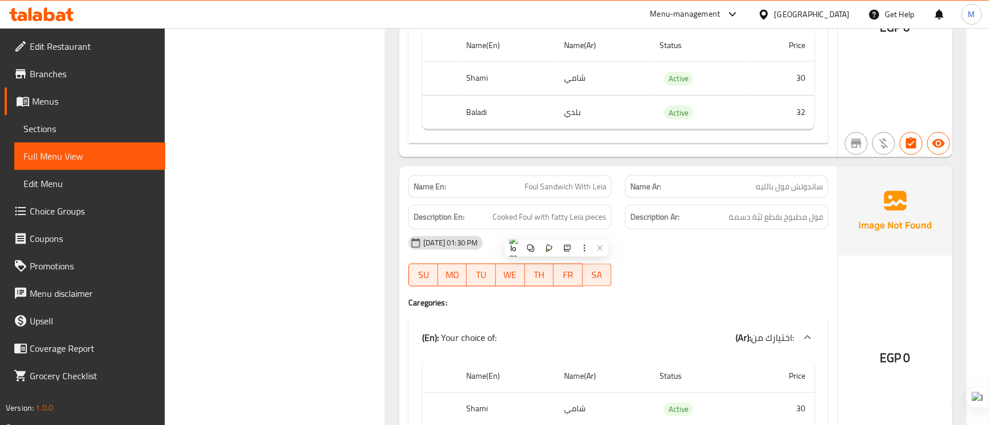
click at [602, 193] on span "Foul Sandwich With Leia" at bounding box center [566, 187] width 82 height 12
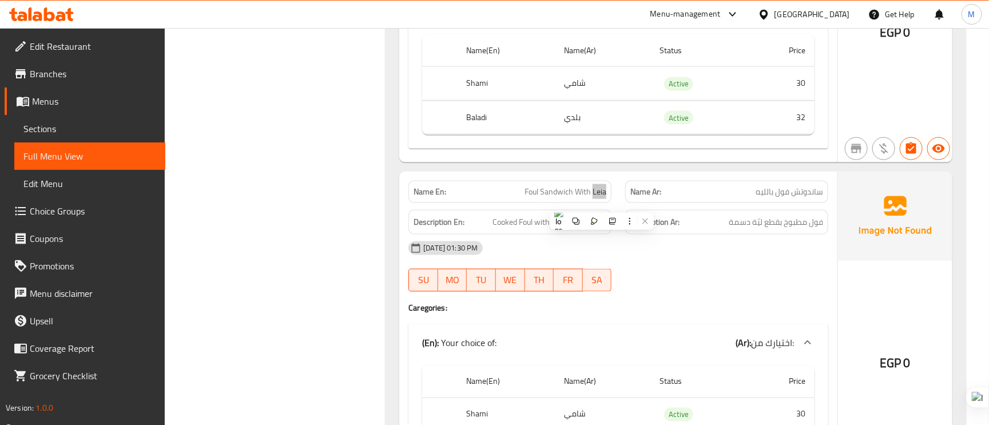
scroll to position [4462, 0]
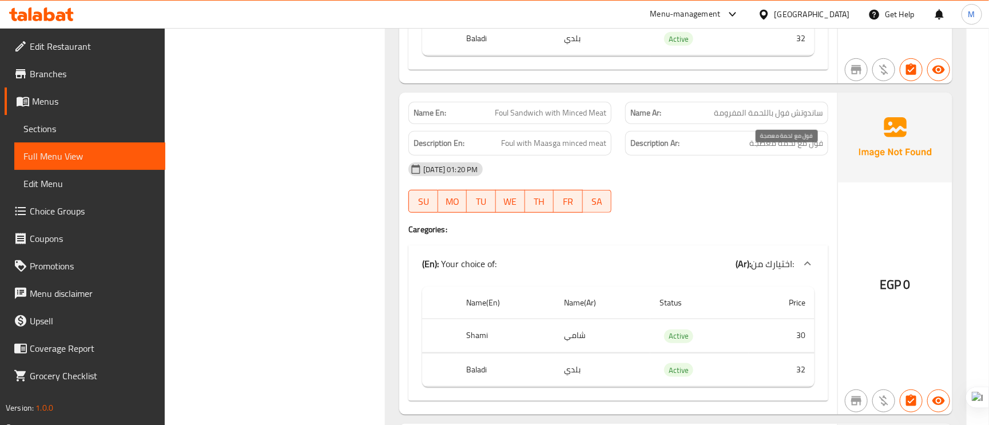
click at [761, 150] on span "فول مع لحمة معصجة" at bounding box center [786, 143] width 74 height 14
click at [573, 150] on span "Foul with Maasga minced meat" at bounding box center [553, 143] width 105 height 14
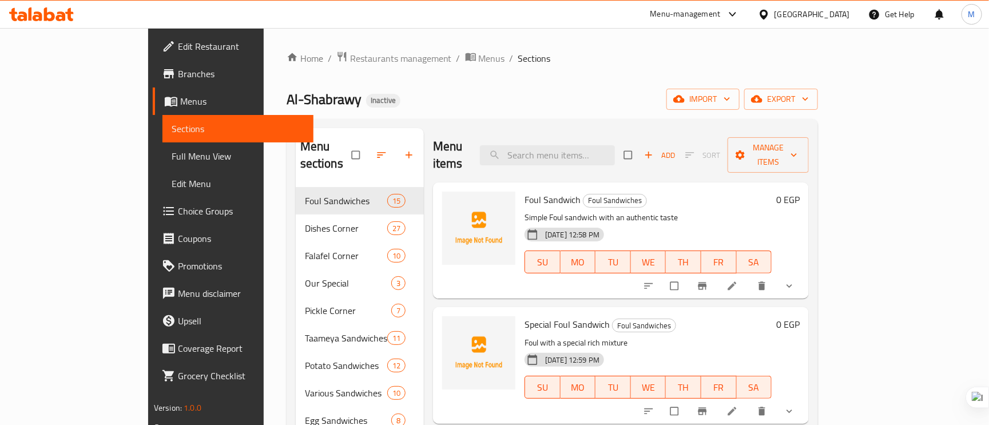
click at [162, 47] on span at bounding box center [170, 46] width 16 height 14
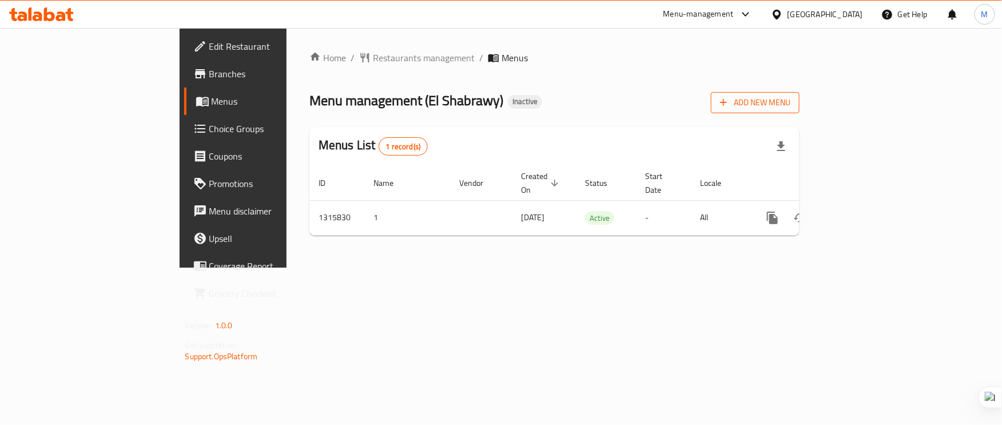
click at [791, 101] on span "Add New Menu" at bounding box center [755, 103] width 70 height 14
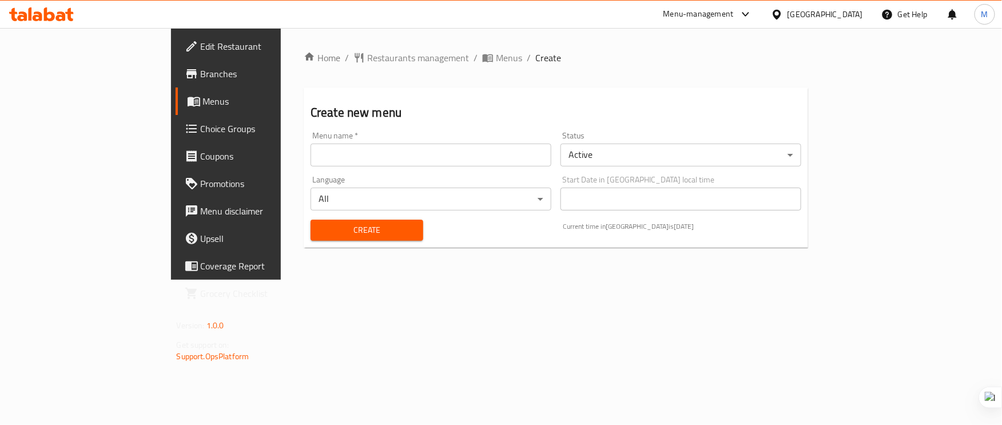
drag, startPoint x: 939, startPoint y: 101, endPoint x: 442, endPoint y: 68, distance: 497.6
click at [442, 68] on div "Home / Restaurants management / Menus / Create Create new menu Menu name   * Me…" at bounding box center [556, 154] width 505 height 206
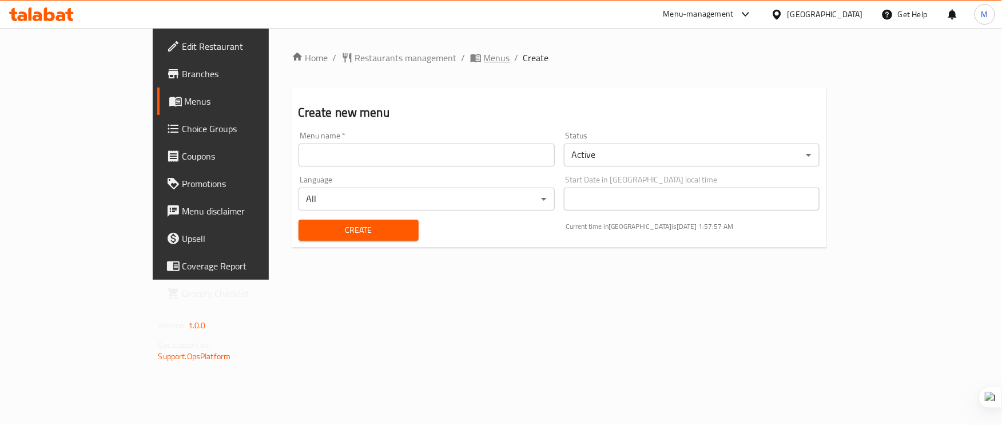
click at [484, 61] on span "Menus" at bounding box center [497, 58] width 26 height 14
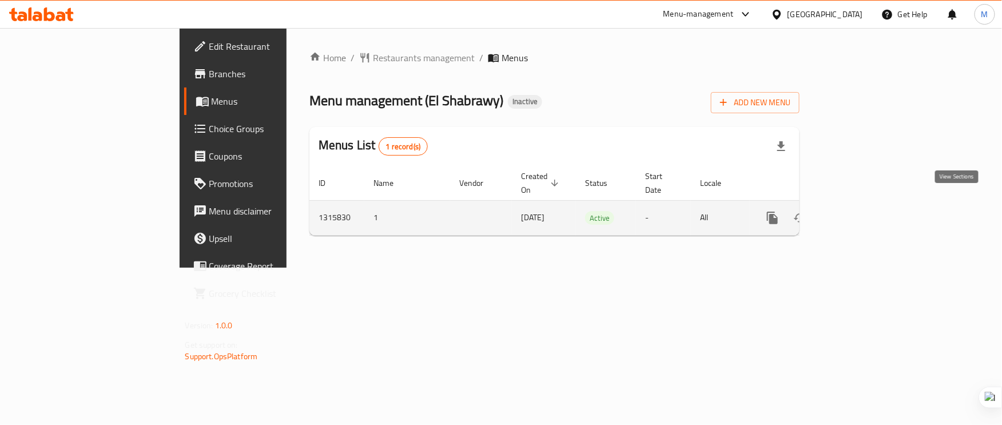
click at [862, 211] on icon "enhanced table" at bounding box center [855, 218] width 14 height 14
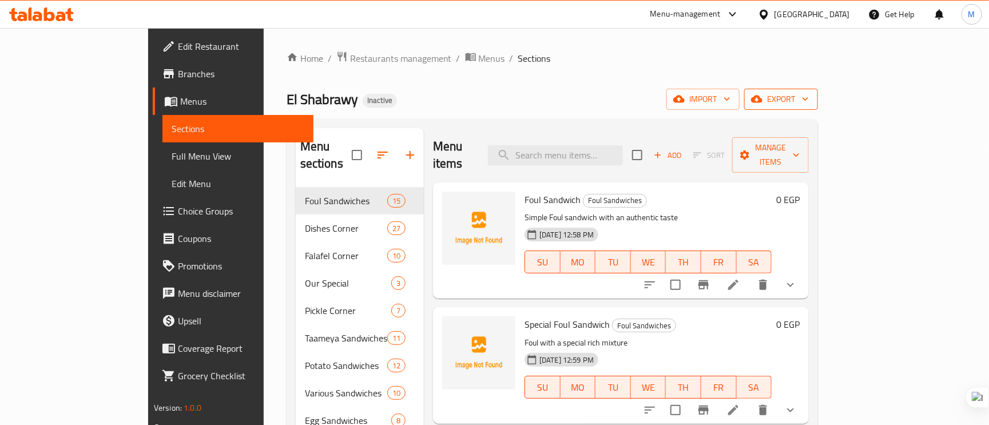
click at [763, 98] on icon "button" at bounding box center [756, 99] width 11 height 7
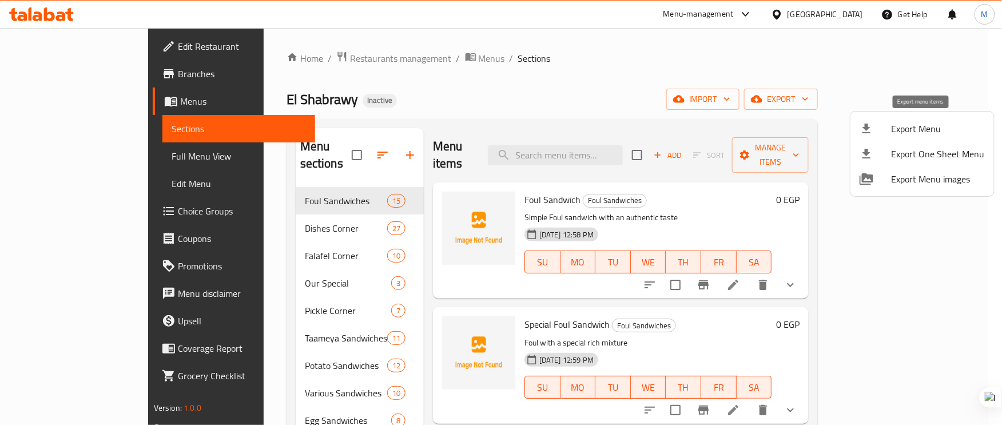
click at [908, 126] on span "Export Menu" at bounding box center [938, 129] width 93 height 14
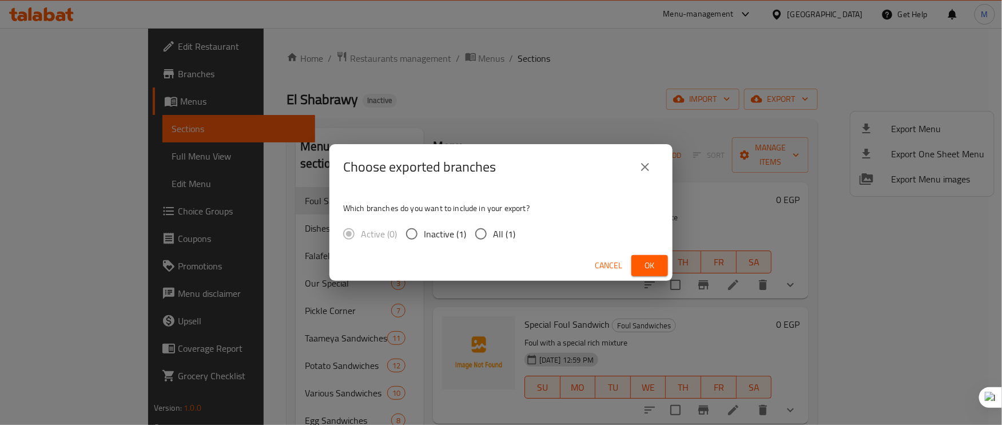
click at [483, 233] on input "All (1)" at bounding box center [481, 234] width 24 height 24
radio input "true"
click at [646, 265] on span "Ok" at bounding box center [650, 266] width 18 height 14
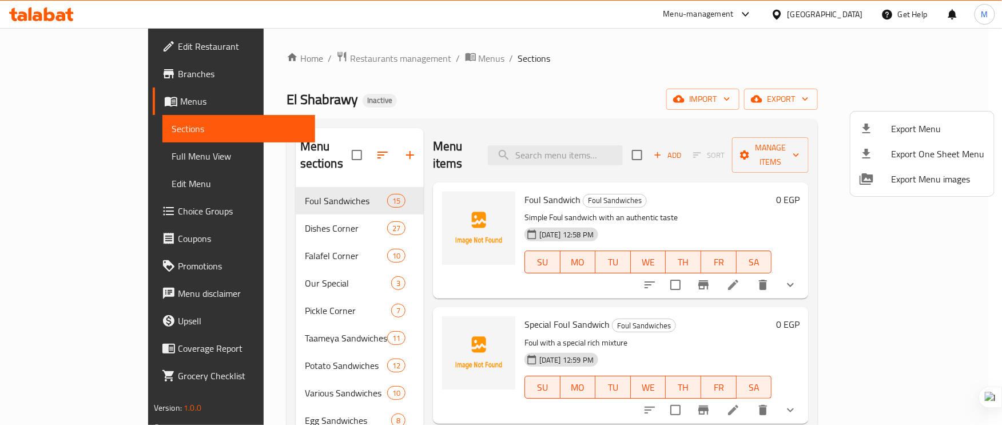
click at [542, 83] on div at bounding box center [501, 212] width 1002 height 425
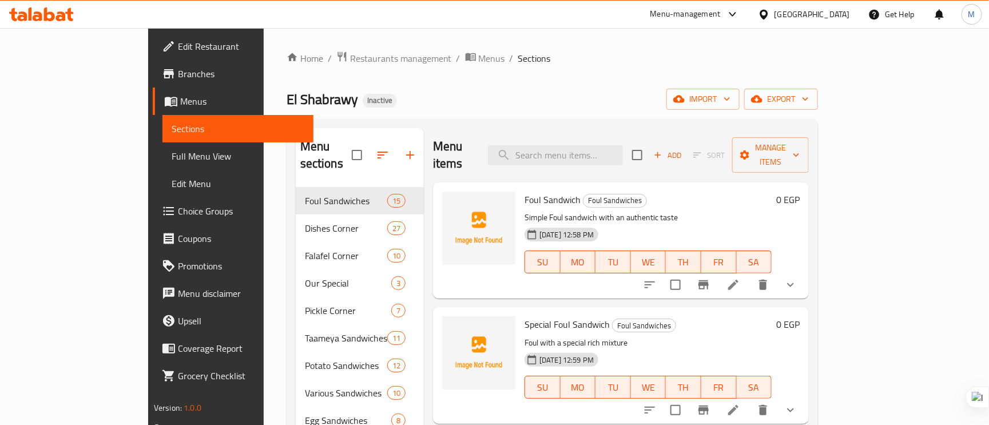
click at [749, 275] on li at bounding box center [733, 285] width 32 height 21
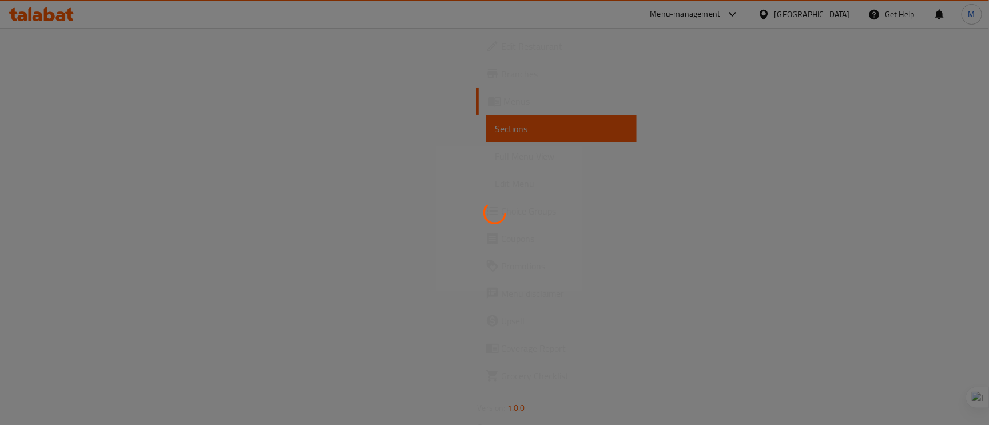
click at [857, 266] on div at bounding box center [494, 212] width 989 height 425
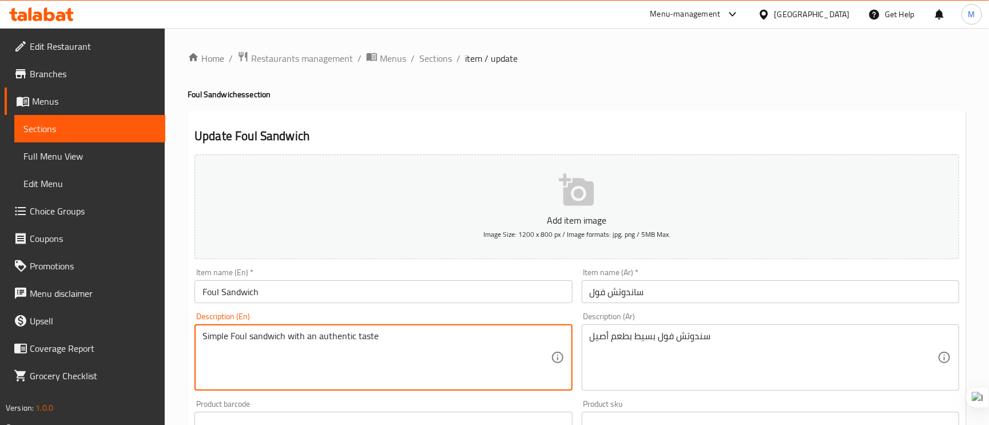
click at [285, 345] on textarea "Simple Foul sandwich with an authentic taste" at bounding box center [377, 358] width 348 height 54
paste textarea "Made with flavorful foul, fresh veggies and tangy sauc"
type textarea "Made with flavorful foul, fresh veggies and tangy sauce"
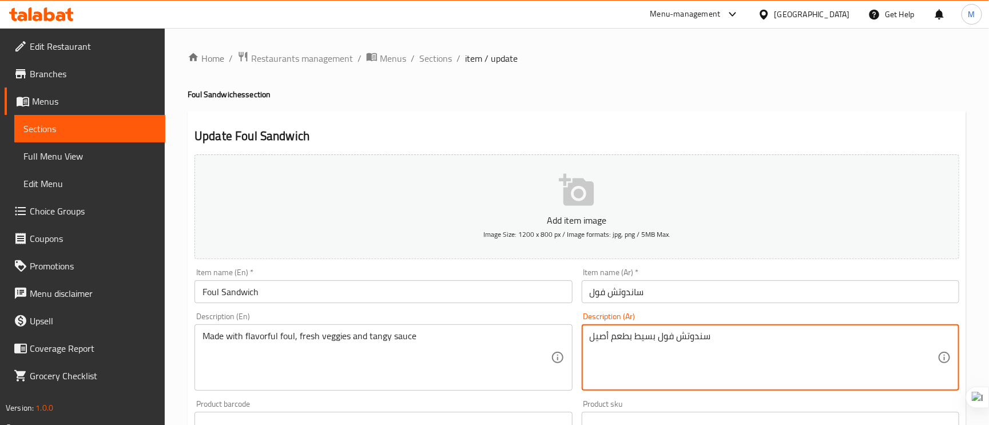
click at [625, 341] on textarea "سندوتش فول بسيط بطعم أصيل" at bounding box center [764, 358] width 348 height 54
paste textarea "محضر من الفول اللذيذ والخضار الطازجة وصلصة التانجى"
type textarea "محضر من الفول اللذيذ والخضار الطازجة وصلصة التانجى"
click at [297, 343] on textarea "Made with flavorful foul, fresh veggies and tangy sauce" at bounding box center [377, 358] width 348 height 54
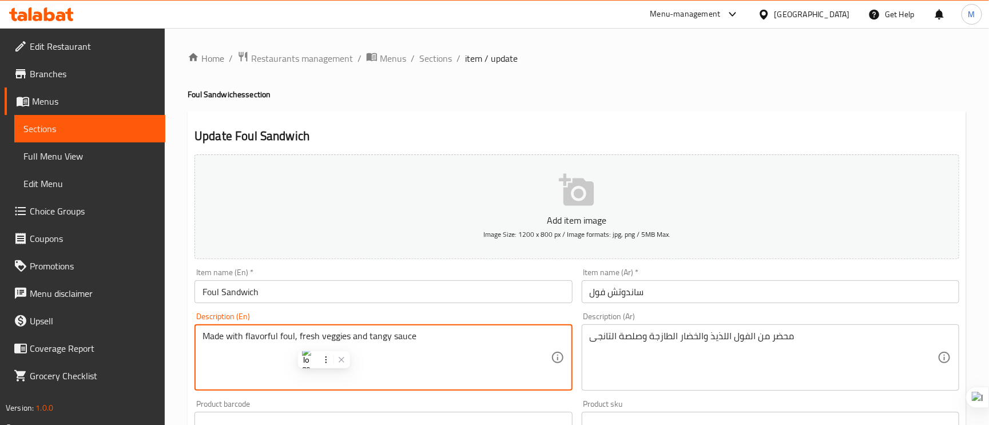
click at [297, 343] on textarea "Made with flavorful foul, fresh veggies and tangy sauce" at bounding box center [377, 358] width 348 height 54
paste textarea "A sandwich filled with Foul and Tahini."
type textarea "A sandwich filled with Foul and Tahini."
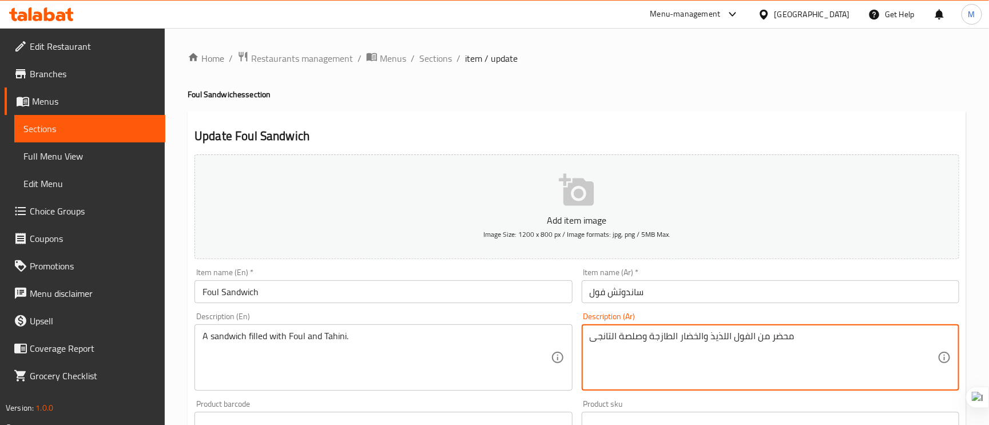
click at [700, 344] on textarea "محضر من الفول اللذيذ والخضار الطازجة وصلصة التانجى" at bounding box center [764, 358] width 348 height 54
paste textarea "سندويتش مملوء بالفول والطحينة."
click at [660, 340] on textarea "سندويتش مملوء بالفول والطحينة." at bounding box center [764, 358] width 348 height 54
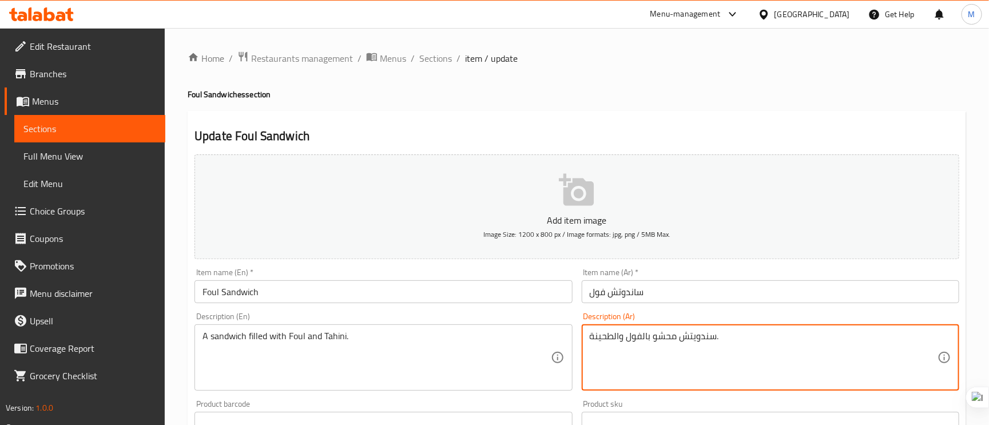
type textarea "سندويتش محشو بالفول والطحينة."
click at [670, 289] on input "ساندوتش فول" at bounding box center [771, 291] width 378 height 23
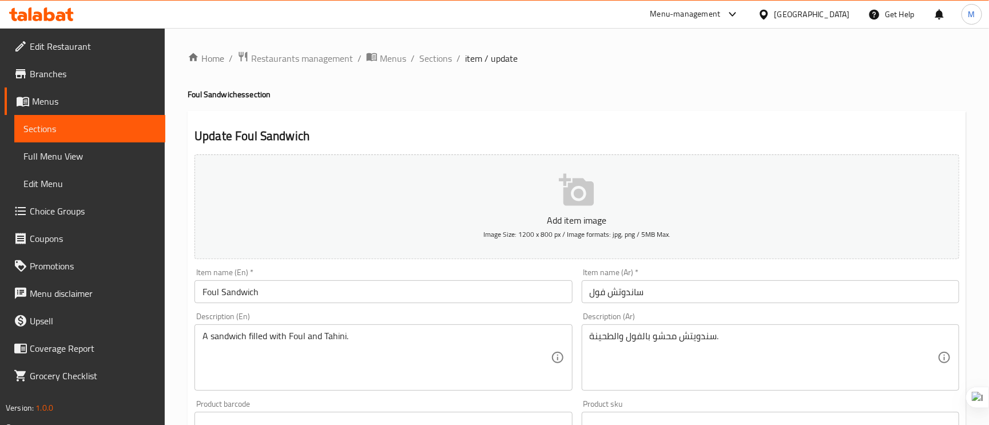
drag, startPoint x: 438, startPoint y: 64, endPoint x: 467, endPoint y: 81, distance: 34.3
click at [438, 63] on span "Sections" at bounding box center [435, 58] width 33 height 14
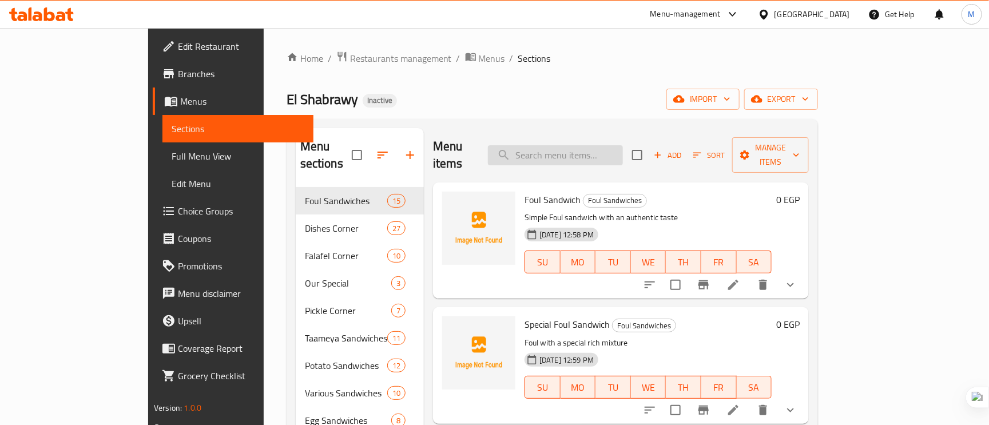
drag, startPoint x: 581, startPoint y: 165, endPoint x: 594, endPoint y: 145, distance: 24.4
click at [582, 165] on div "Menu items Add Sort Manage items" at bounding box center [621, 155] width 376 height 54
click at [596, 145] on input "search" at bounding box center [555, 155] width 135 height 20
paste input "With"
click at [608, 155] on input "With" at bounding box center [555, 155] width 135 height 20
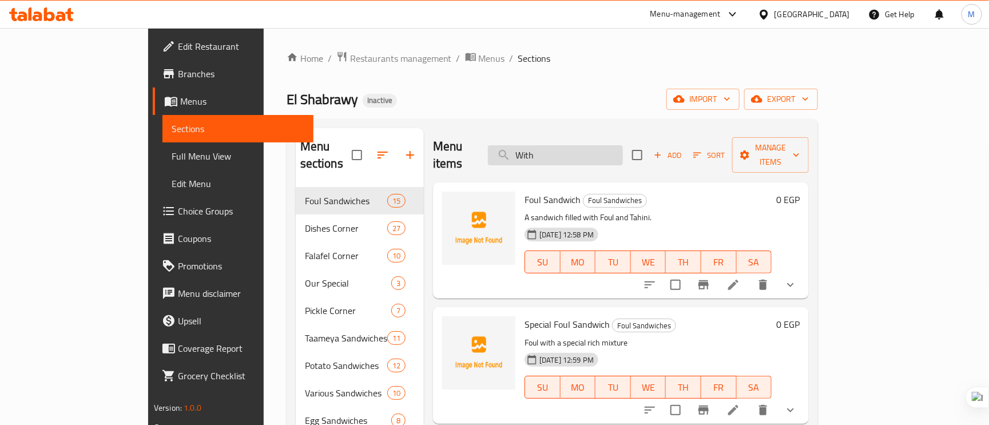
click at [608, 155] on input "With" at bounding box center [555, 155] width 135 height 20
paste input "Foul With Olives Sandwich"
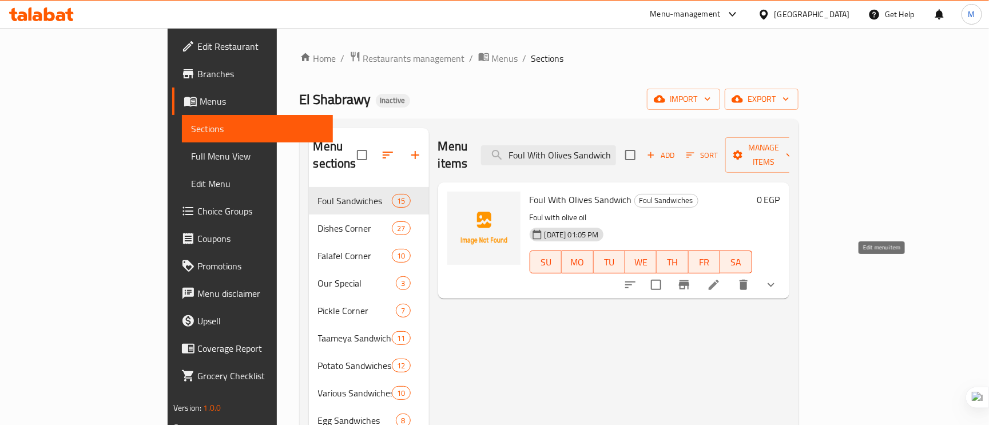
type input "Foul With Olives Sandwich"
click at [721, 278] on icon at bounding box center [714, 285] width 14 height 14
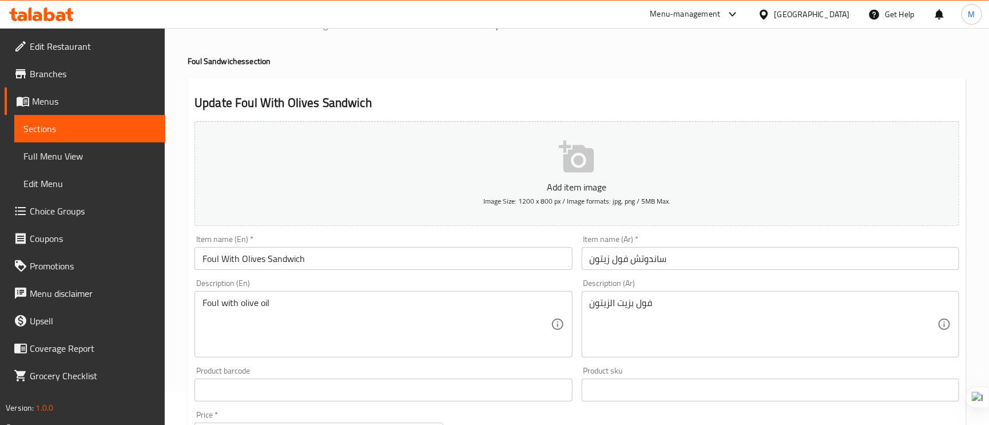
scroll to position [86, 0]
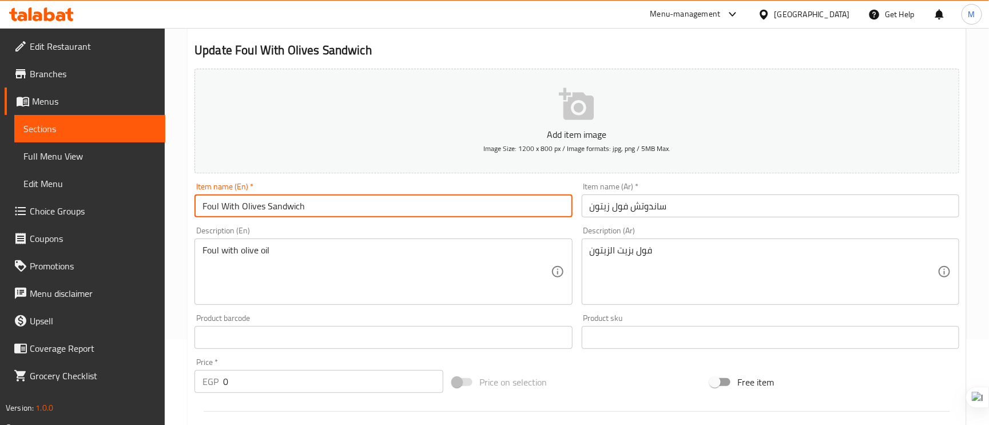
click at [230, 210] on input "Foul With Olives Sandwich" at bounding box center [384, 206] width 378 height 23
click at [232, 209] on input "Foul With Olives Sandwich" at bounding box center [384, 206] width 378 height 23
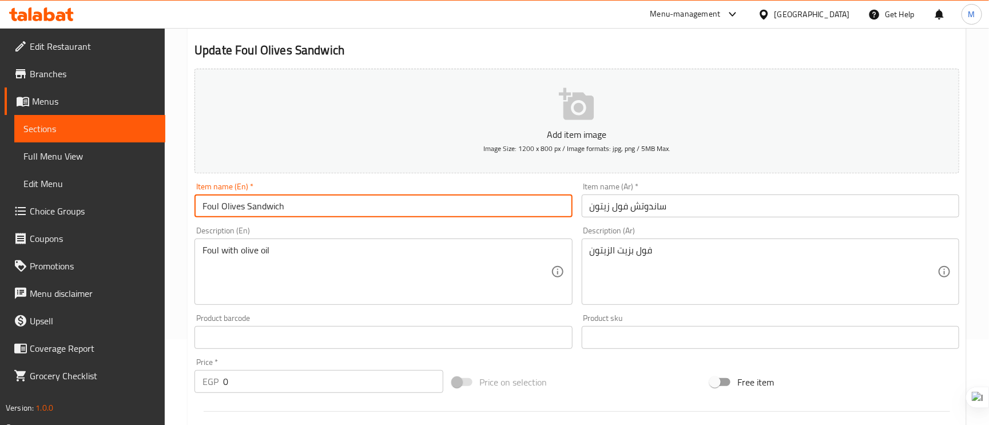
type input "Foul Olives Sandwich"
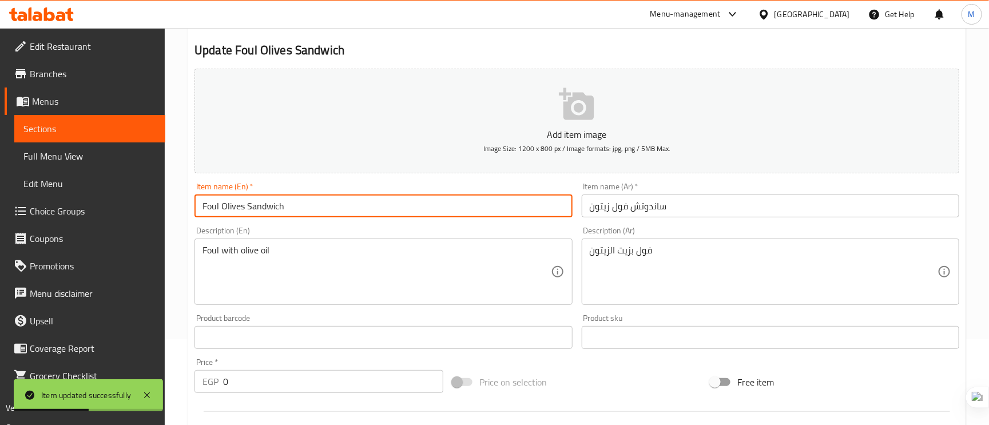
click at [346, 206] on input "Foul Olives Sandwich" at bounding box center [384, 206] width 378 height 23
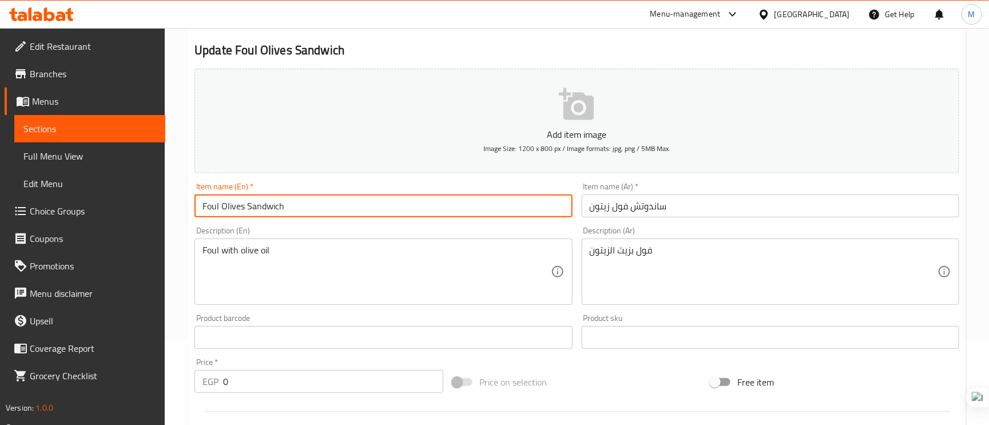
drag, startPoint x: 285, startPoint y: 211, endPoint x: 244, endPoint y: 208, distance: 41.3
click at [244, 208] on input "Foul Olives Sandwich" at bounding box center [384, 206] width 378 height 23
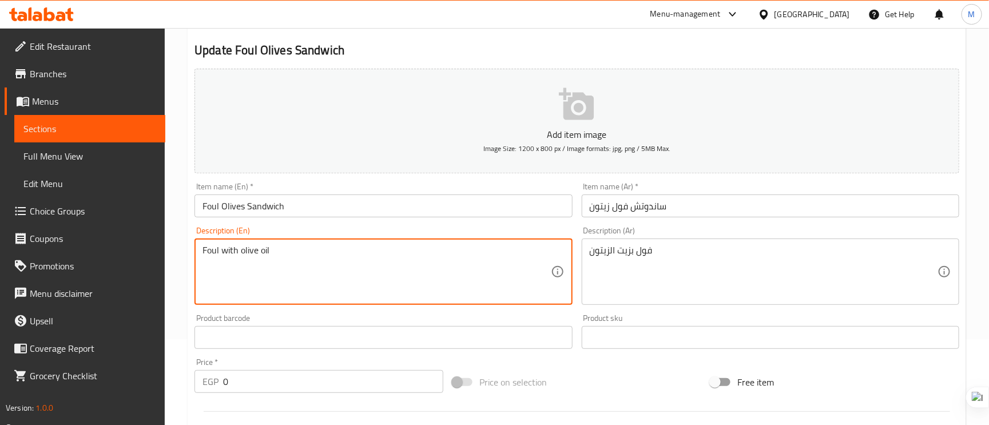
click at [370, 204] on input "Foul Olives Sandwich" at bounding box center [384, 206] width 378 height 23
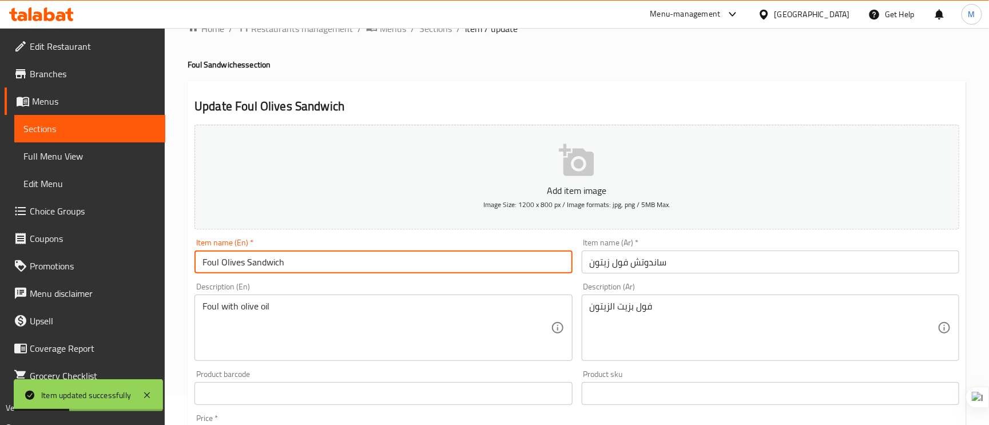
scroll to position [0, 0]
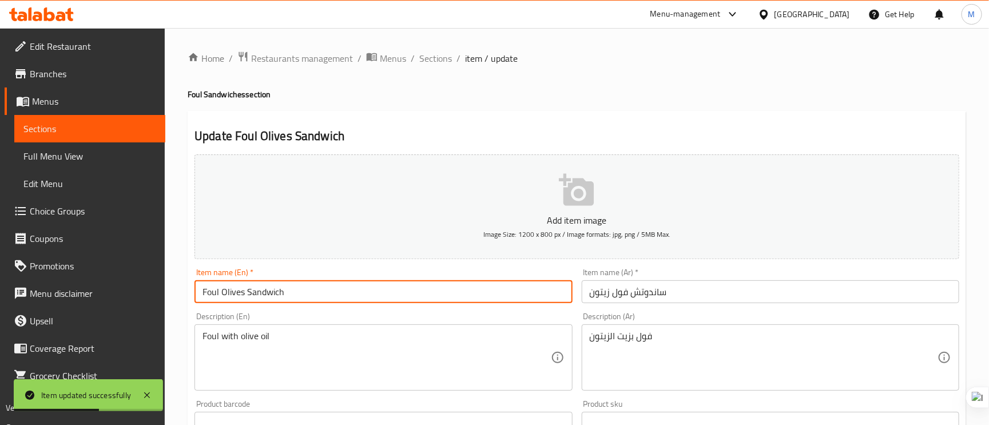
click at [462, 67] on div "Home / Restaurants management / Menus / Sections / item / update Foul Sandwiche…" at bounding box center [577, 431] width 779 height 760
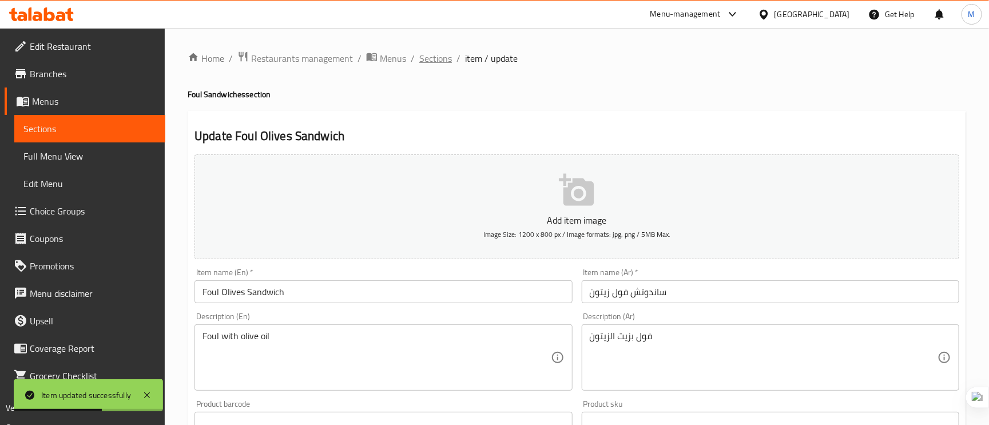
click at [450, 55] on span "Sections" at bounding box center [435, 58] width 33 height 14
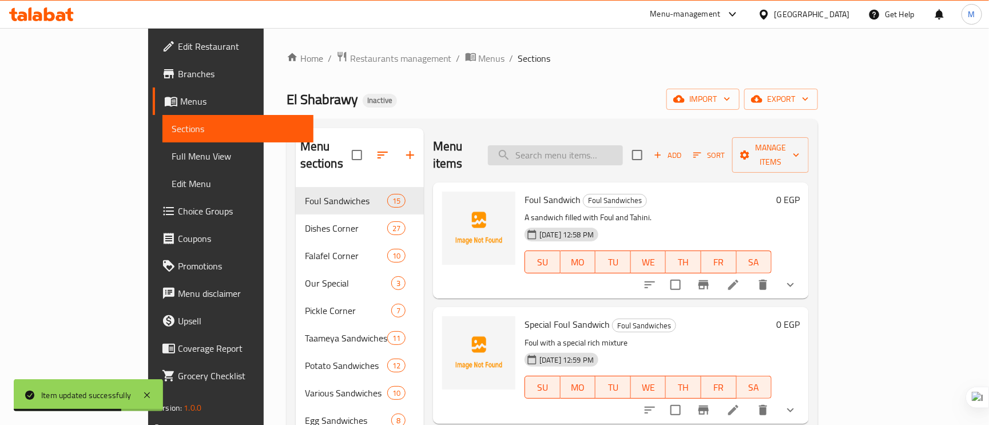
paste input "Foul with [PERSON_NAME]"
click at [623, 145] on input "Foul with [PERSON_NAME]" at bounding box center [555, 155] width 135 height 20
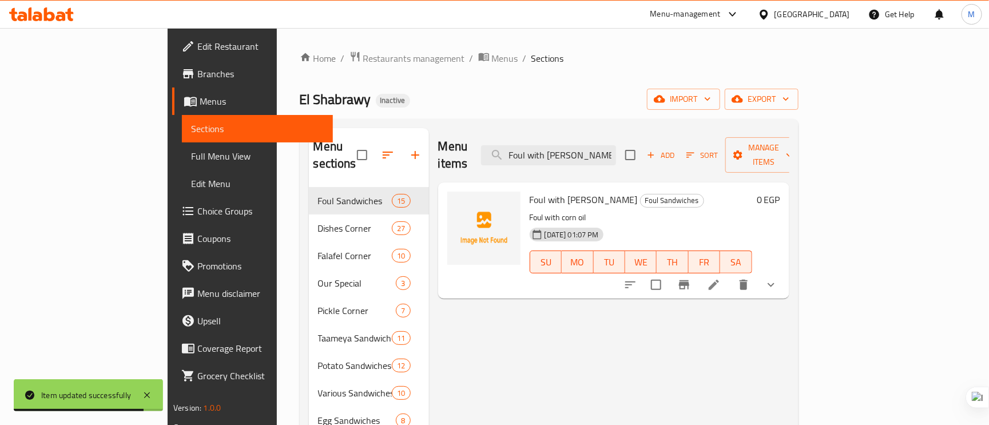
type input "Foul with [PERSON_NAME]"
drag, startPoint x: 878, startPoint y: 271, endPoint x: 724, endPoint y: 291, distance: 155.3
click at [622, 332] on div "Menu items Foul with Corn Sandwich Add Sort Manage items Foul with Corn Sandwic…" at bounding box center [609, 340] width 360 height 425
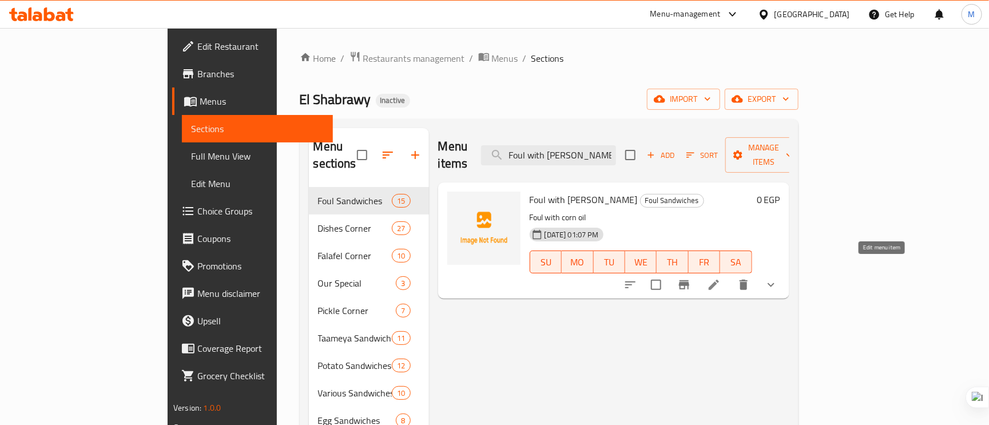
click at [721, 278] on icon at bounding box center [714, 285] width 14 height 14
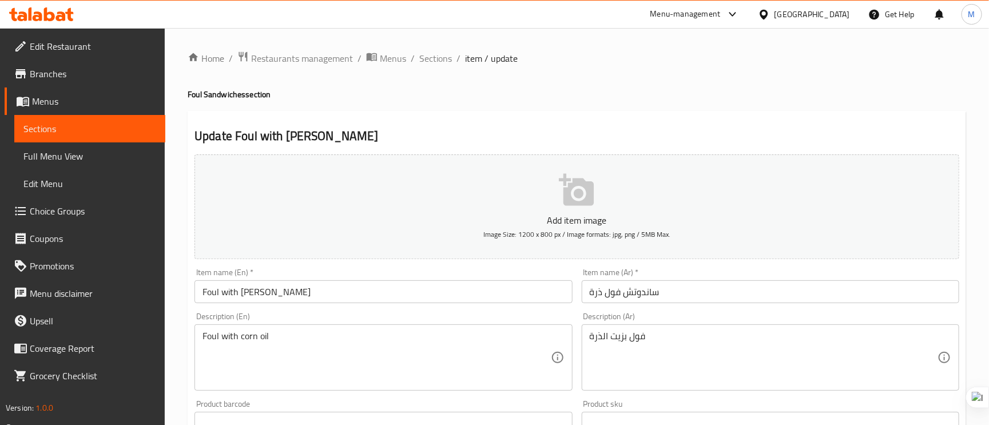
click at [240, 288] on input "Foul with [PERSON_NAME]" at bounding box center [384, 291] width 378 height 23
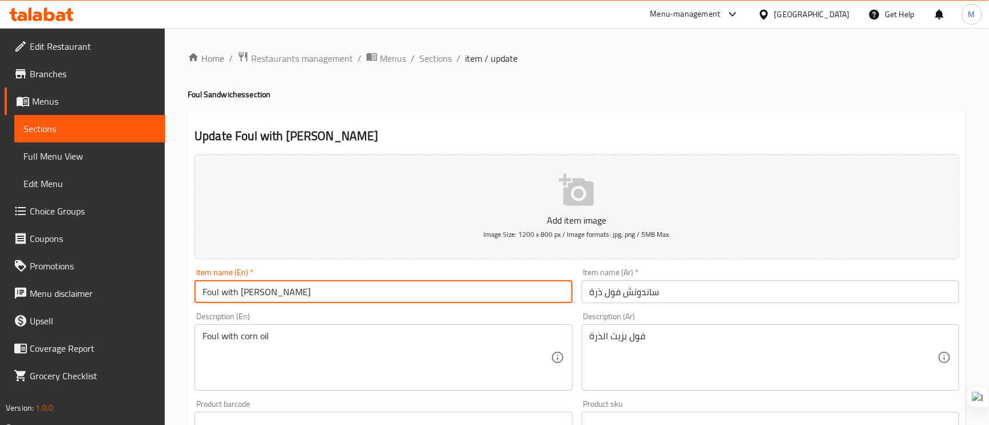
click at [229, 291] on input "Foul with [PERSON_NAME]" at bounding box center [384, 291] width 378 height 23
type input "Foul Corn Sandwich"
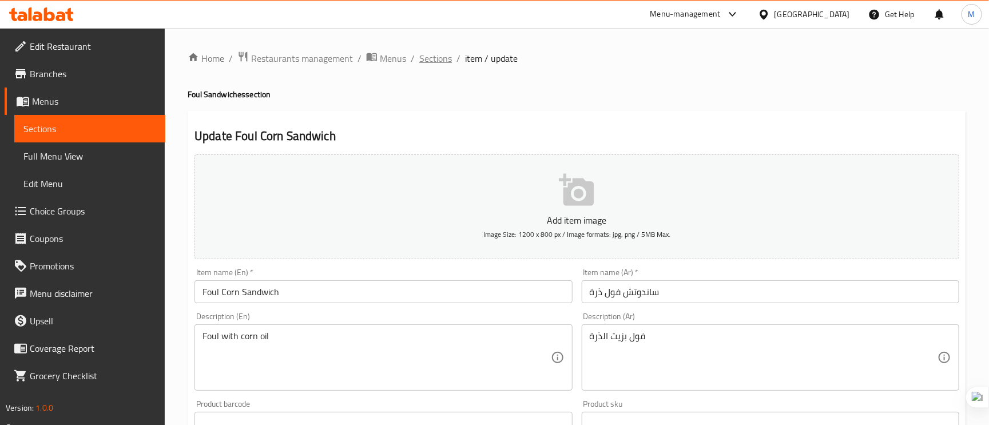
click at [424, 54] on span "Sections" at bounding box center [435, 58] width 33 height 14
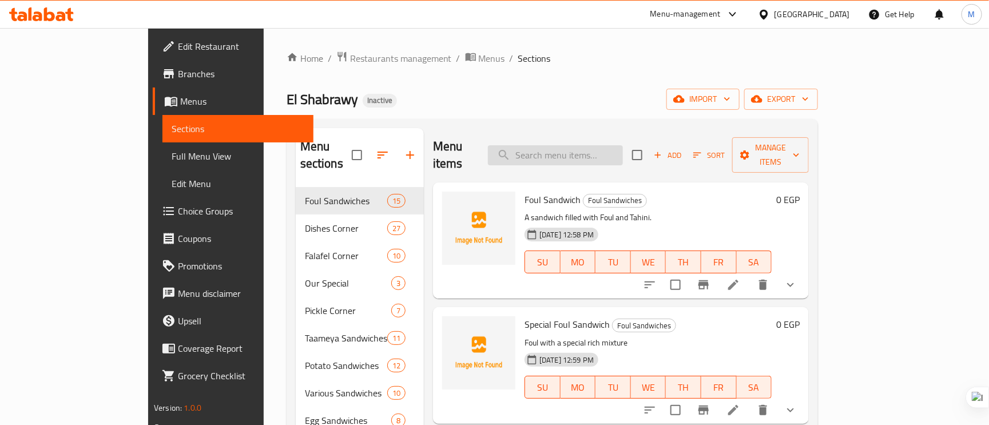
paste input "Foul with Butter Sandwich"
type input "Foul with Butter Sandwich"
click at [604, 148] on input "Foul with Butter Sandwich" at bounding box center [555, 155] width 135 height 20
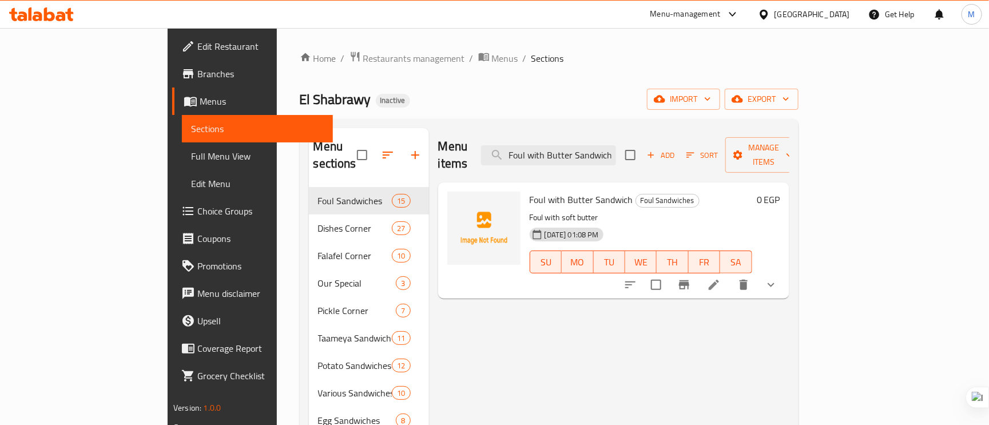
click at [719, 280] on icon at bounding box center [714, 285] width 10 height 10
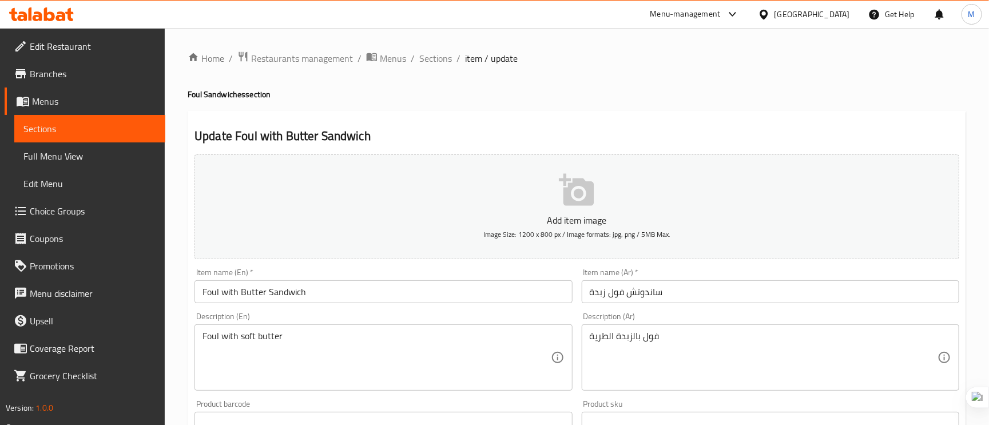
click at [243, 301] on input "Foul with Butter Sandwich" at bounding box center [384, 291] width 378 height 23
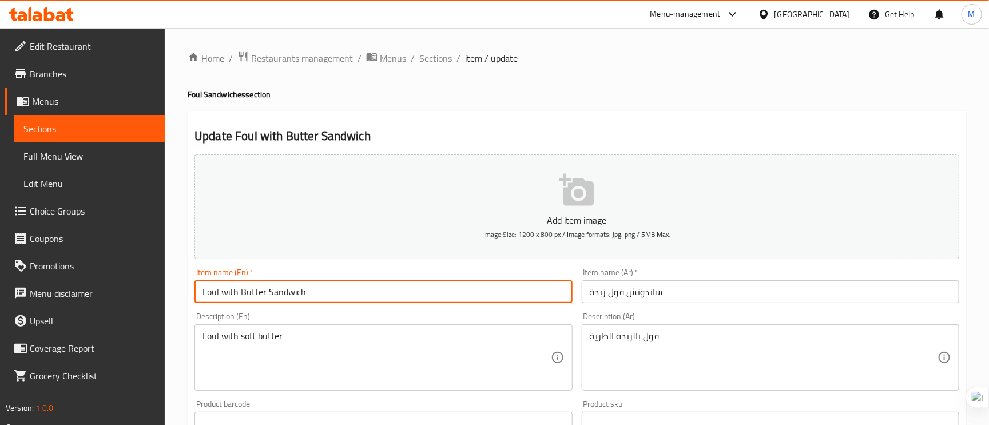
click at [227, 299] on input "Foul with Butter Sandwich" at bounding box center [384, 291] width 378 height 23
click at [227, 288] on input "Foul with Butter Sandwich" at bounding box center [384, 291] width 378 height 23
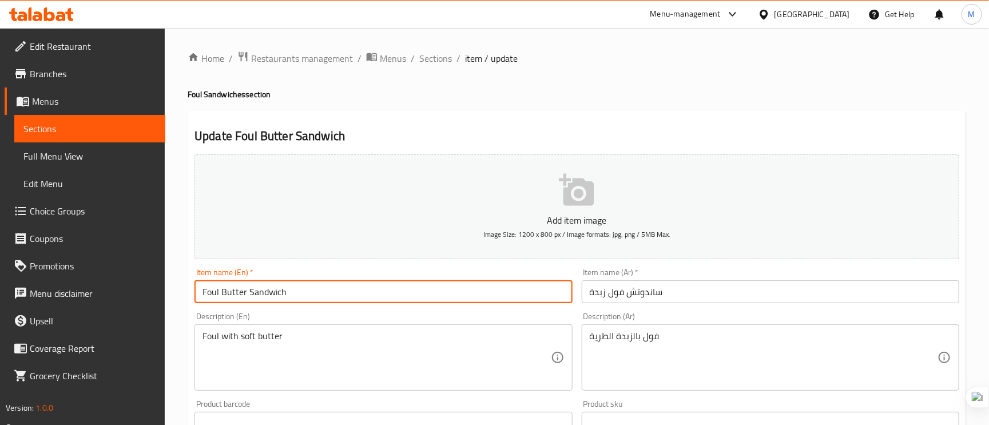
type input "Foul Butter Sandwich"
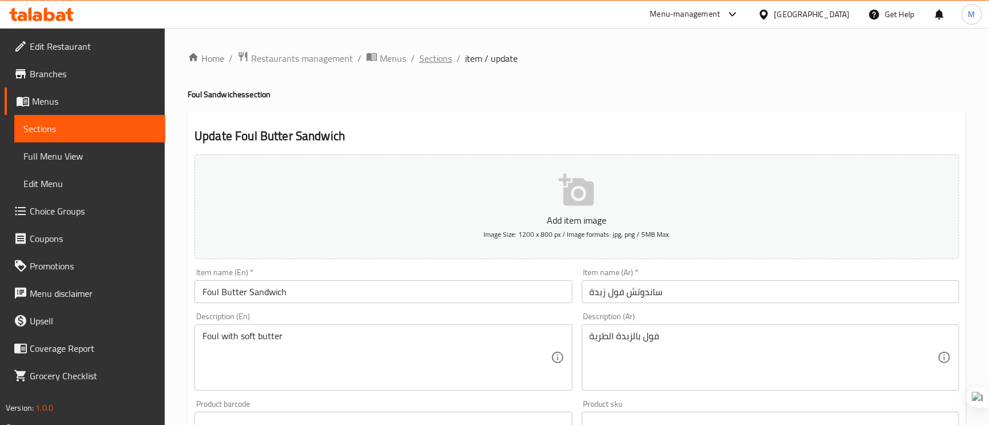
click at [437, 58] on span "Sections" at bounding box center [435, 58] width 33 height 14
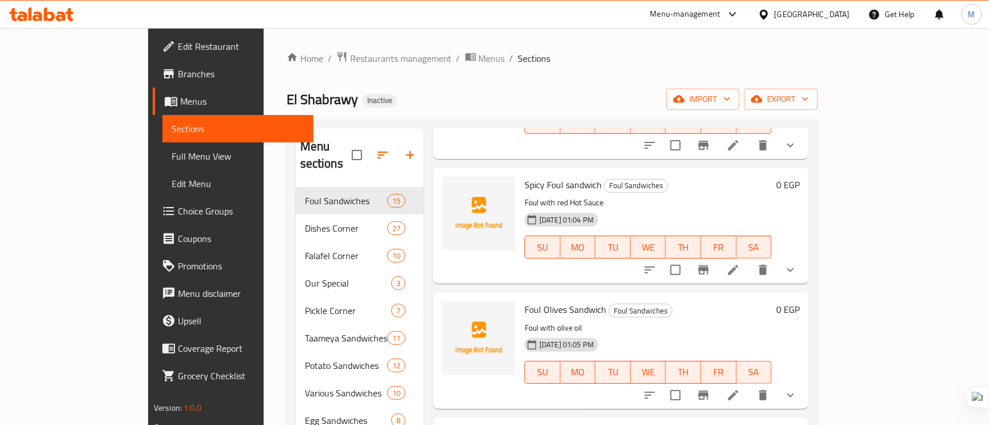
scroll to position [1116, 0]
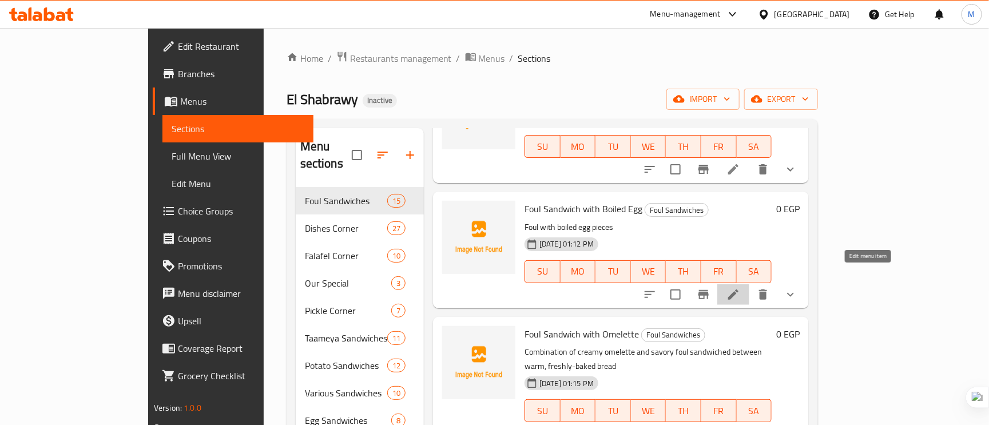
click at [740, 288] on icon at bounding box center [734, 295] width 14 height 14
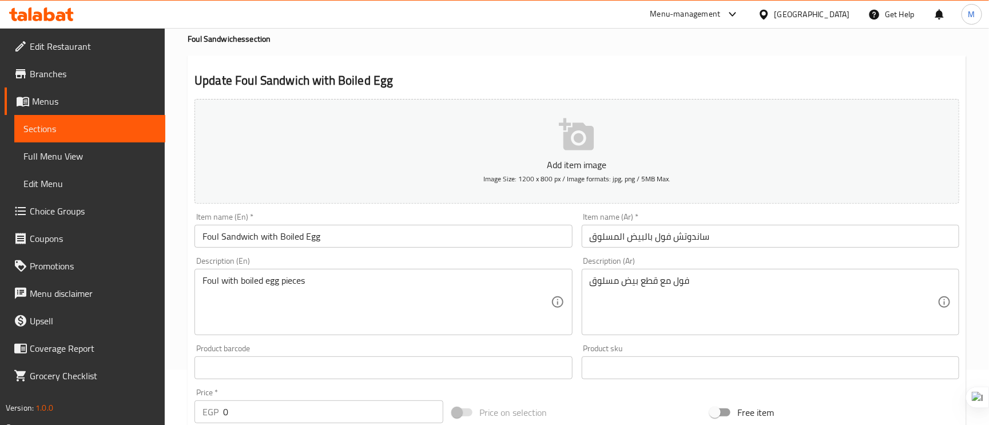
scroll to position [86, 0]
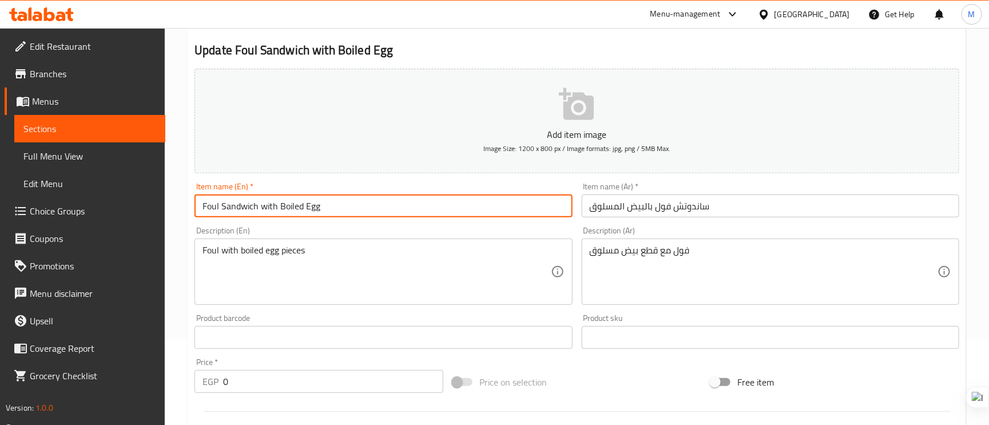
click at [284, 203] on input "Foul Sandwich with Boiled Egg" at bounding box center [384, 206] width 378 height 23
click at [261, 205] on input "Foul Sandwich with Boiled Egg" at bounding box center [384, 206] width 378 height 23
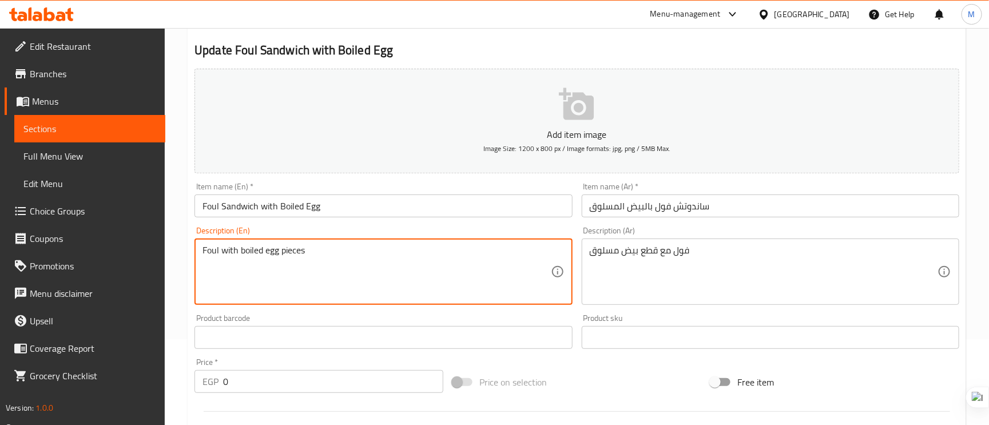
click at [318, 257] on textarea "Foul with boiled egg pieces" at bounding box center [377, 272] width 348 height 54
paste textarea "boiled egg, Fava beans, Tomatoes, Onions, Garlic, Cilantro, Salt, Pepper, Cumin"
type textarea "boiled egg, Fava beans, Tomatoes, Onions, Garlic, Cilantro, Salt, Pepper, Cumin"
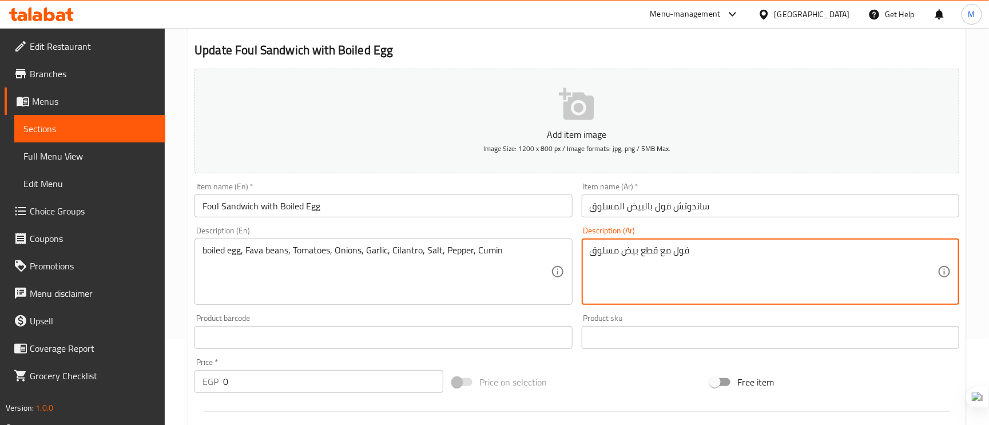
click at [638, 249] on textarea "فول مع قطع بيض مسلوق" at bounding box center [764, 272] width 348 height 54
paste textarea "بيض مسلوق، فول مدمس ، طماطم ، بصل ، ثوم ، كزبرة ، ملح ، فلفل ، كمون"
type textarea "بيض مسلوق، فول مدمس ، طماطم ، بصل ، ثوم ، كزبرة ، ملح ، فلفل ، كمون"
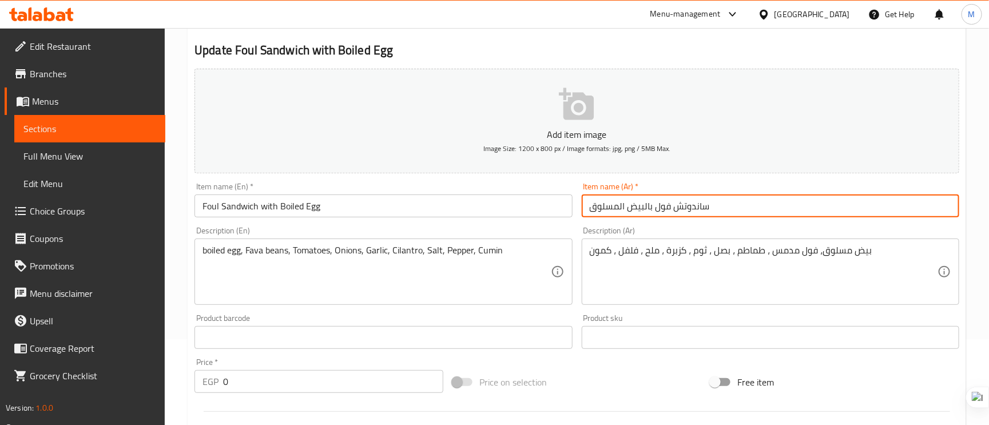
click at [787, 211] on input "ساندوتش فول بالبيض المسلوق" at bounding box center [771, 206] width 378 height 23
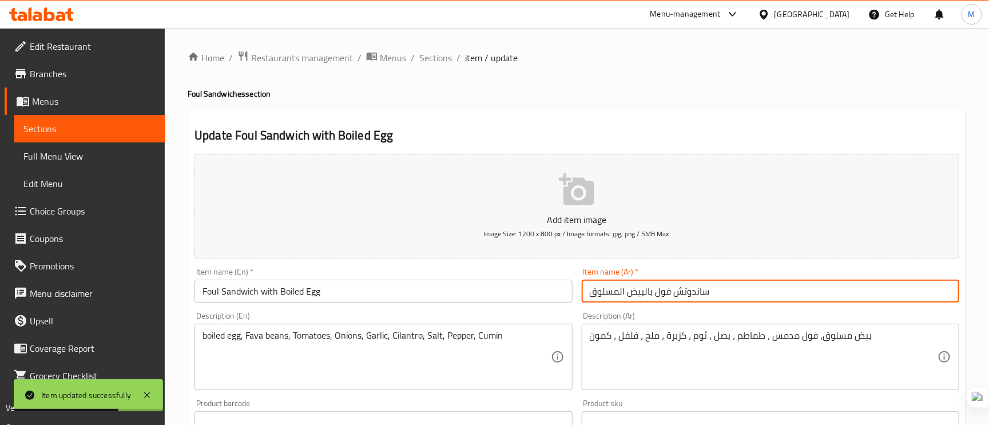
scroll to position [0, 0]
drag, startPoint x: 428, startPoint y: 59, endPoint x: 487, endPoint y: 14, distance: 74.3
click at [428, 59] on span "Sections" at bounding box center [435, 58] width 33 height 14
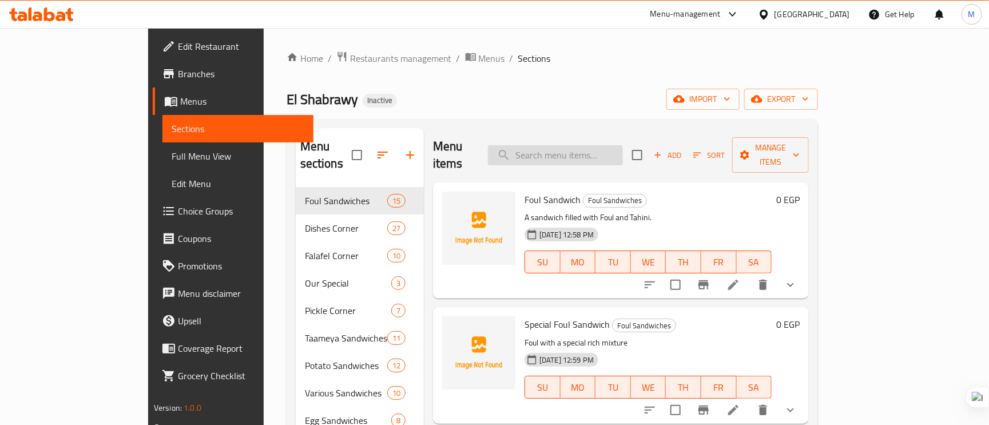
click at [586, 154] on input "search" at bounding box center [555, 155] width 135 height 20
paste input "Foul Sandwich with Omelette"
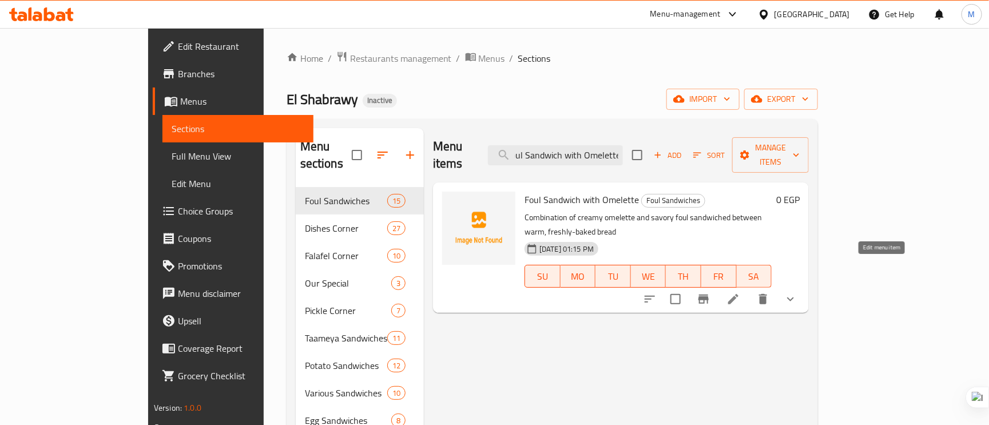
type input "Foul Sandwich with Omelette"
click at [740, 292] on icon at bounding box center [734, 299] width 14 height 14
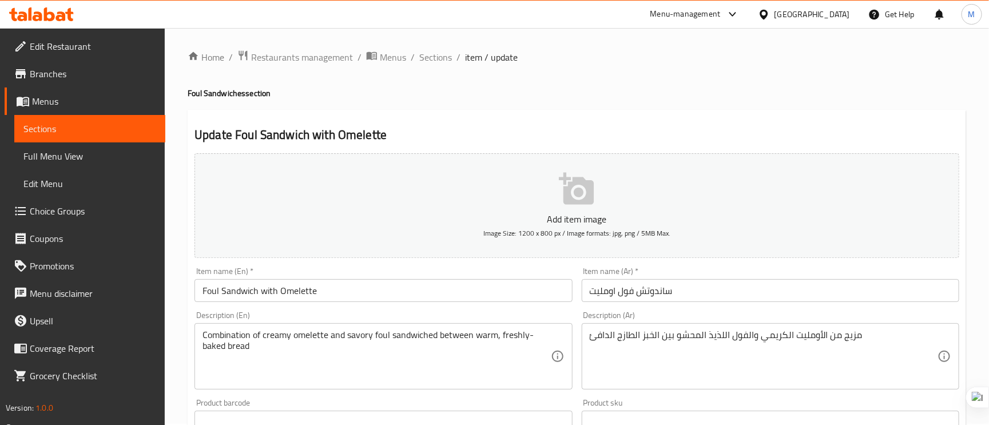
scroll to position [86, 0]
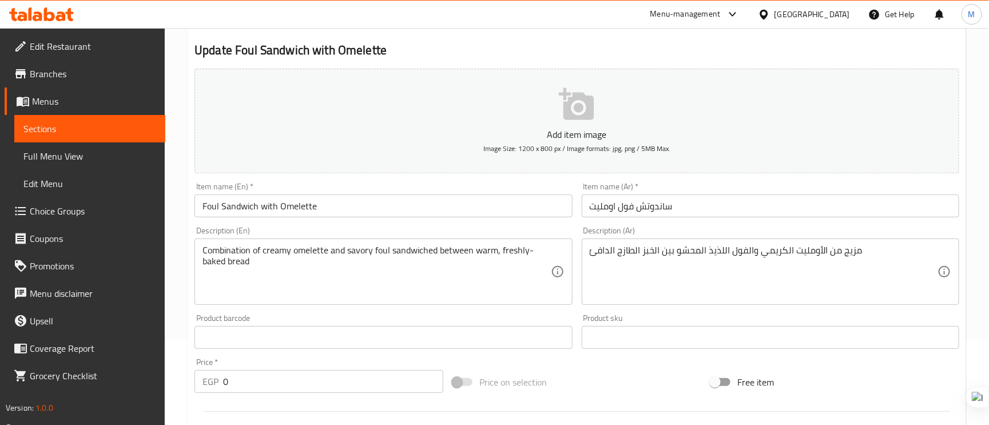
click at [227, 208] on input "Foul Sandwich with Omelette" at bounding box center [384, 206] width 378 height 23
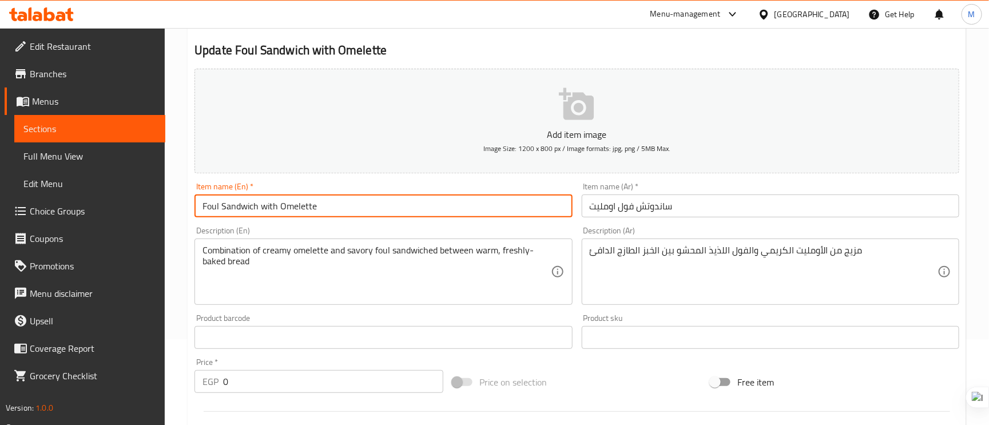
click at [227, 208] on input "Foul Sandwich with Omelette" at bounding box center [384, 206] width 378 height 23
click at [230, 206] on input "Foul with Omelette" at bounding box center [384, 206] width 378 height 23
click at [292, 208] on input "Foul Omelette" at bounding box center [384, 206] width 378 height 23
paste input "Sandwich"
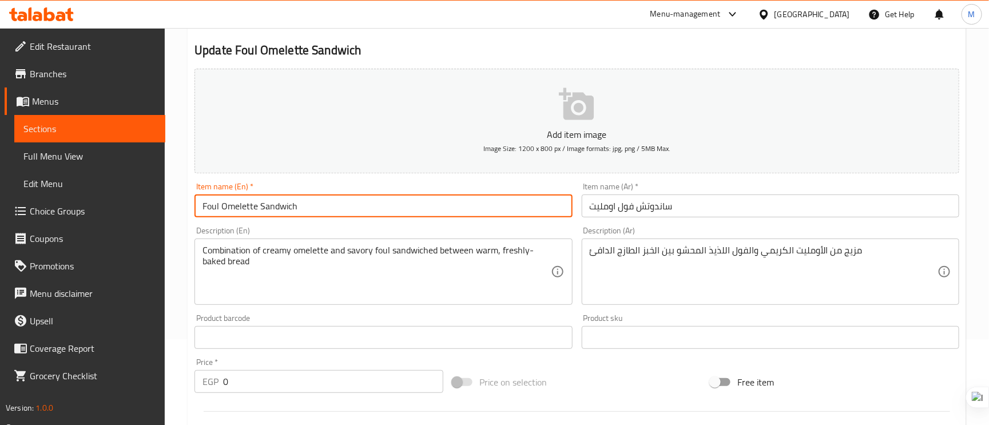
type input "Foul Omelette Sandwich"
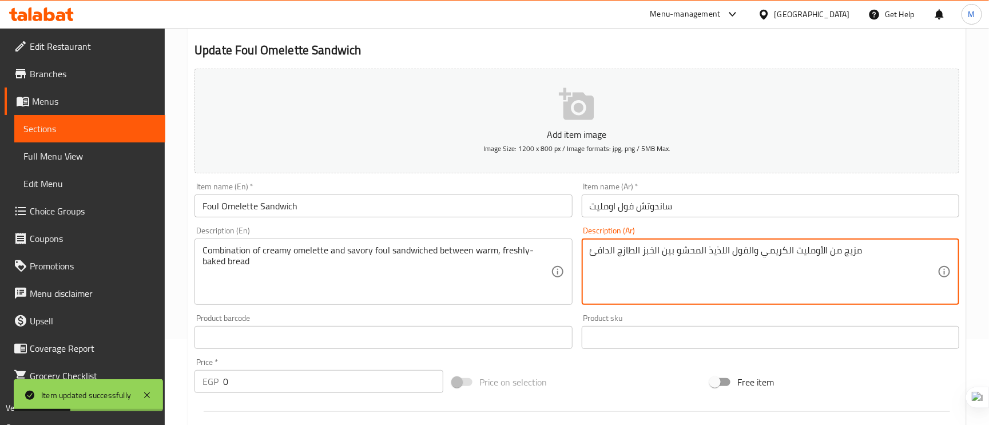
click at [718, 252] on textarea "مزيج من الأومليت الكريمي والفول اللذيذ المحشو بين الخبز الطازج الدافئ" at bounding box center [764, 272] width 348 height 54
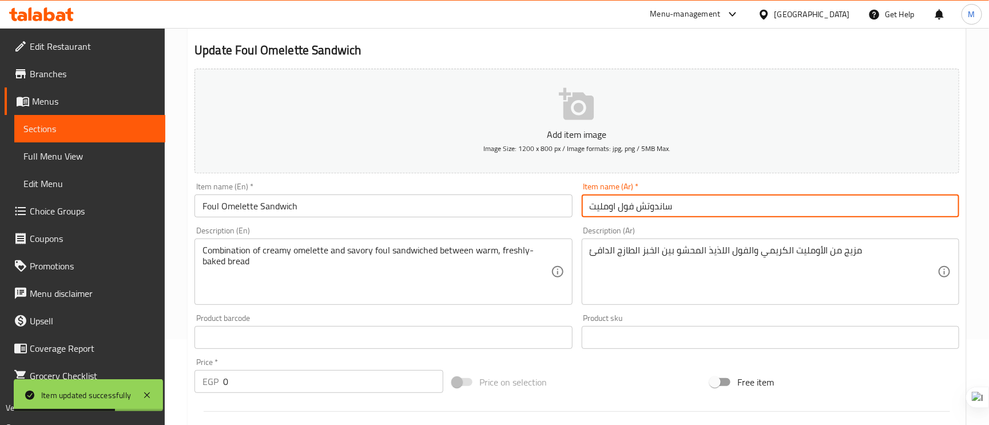
drag, startPoint x: 708, startPoint y: 252, endPoint x: 680, endPoint y: 198, distance: 60.9
click at [680, 198] on input "ساندوتش فول اومليت" at bounding box center [771, 206] width 378 height 23
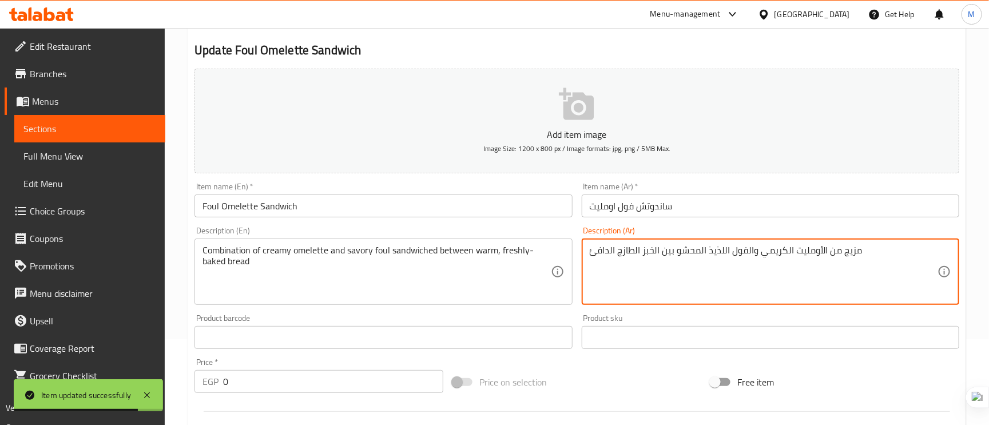
click at [708, 250] on textarea "مزيج من الأومليت الكريمي والفول اللذيذ المحشو بين الخبز الطازج الدافئ" at bounding box center [764, 272] width 348 height 54
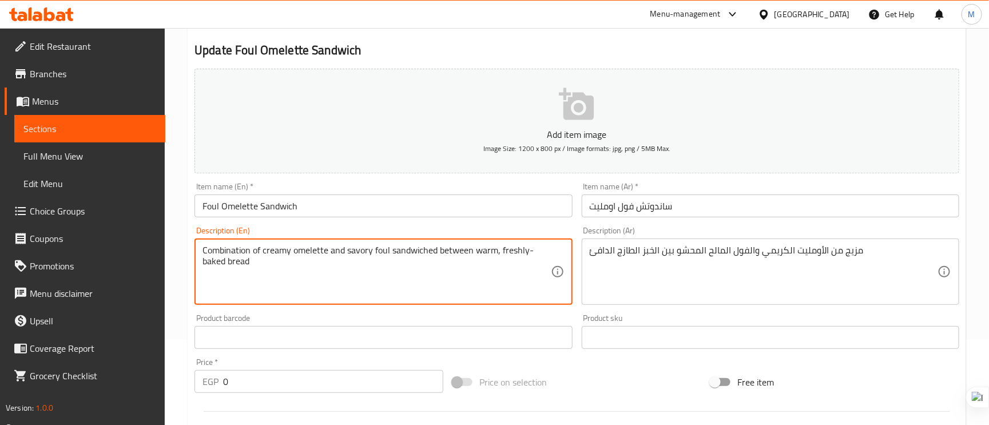
click at [277, 251] on textarea "Combination of creamy omelette and savory foul sandwiched between warm, freshly…" at bounding box center [377, 272] width 348 height 54
click at [412, 276] on textarea "Combination of creamy omelette and savory foul sandwiched between warm, freshly…" at bounding box center [377, 272] width 348 height 54
drag, startPoint x: 308, startPoint y: 253, endPoint x: 256, endPoint y: 292, distance: 65.0
click at [256, 292] on textarea "Combination of creamy omelette and savory foul sandwiched between warm, freshly…" at bounding box center [377, 272] width 348 height 54
click at [688, 249] on textarea "مزيج من الأومليت الكريمي والفول المالح المحشو بين الخبز الطازج الدافئ" at bounding box center [764, 272] width 348 height 54
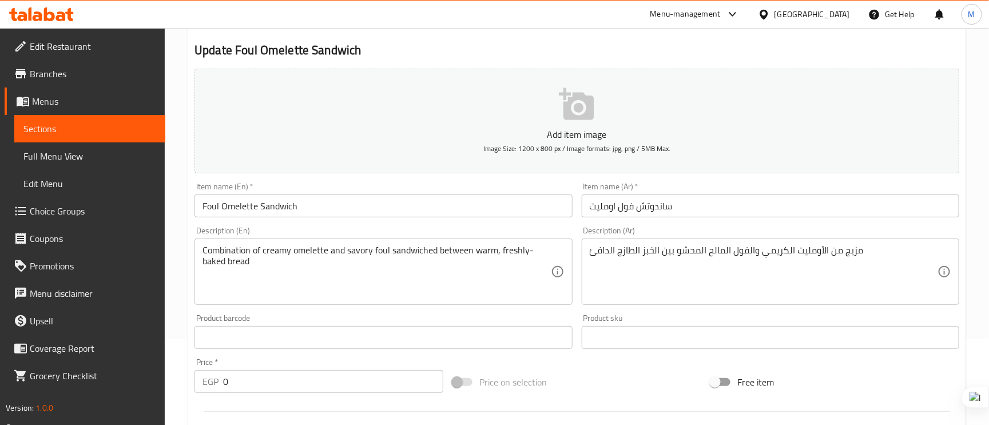
click at [684, 245] on div "مزيج من الأومليت الكريمي والفول المالح المحشو بين الخبز الطازج الدافئ Descripti…" at bounding box center [771, 272] width 378 height 66
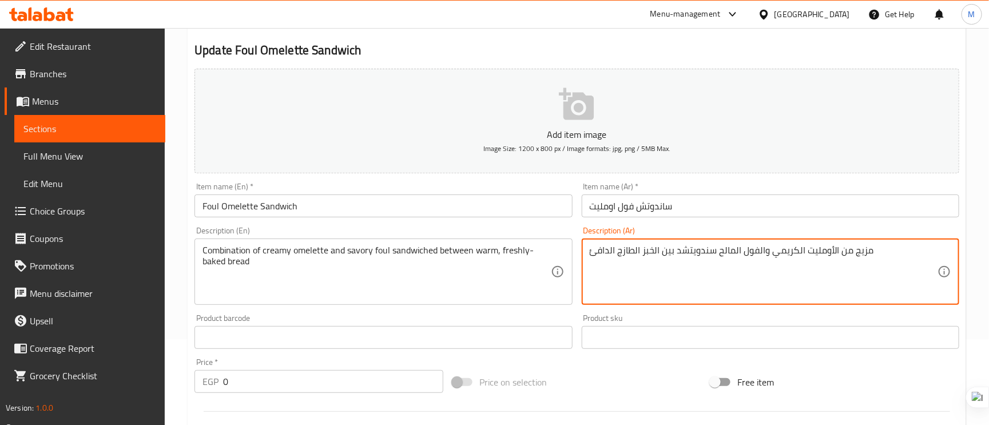
click at [641, 250] on textarea "مزيج من الأومليت الكريمي والفول المالح سندويتشد بين الخبز الطازج الدافئ" at bounding box center [764, 272] width 348 height 54
type textarea "مزيج من الأومليت الكريمي والفول المالح سندويتشد بين الخبز المخبوز الطازج الدافئ"
click at [716, 202] on input "ساندوتش فول اومليت" at bounding box center [771, 206] width 378 height 23
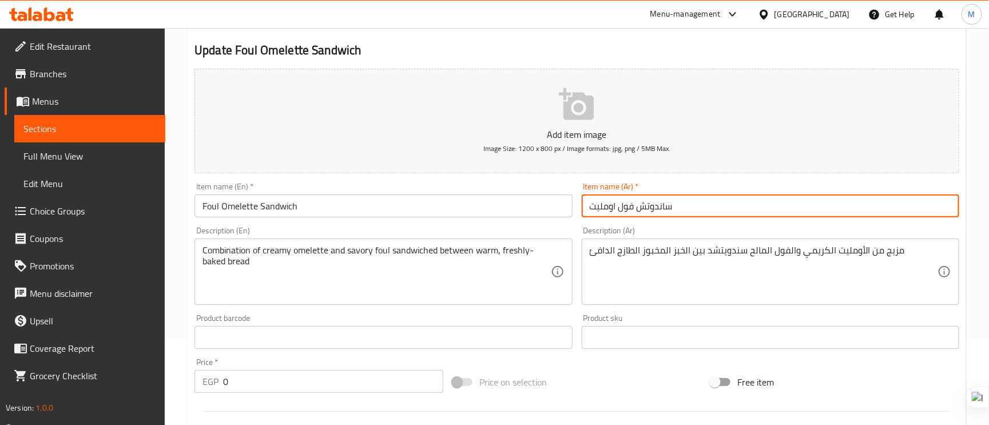
click at [710, 205] on input "ساندوتش فول اومليت" at bounding box center [771, 206] width 378 height 23
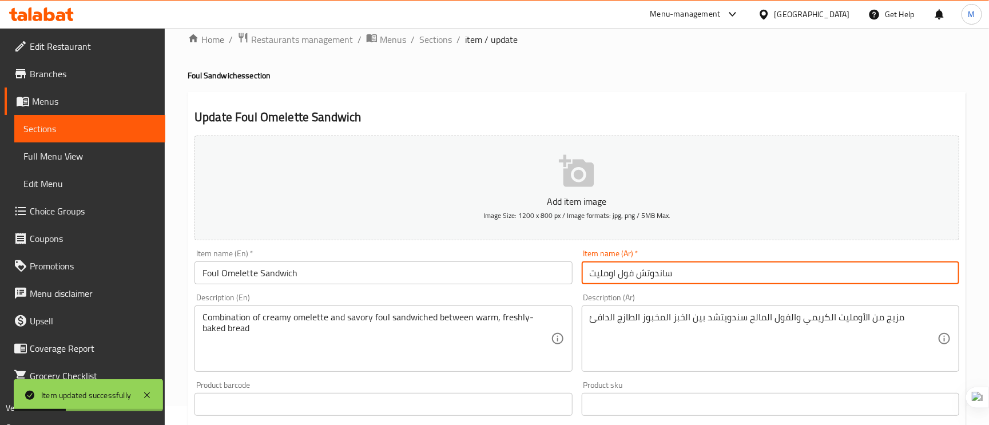
scroll to position [0, 0]
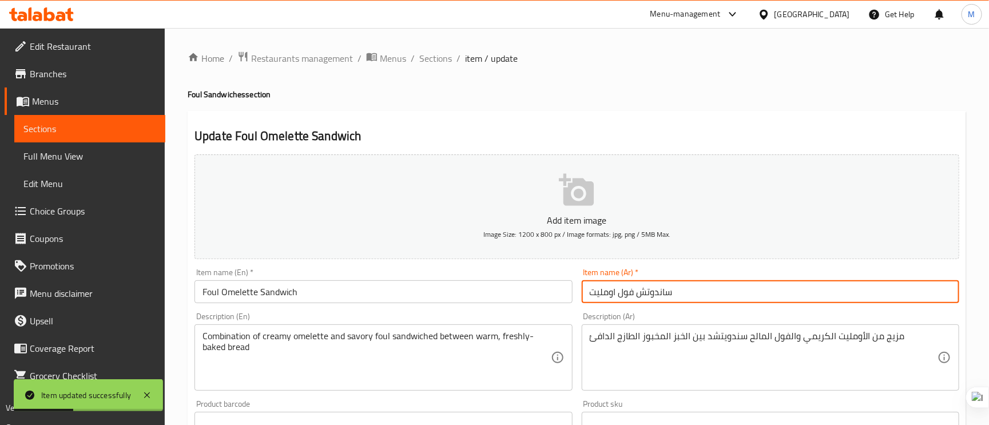
click at [434, 47] on div "Home / Restaurants management / Menus / Sections / item / update Foul Sandwiche…" at bounding box center [577, 431] width 824 height 806
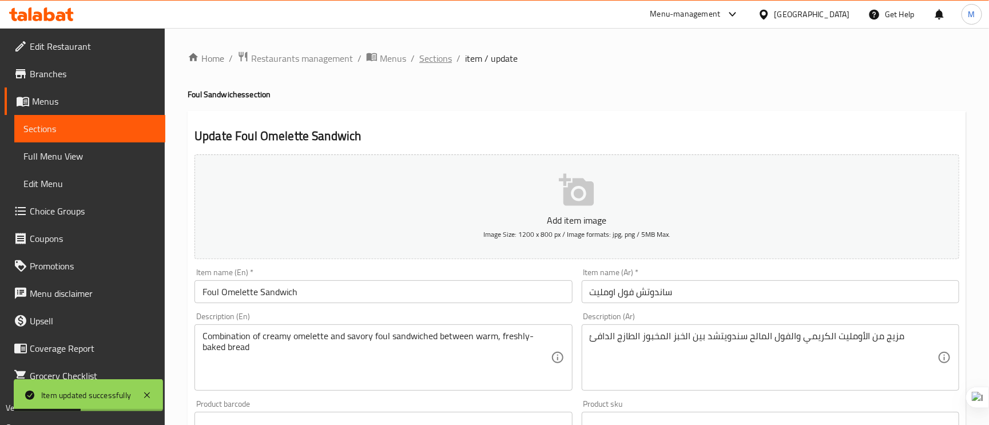
click at [438, 53] on span "Sections" at bounding box center [435, 58] width 33 height 14
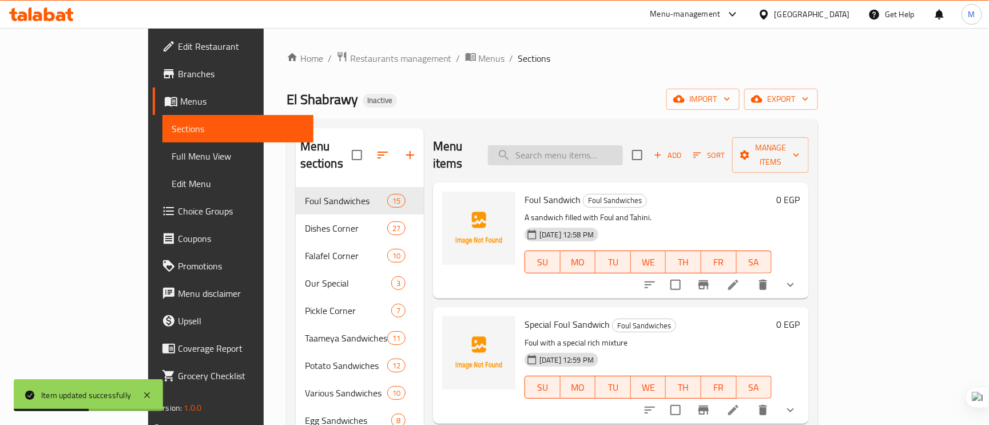
paste input "Foul with Pastrami Sandwich"
click at [567, 145] on input "search" at bounding box center [555, 155] width 135 height 20
type input "Foul with Pastrami Sandwich"
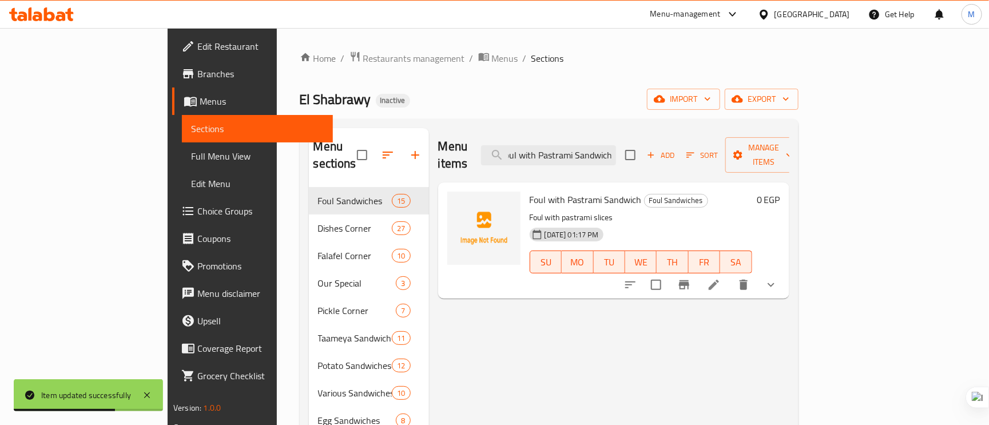
click at [721, 278] on icon at bounding box center [714, 285] width 14 height 14
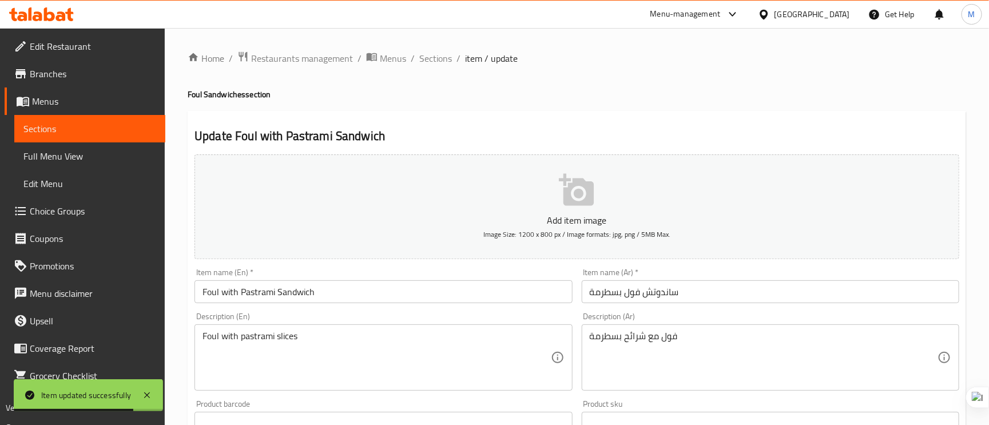
click at [233, 296] on input "Foul with Pastrami Sandwich" at bounding box center [384, 291] width 378 height 23
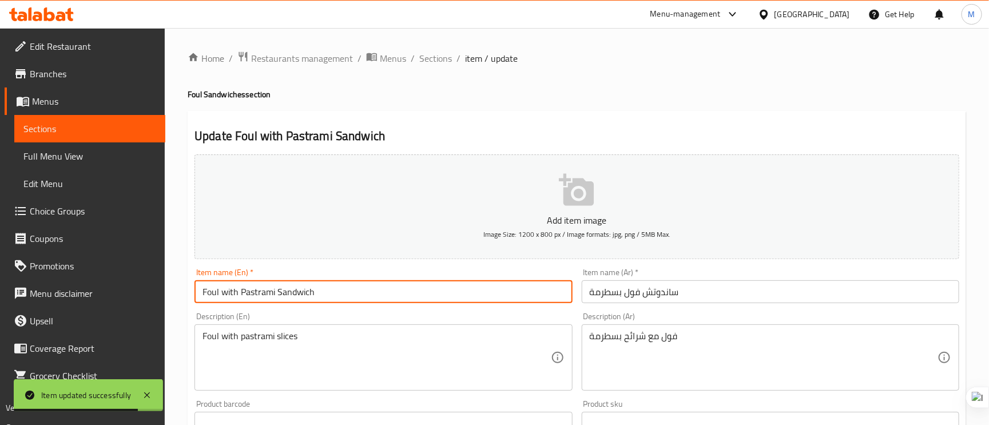
click at [233, 296] on input "Foul with Pastrami Sandwich" at bounding box center [384, 291] width 378 height 23
type input "Foul Pastrami Sandwich"
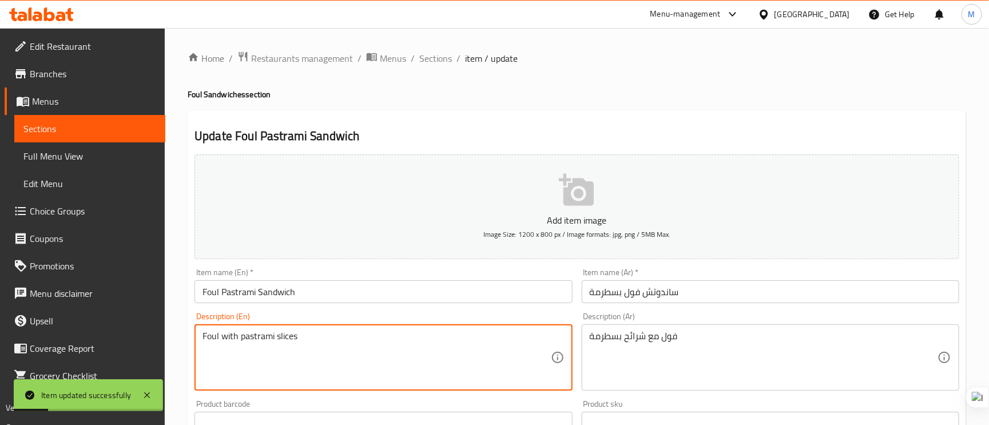
click at [295, 340] on textarea "Foul with pastrami slices" at bounding box center [377, 358] width 348 height 54
drag, startPoint x: 295, startPoint y: 340, endPoint x: 247, endPoint y: 291, distance: 68.8
click at [247, 291] on input "Foul Pastrami Sandwich" at bounding box center [384, 291] width 378 height 23
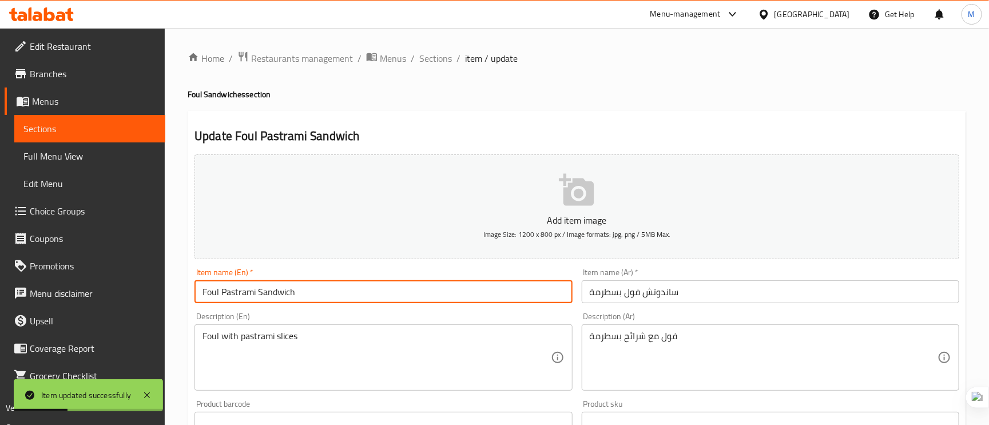
click at [246, 291] on input "Foul Pastrami Sandwich" at bounding box center [384, 291] width 378 height 23
click at [303, 288] on input "Foul Pastrami Sandwich" at bounding box center [384, 291] width 378 height 23
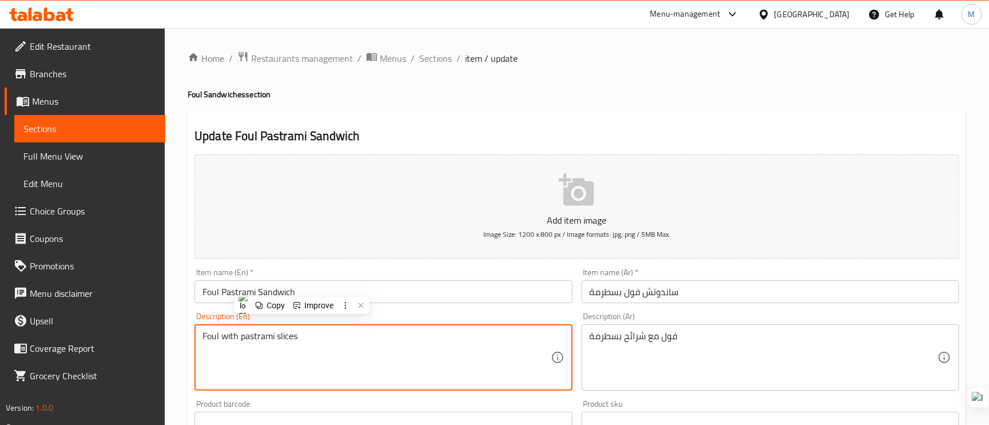
click at [324, 348] on textarea "Foul with pastrami slices" at bounding box center [377, 358] width 348 height 54
paste textarea "pastrami, Fava beans, Tomatoes, Onions, Garlic, Cilantro, Salt, Pepper, Cumin"
type textarea "pastrami, Fava beans, Tomatoes, Onions, Garlic, Cilantro, Salt, Pepper, Cumin"
click at [614, 328] on div "فول مع شرائح بسطرمة Description (Ar)" at bounding box center [771, 357] width 378 height 66
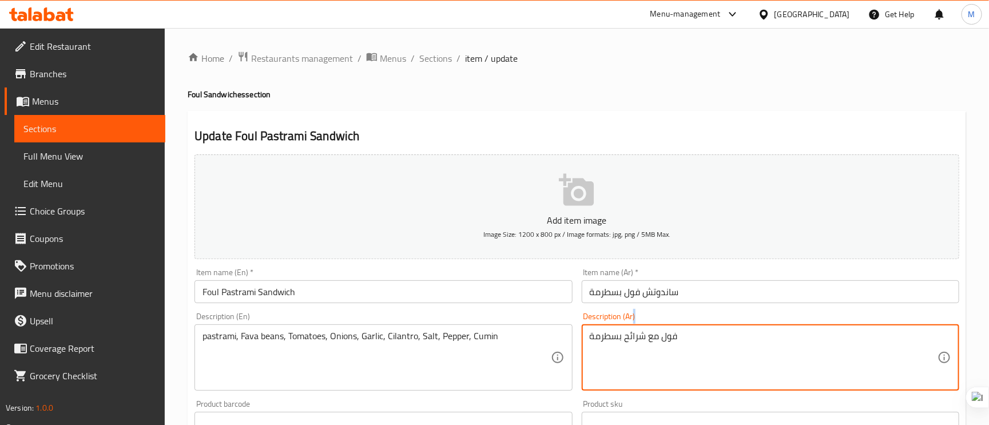
click at [614, 328] on div "فول مع شرائح بسطرمة Description (Ar)" at bounding box center [771, 357] width 378 height 66
click at [616, 339] on textarea "فول مع شرائح بسطرمة" at bounding box center [764, 358] width 348 height 54
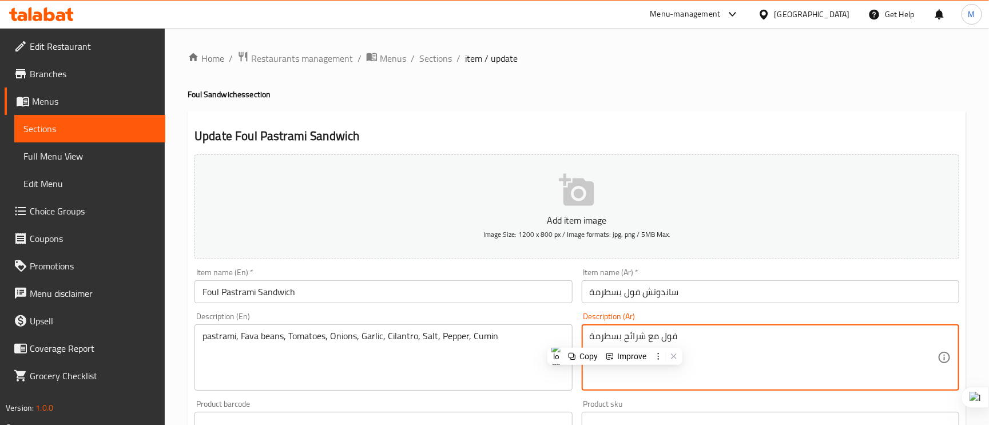
paste textarea "بسطرمة، فول مدمس ، طماطم ، بصل ، ثوم ، كزبرة ، ملح ، فلفل ، كمون"
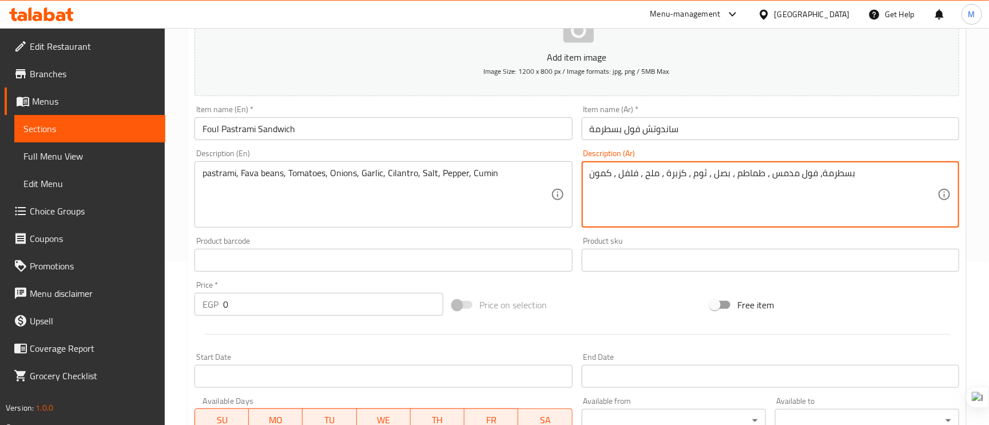
scroll to position [172, 0]
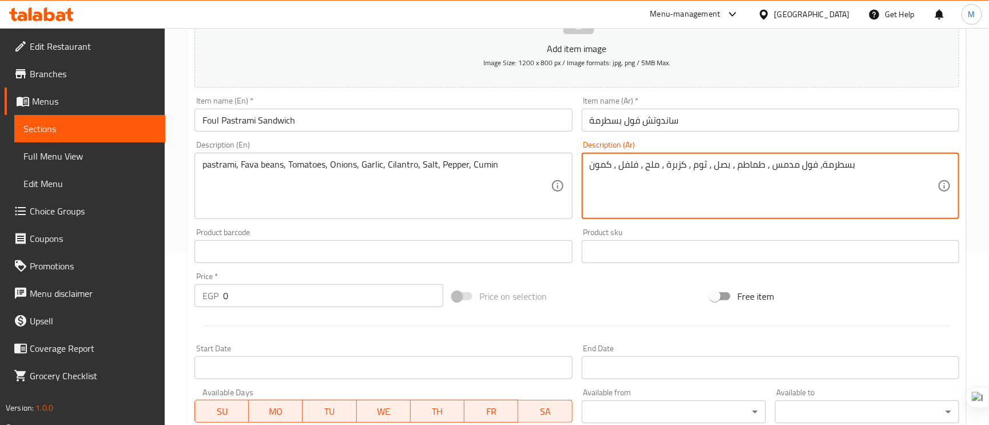
type textarea "بسطرمة، فول مدمس ، طماطم ، بصل ، ثوم ، كزبرة ، ملح ، فلفل ، كمون"
click at [710, 112] on input "ساندوتش فول بسطرمة" at bounding box center [771, 120] width 378 height 23
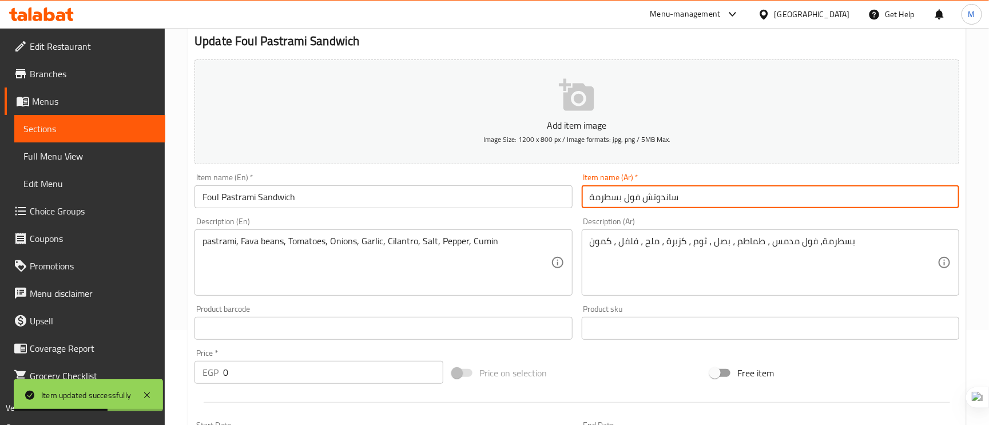
scroll to position [0, 0]
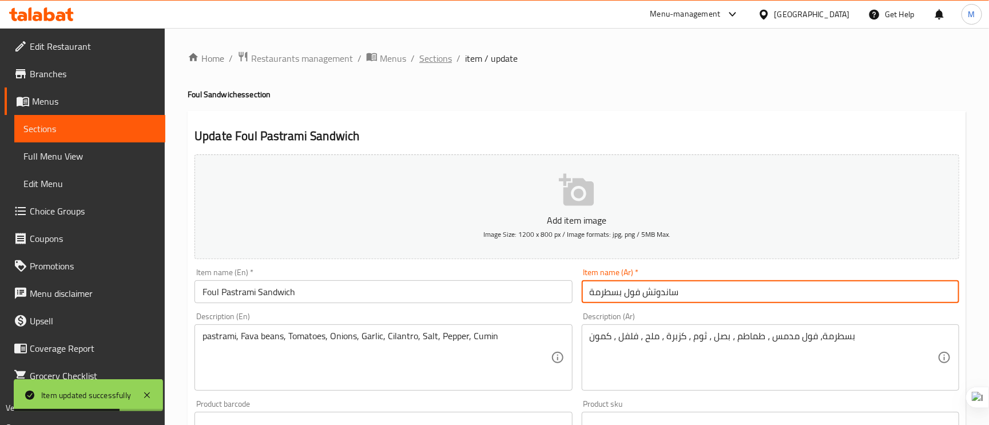
click at [419, 68] on div "Home / Restaurants management / Menus / Sections / item / update Foul Sandwiche…" at bounding box center [577, 431] width 779 height 760
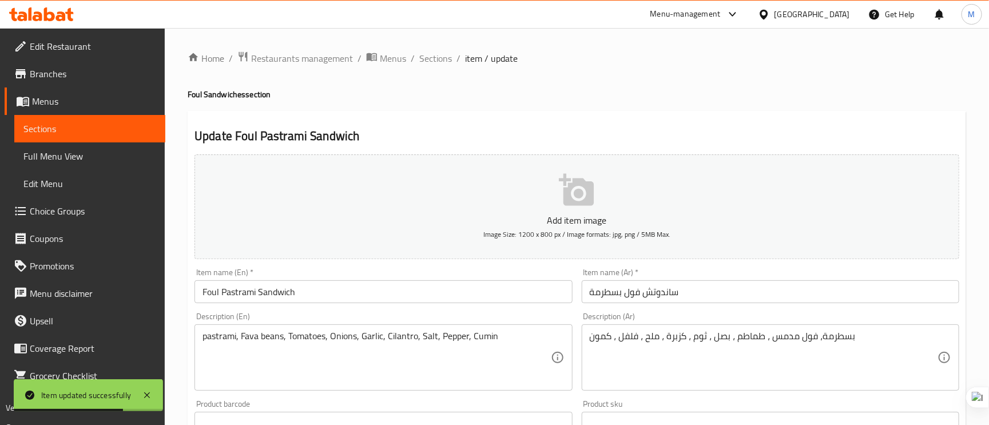
click at [432, 55] on span "Sections" at bounding box center [435, 58] width 33 height 14
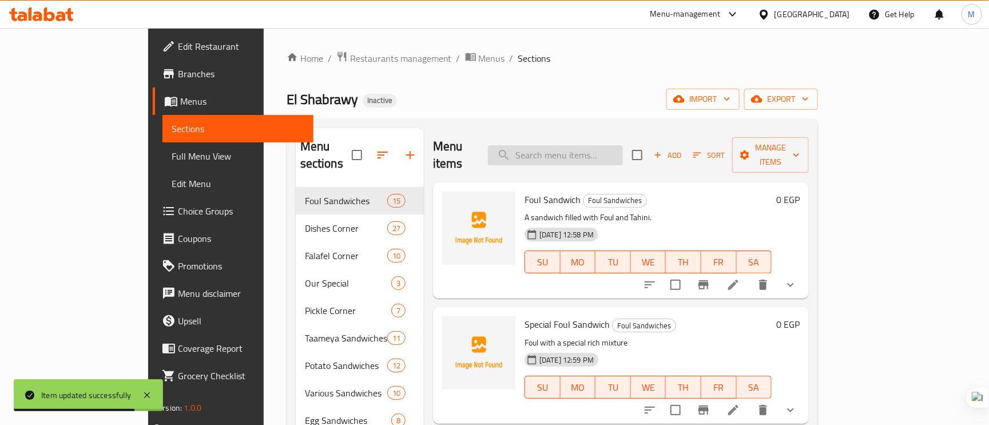
click at [584, 156] on input "search" at bounding box center [555, 155] width 135 height 20
paste input "Foul Sandwich With Sausage"
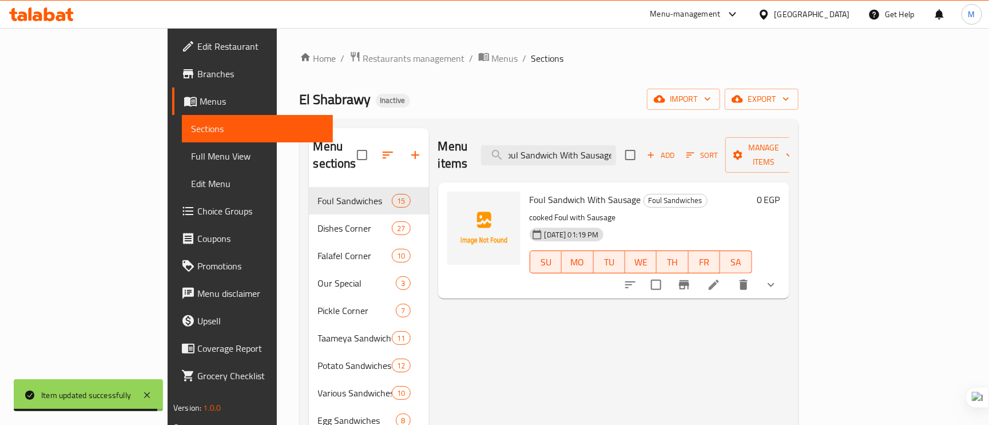
type input "Foul Sandwich With Sausage"
click at [721, 278] on icon at bounding box center [714, 285] width 14 height 14
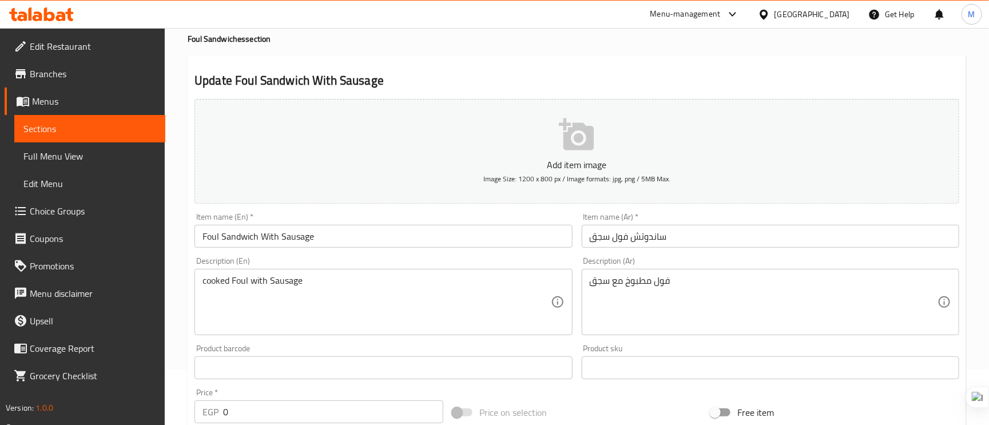
scroll to position [86, 0]
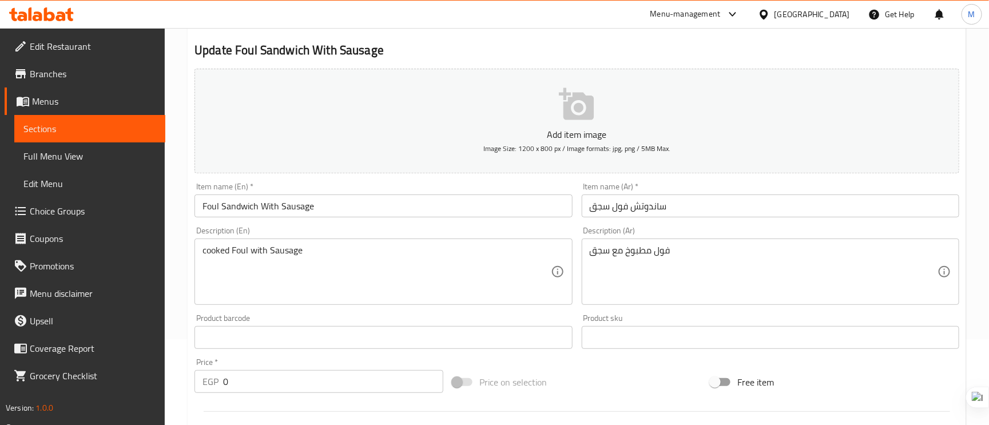
click at [245, 206] on input "Foul Sandwich With Sausage" at bounding box center [384, 206] width 378 height 23
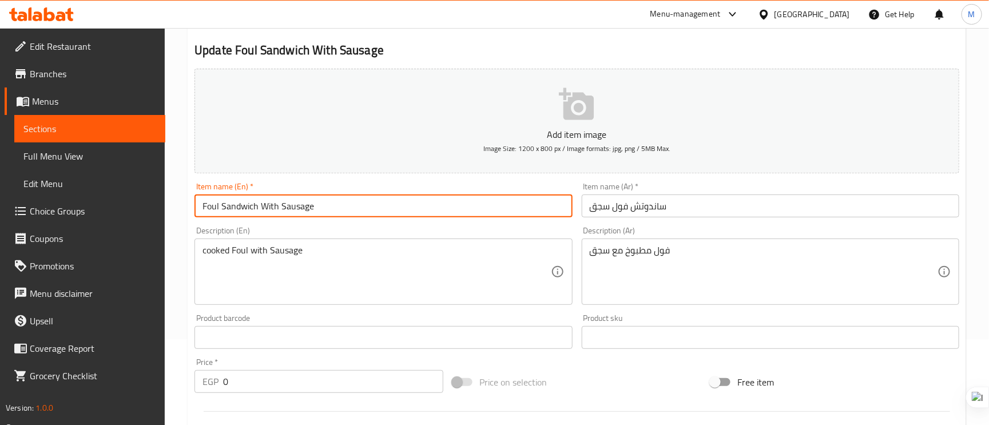
click at [245, 206] on input "Foul Sandwich With Sausage" at bounding box center [384, 206] width 378 height 23
click at [338, 204] on input "Foul With Sausage" at bounding box center [384, 206] width 378 height 23
paste input "Sandwich"
click at [229, 208] on input "Foul With Sausage Sandwich" at bounding box center [384, 206] width 378 height 23
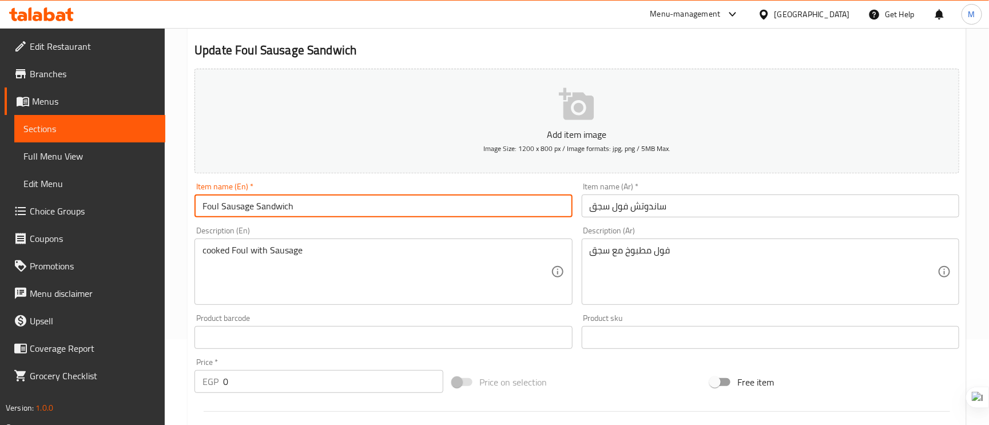
click at [324, 211] on input "Foul Sausage Sandwich" at bounding box center [384, 206] width 378 height 23
type input "Foul Sausage Sandwich"
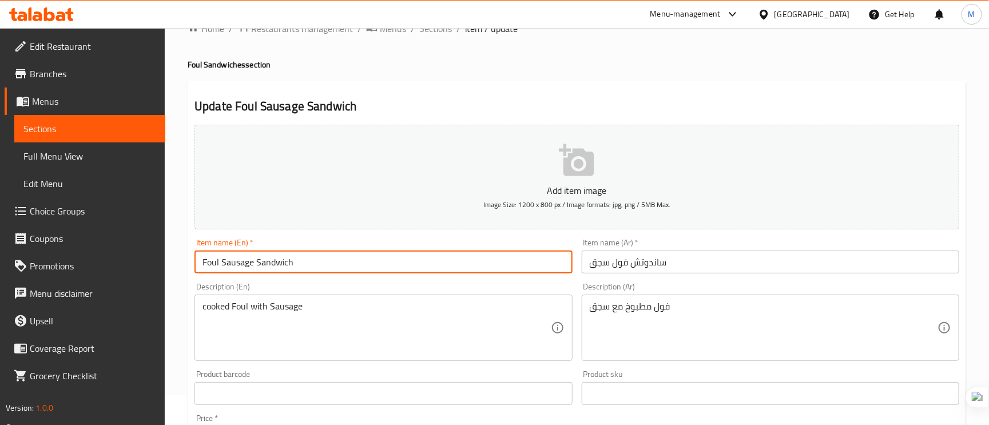
scroll to position [0, 0]
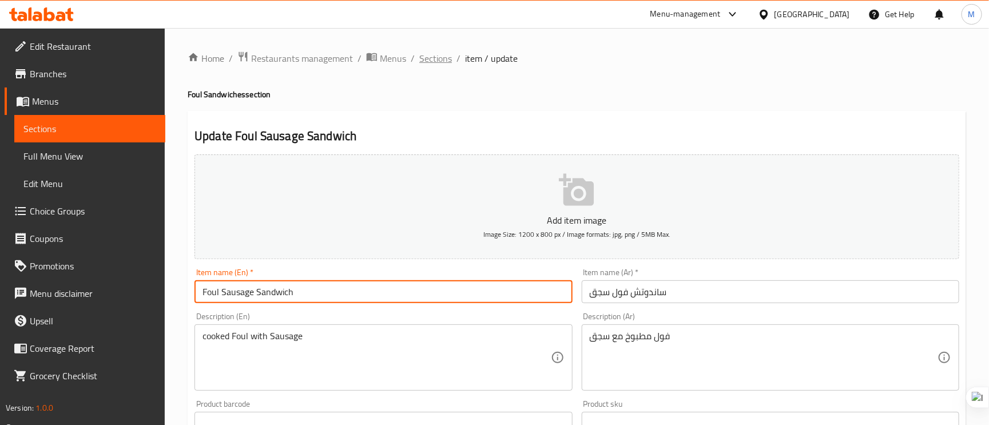
click at [420, 59] on span "Sections" at bounding box center [435, 58] width 33 height 14
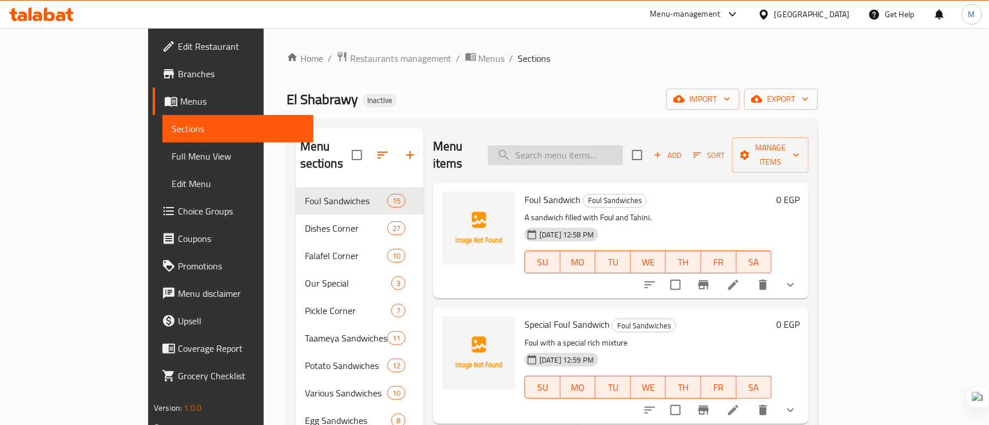
click at [558, 148] on input "search" at bounding box center [555, 155] width 135 height 20
paste input "Foul Sandwich with Minced Meat"
type input "Foul Sandwich with Minced Meat"
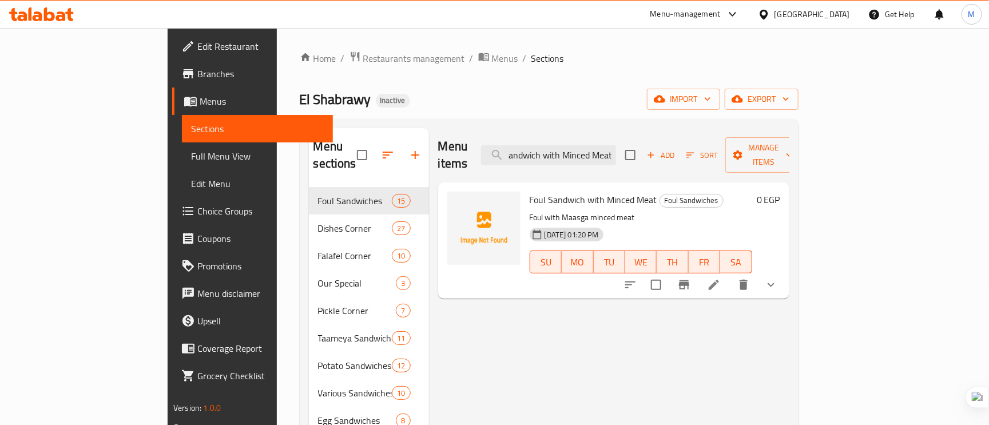
click at [730, 275] on li at bounding box center [714, 285] width 32 height 21
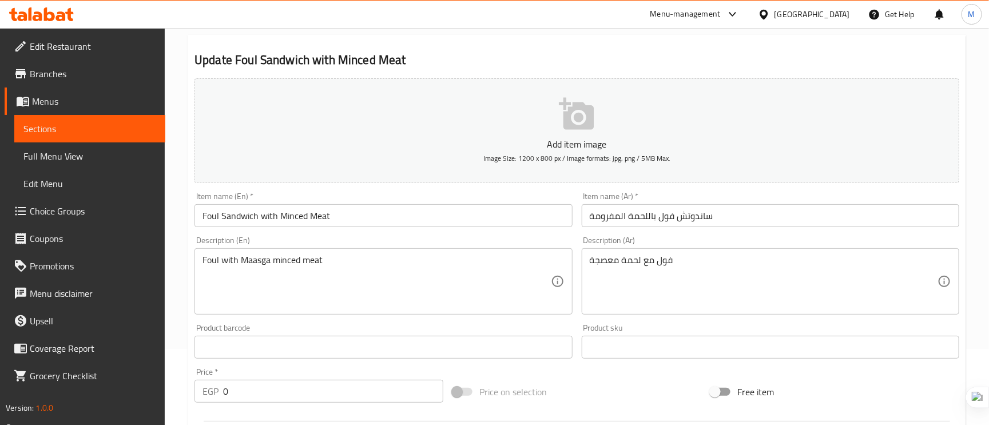
scroll to position [172, 0]
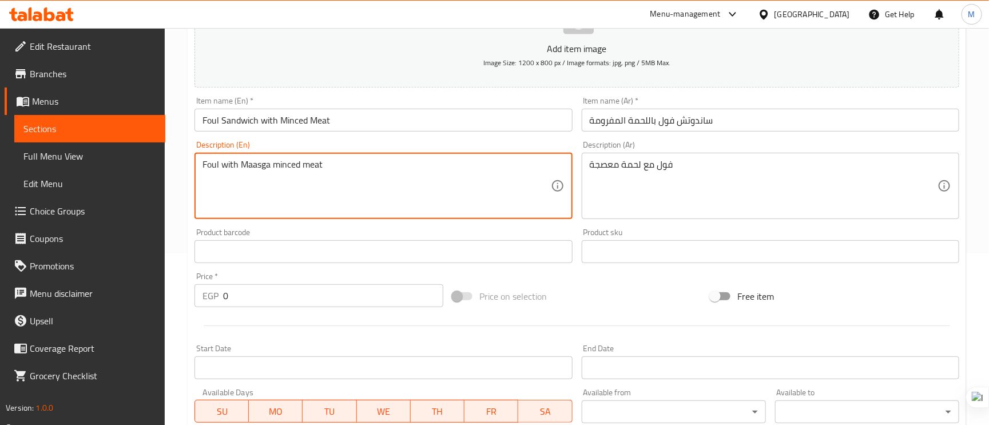
click at [277, 164] on textarea "Foul with Maasga minced meat" at bounding box center [377, 186] width 348 height 54
type textarea "Foul with Maasga meat"
click at [418, 127] on input "Foul Sandwich with Minced Meat" at bounding box center [384, 120] width 378 height 23
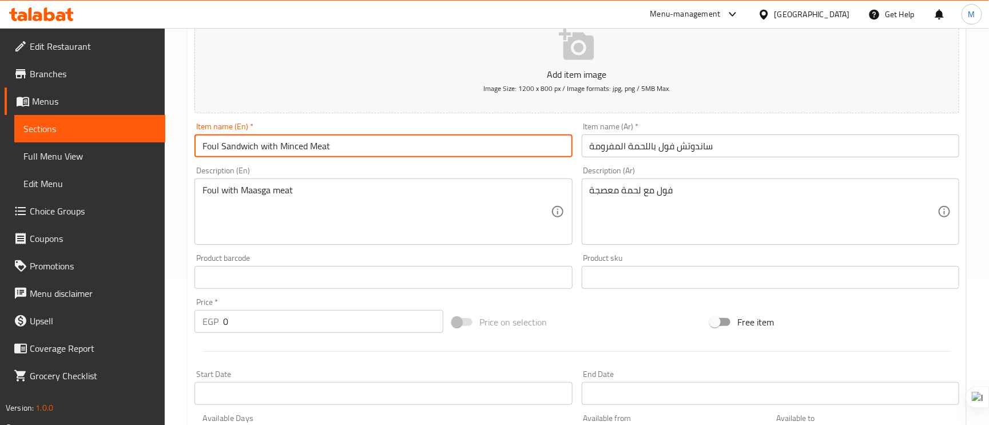
scroll to position [0, 0]
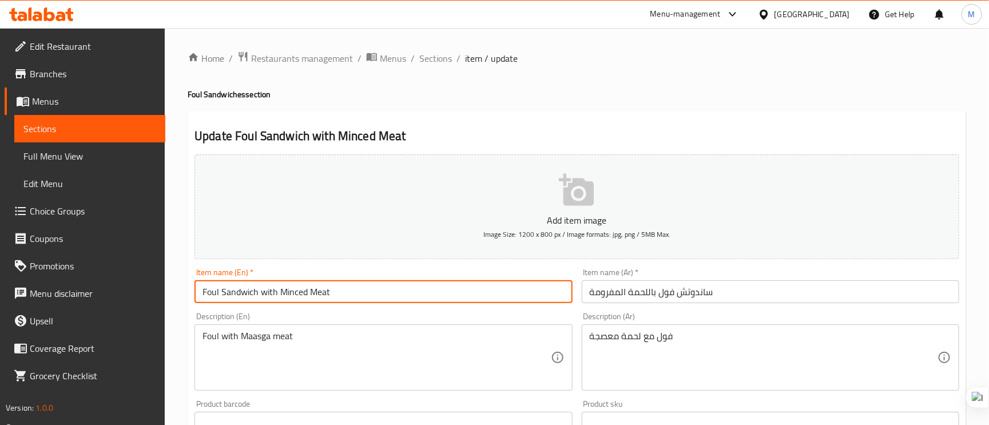
click at [189, 89] on h4 "Foul Sandwiches section" at bounding box center [577, 94] width 779 height 11
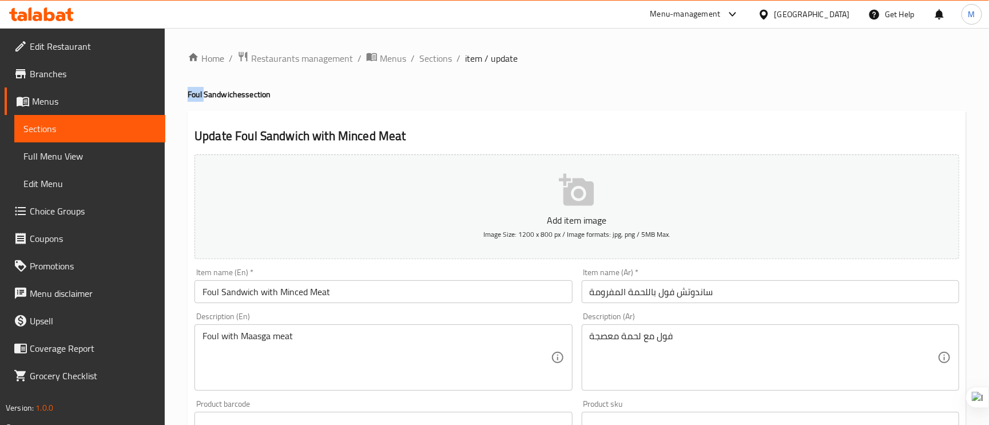
click at [189, 89] on h4 "Foul Sandwiches section" at bounding box center [577, 94] width 779 height 11
click at [247, 90] on h4 "Foul Sandwiches section" at bounding box center [577, 94] width 779 height 11
drag, startPoint x: 245, startPoint y: 94, endPoint x: 191, endPoint y: 91, distance: 53.9
click at [191, 91] on h4 "Foul Sandwiches section" at bounding box center [577, 94] width 779 height 11
click at [253, 93] on h4 "Foul Sandwiches section" at bounding box center [577, 94] width 779 height 11
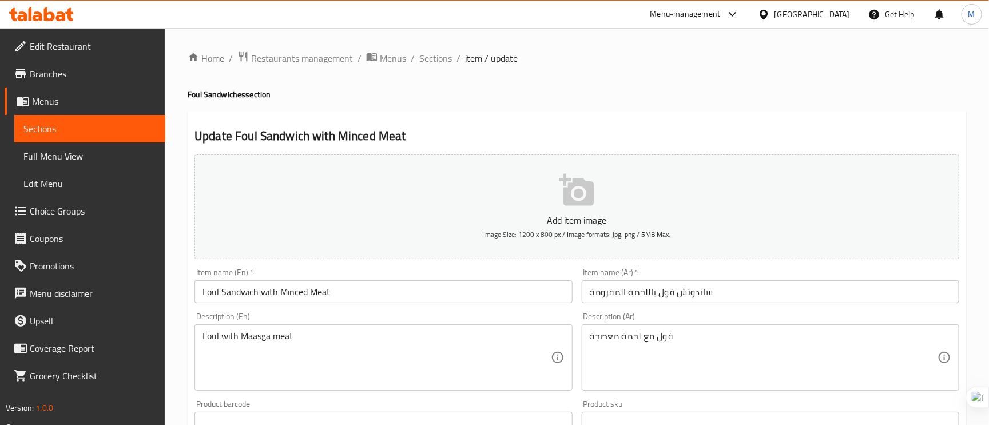
click at [253, 93] on h4 "Foul Sandwiches section" at bounding box center [577, 94] width 779 height 11
copy h4 "Foul Sandwiches section"
click at [105, 39] on span "Edit Restaurant" at bounding box center [93, 46] width 126 height 14
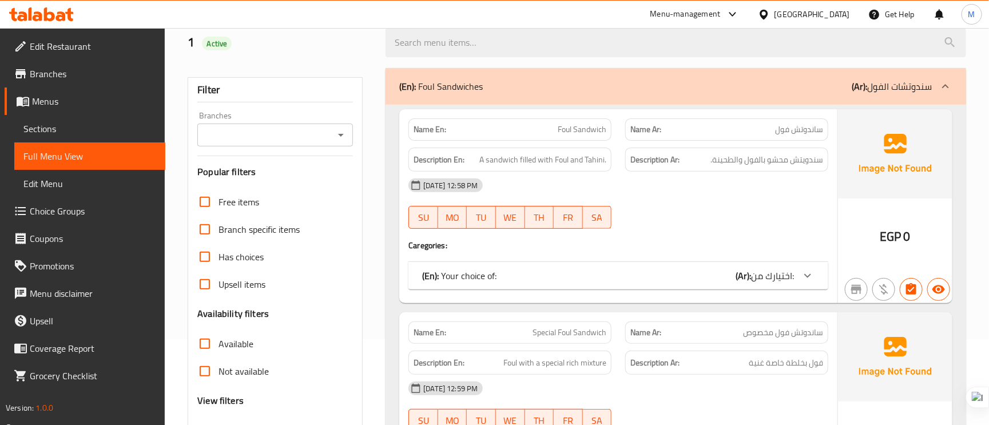
scroll to position [356, 0]
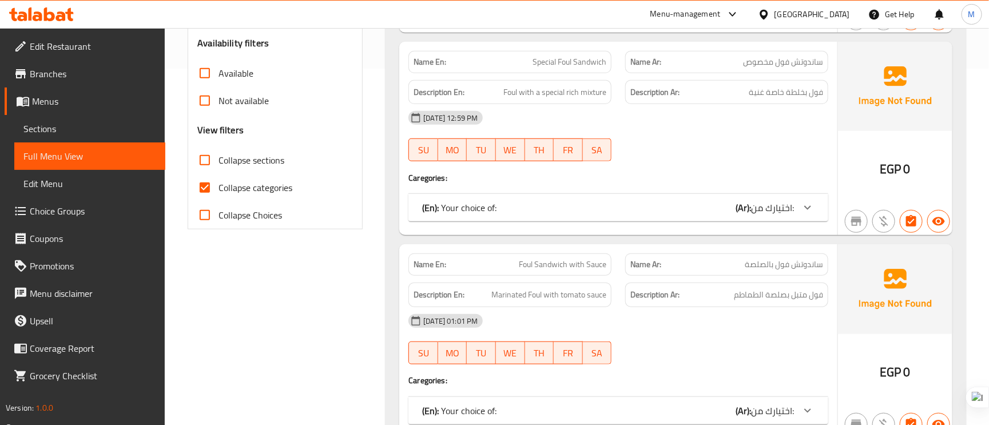
drag, startPoint x: 204, startPoint y: 161, endPoint x: 217, endPoint y: 196, distance: 37.3
click at [204, 161] on input "Collapse sections" at bounding box center [204, 159] width 27 height 27
checkbox input "true"
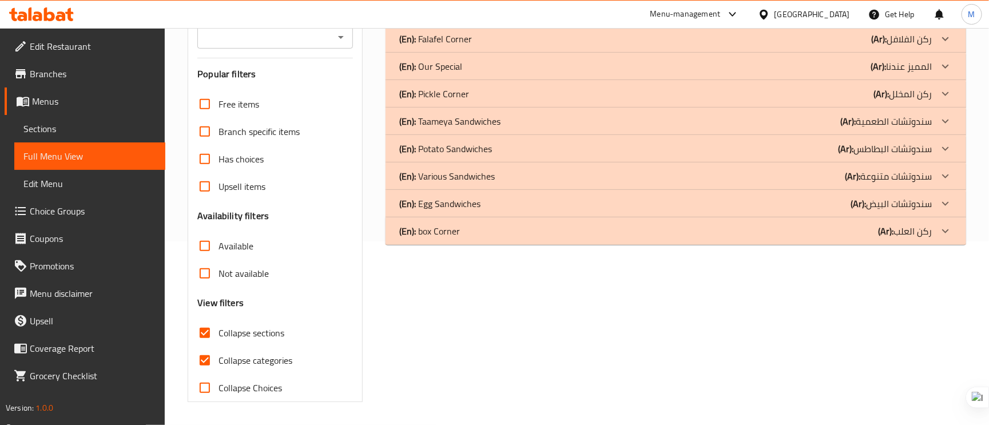
click at [208, 347] on input "Collapse categories" at bounding box center [204, 360] width 27 height 27
checkbox input "false"
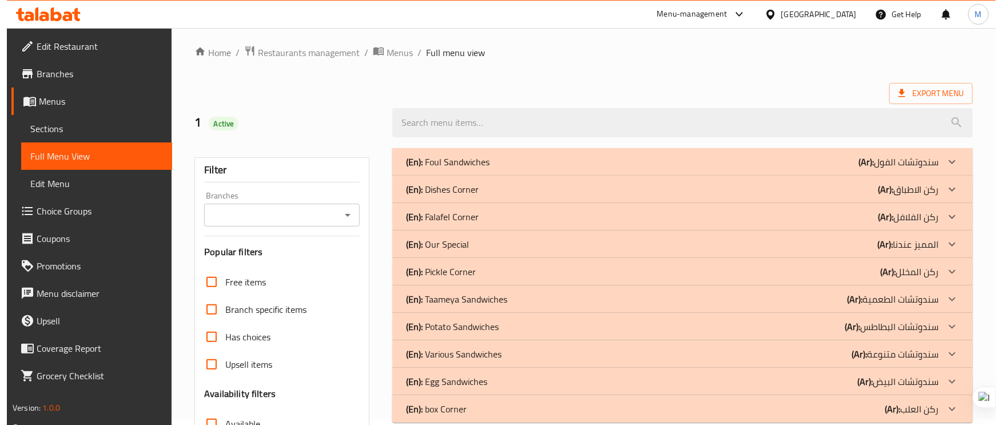
scroll to position [0, 0]
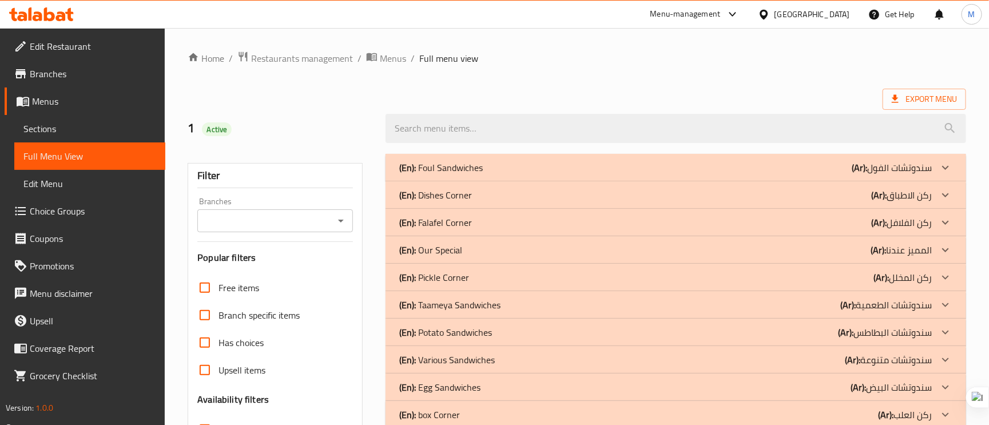
click at [854, 161] on b "(Ar):" at bounding box center [859, 167] width 15 height 17
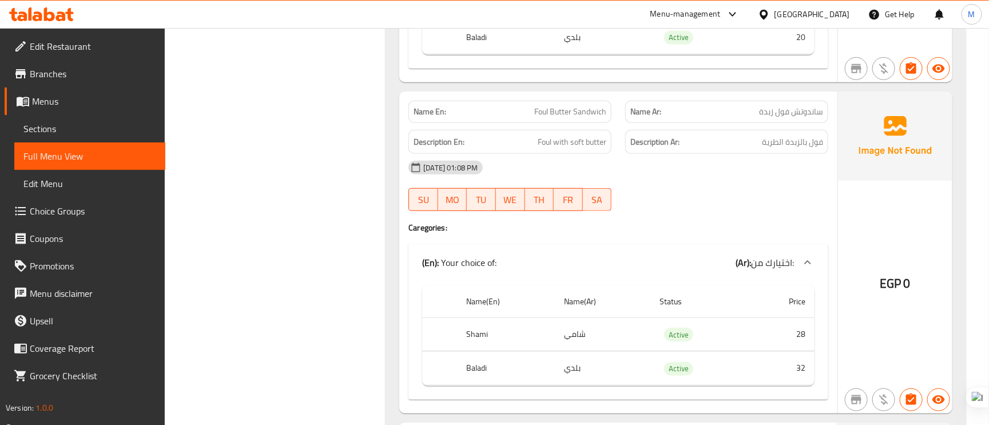
scroll to position [2403, 0]
